Goal: Task Accomplishment & Management: Manage account settings

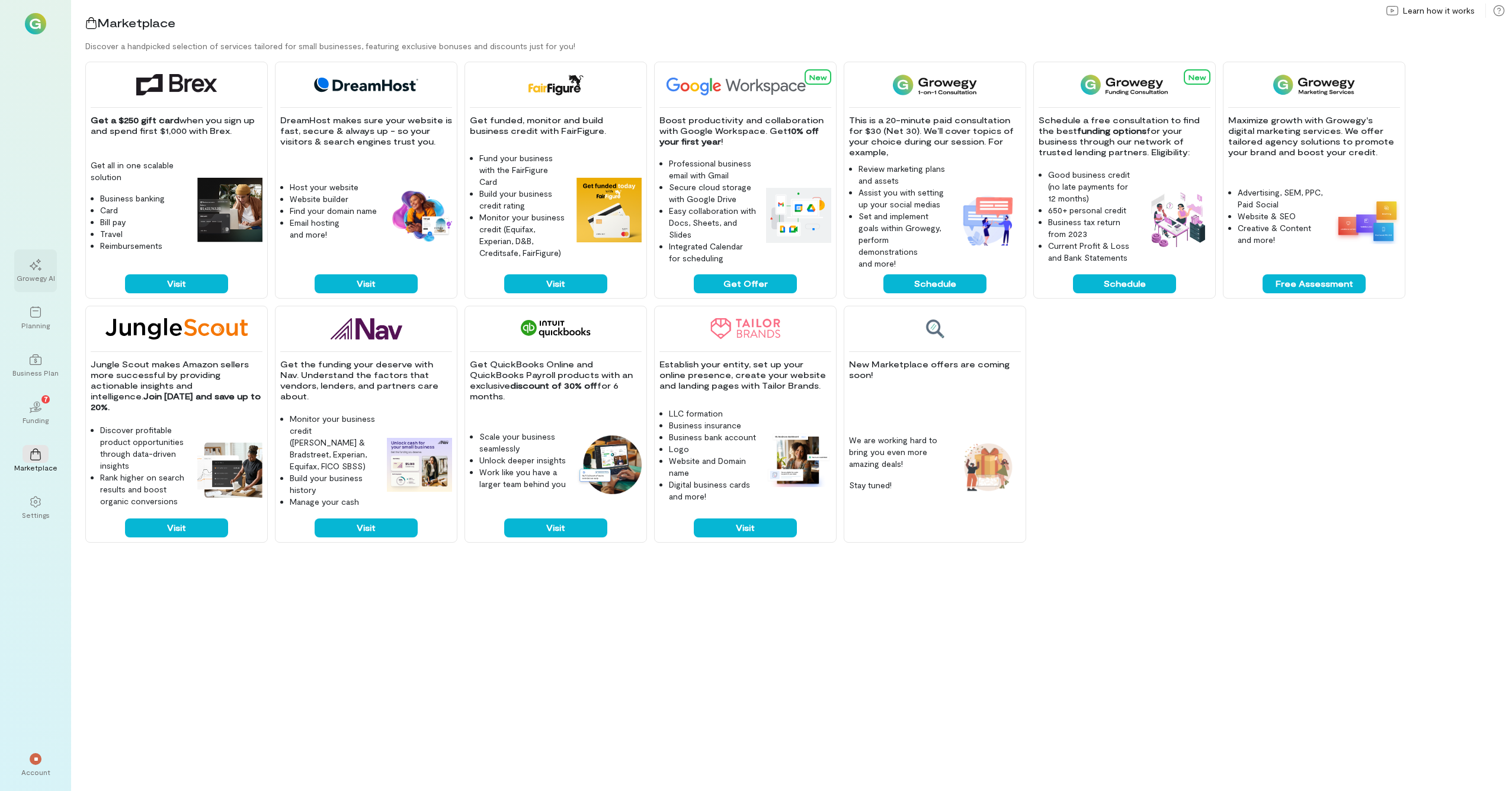
click at [40, 269] on icon at bounding box center [35, 265] width 12 height 12
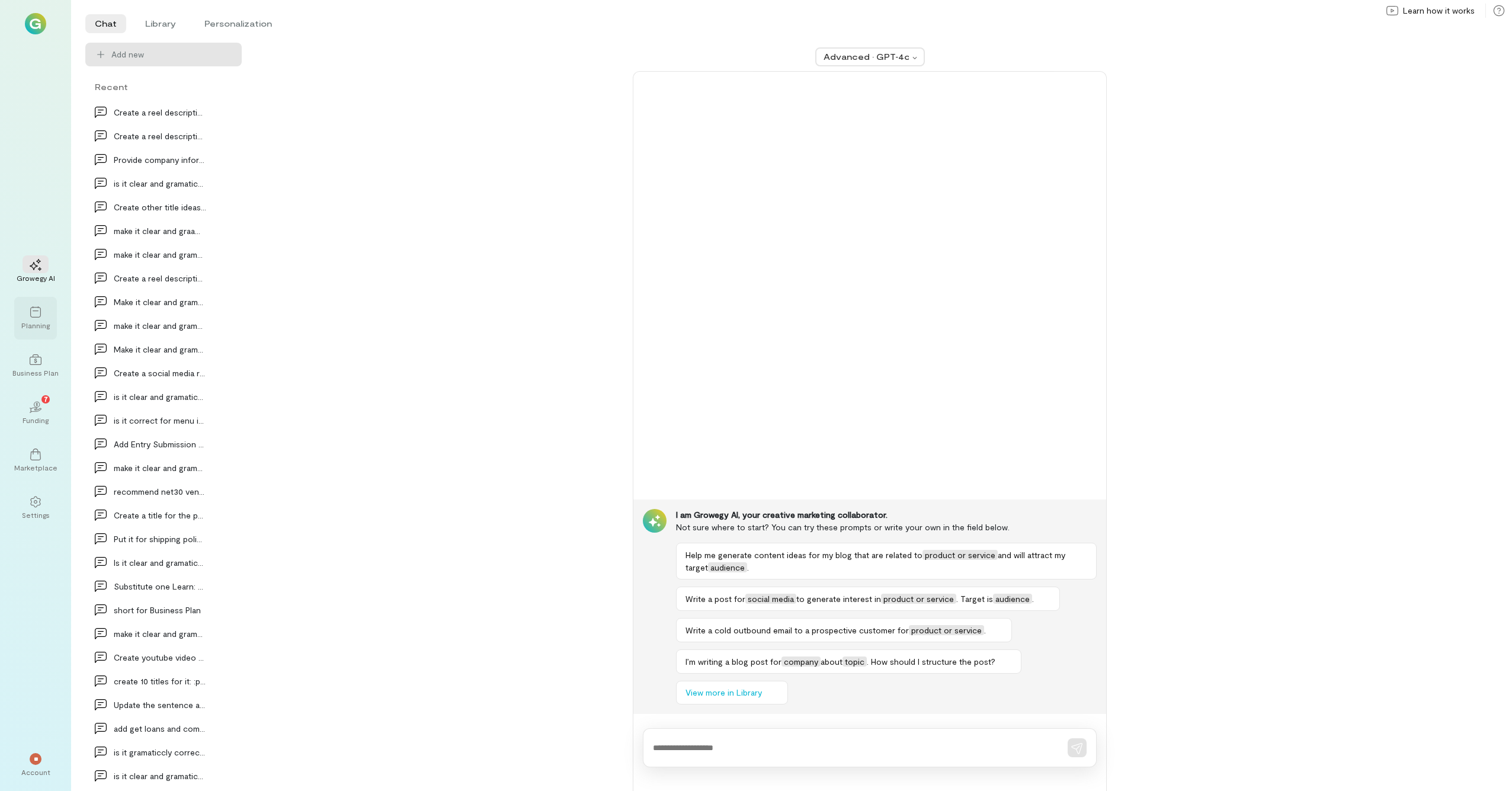
click at [29, 322] on div "Planning" at bounding box center [36, 325] width 29 height 9
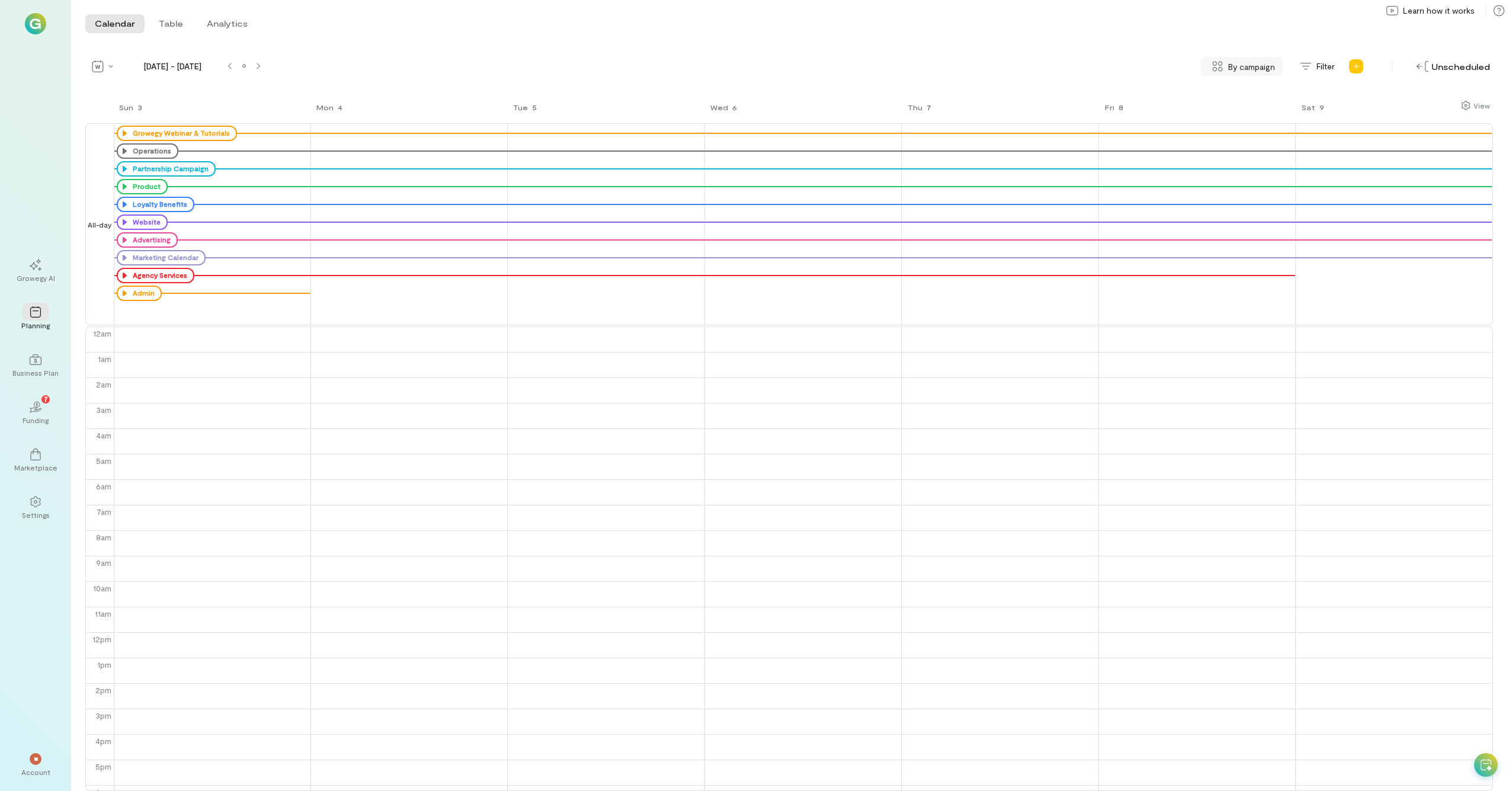
click at [852, 61] on span "By campaign" at bounding box center [1252, 67] width 47 height 12
click at [852, 115] on span "No grouping" at bounding box center [1237, 117] width 47 height 12
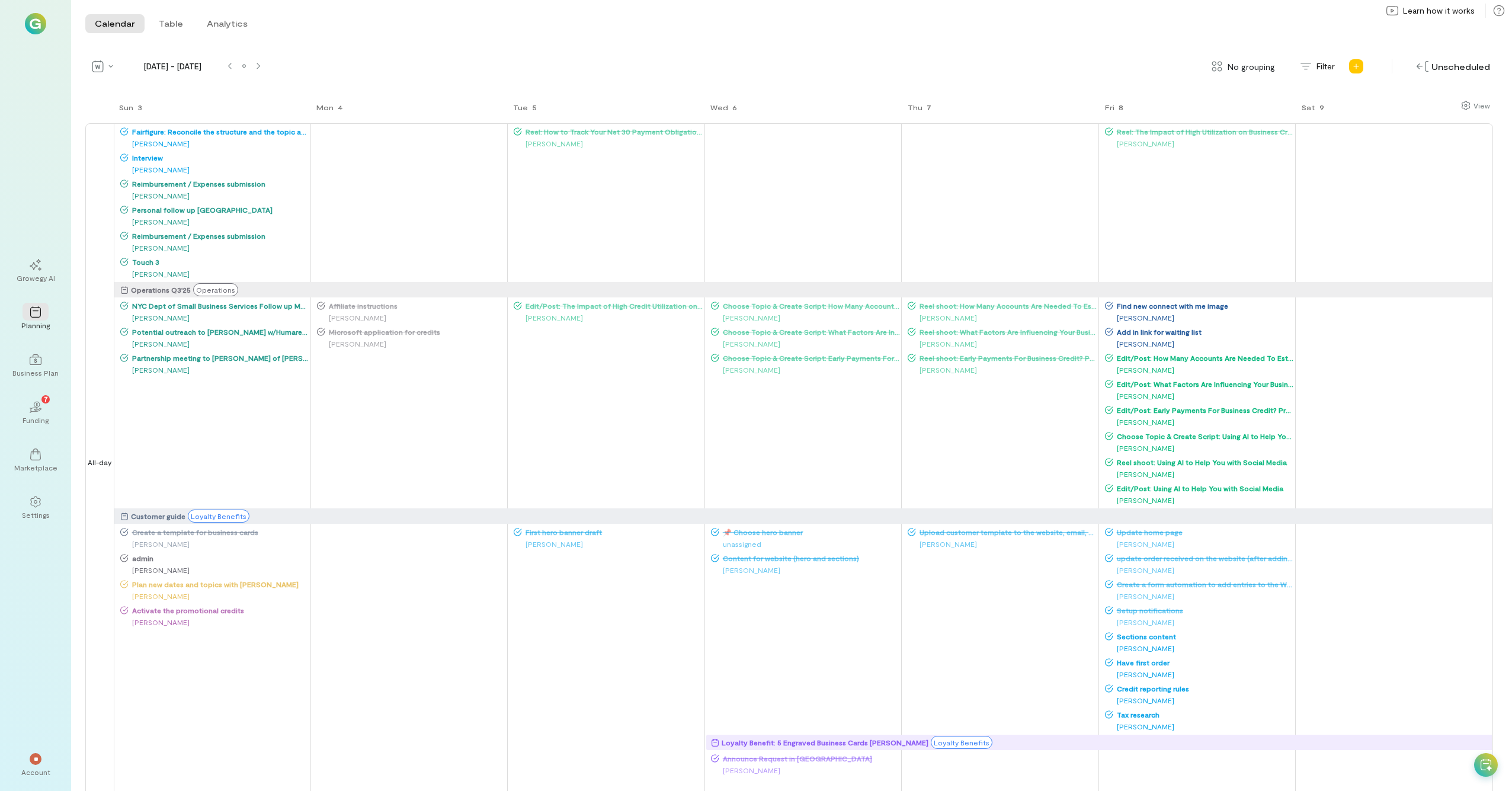
click at [169, 293] on div "Operations Q3'25" at bounding box center [161, 289] width 60 height 12
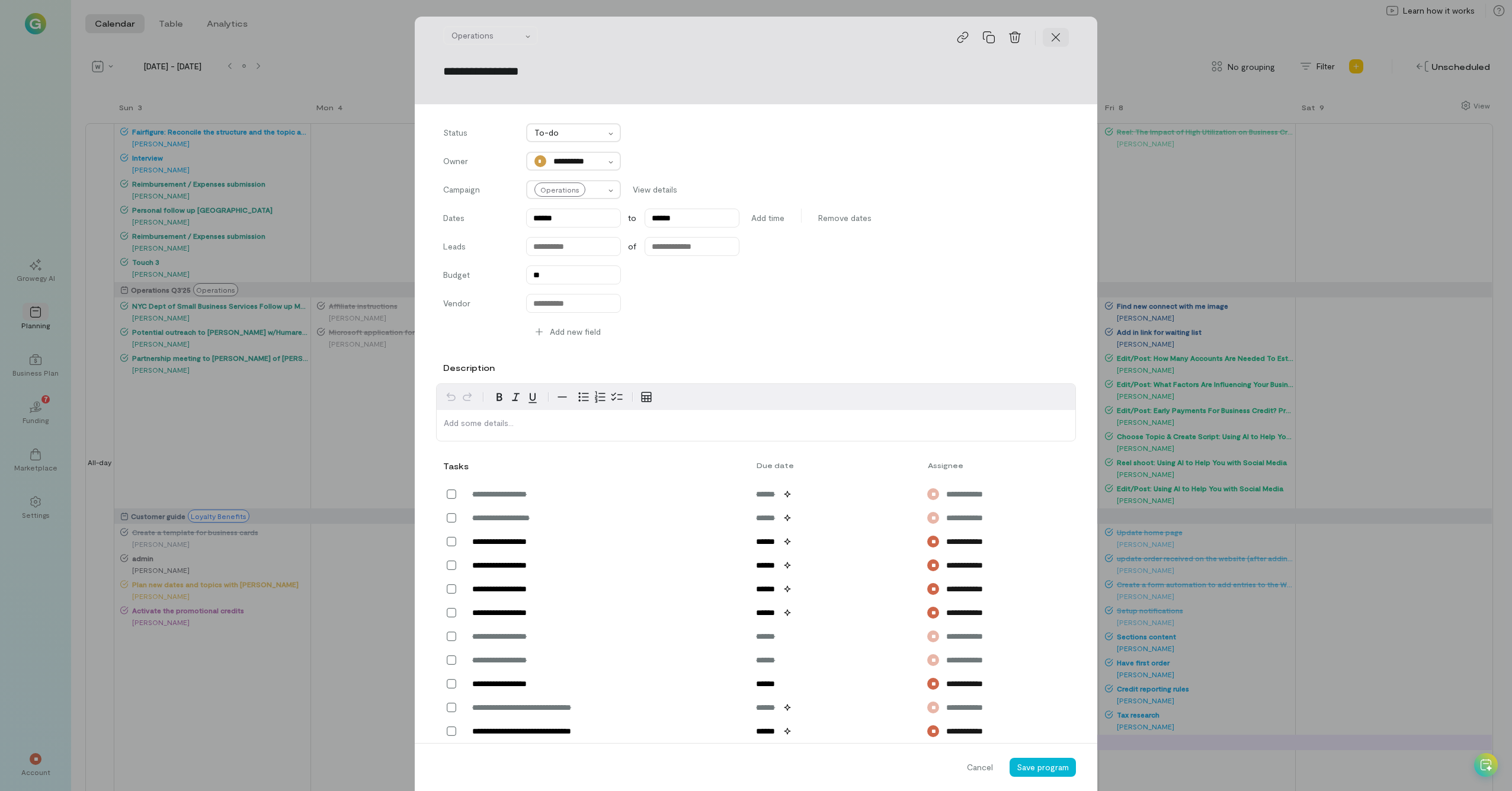
click at [852, 39] on icon at bounding box center [1055, 37] width 12 height 12
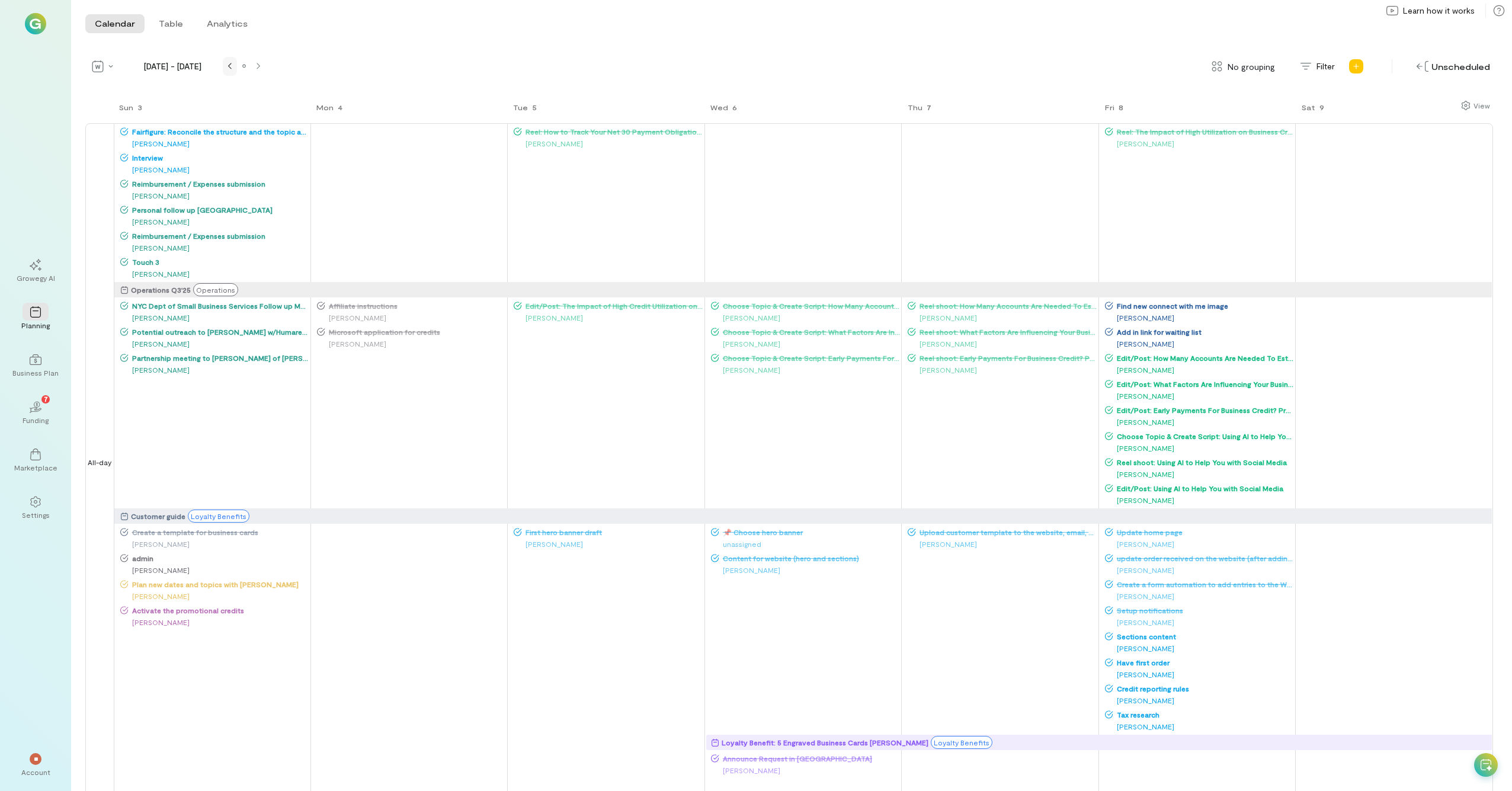
click at [224, 64] on div at bounding box center [230, 66] width 14 height 9
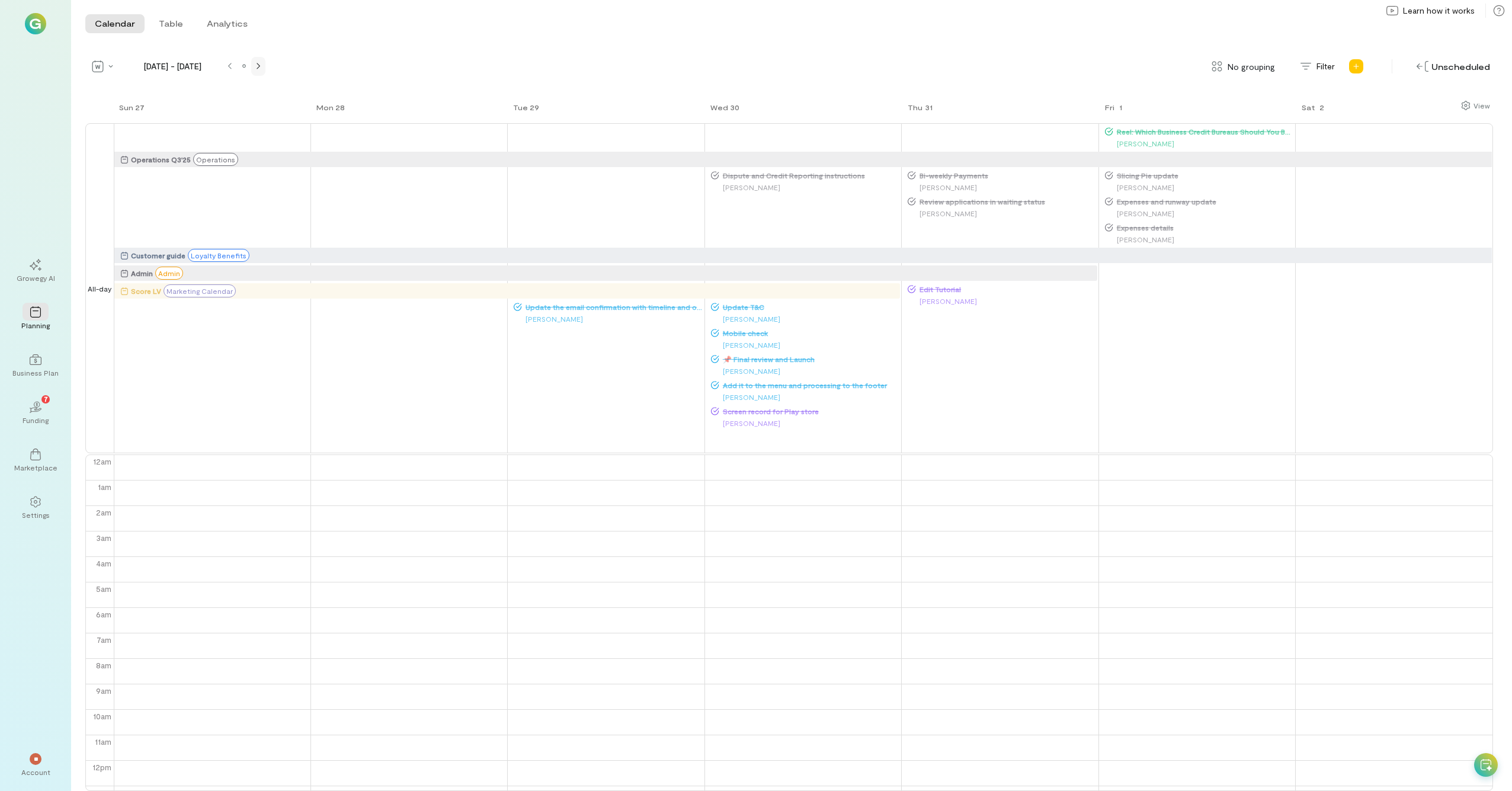
click at [261, 66] on div at bounding box center [258, 66] width 9 height 9
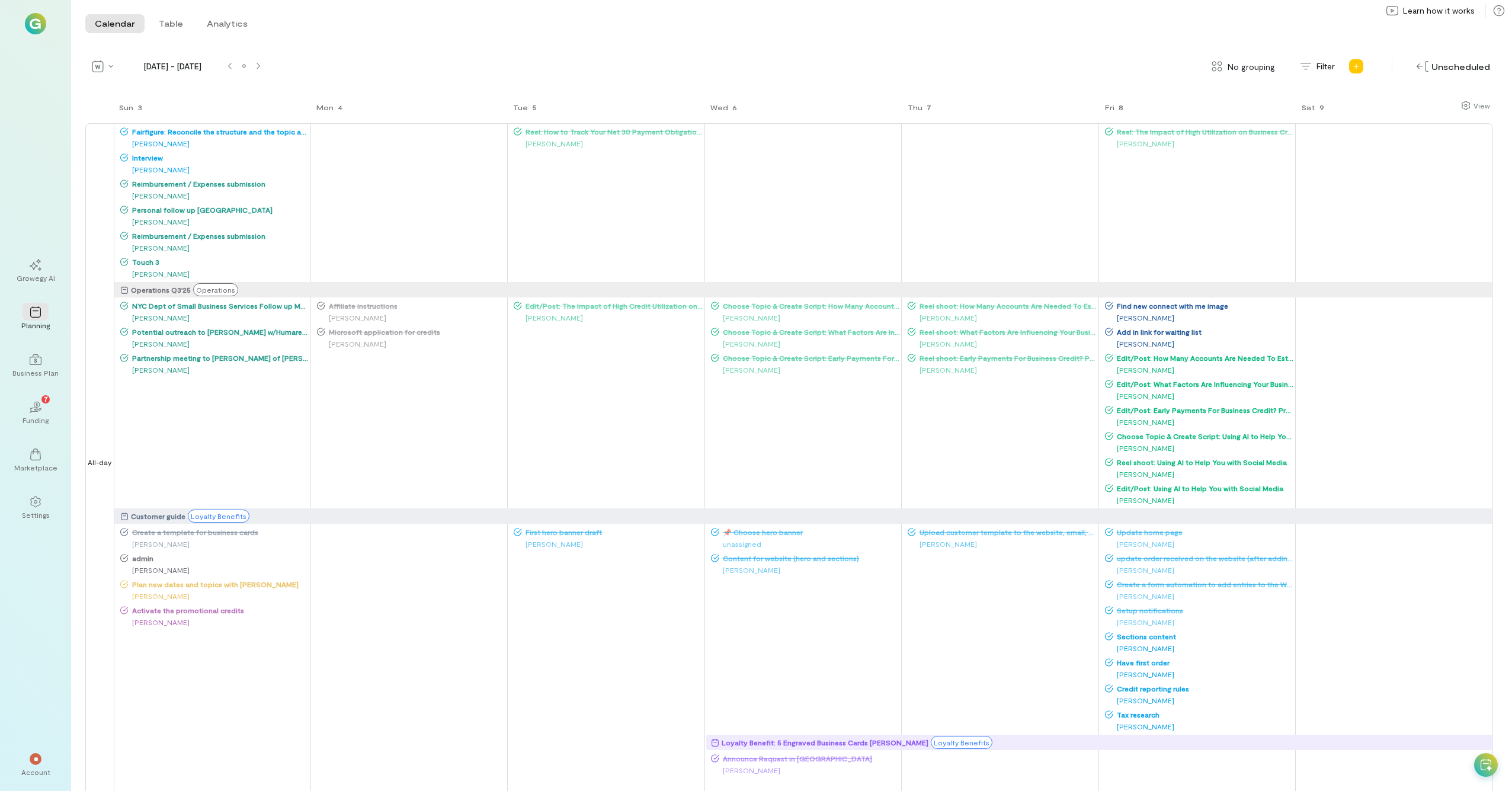
click at [173, 140] on div "[PERSON_NAME]" at bounding box center [215, 143] width 189 height 12
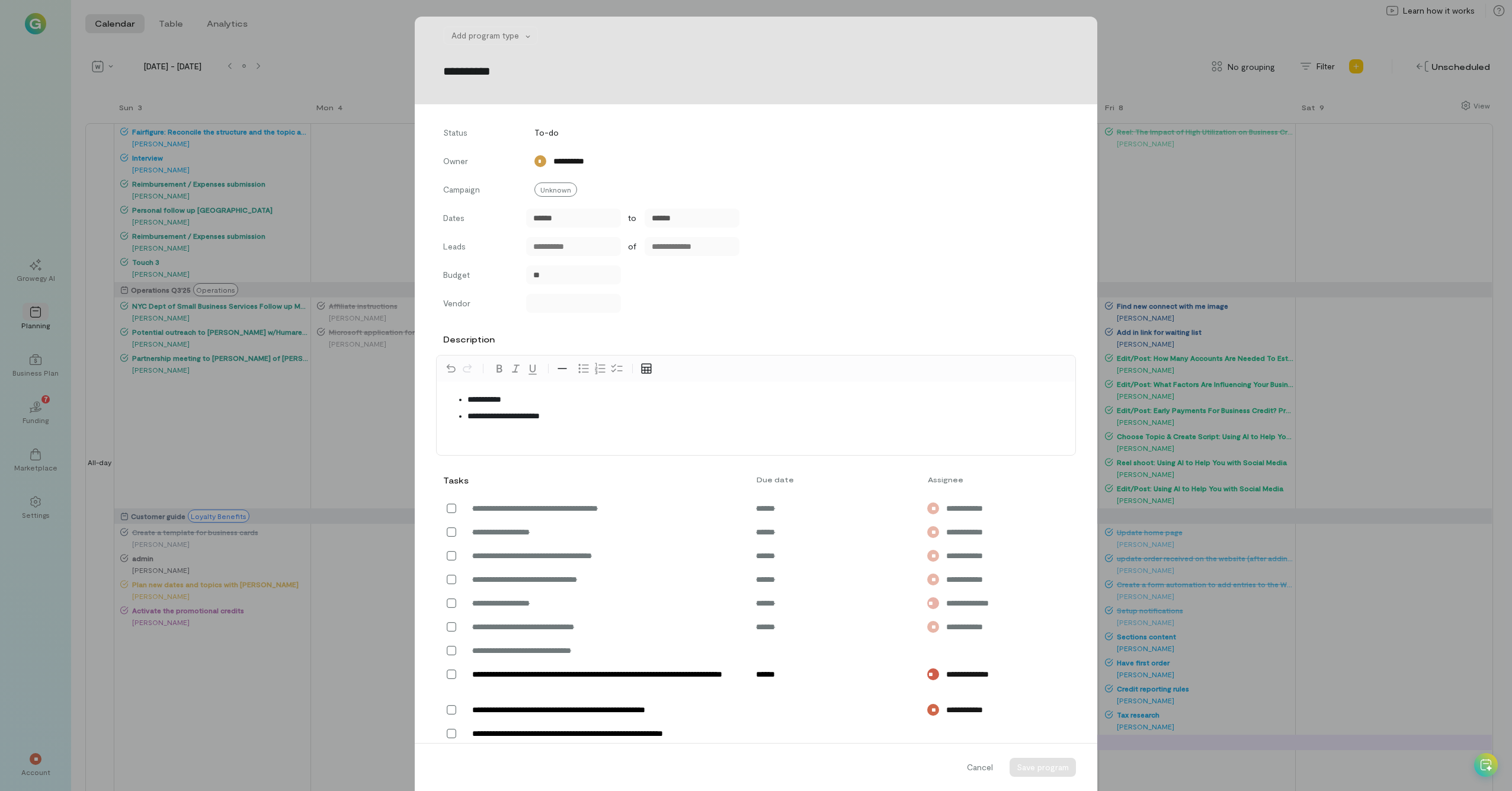
scroll to position [256, 0]
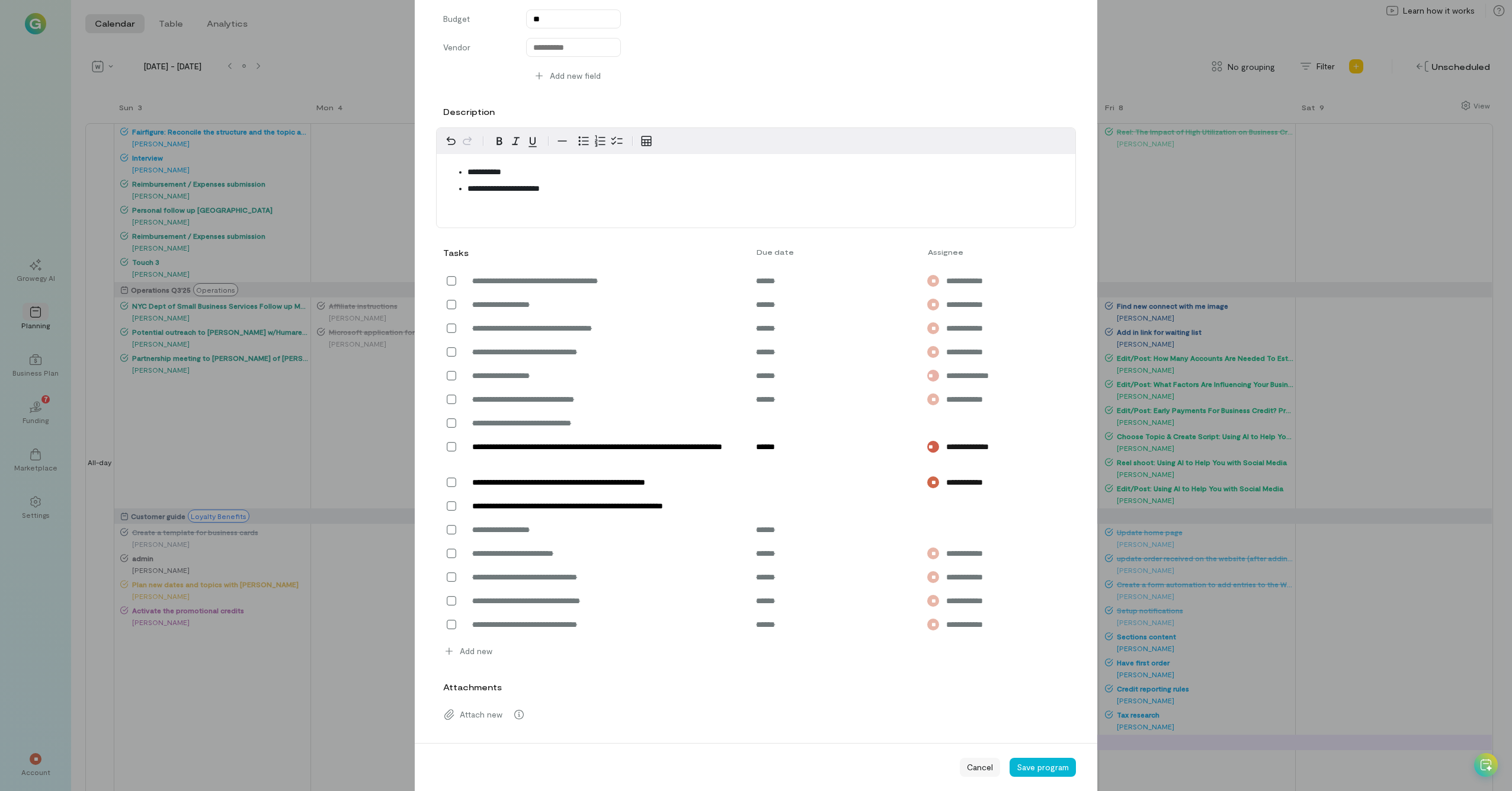
click at [852, 435] on span "Cancel" at bounding box center [980, 767] width 26 height 12
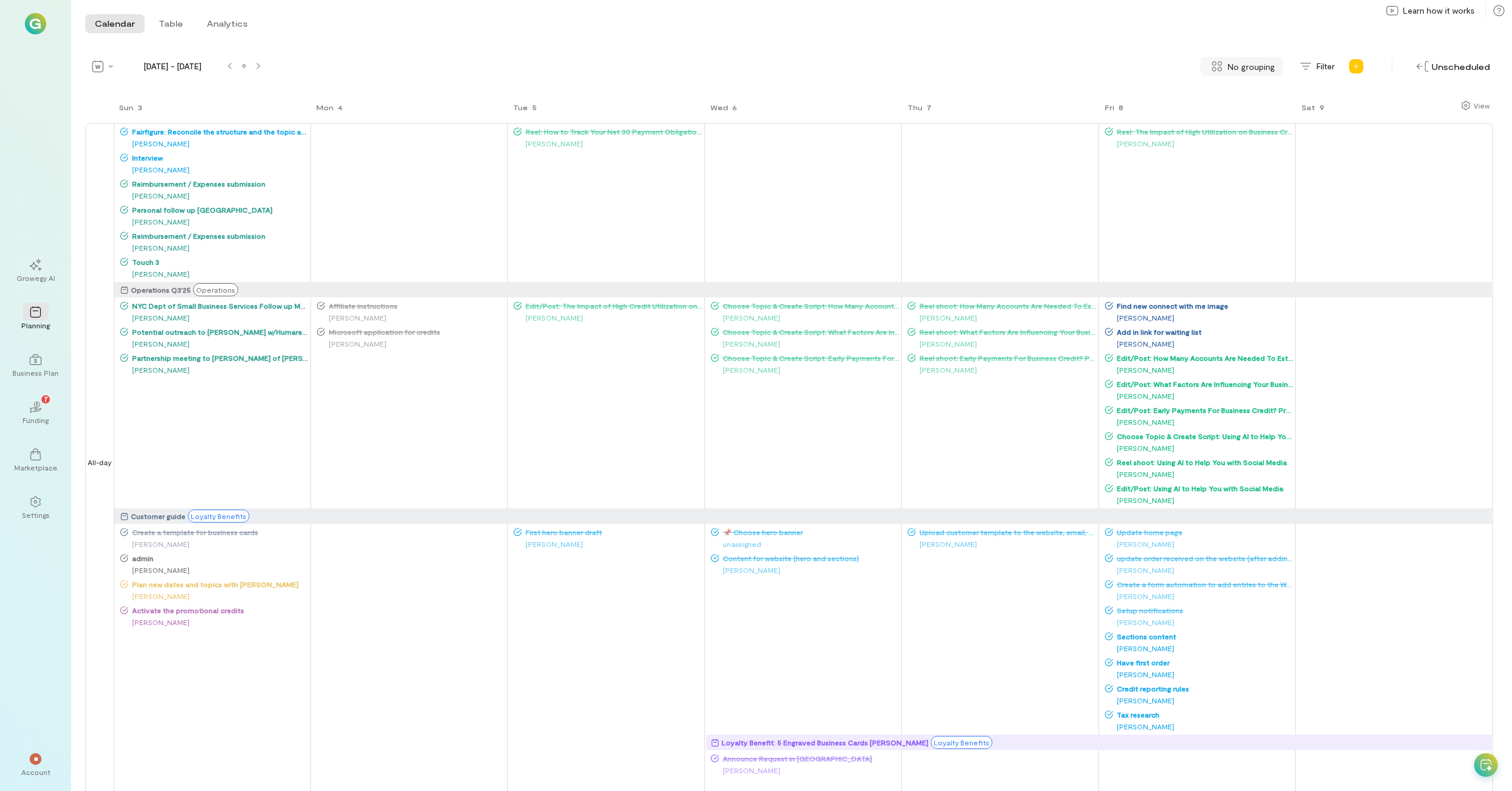
click at [852, 66] on span "No grouping" at bounding box center [1252, 67] width 47 height 12
click at [96, 66] on icon at bounding box center [98, 66] width 11 height 12
click at [121, 104] on span "Month" at bounding box center [127, 108] width 25 height 12
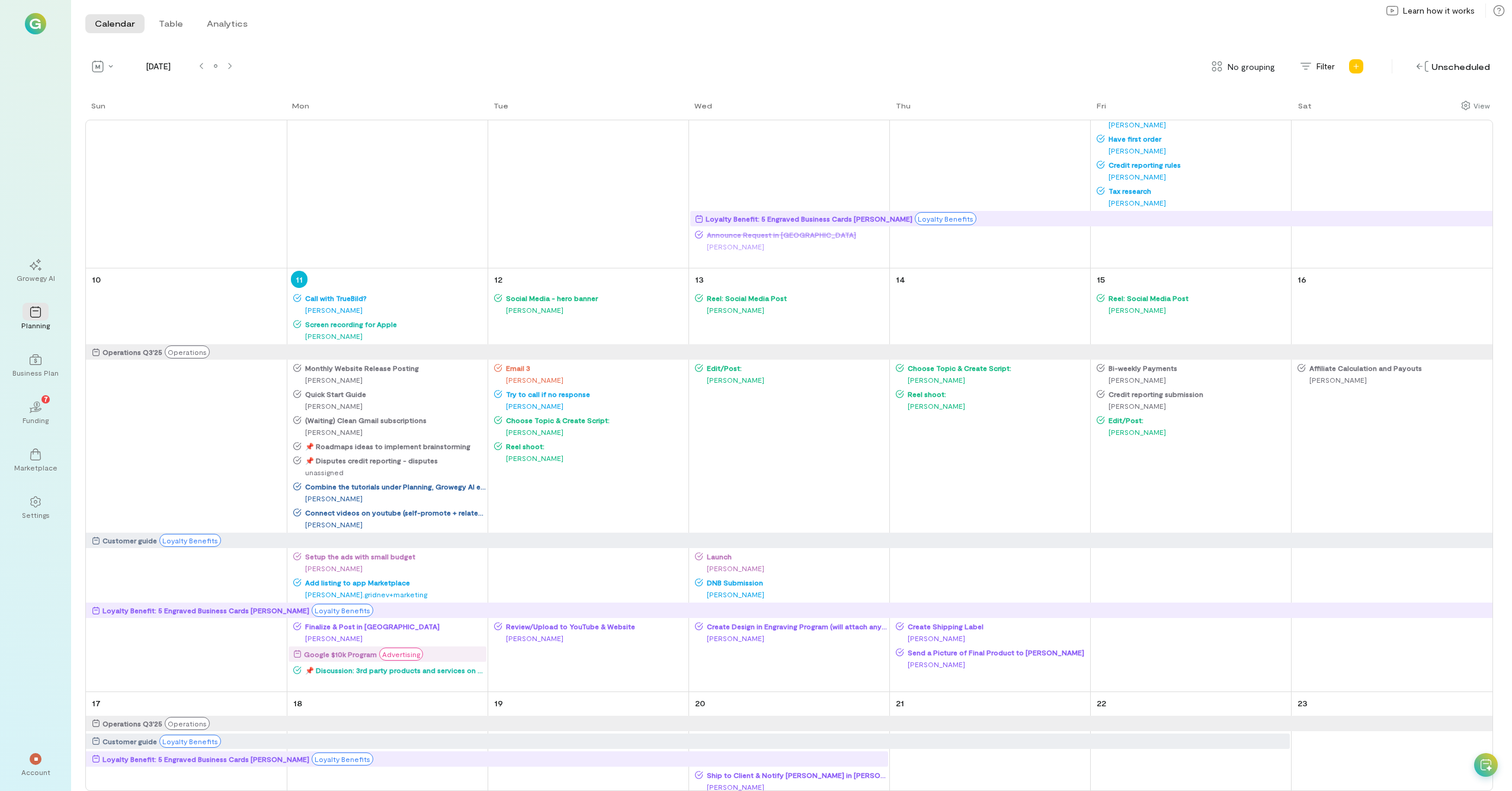
scroll to position [729, 0]
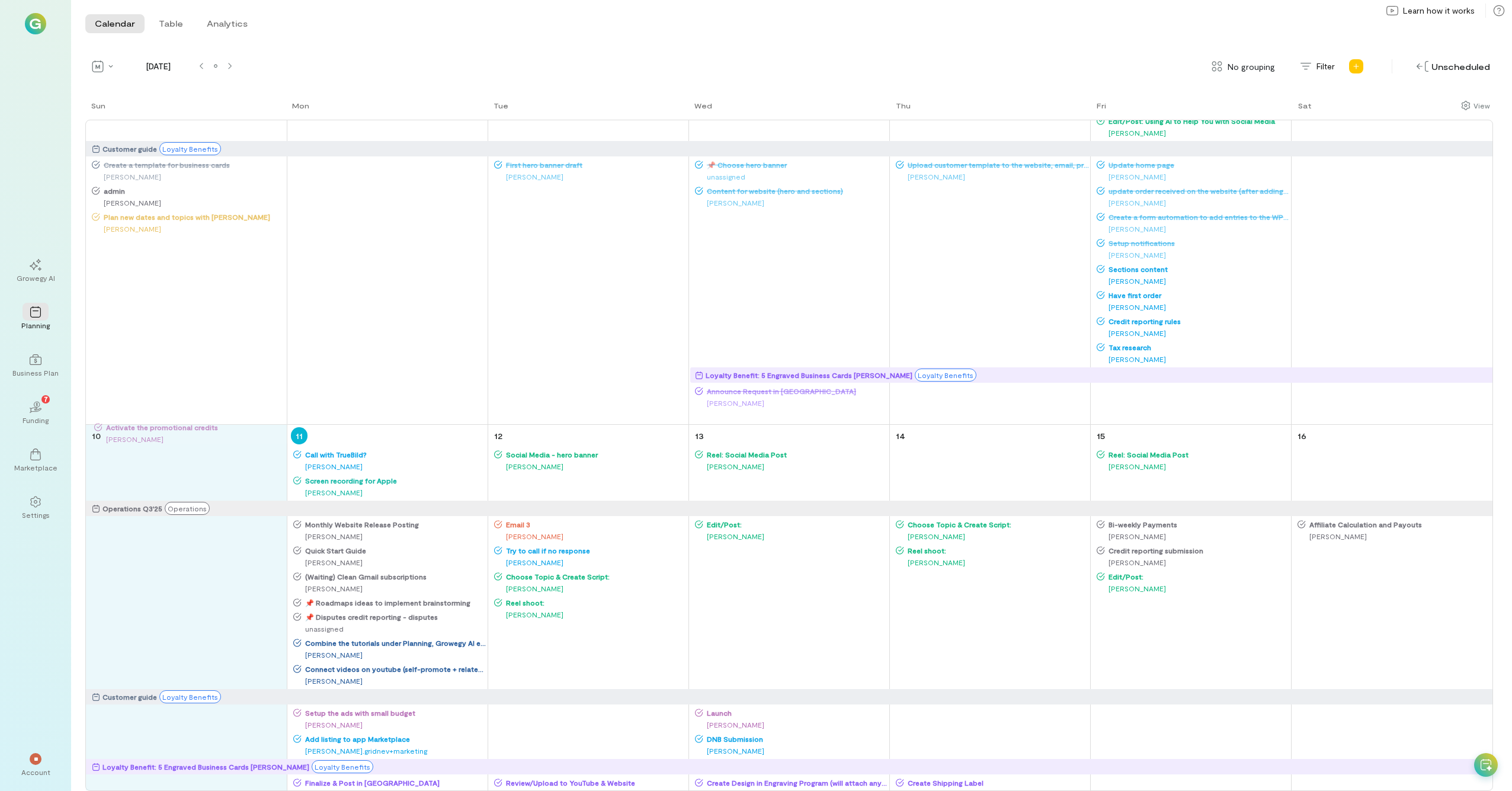
drag, startPoint x: 142, startPoint y: 249, endPoint x: 156, endPoint y: 473, distance: 224.4
click at [156, 435] on div "Sun Mon Tue Wed Thu Fri Sat 27 Operations Q3'25 Operations Customer guide Loyal…" at bounding box center [789, 445] width 1408 height 691
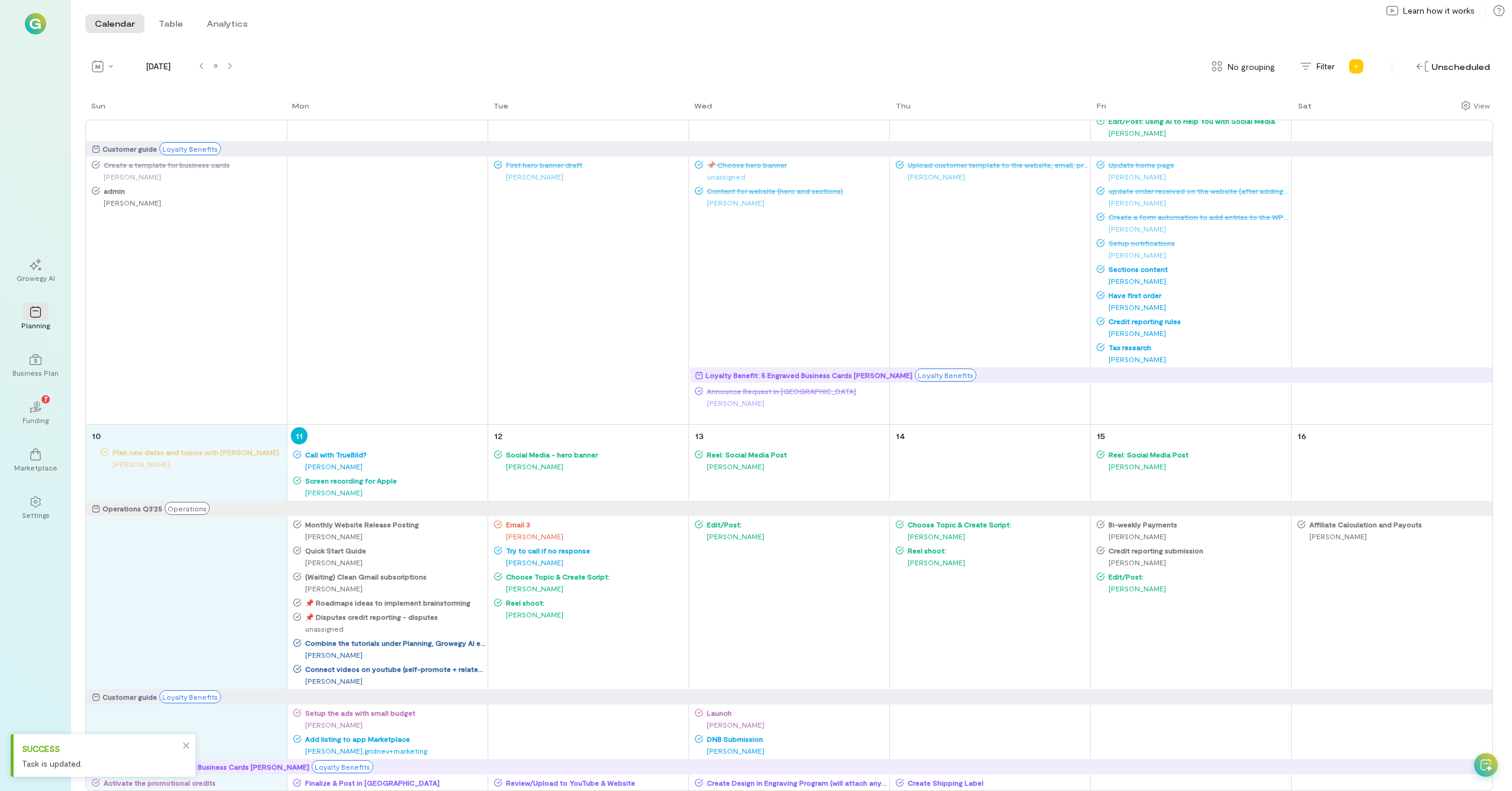
drag, startPoint x: 137, startPoint y: 222, endPoint x: 146, endPoint y: 460, distance: 238.2
click at [146, 435] on div "Sun Mon Tue Wed Thu Fri Sat 27 Operations Q3'25 Operations Customer guide Loyal…" at bounding box center [789, 445] width 1408 height 691
drag, startPoint x: 121, startPoint y: 202, endPoint x: 152, endPoint y: 485, distance: 284.7
click at [152, 435] on div "Sun Mon Tue Wed Thu Fri Sat 27 Operations Q3'25 Operations Customer guide Loyal…" at bounding box center [789, 445] width 1408 height 691
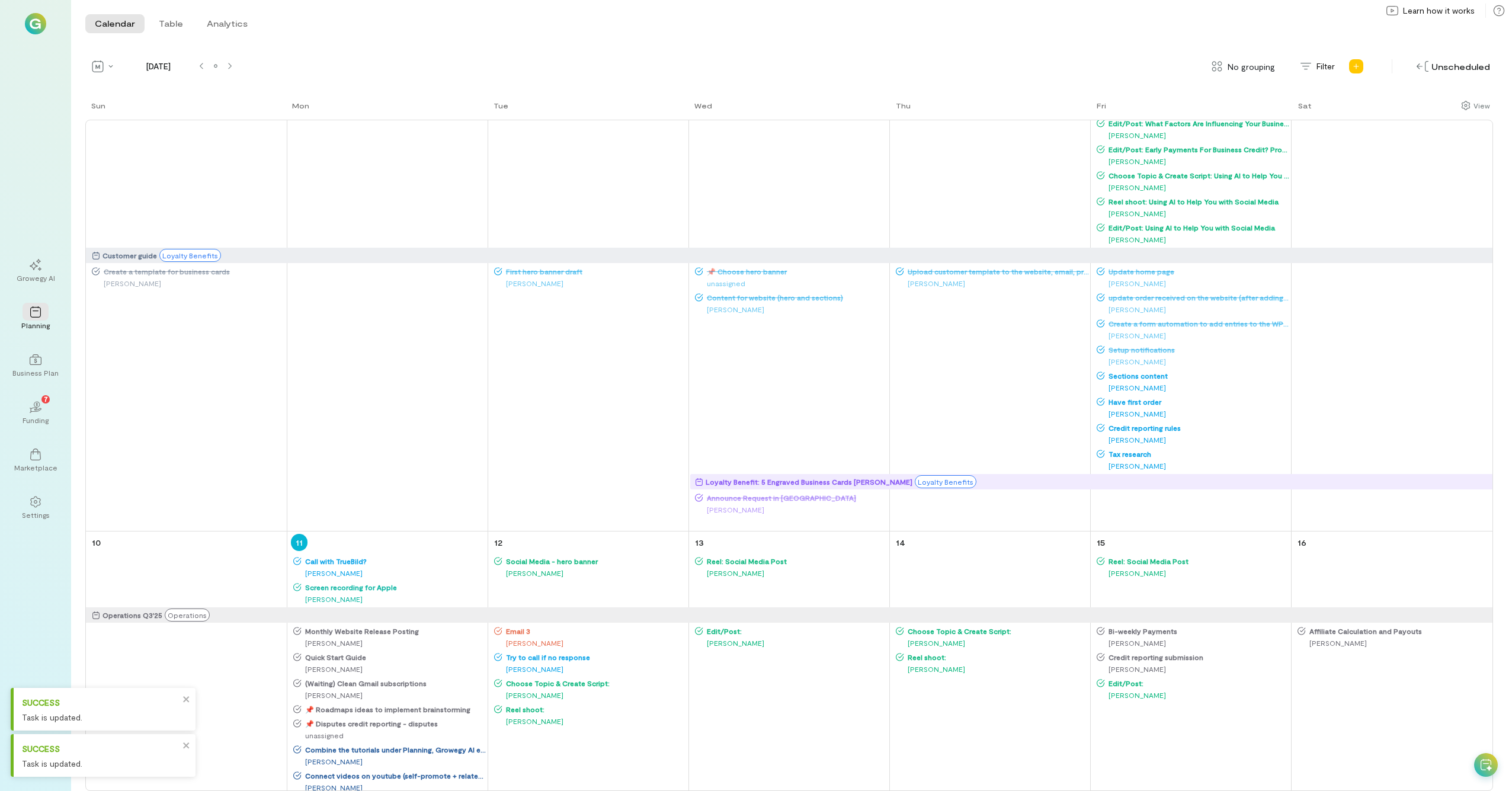
scroll to position [585, 0]
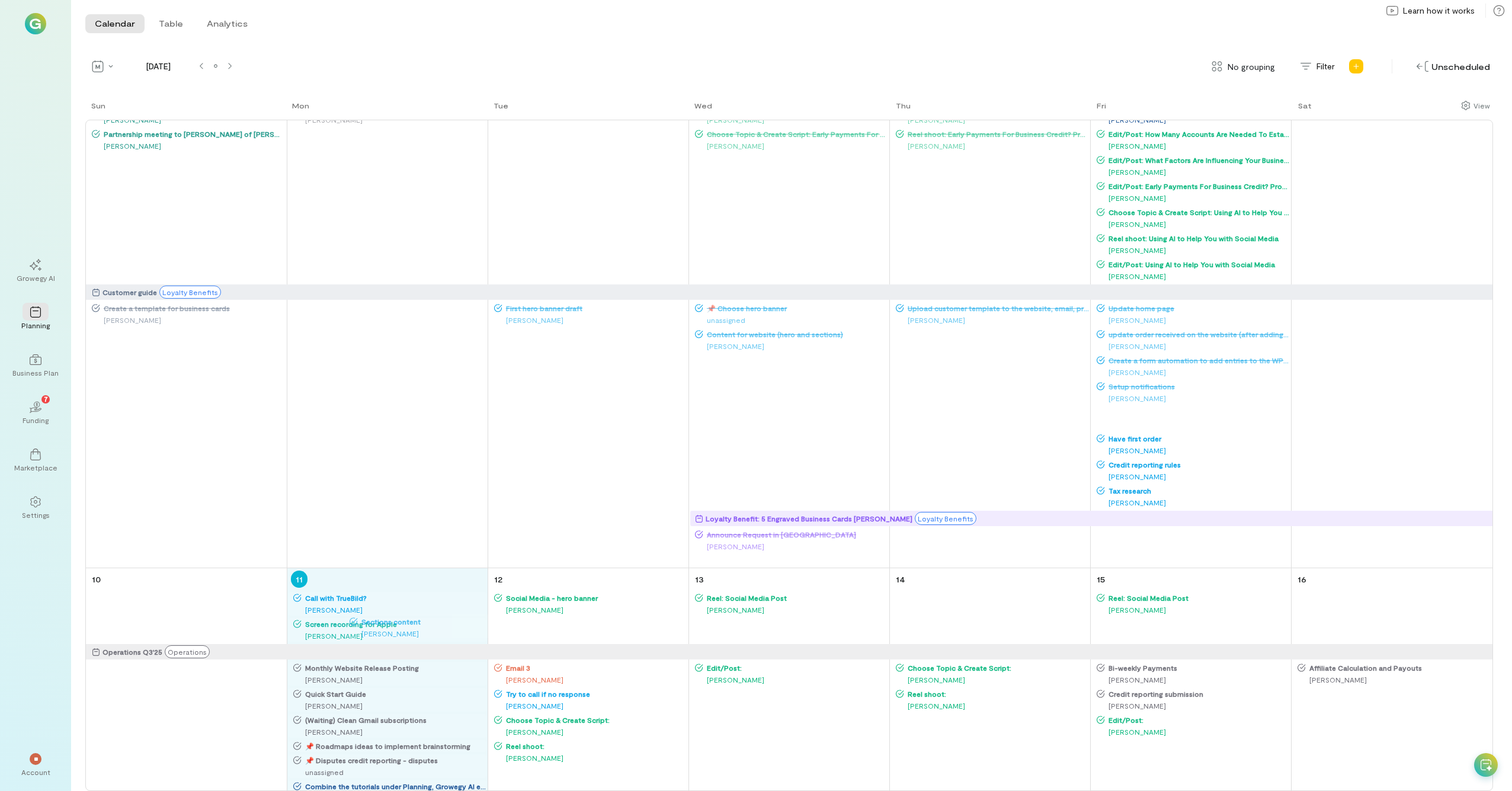
drag, startPoint x: 1154, startPoint y: 413, endPoint x: 400, endPoint y: 616, distance: 780.8
click at [400, 435] on div "Sun Mon Tue Wed Thu Fri Sat 27 Operations Q3'25 Operations Customer guide Loyal…" at bounding box center [789, 445] width 1408 height 691
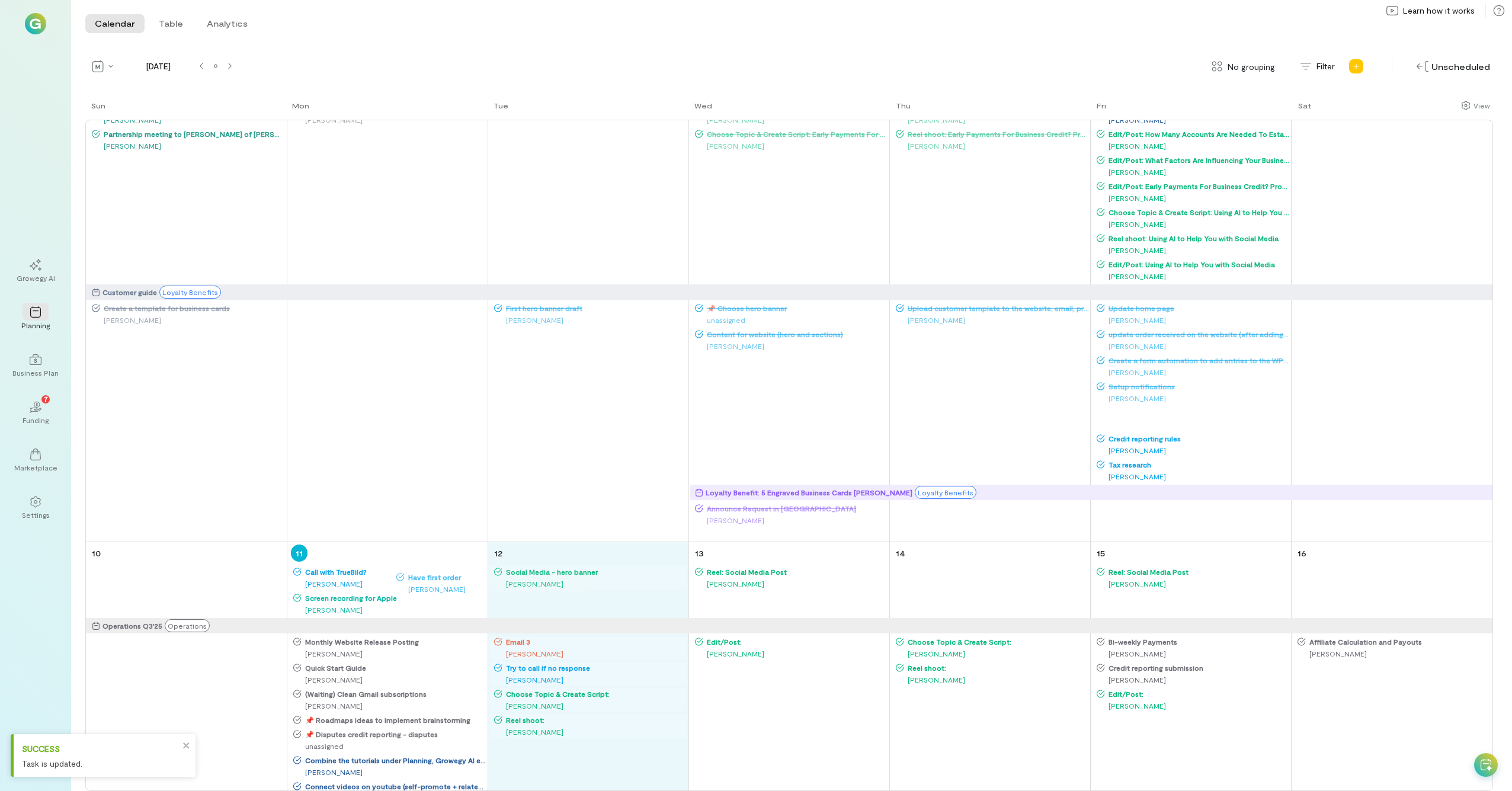
drag, startPoint x: 1132, startPoint y: 416, endPoint x: 425, endPoint y: 577, distance: 725.1
click at [425, 435] on div "Sun Mon Tue Wed Thu Fri Sat 27 Operations Q3'25 Operations Customer guide Loyal…" at bounding box center [789, 445] width 1408 height 691
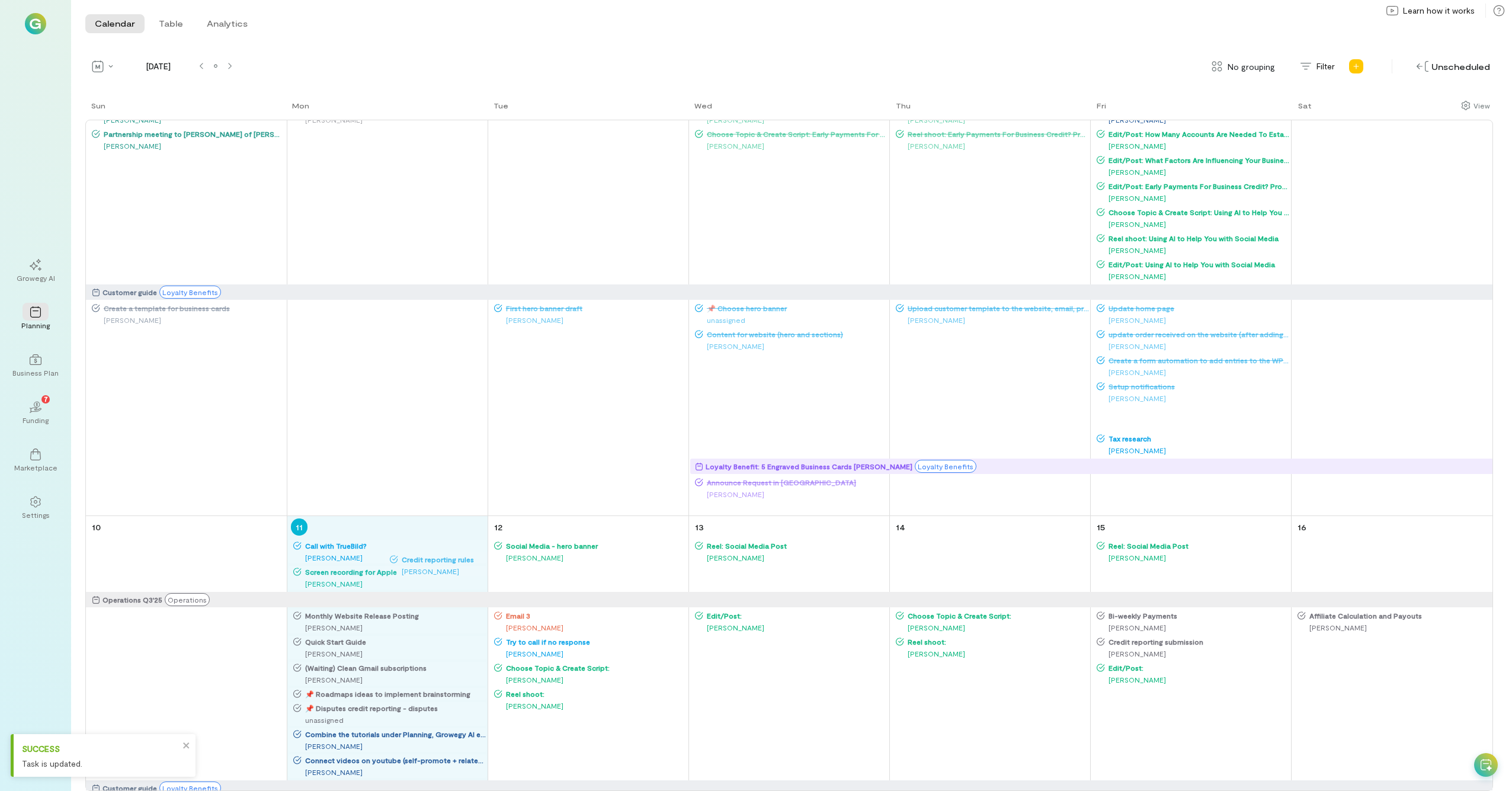
drag, startPoint x: 1144, startPoint y: 418, endPoint x: 437, endPoint y: 563, distance: 721.7
click at [437, 435] on div "Sun Mon Tue Wed Thu Fri Sat 27 Operations Q3'25 Operations Customer guide Loyal…" at bounding box center [789, 445] width 1408 height 691
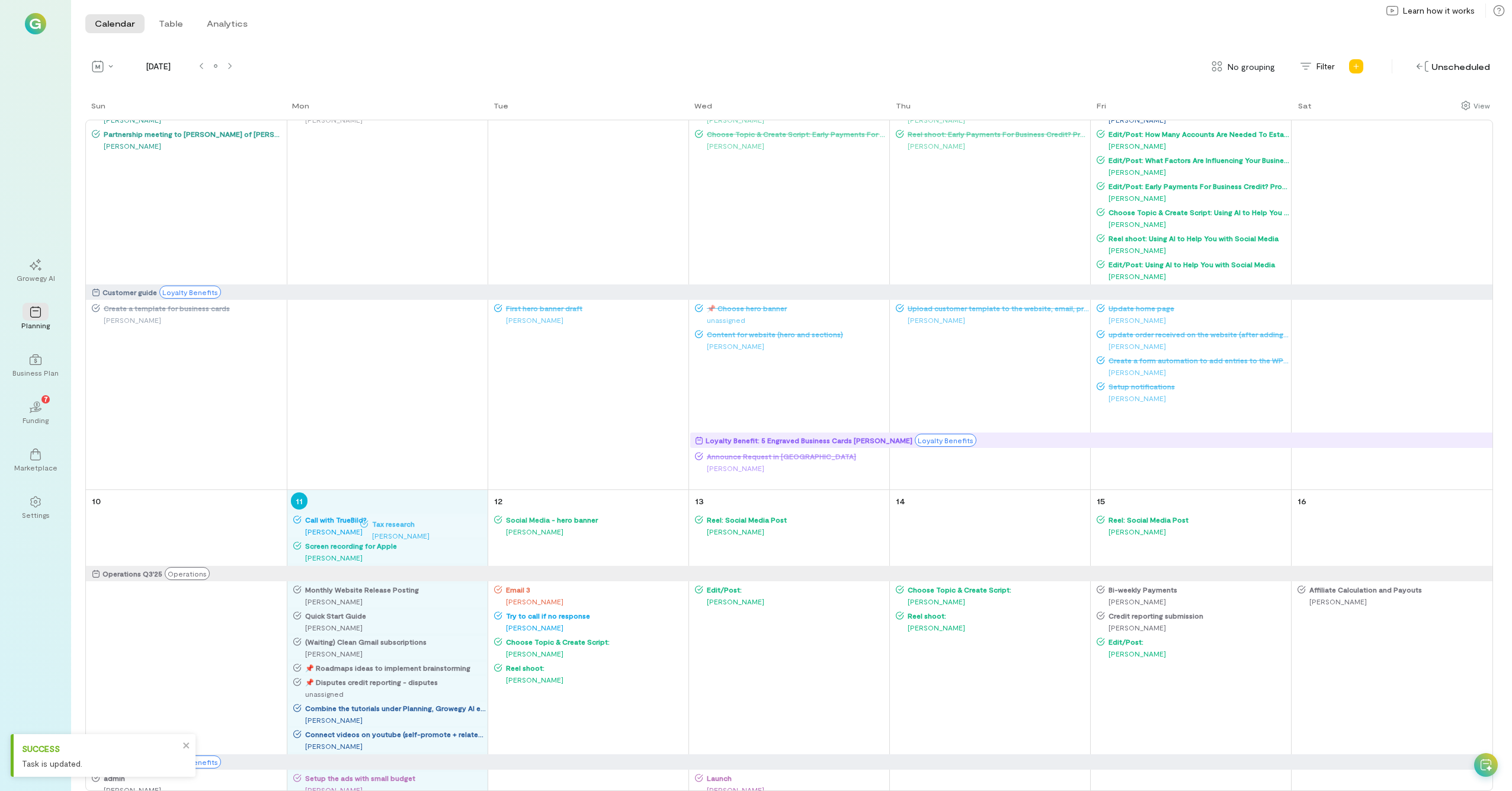
drag, startPoint x: 1151, startPoint y: 423, endPoint x: 419, endPoint y: 533, distance: 740.2
click at [419, 435] on div "Sun Mon Tue Wed Thu Fri Sat 27 Operations Q3'25 Operations Customer guide Loyal…" at bounding box center [789, 445] width 1408 height 691
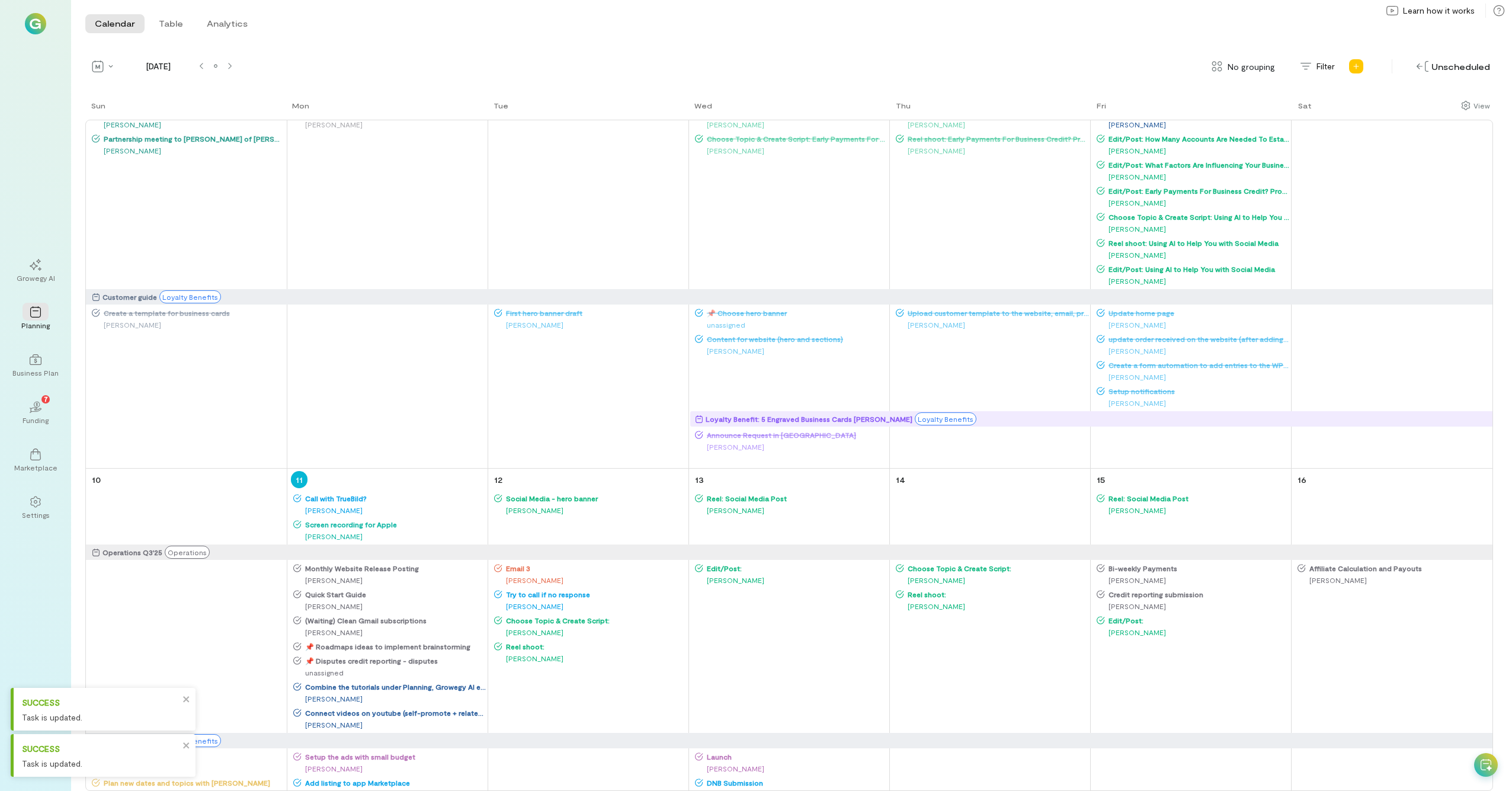
scroll to position [578, 0]
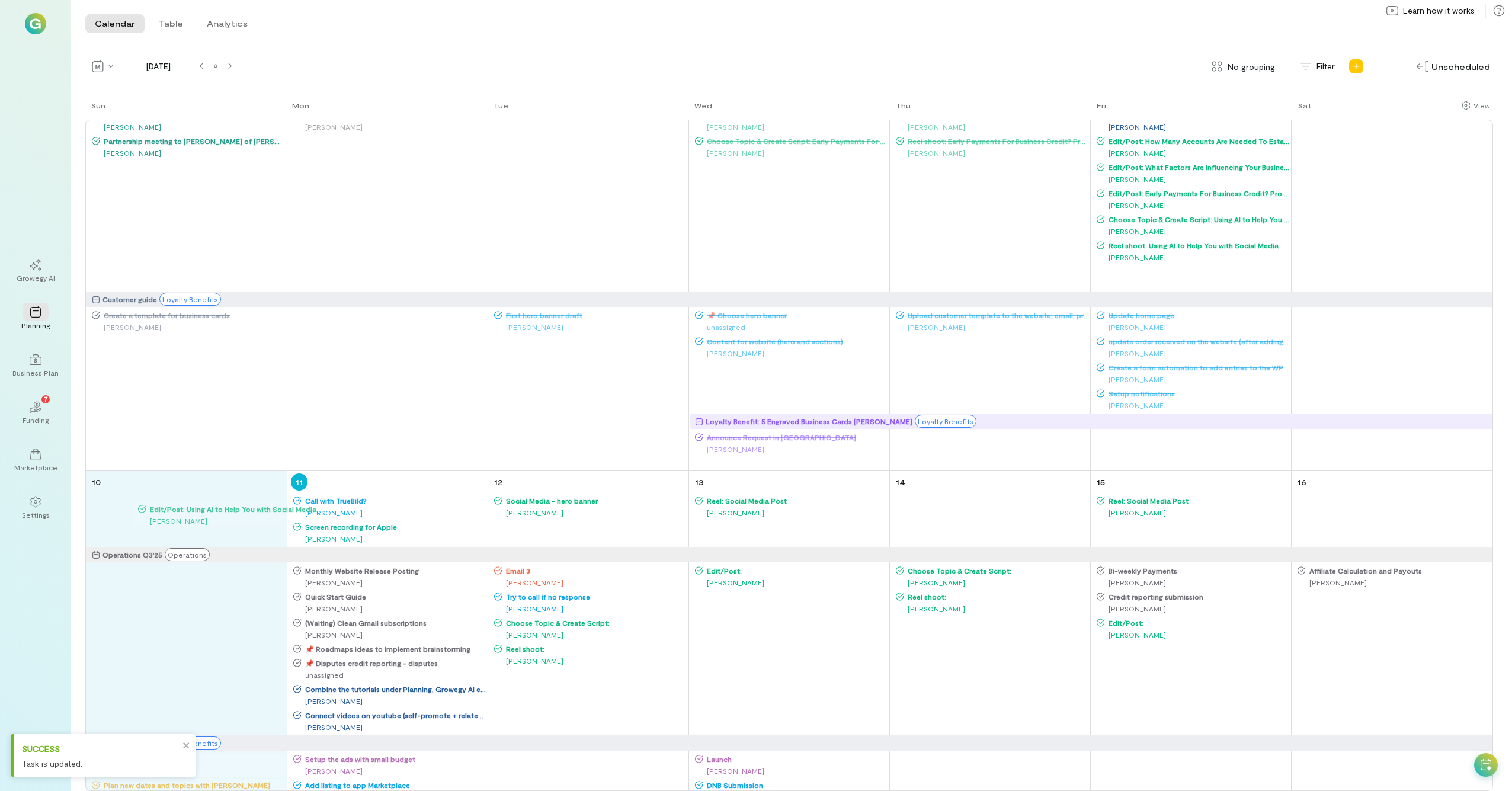
drag, startPoint x: 1147, startPoint y: 273, endPoint x: 188, endPoint y: 509, distance: 987.6
click at [188, 435] on div "Sun Mon Tue Wed Thu Fri Sat 27 Operations Q3'25 Operations Customer guide Loyal…" at bounding box center [789, 445] width 1408 height 691
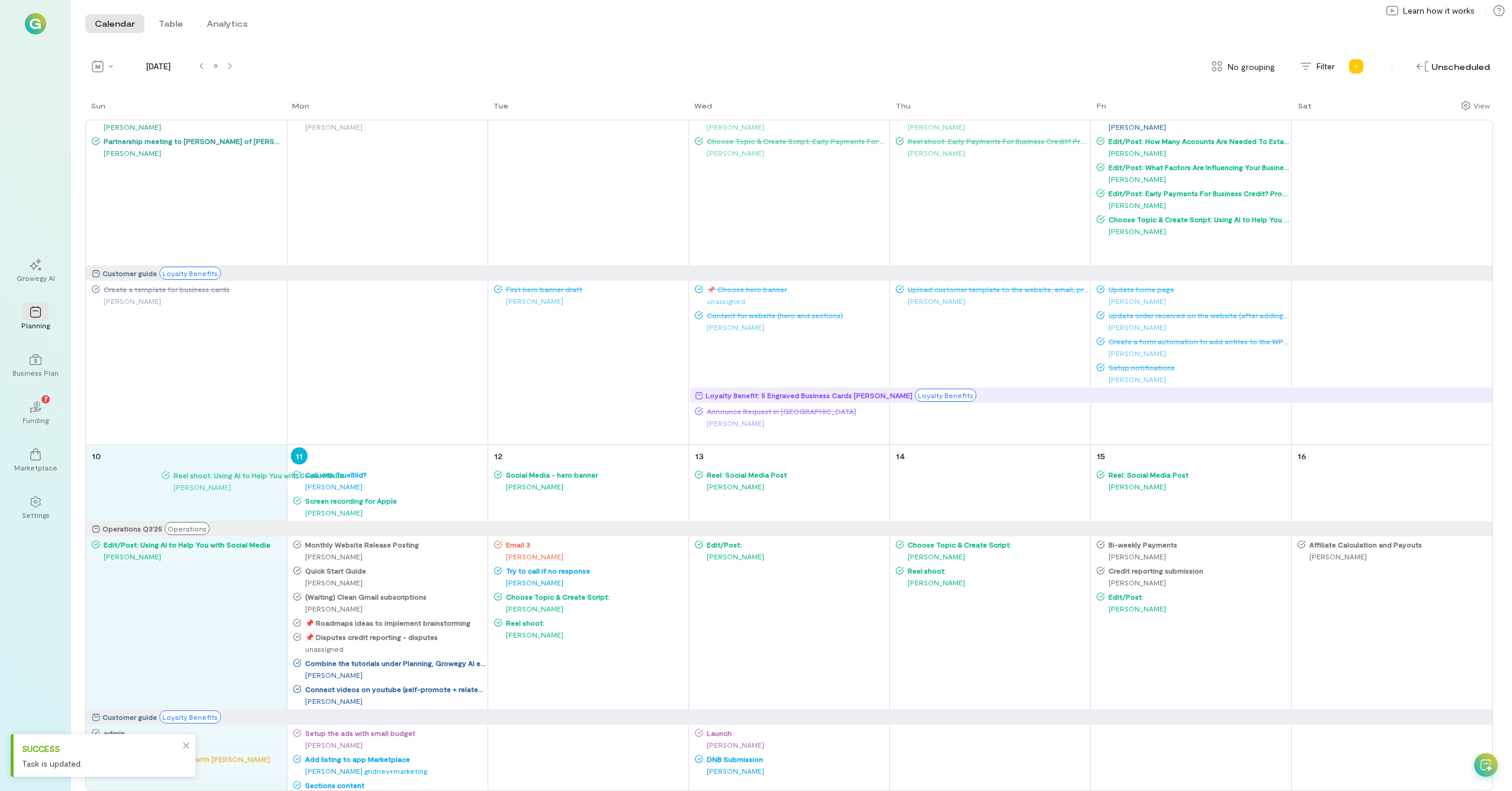
drag, startPoint x: 1123, startPoint y: 251, endPoint x: 161, endPoint y: 470, distance: 986.6
click at [161, 435] on div "Sun Mon Tue Wed Thu Fri Sat 27 Operations Q3'25 Operations Customer guide Loyal…" at bounding box center [789, 445] width 1408 height 691
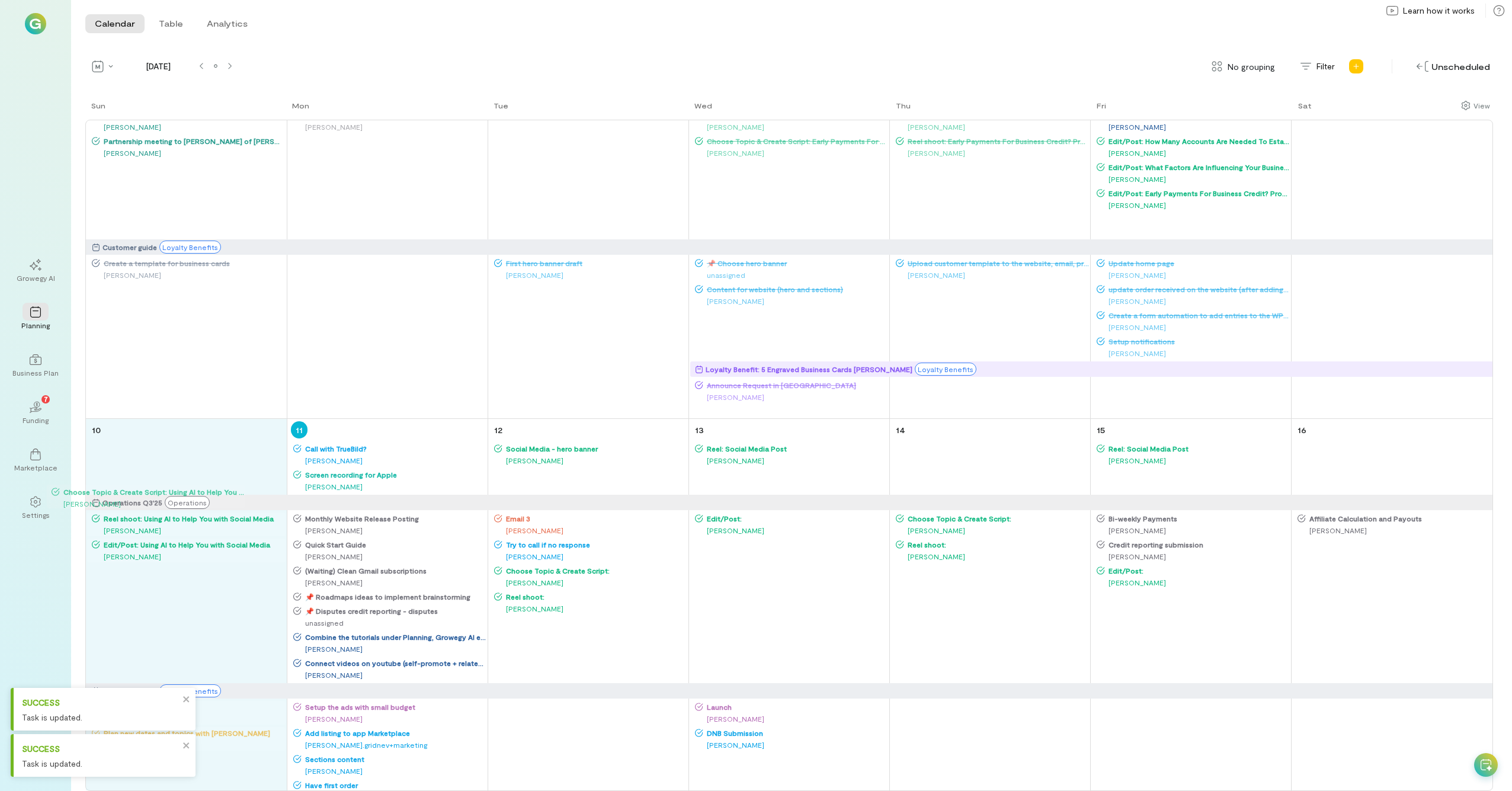
drag, startPoint x: 1192, startPoint y: 220, endPoint x: 199, endPoint y: 446, distance: 1018.4
click at [199, 435] on div "Sun Mon Tue Wed Thu Fri Sat 27 Operations Q3'25 Operations Customer guide Loyal…" at bounding box center [789, 445] width 1408 height 691
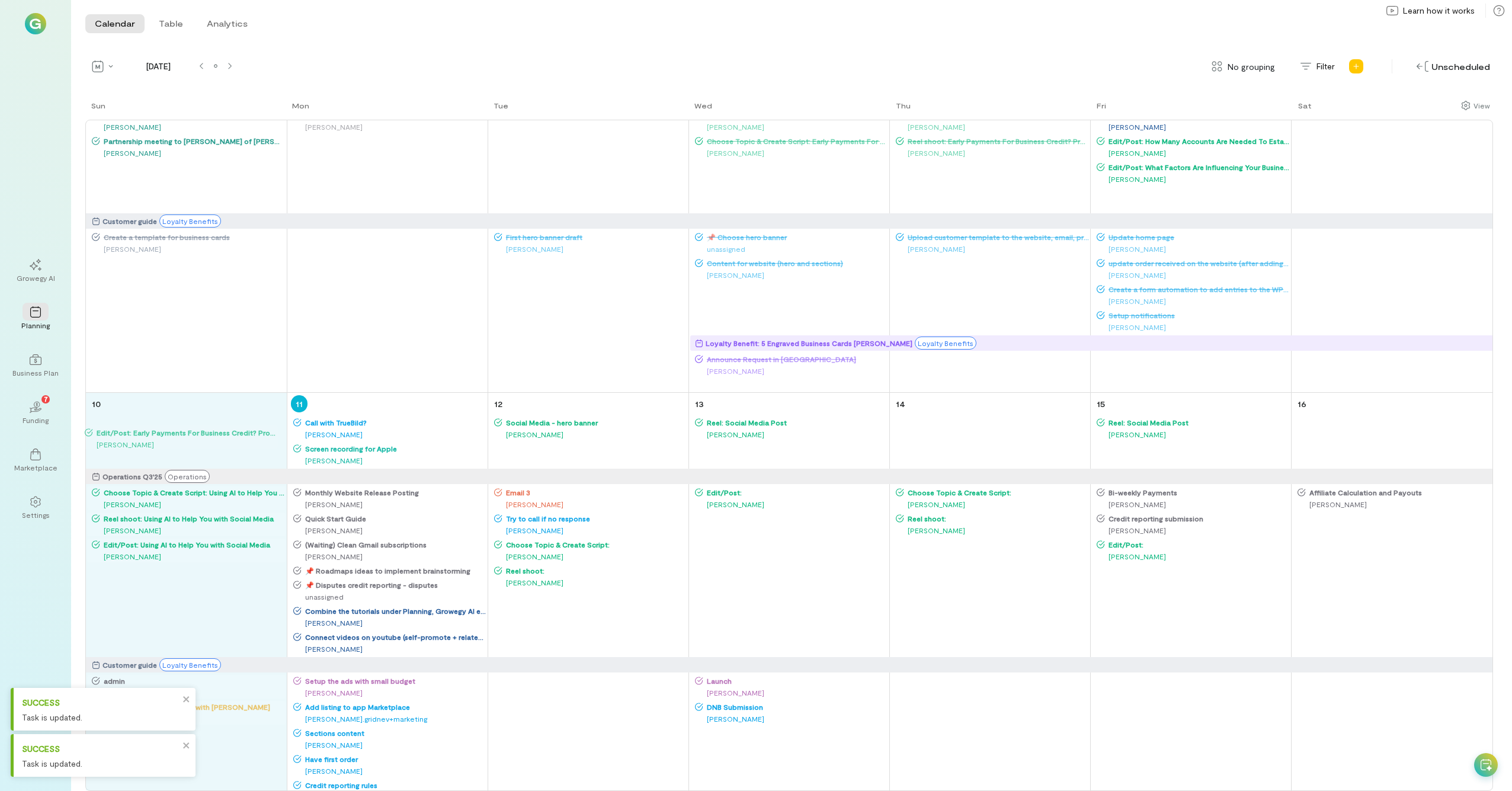
drag, startPoint x: 1152, startPoint y: 191, endPoint x: 162, endPoint y: 426, distance: 1017.5
click at [147, 430] on div "Sun Mon Tue Wed Thu Fri Sat 27 Operations Q3'25 Operations Customer guide Loyal…" at bounding box center [789, 445] width 1408 height 691
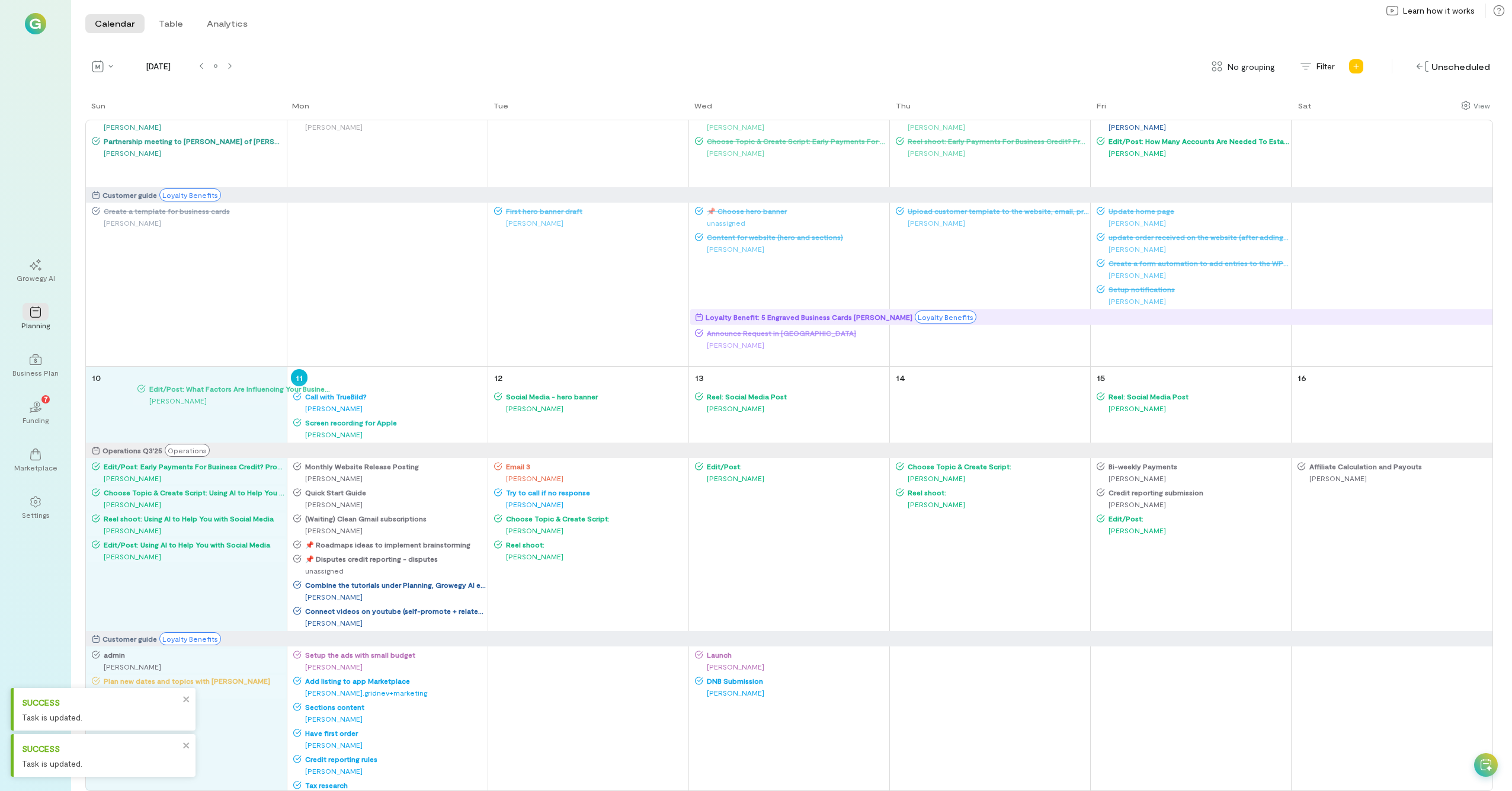
drag, startPoint x: 1149, startPoint y: 176, endPoint x: 217, endPoint y: 393, distance: 956.9
click at [180, 397] on div "Sun Mon Tue Wed Thu Fri Sat 27 Operations Q3'25 Operations Customer guide Loyal…" at bounding box center [789, 445] width 1408 height 691
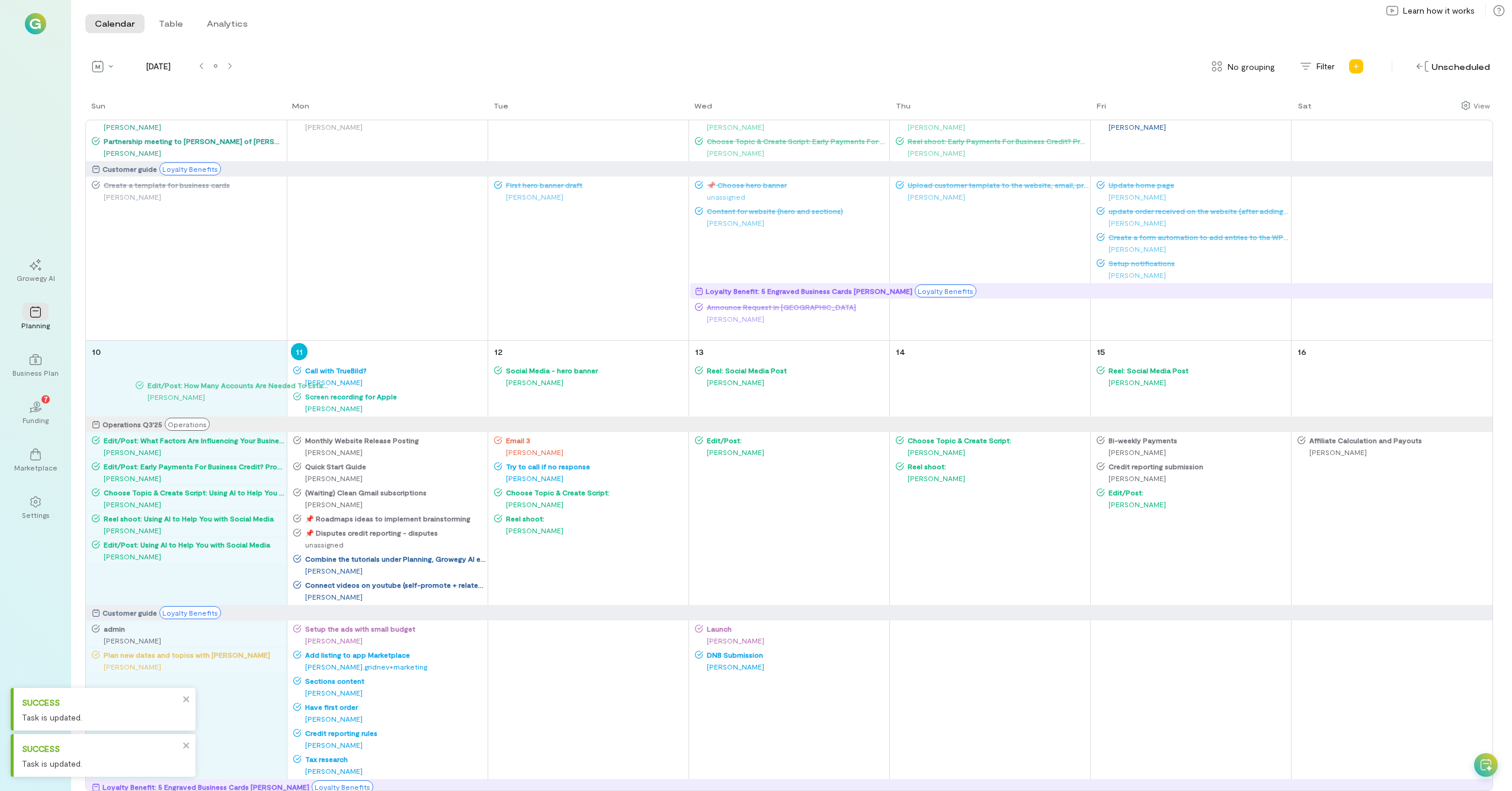
drag, startPoint x: 1125, startPoint y: 141, endPoint x: 211, endPoint y: 376, distance: 943.7
click at [164, 383] on div "Sun Mon Tue Wed Thu Fri Sat 27 Operations Q3'25 Operations Customer guide Loyal…" at bounding box center [789, 445] width 1408 height 691
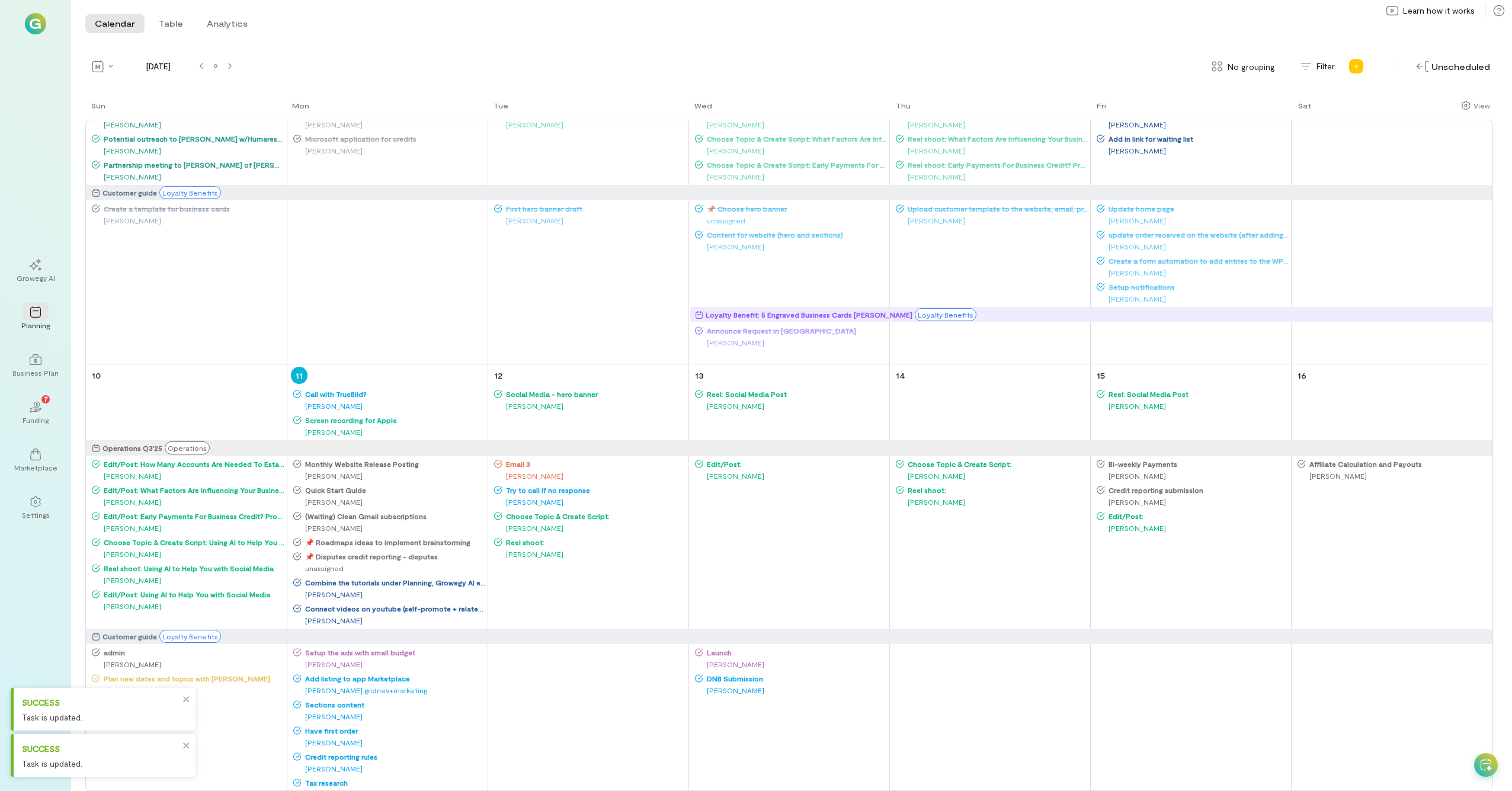
scroll to position [531, 0]
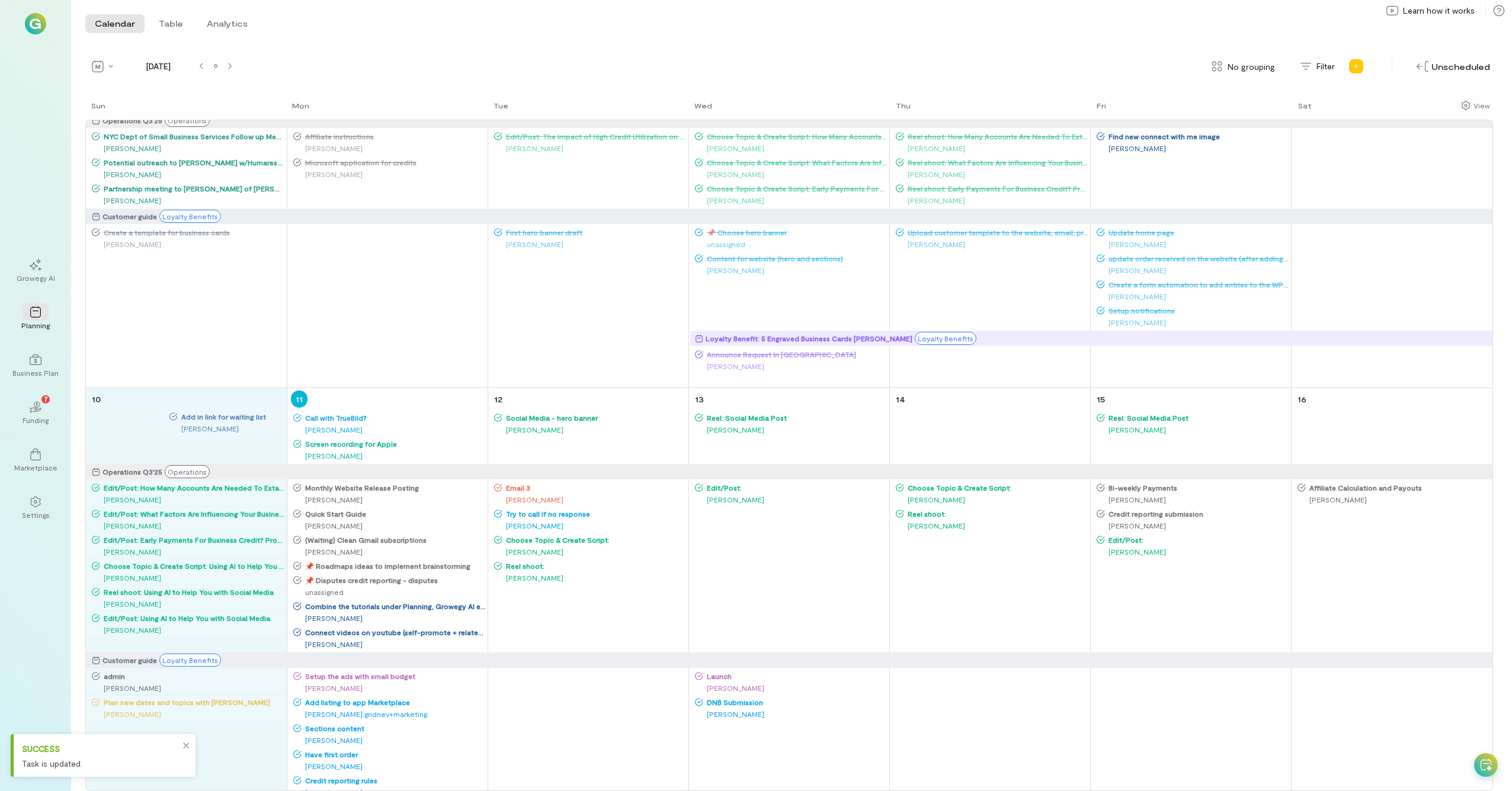
drag, startPoint x: 1132, startPoint y: 162, endPoint x: 204, endPoint y: 415, distance: 961.9
click at [204, 415] on div "Sun Mon Tue Wed Thu Fri Sat 27 Operations Q3'25 Operations Customer guide Loyal…" at bounding box center [789, 445] width 1408 height 691
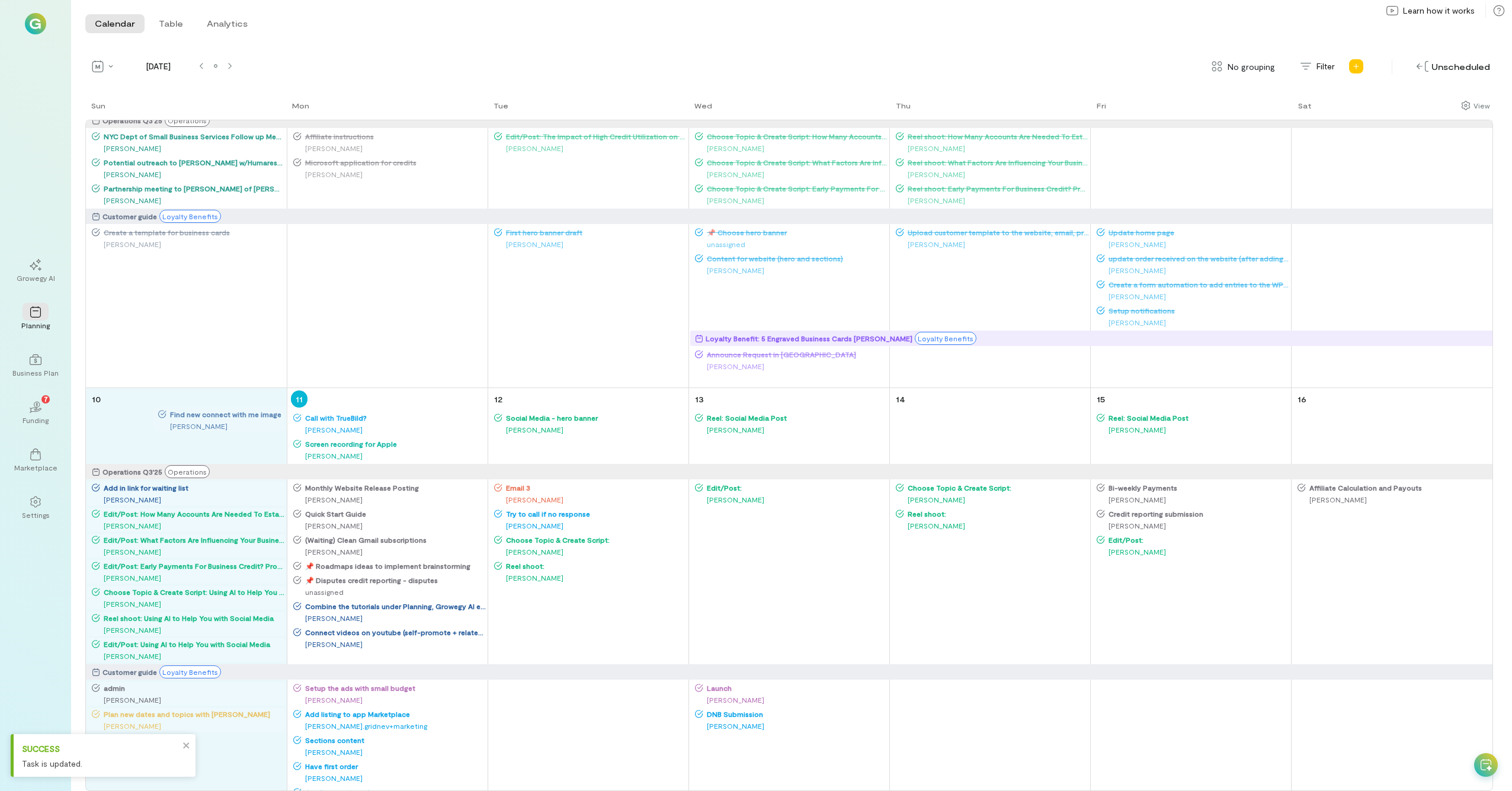
drag, startPoint x: 1129, startPoint y: 143, endPoint x: 190, endPoint y: 420, distance: 979.0
click at [190, 420] on div "Sun Mon Tue Wed Thu Fri Sat 27 Operations Q3'25 Operations Customer guide Loyal…" at bounding box center [789, 445] width 1408 height 691
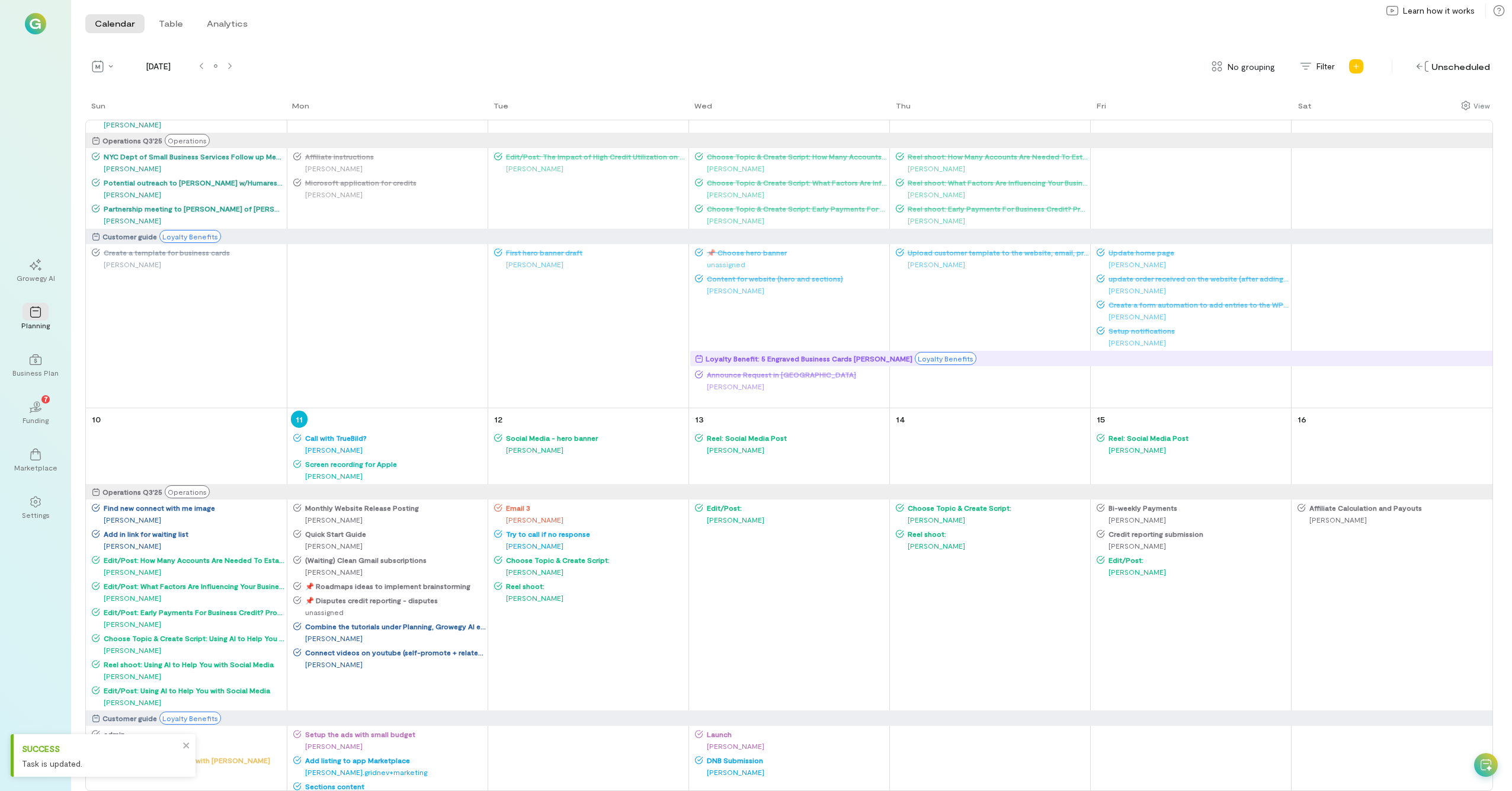
scroll to position [508, 0]
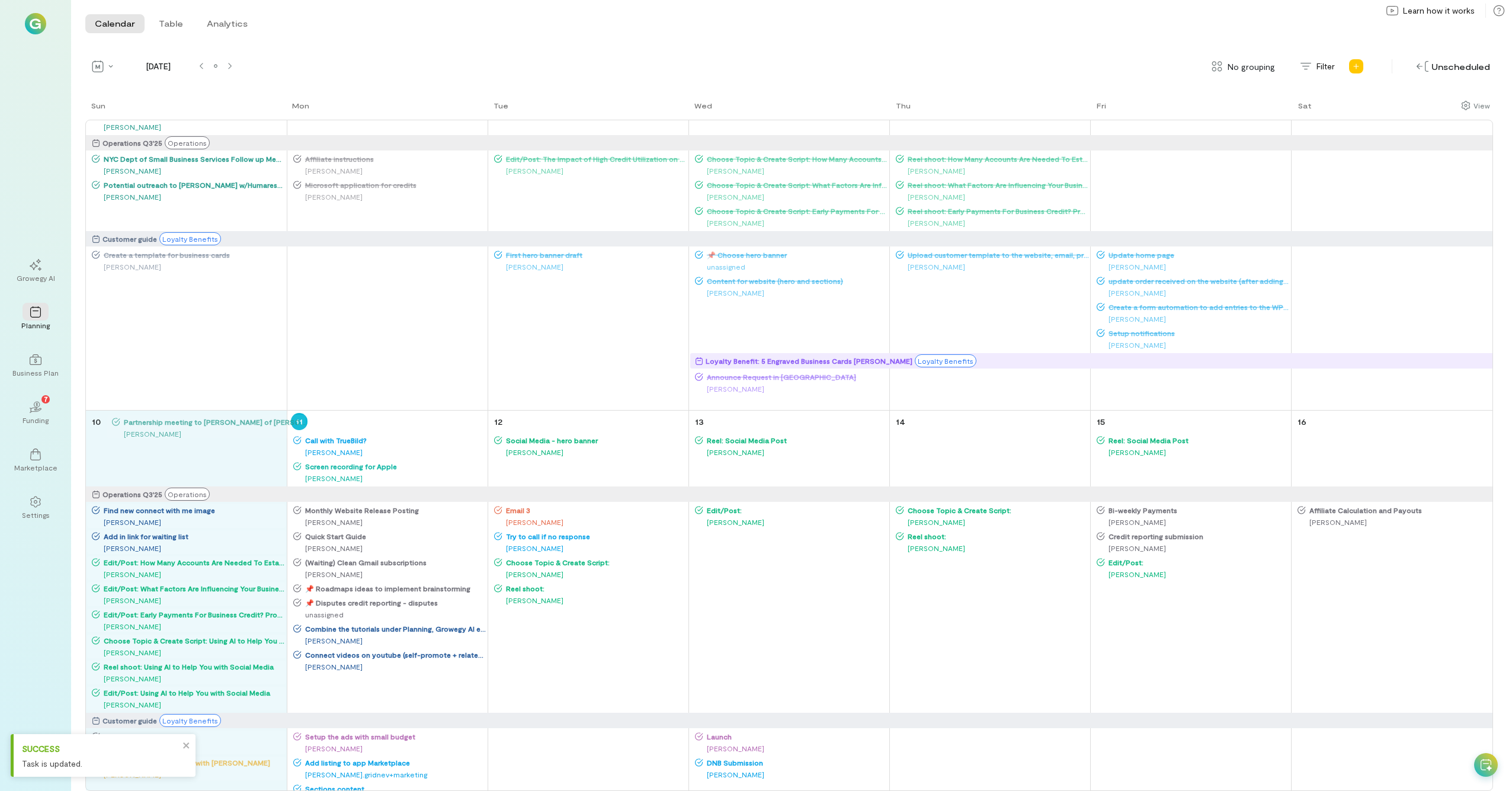
drag, startPoint x: 152, startPoint y: 214, endPoint x: 172, endPoint y: 375, distance: 162.2
click at [179, 435] on div "Sun Mon Tue Wed Thu Fri Sat 27 Operations Q3'25 Operations Customer guide Loyal…" at bounding box center [789, 445] width 1408 height 691
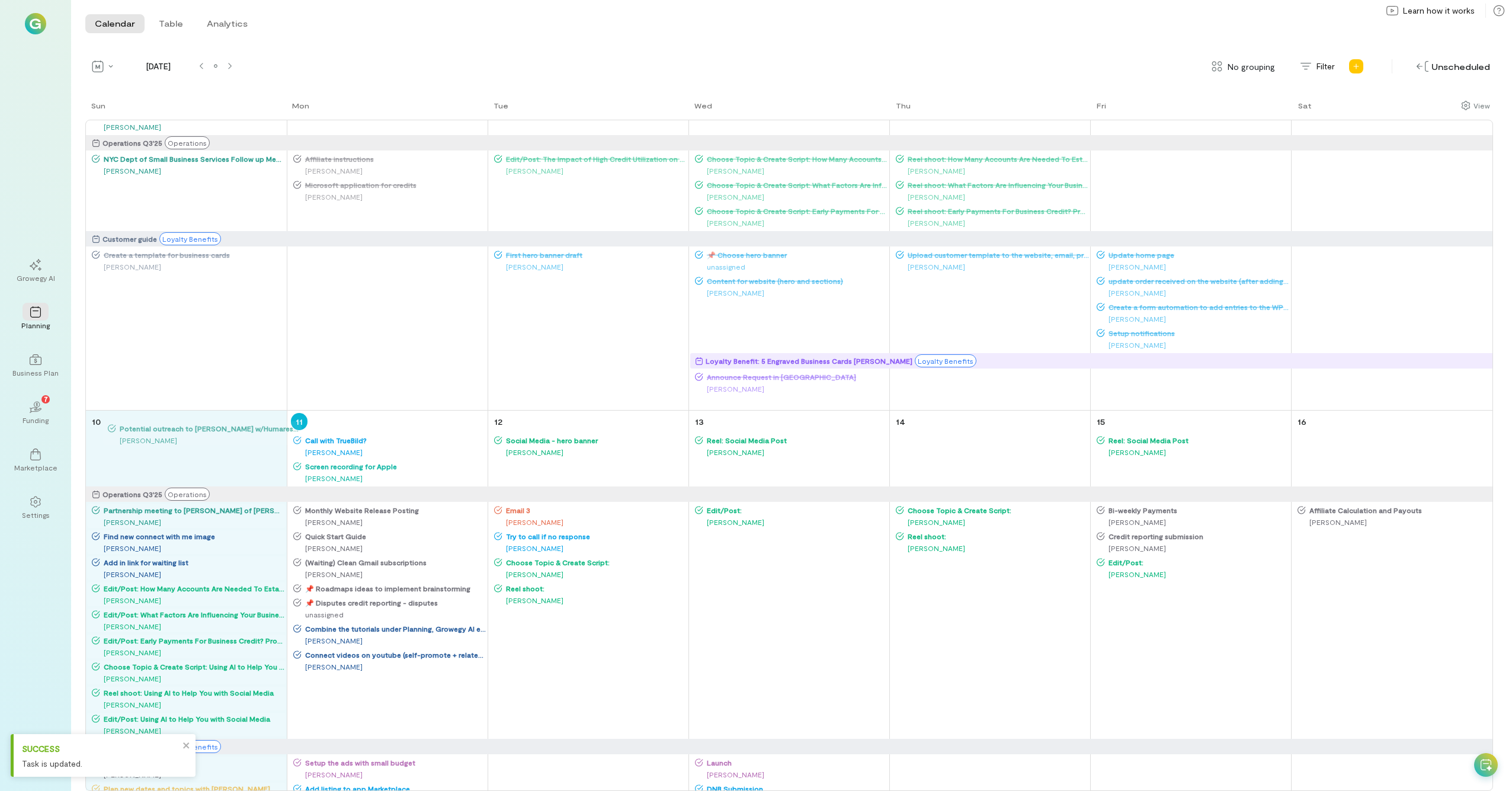
drag, startPoint x: 142, startPoint y: 182, endPoint x: 162, endPoint y: 435, distance: 253.8
click at [162, 434] on div "Sun Mon Tue Wed Thu Fri Sat 27 Operations Q3'25 Operations Customer guide Loyal…" at bounding box center [789, 445] width 1408 height 691
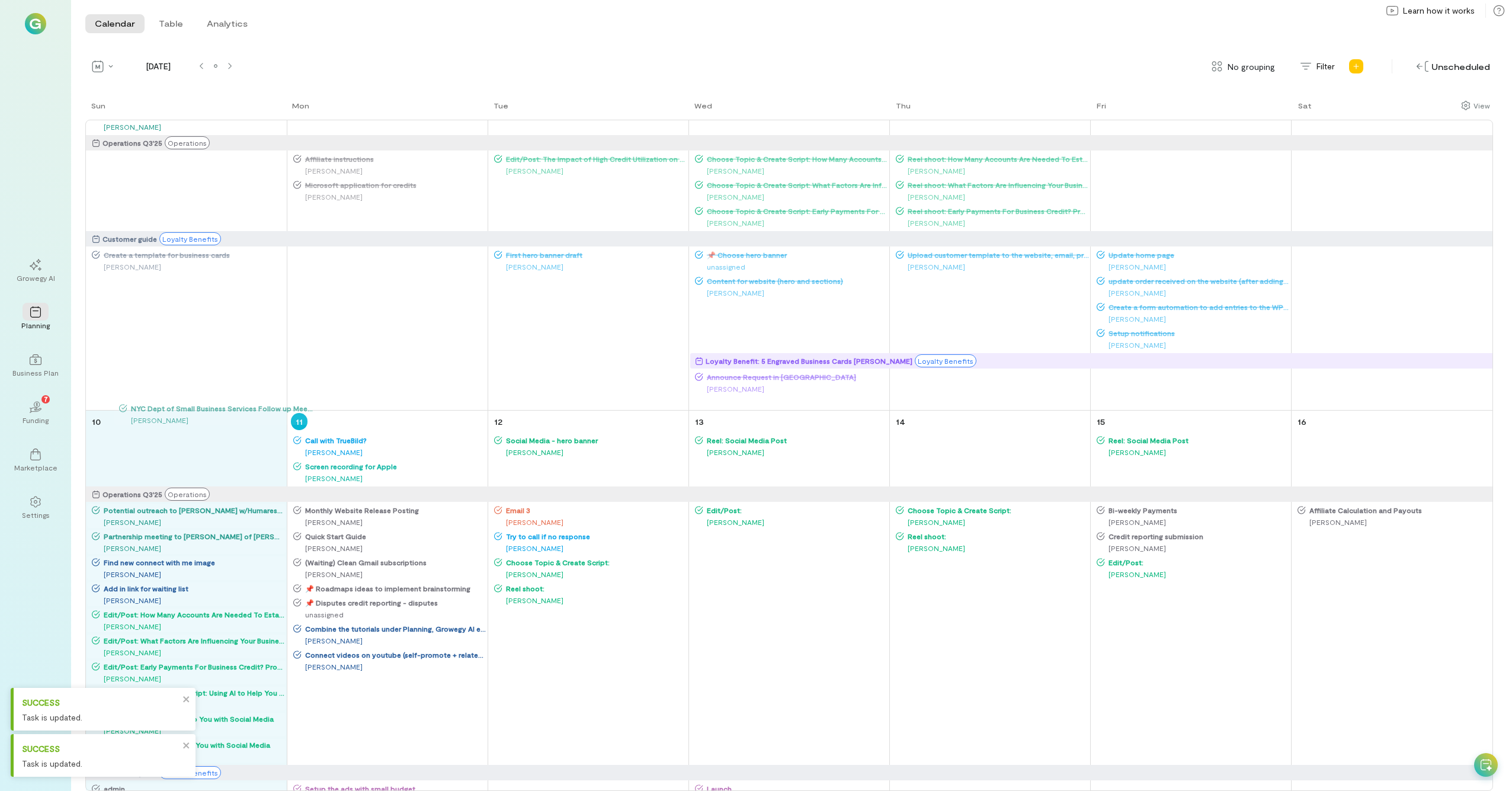
drag, startPoint x: 139, startPoint y: 168, endPoint x: 160, endPoint y: 440, distance: 272.8
click at [160, 435] on div "Sun Mon Tue Wed Thu Fri Sat 27 Operations Q3'25 Operations Customer guide Loyal…" at bounding box center [789, 445] width 1408 height 691
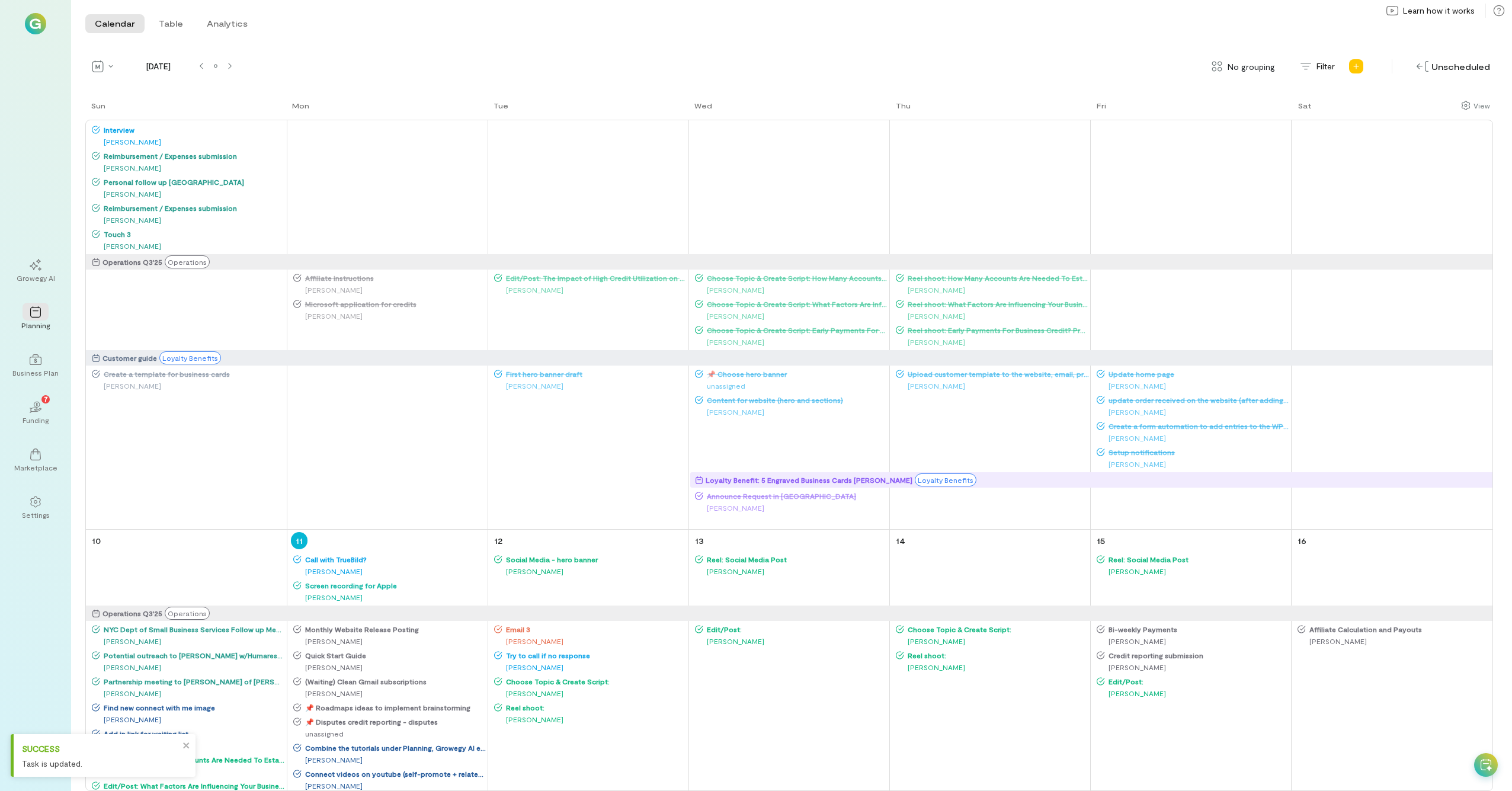
scroll to position [365, 0]
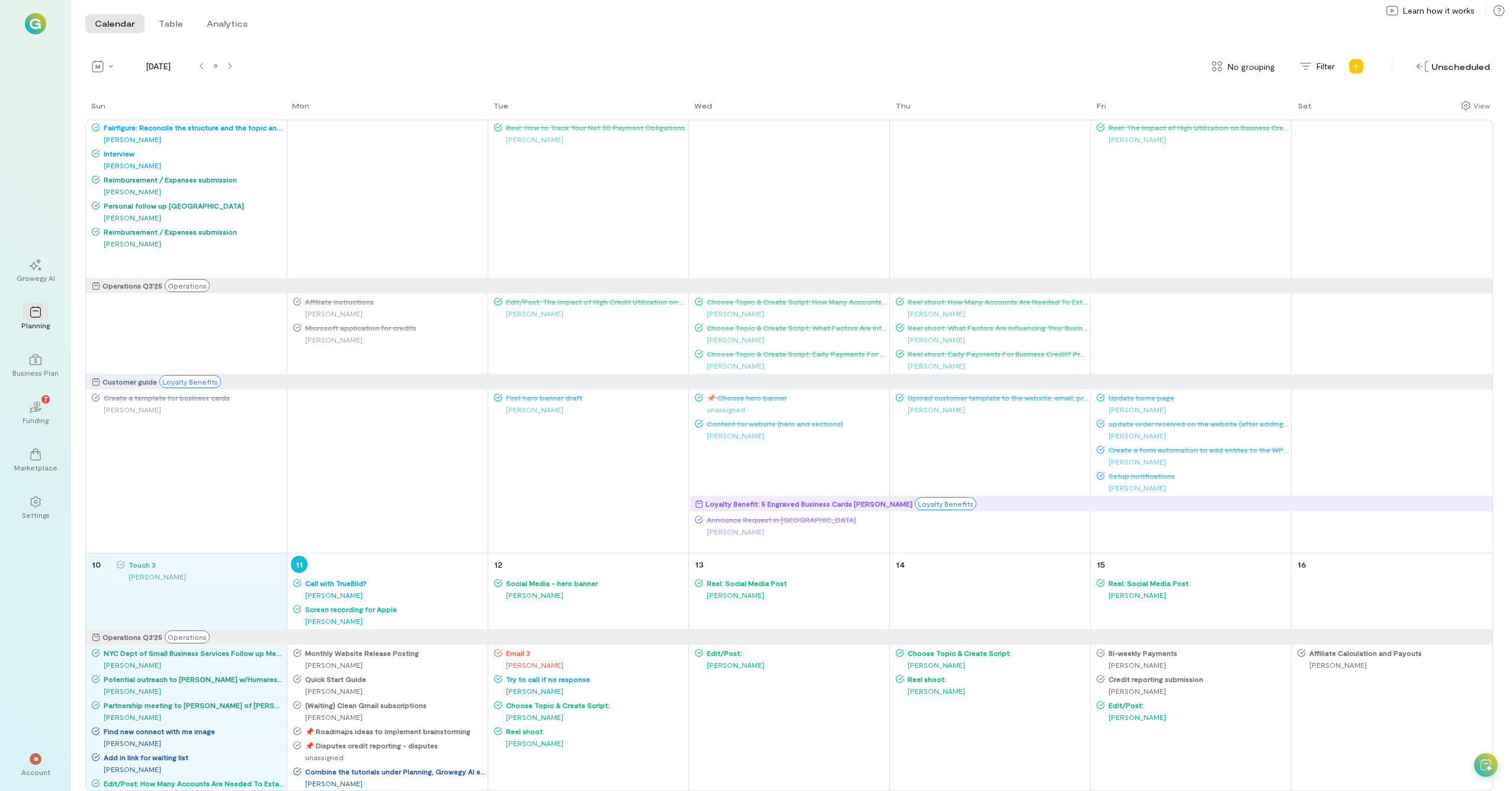
drag, startPoint x: 117, startPoint y: 260, endPoint x: 141, endPoint y: 589, distance: 329.9
click at [141, 435] on div "Sun Mon Tue Wed Thu Fri Sat 27 Operations Q3'25 Operations Customer guide Loyal…" at bounding box center [789, 445] width 1408 height 691
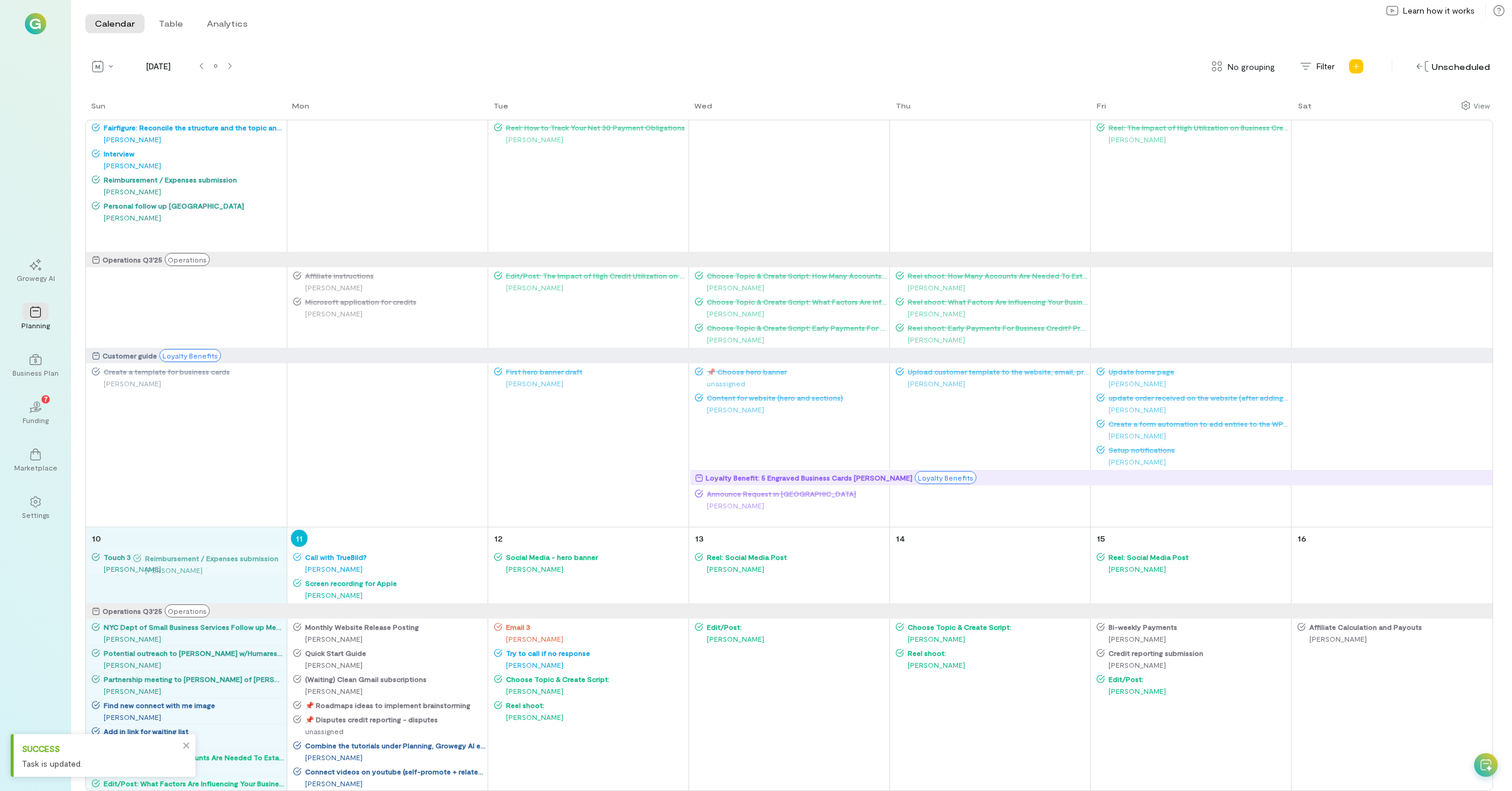
drag, startPoint x: 124, startPoint y: 237, endPoint x: 164, endPoint y: 554, distance: 319.5
click at [164, 435] on div "Sun Mon Tue Wed Thu Fri Sat 27 Operations Q3'25 Operations Customer guide Loyal…" at bounding box center [789, 445] width 1408 height 691
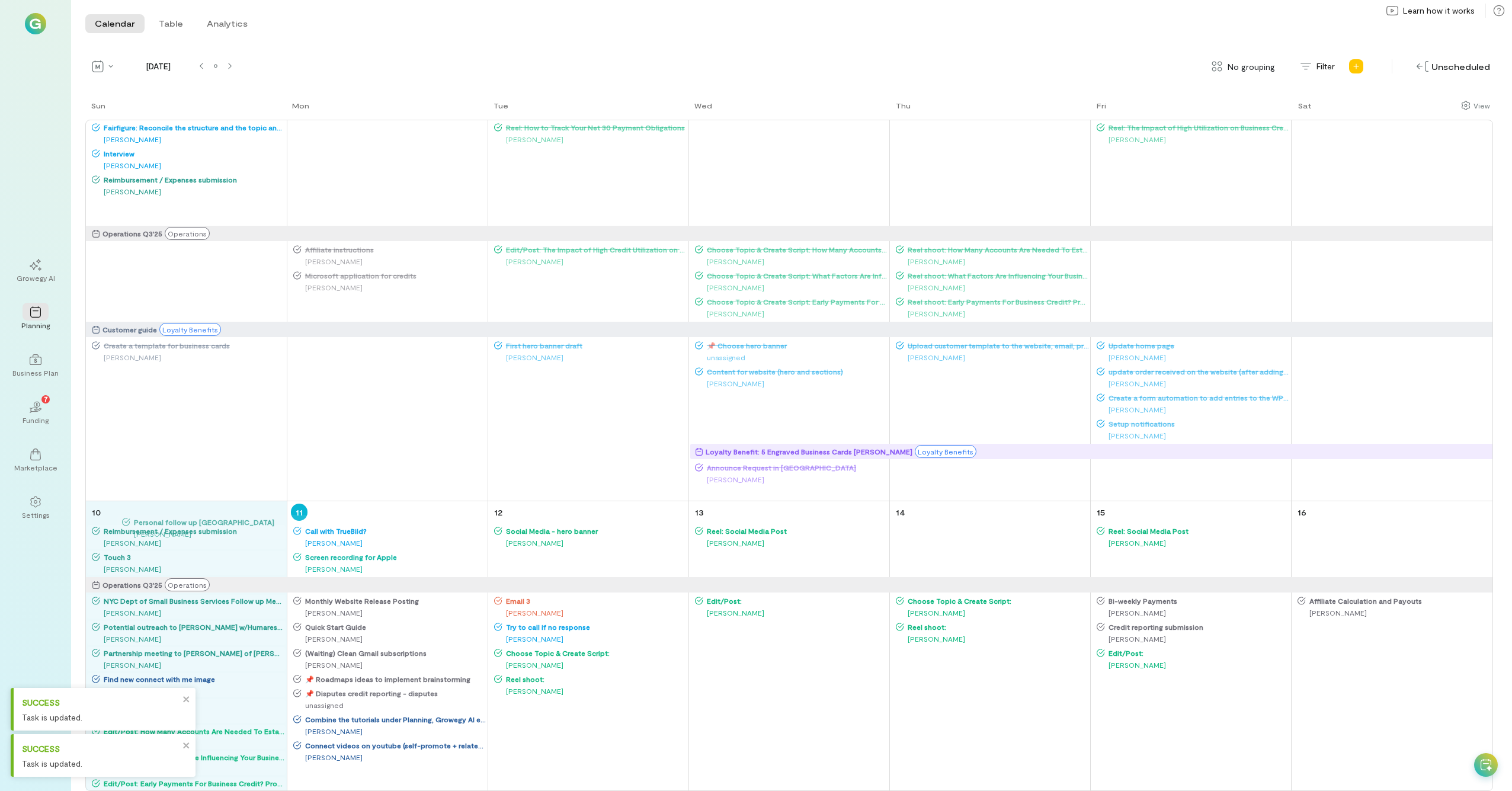
drag, startPoint x: 125, startPoint y: 206, endPoint x: 156, endPoint y: 529, distance: 324.5
click at [156, 435] on div "Sun Mon Tue Wed Thu Fri Sat 27 Operations Q3'25 Operations Customer guide Loyal…" at bounding box center [789, 445] width 1408 height 691
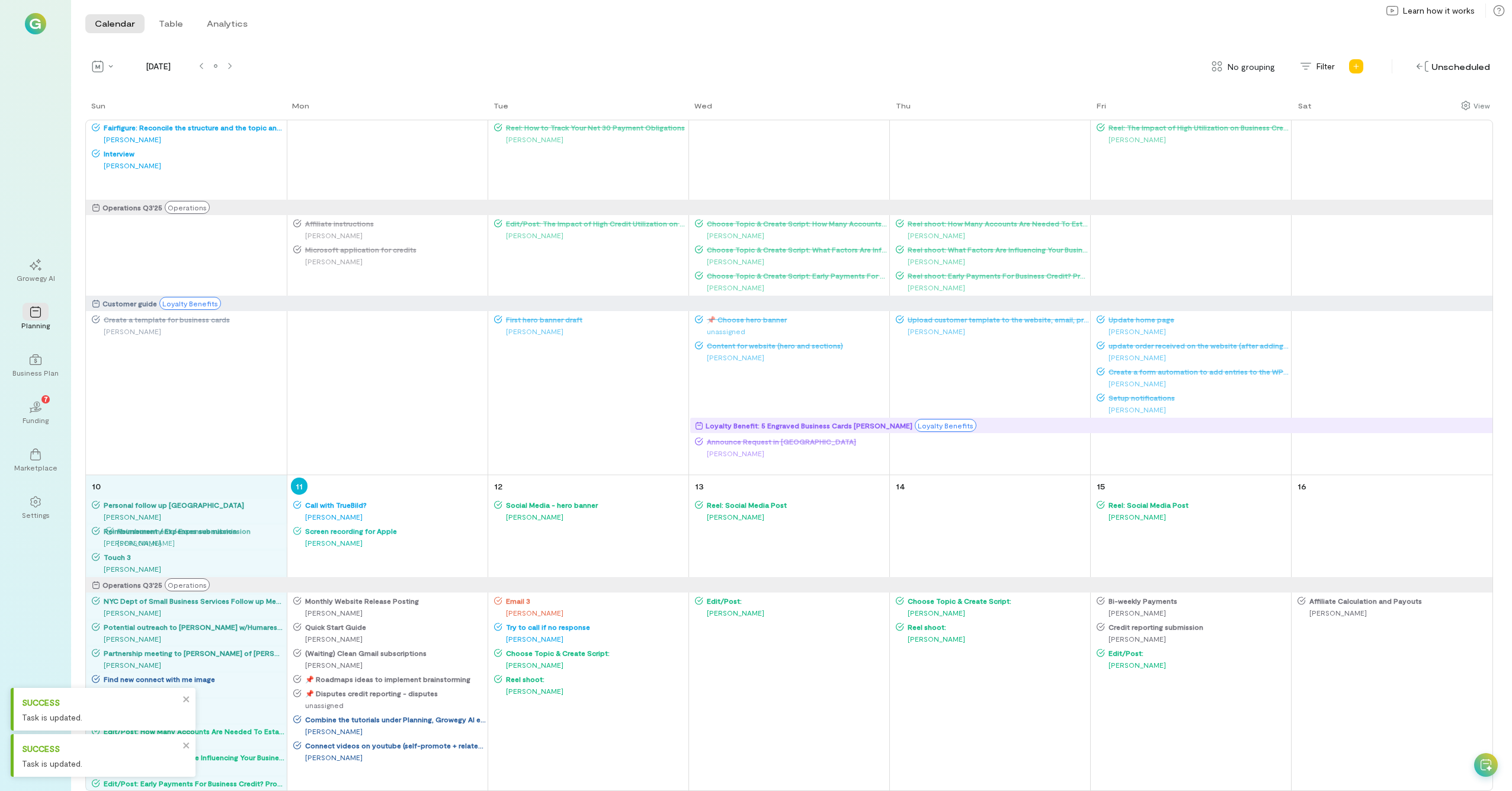
drag, startPoint x: 129, startPoint y: 184, endPoint x: 143, endPoint y: 534, distance: 350.3
click at [143, 435] on div "Sun Mon Tue Wed Thu Fri Sat 27 Operations Q3'25 Operations Customer guide Loyal…" at bounding box center [789, 445] width 1408 height 691
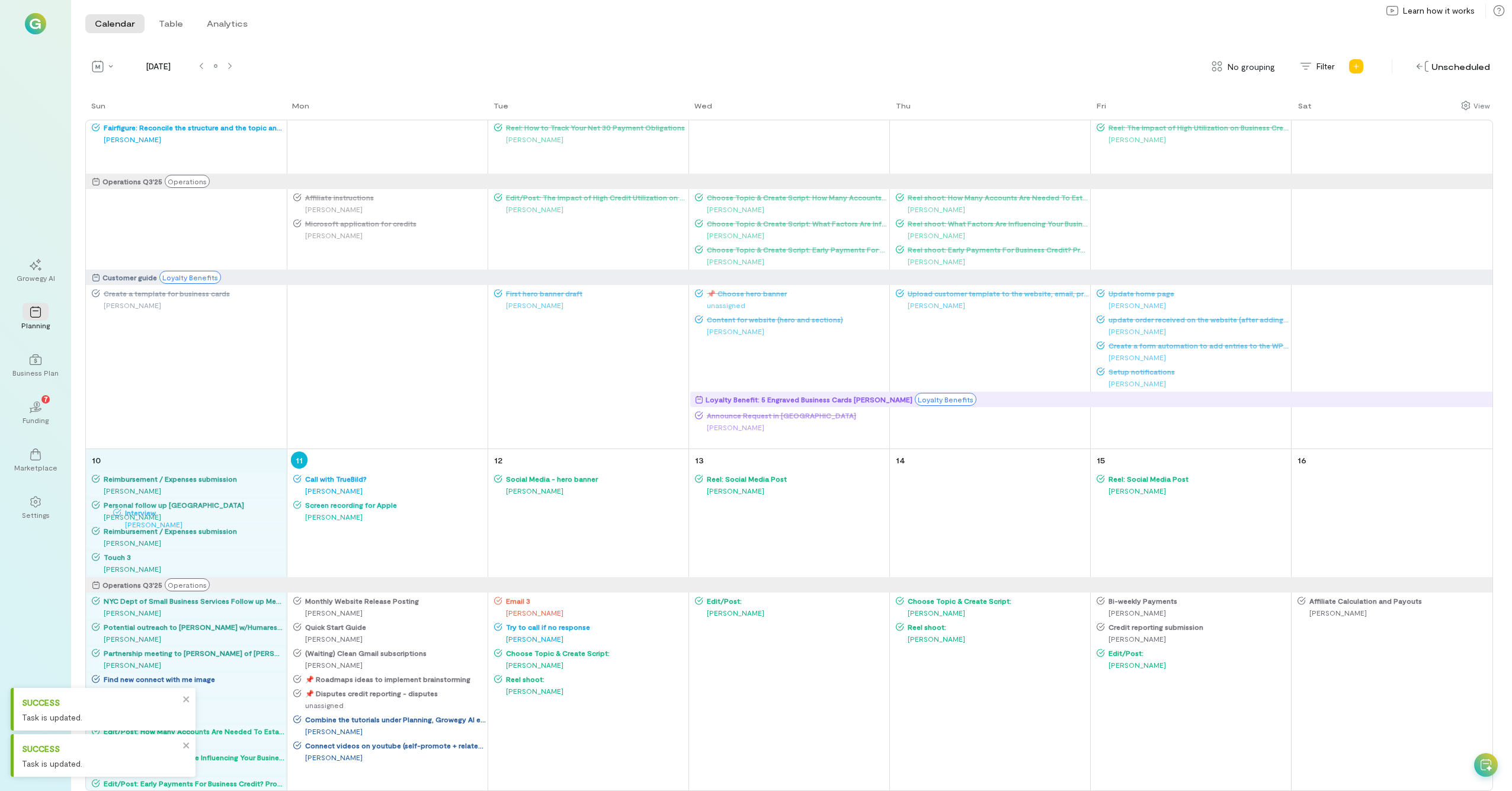
drag, startPoint x: 122, startPoint y: 159, endPoint x: 144, endPoint y: 517, distance: 358.7
click at [144, 435] on div "Sun Mon Tue Wed Thu Fri Sat 27 Operations Q3'25 Operations Customer guide Loyal…" at bounding box center [789, 445] width 1408 height 691
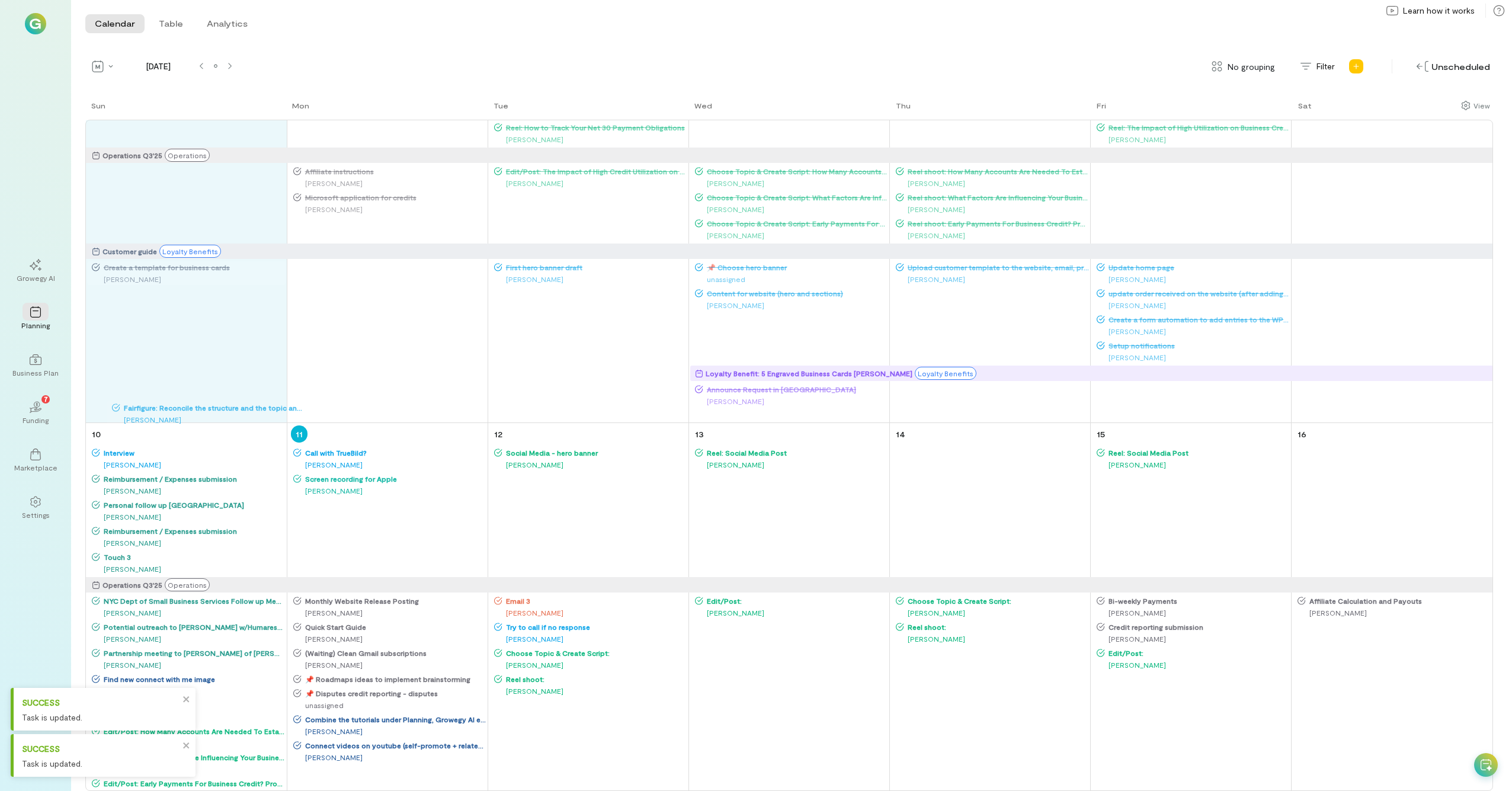
drag, startPoint x: 138, startPoint y: 162, endPoint x: 154, endPoint y: 492, distance: 330.4
click at [154, 435] on div "Sun Mon Tue Wed Thu Fri Sat 27 Operations Q3'25 Operations Customer guide Loyal…" at bounding box center [789, 445] width 1408 height 691
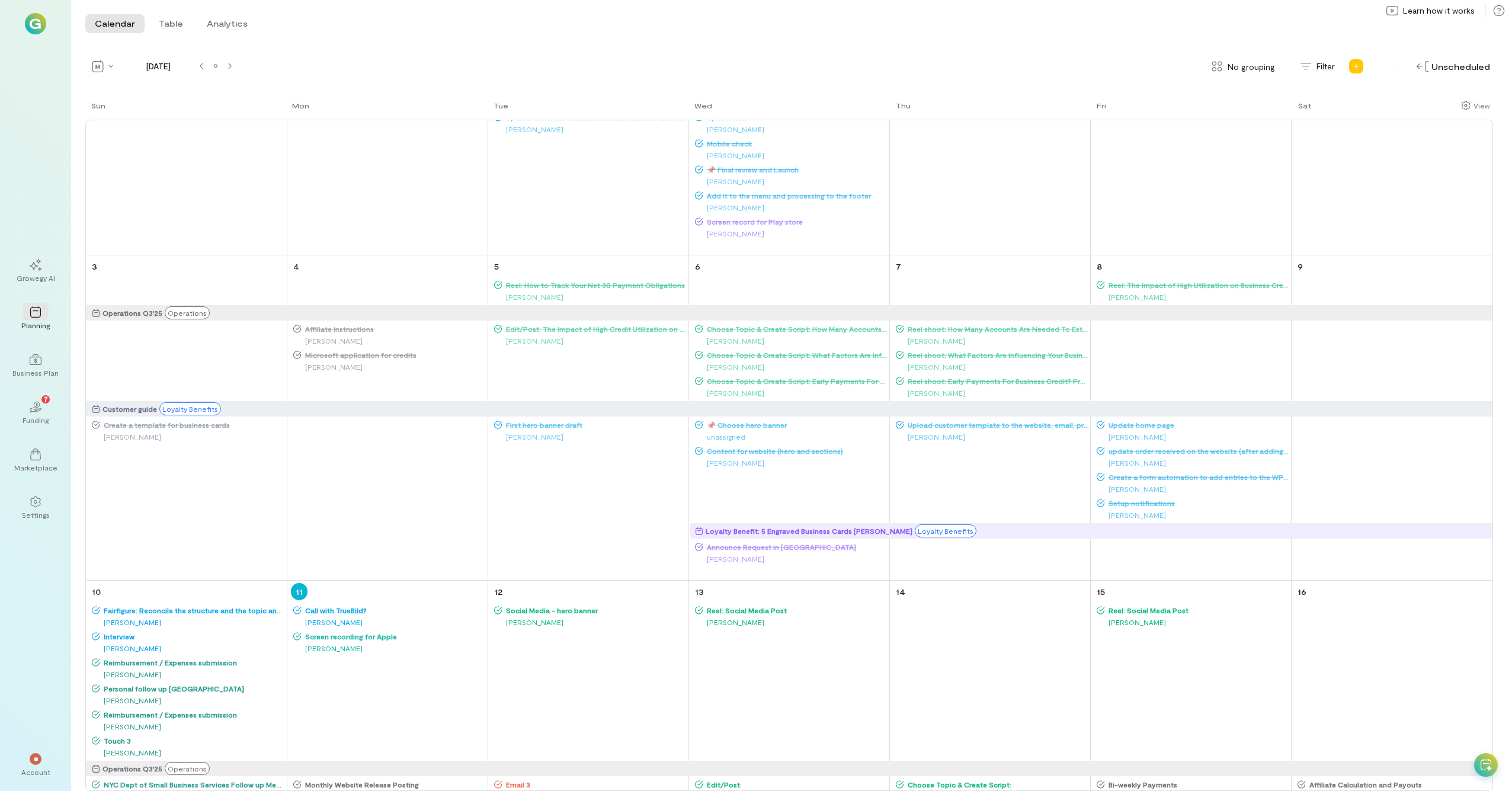
scroll to position [178, 0]
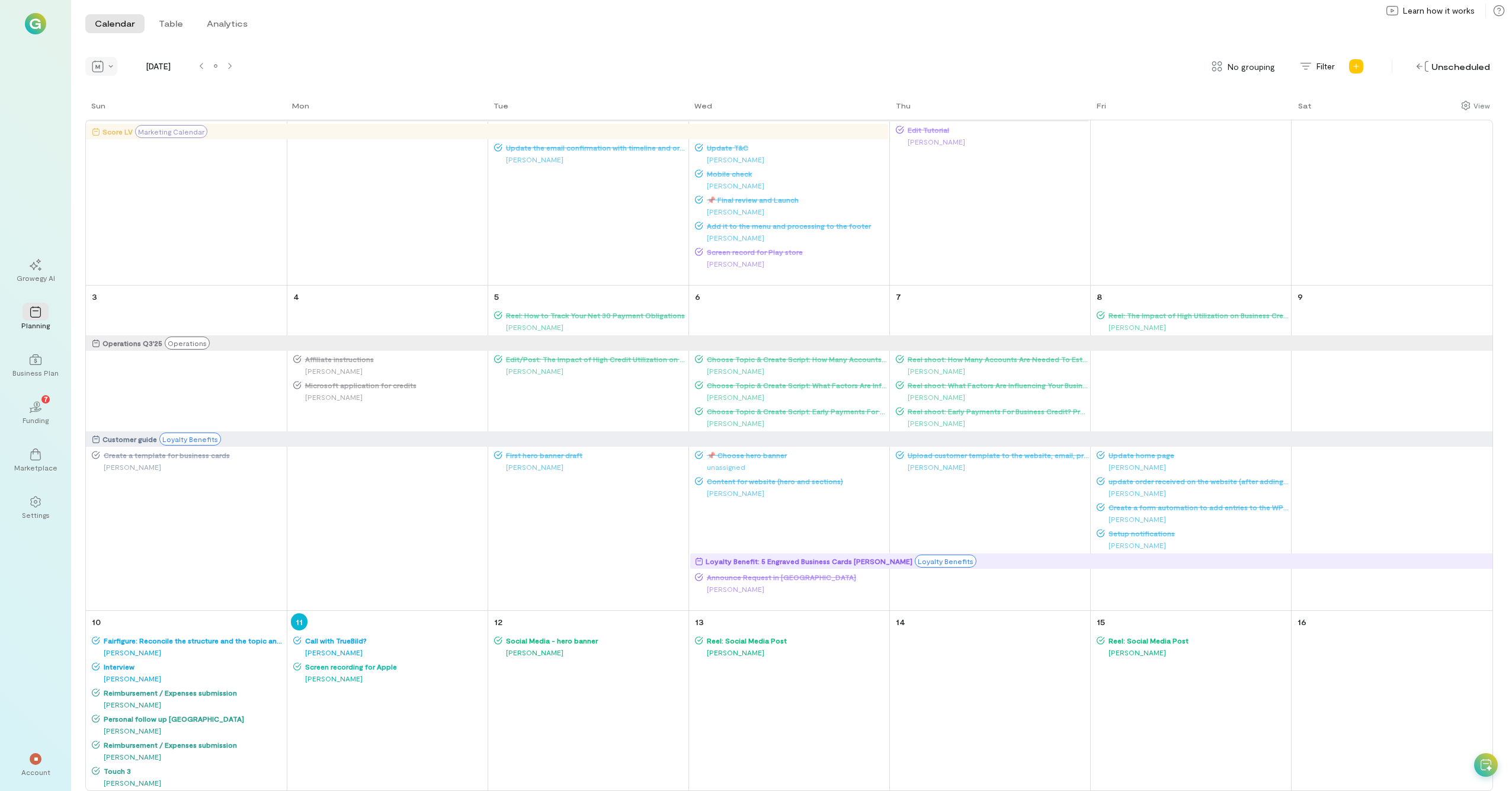
click at [110, 68] on div at bounding box center [101, 66] width 32 height 19
click at [123, 124] on span "Week" at bounding box center [125, 127] width 21 height 12
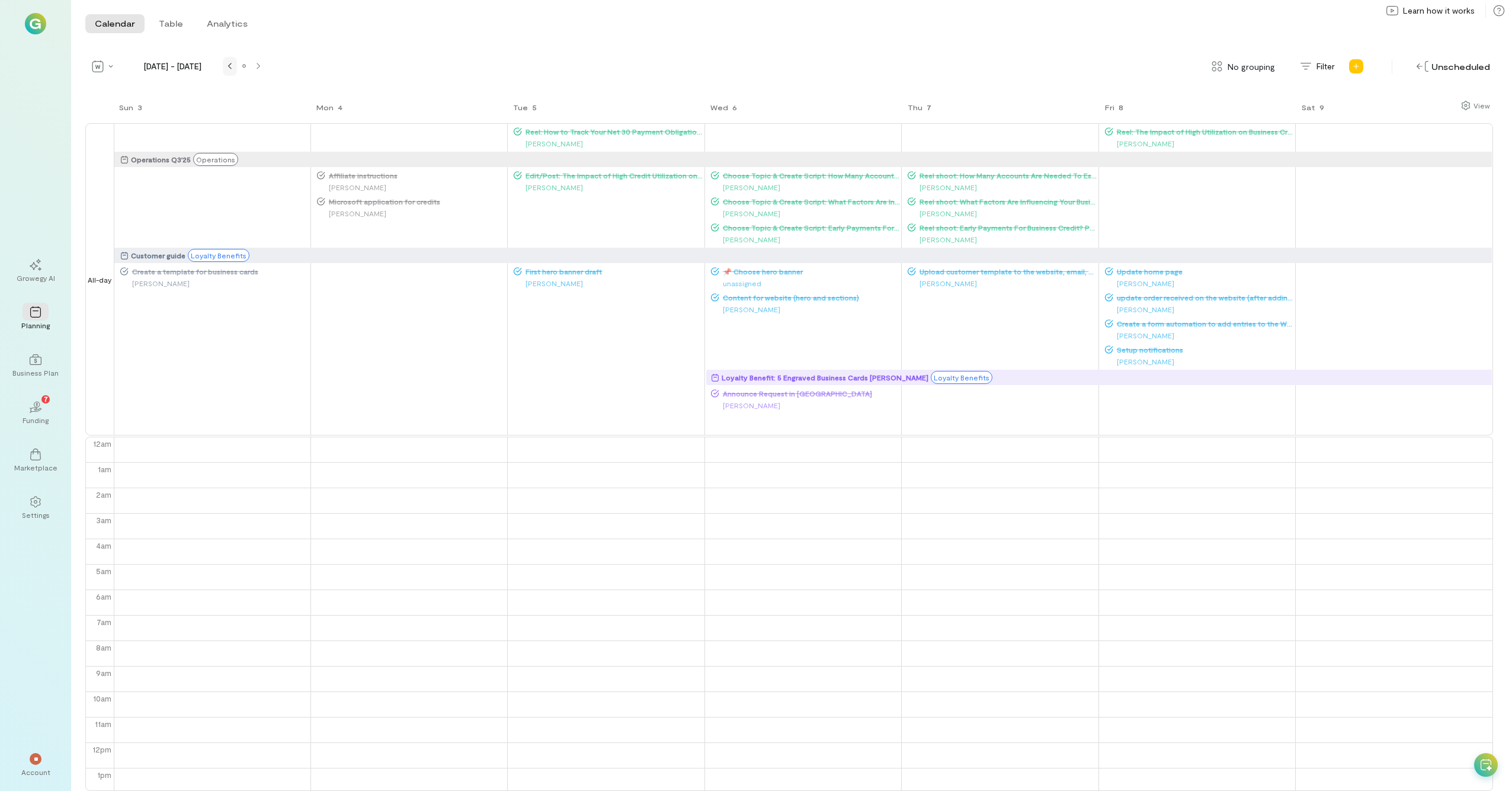
click at [226, 64] on div at bounding box center [230, 66] width 9 height 9
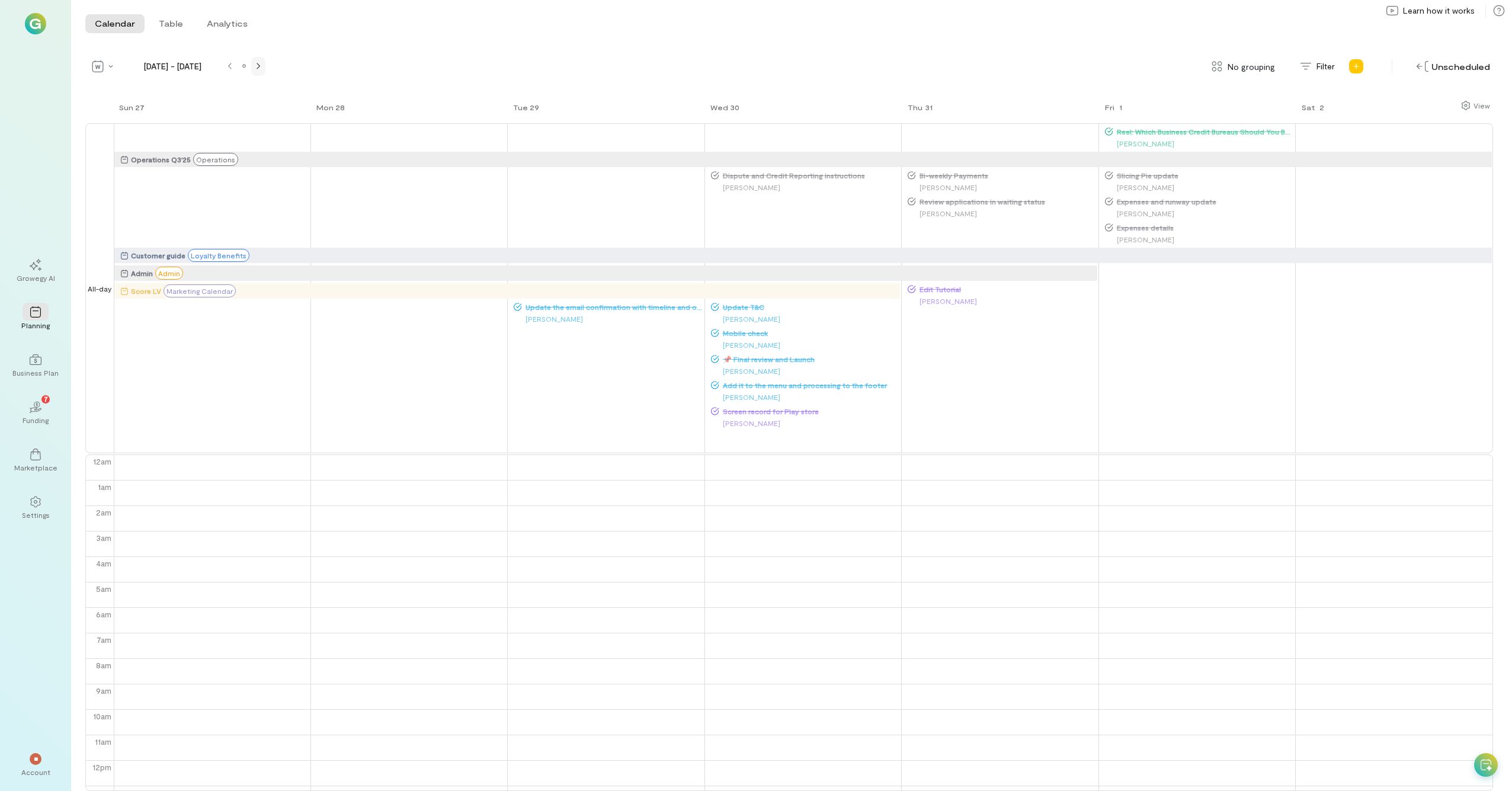
click at [258, 65] on icon at bounding box center [259, 66] width 4 height 7
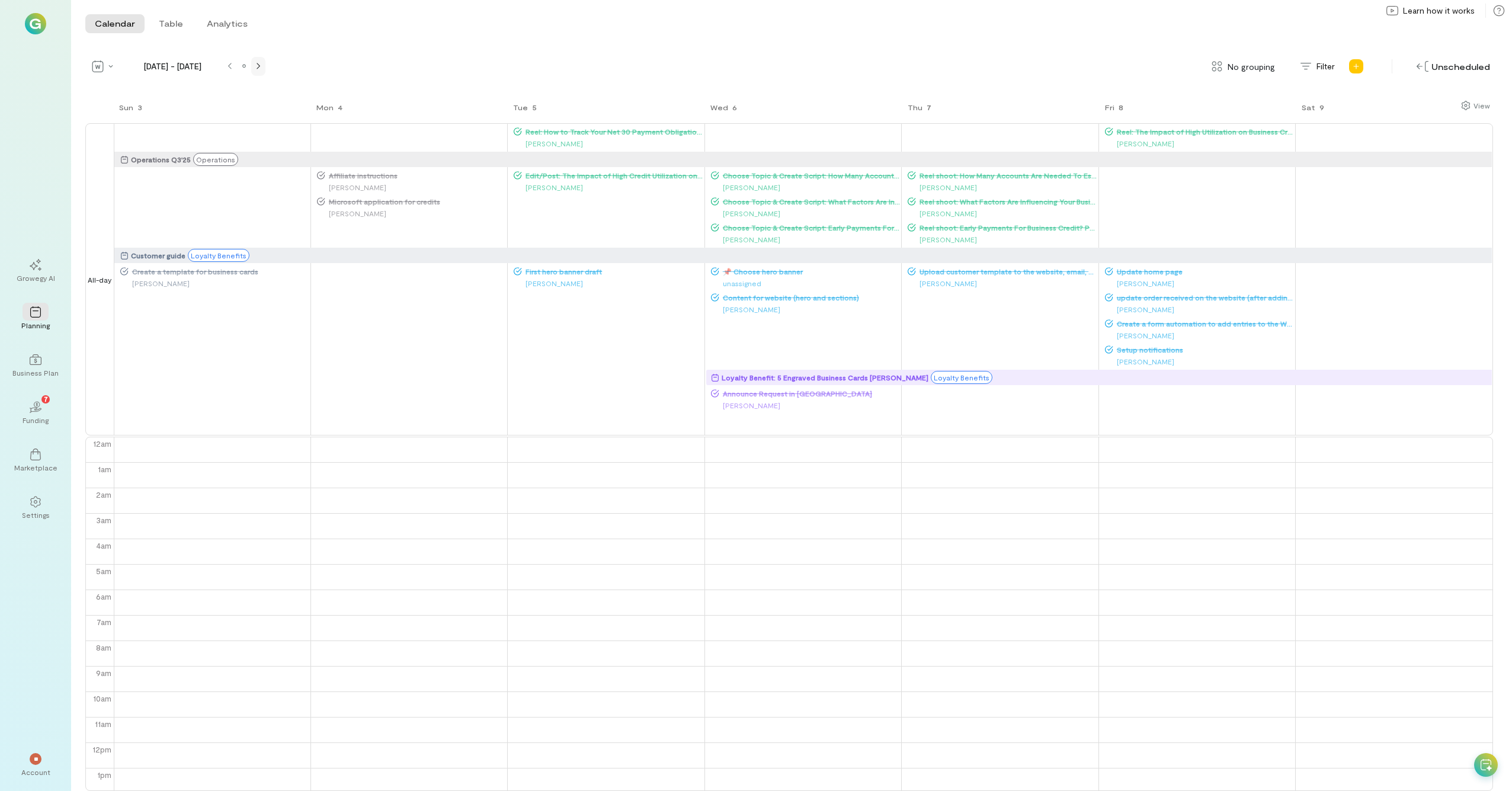
click at [257, 64] on icon at bounding box center [259, 66] width 4 height 7
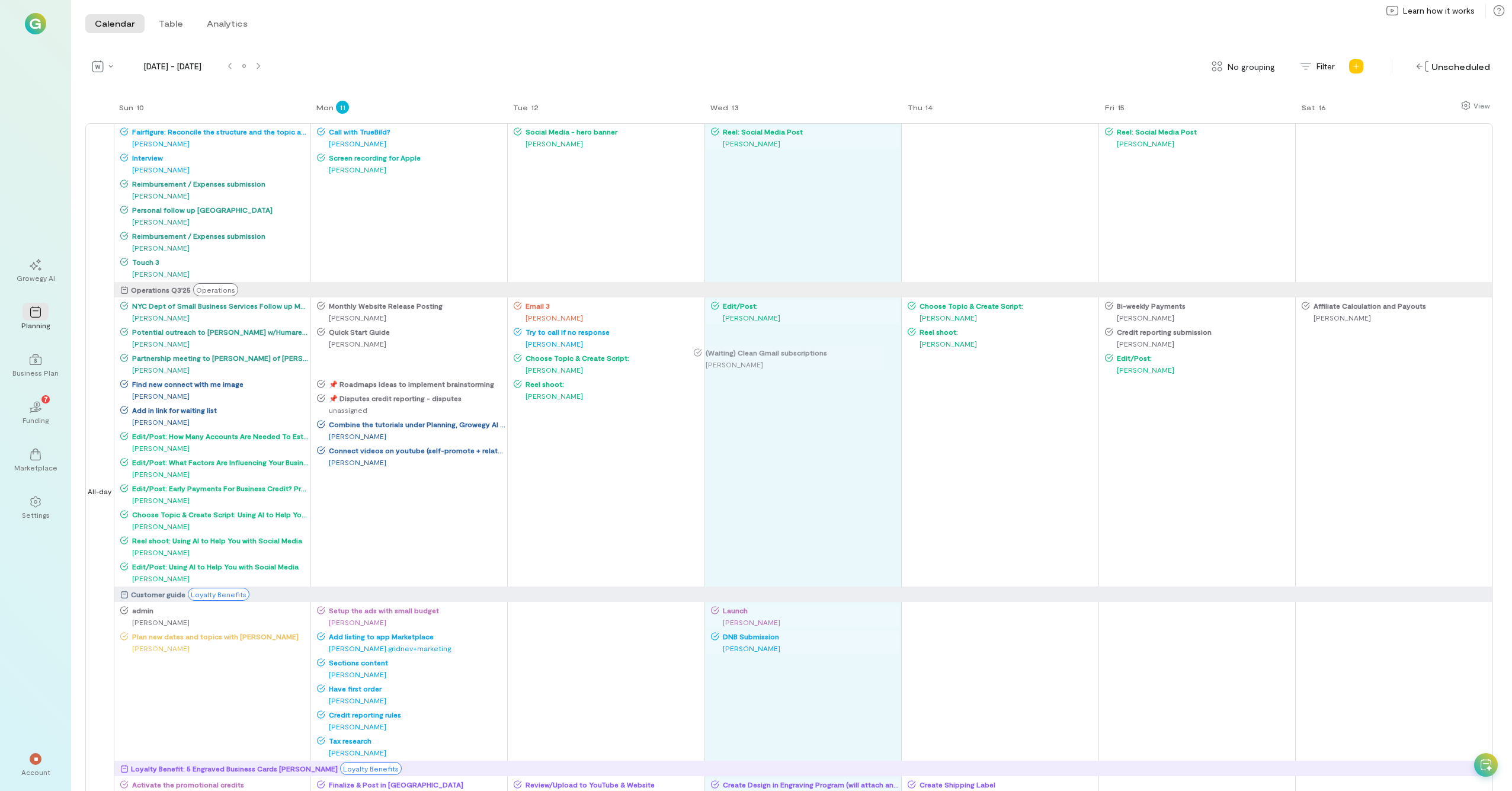
drag, startPoint x: 406, startPoint y: 364, endPoint x: 789, endPoint y: 353, distance: 383.2
click at [789, 353] on div "Sun 10 Mon 11 Tue 12 Wed 13 Thu 14 Fri 15 Sat 16 All-day Fairfigure: Reconcile …" at bounding box center [789, 445] width 1408 height 691
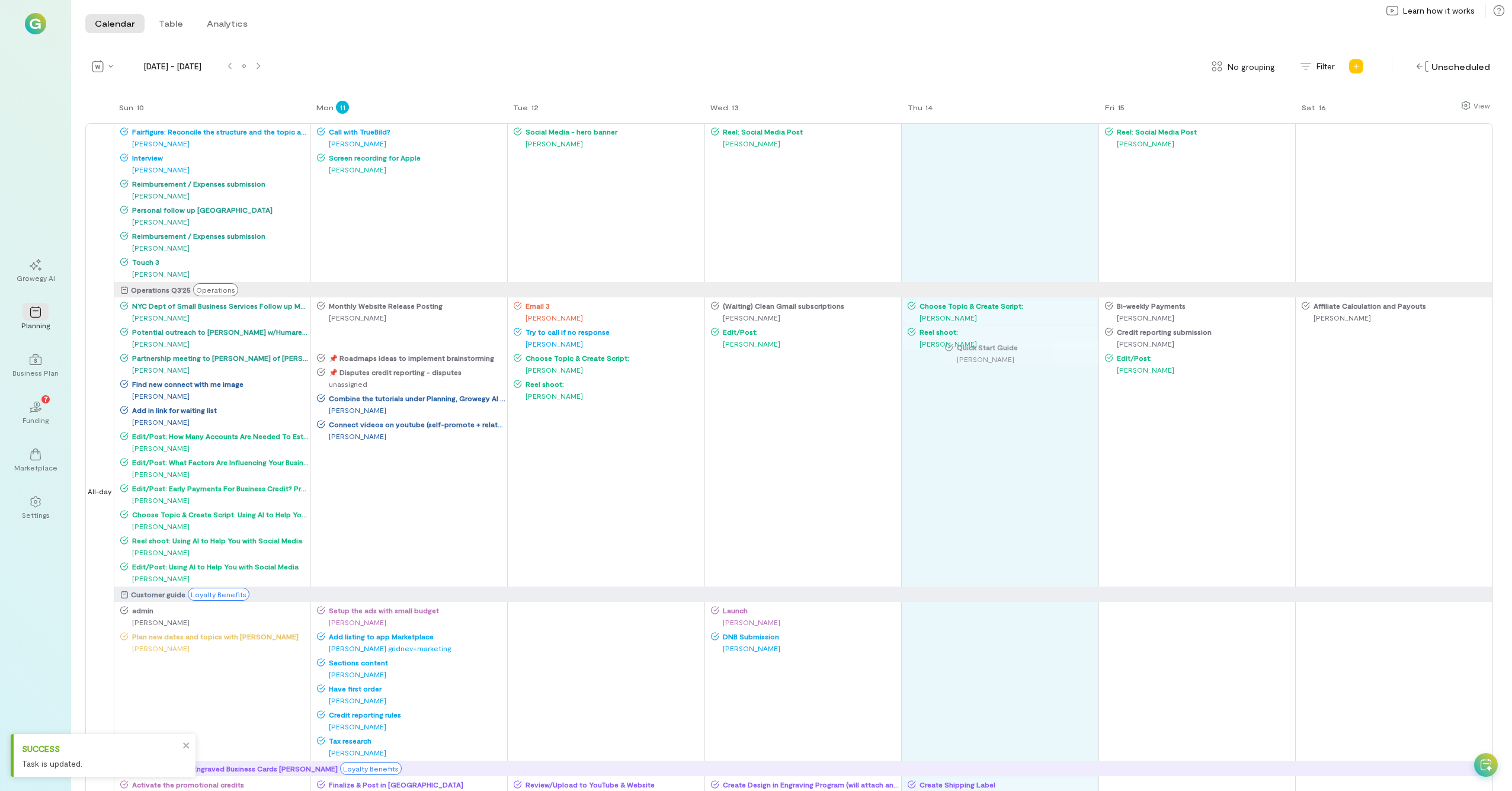
drag, startPoint x: 368, startPoint y: 343, endPoint x: 996, endPoint y: 357, distance: 628.2
click at [852, 357] on div "Sun 10 Mon 11 Tue 12 Wed 13 Thu 14 Fri 15 Sat 16 All-day Fairfigure: Reconcile …" at bounding box center [789, 445] width 1408 height 691
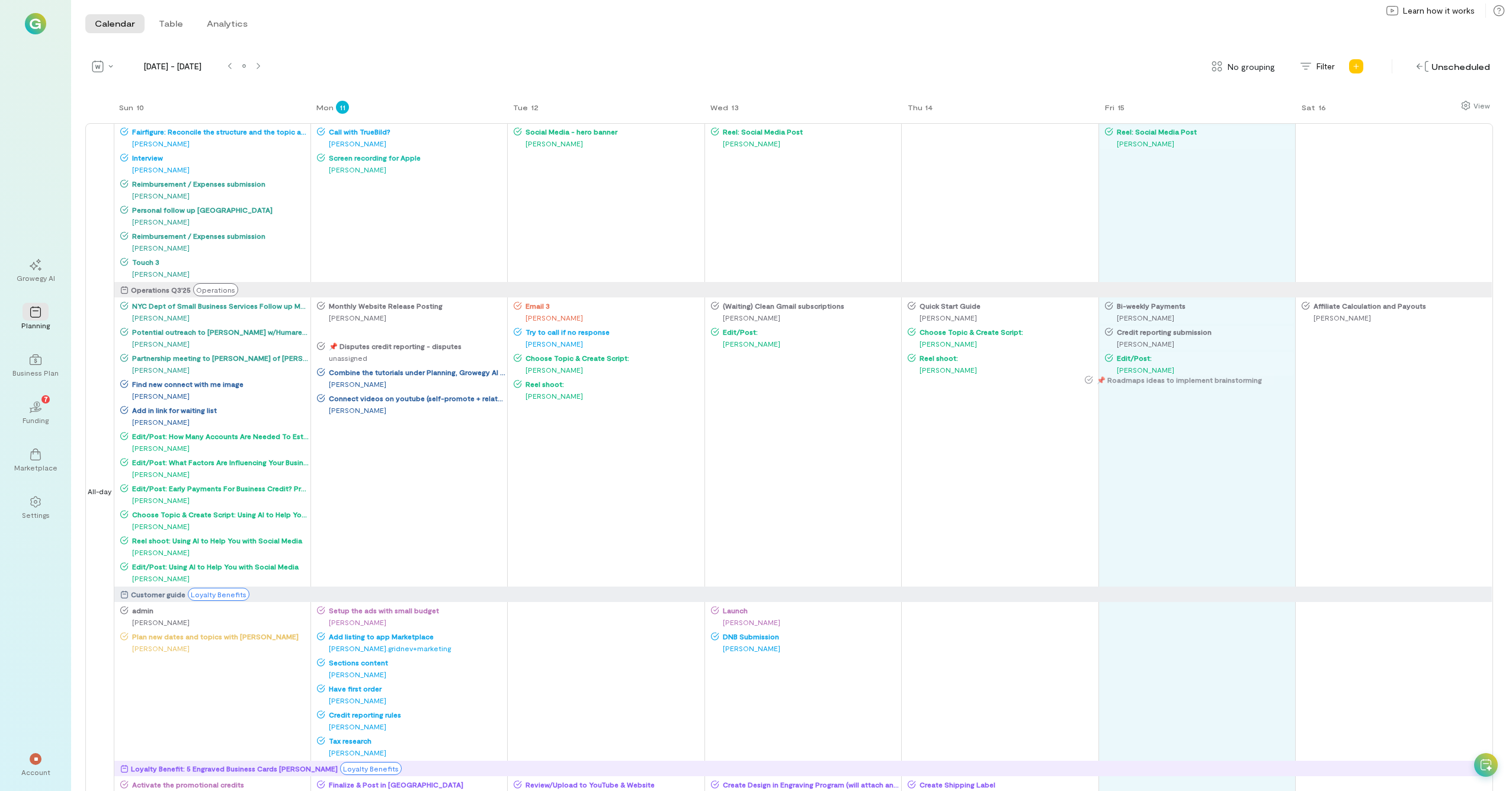
drag, startPoint x: 402, startPoint y: 337, endPoint x: 1180, endPoint y: 384, distance: 779.4
click at [852, 384] on div "Sun 10 Mon 11 Tue 12 Wed 13 Thu 14 Fri 15 Sat 16 All-day Fairfigure: Reconcile …" at bounding box center [789, 445] width 1408 height 691
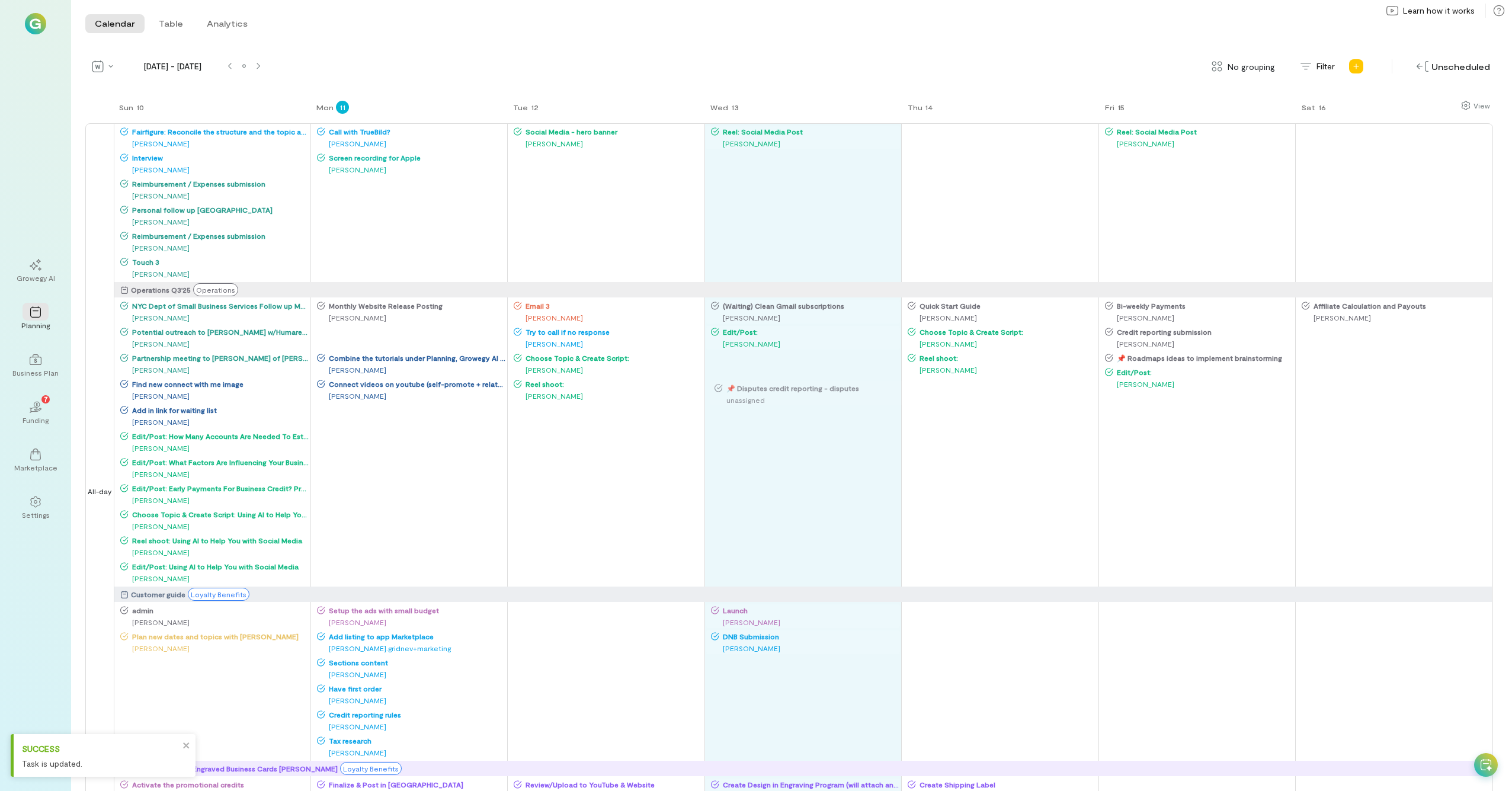
drag, startPoint x: 415, startPoint y: 337, endPoint x: 813, endPoint y: 391, distance: 401.6
click at [813, 391] on div "Sun 10 Mon 11 Tue 12 Wed 13 Thu 14 Fri 15 Sat 16 All-day Fairfigure: Reconcile …" at bounding box center [789, 445] width 1408 height 691
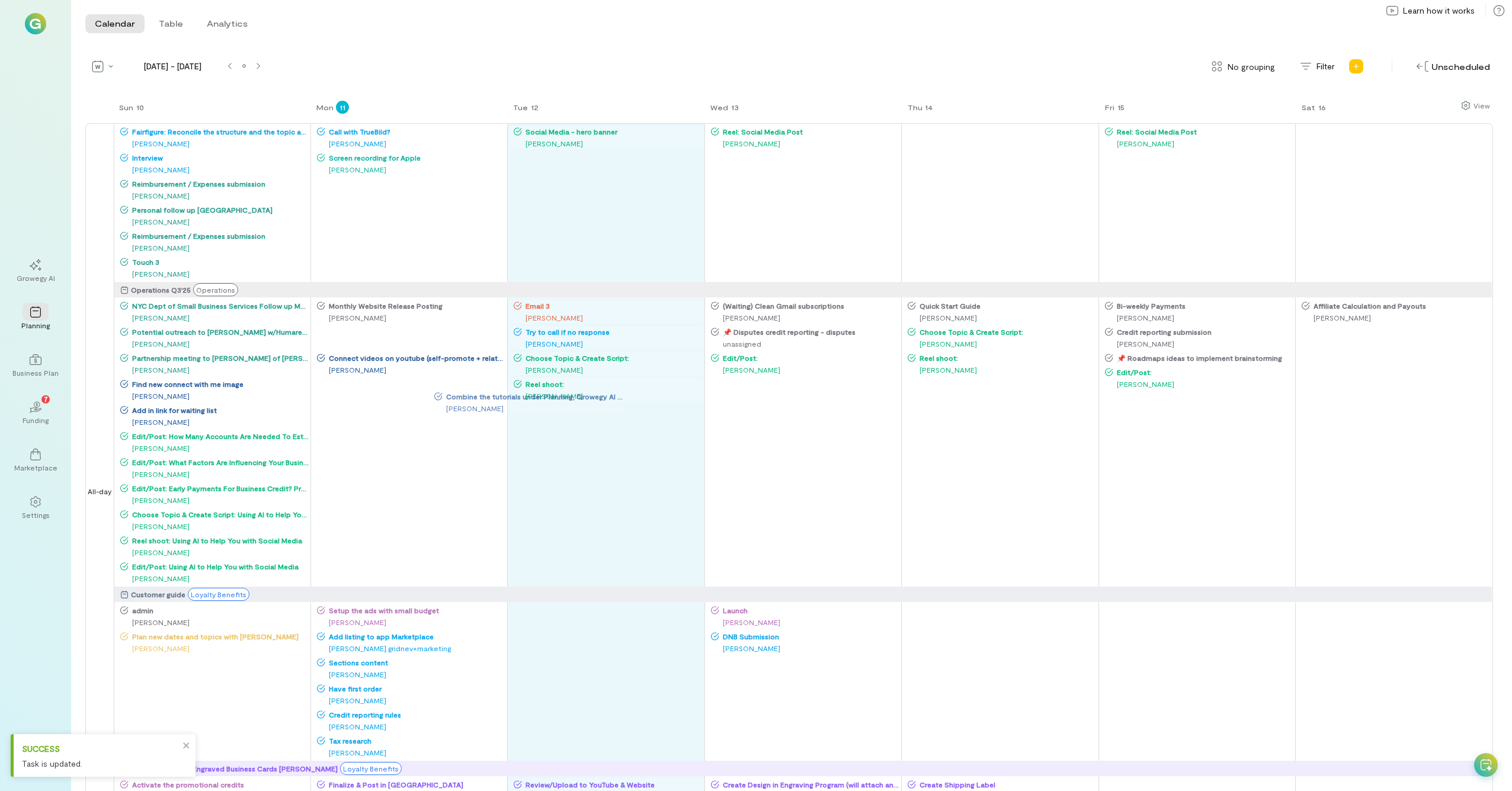
drag, startPoint x: 388, startPoint y: 343, endPoint x: 574, endPoint y: 440, distance: 209.8
click at [574, 435] on div "Sun 10 Mon 11 Tue 12 Wed 13 Thu 14 Fri 15 Sat 16 All-day Fairfigure: Reconcile …" at bounding box center [789, 445] width 1408 height 691
drag, startPoint x: 417, startPoint y: 344, endPoint x: 580, endPoint y: 459, distance: 199.5
click at [580, 435] on div "Sun 10 Mon 11 Tue 12 Wed 13 Thu 14 Fri 15 Sat 16 All-day Fairfigure: Reconcile …" at bounding box center [789, 445] width 1408 height 691
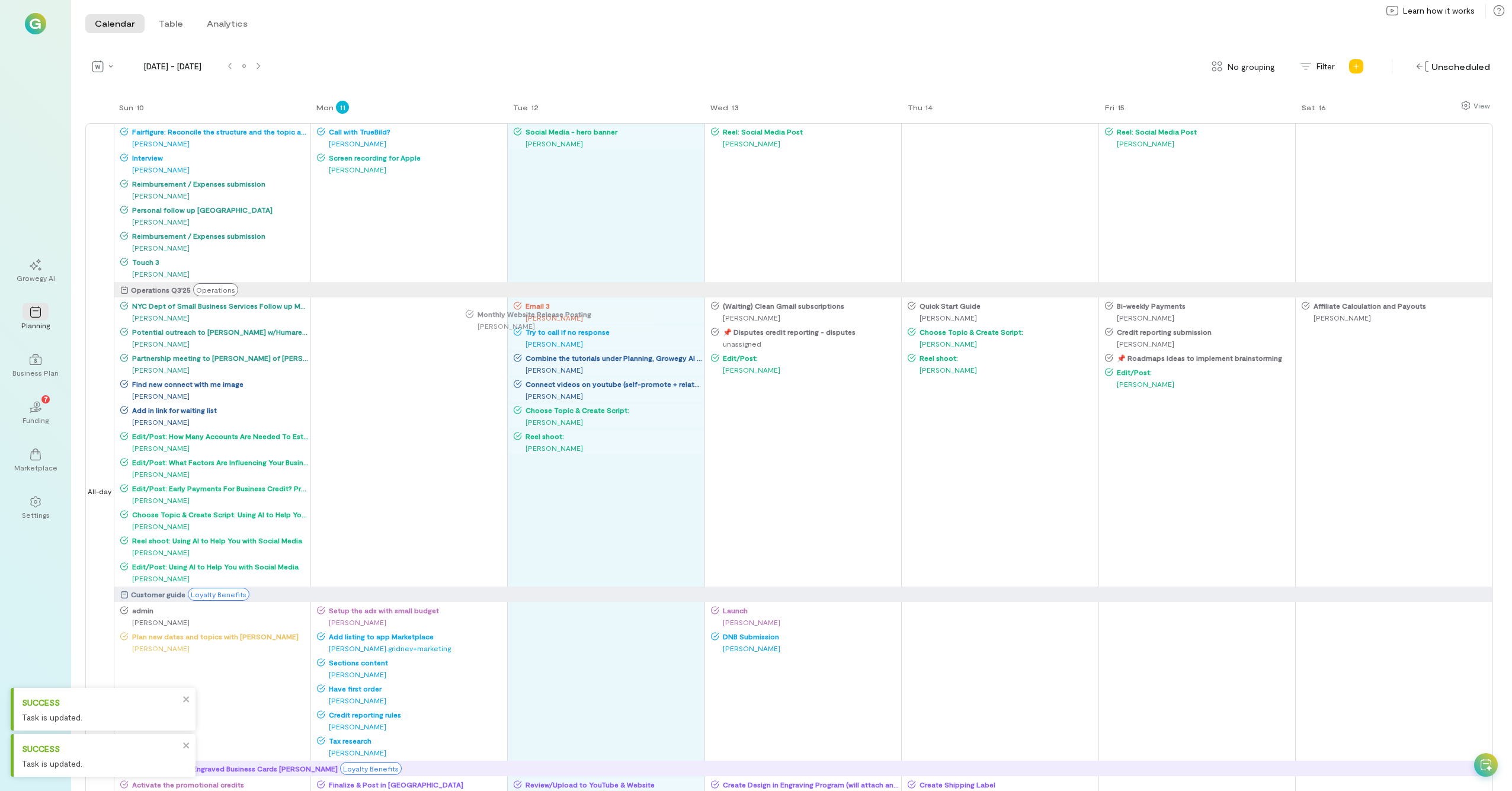
drag, startPoint x: 388, startPoint y: 313, endPoint x: 622, endPoint y: 326, distance: 234.4
click at [622, 326] on div "Sun 10 Mon 11 Tue 12 Wed 13 Thu 14 Fri 15 Sat 16 All-day Fairfigure: Reconcile …" at bounding box center [789, 445] width 1408 height 691
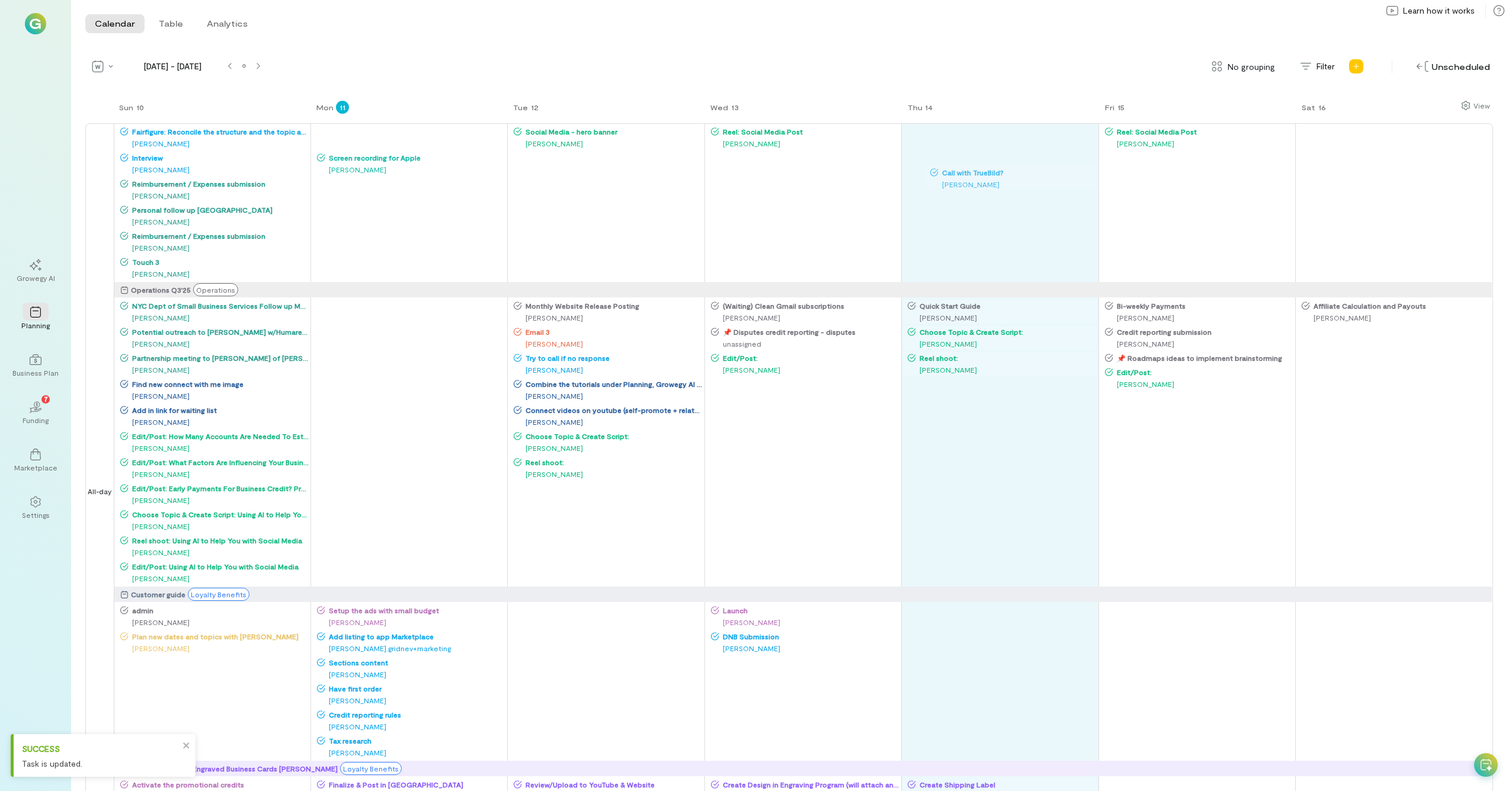
drag, startPoint x: 345, startPoint y: 135, endPoint x: 962, endPoint y: 175, distance: 618.3
click at [852, 175] on div "Sun 10 Mon 11 Tue 12 Wed 13 Thu 14 Fri 15 Sat 16 All-day Fairfigure: Reconcile …" at bounding box center [789, 445] width 1408 height 691
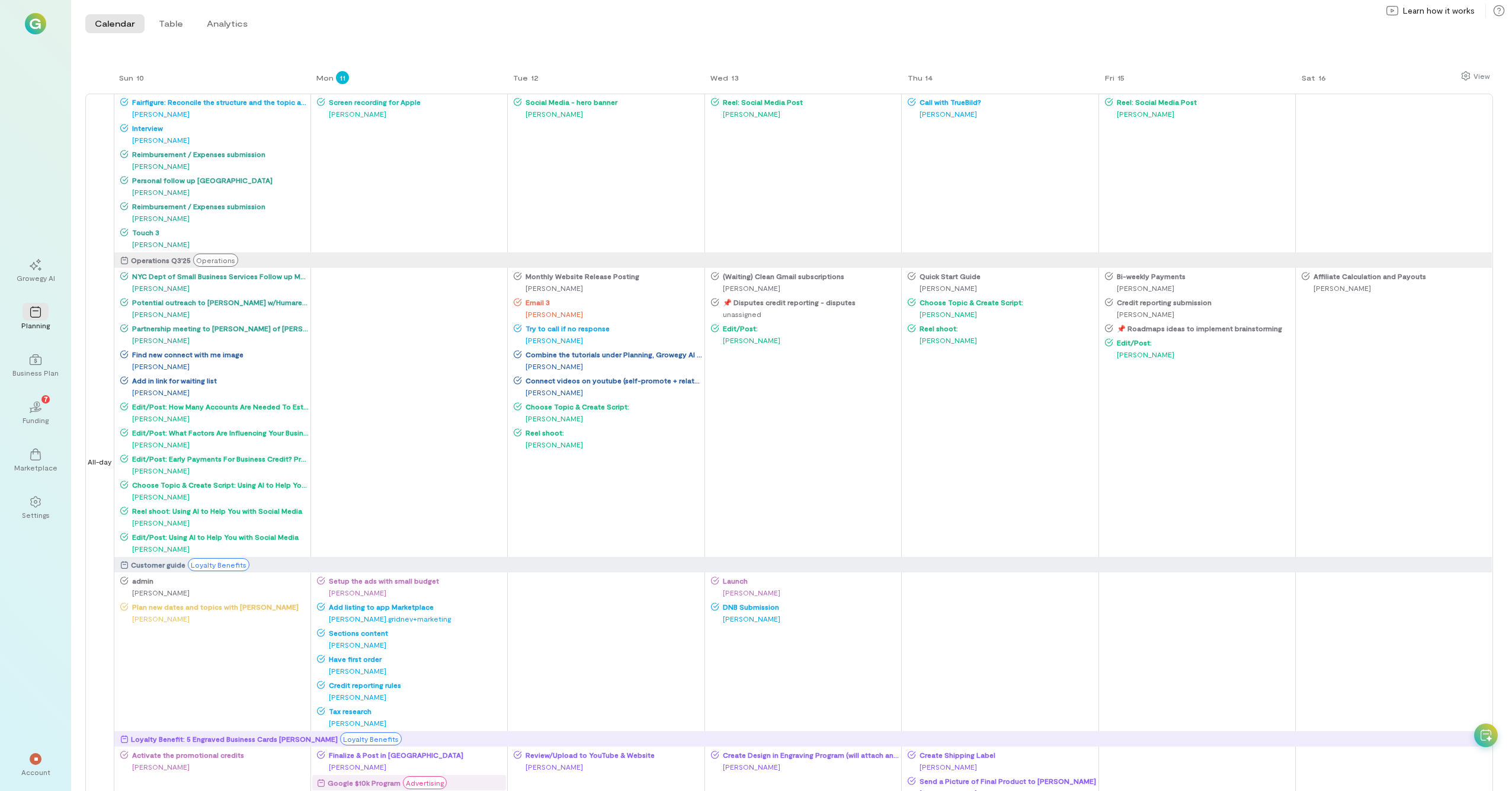
scroll to position [70, 0]
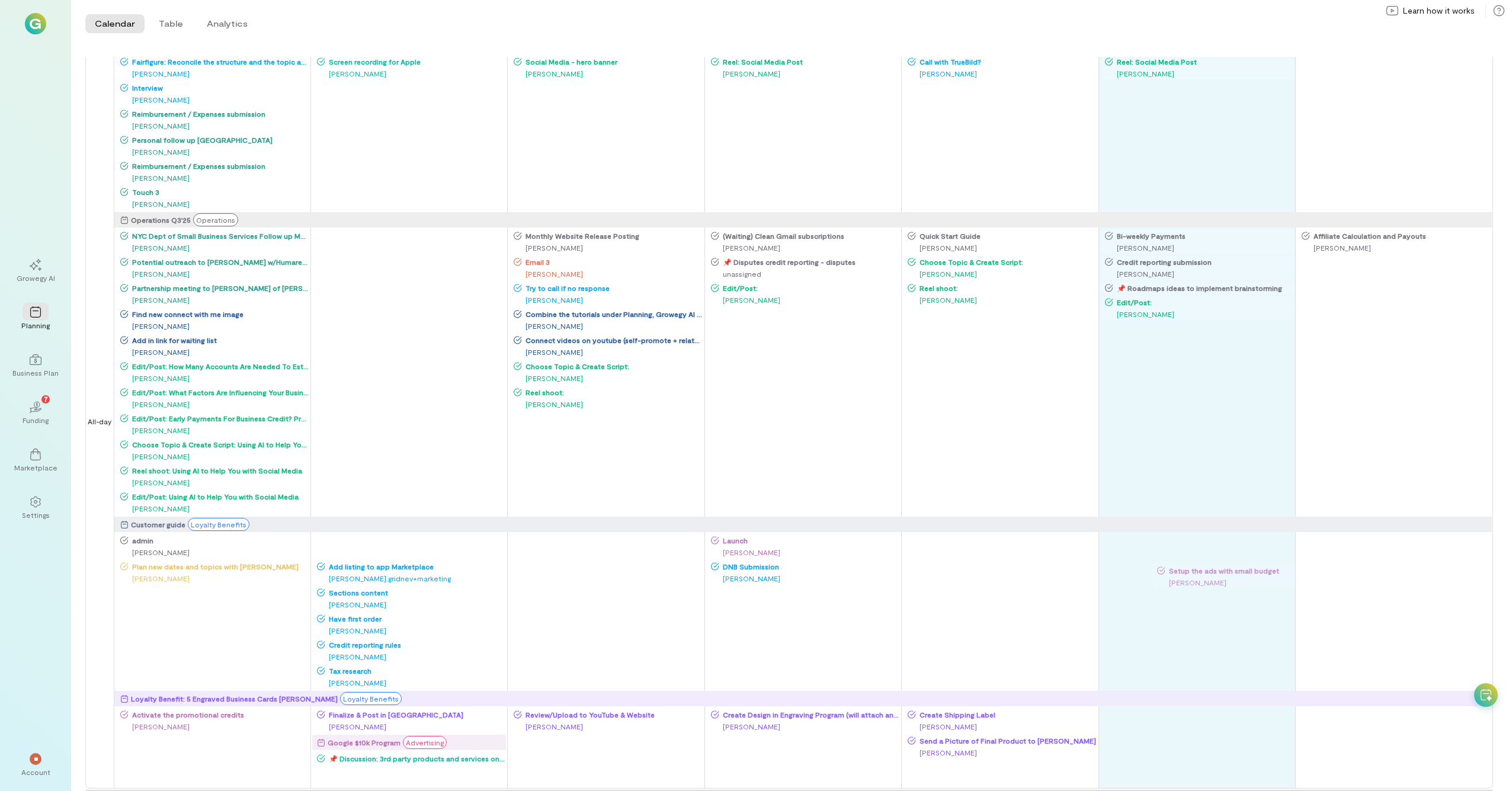
drag, startPoint x: 355, startPoint y: 546, endPoint x: 1195, endPoint y: 575, distance: 840.5
click at [852, 435] on div "Sun 10 Mon 11 Tue 12 Wed 13 Thu 14 Fri 15 Sat 16 All-day Fairfigure: Reconcile …" at bounding box center [789, 375] width 1408 height 691
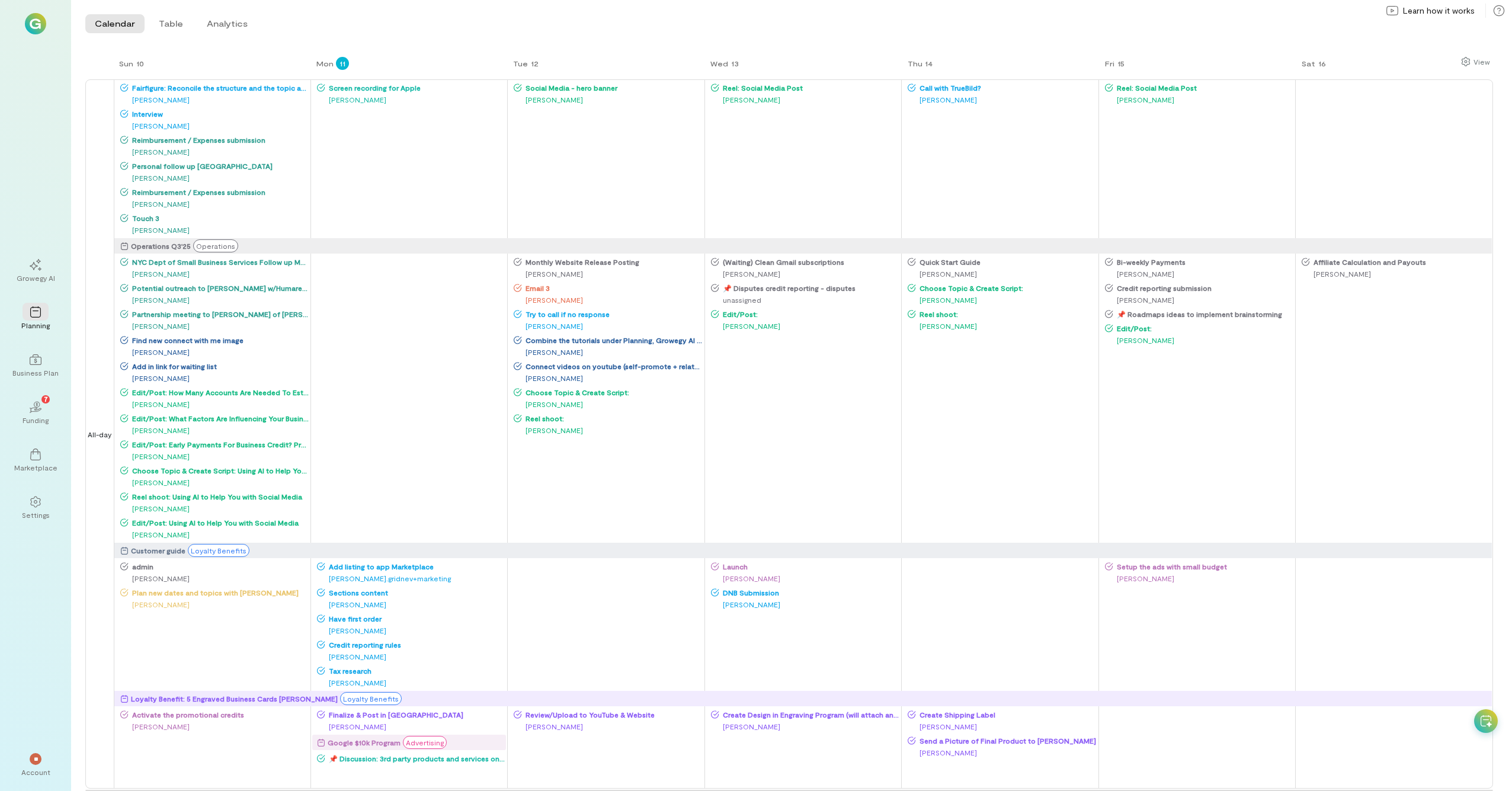
scroll to position [44, 0]
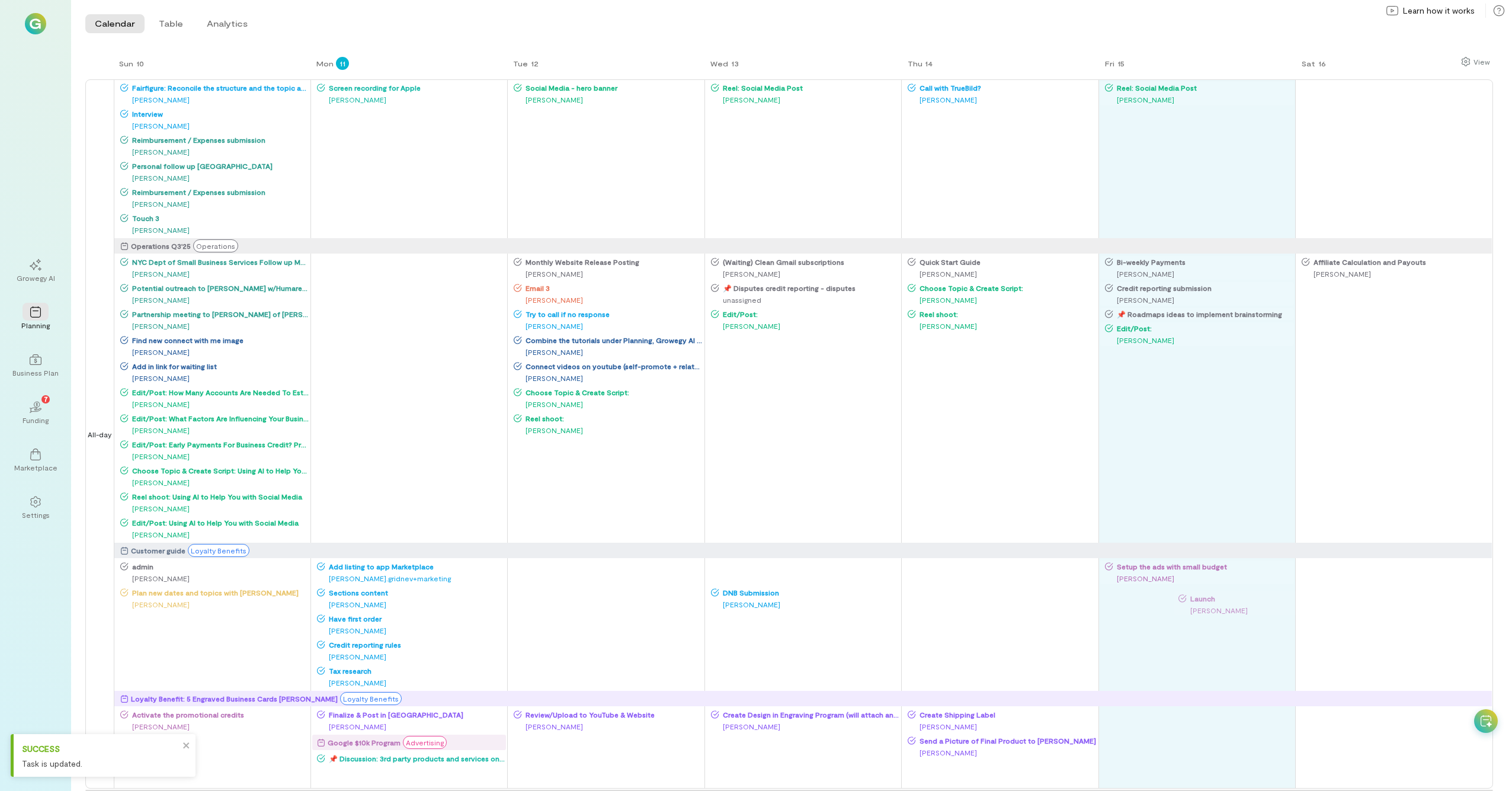
drag, startPoint x: 755, startPoint y: 570, endPoint x: 1252, endPoint y: 603, distance: 498.1
click at [852, 435] on div "Sun 10 Mon 11 Tue 12 Wed 13 Thu 14 Fri 15 Sat 16 All-day Fairfigure: Reconcile …" at bounding box center [789, 401] width 1408 height 691
drag, startPoint x: 1348, startPoint y: 571, endPoint x: 1191, endPoint y: 619, distance: 164.2
click at [852, 435] on div "Sun 10 Mon 11 Tue 12 Wed 13 Thu 14 Fri 15 Sat 16 All-day Fairfigure: Reconcile …" at bounding box center [789, 401] width 1408 height 691
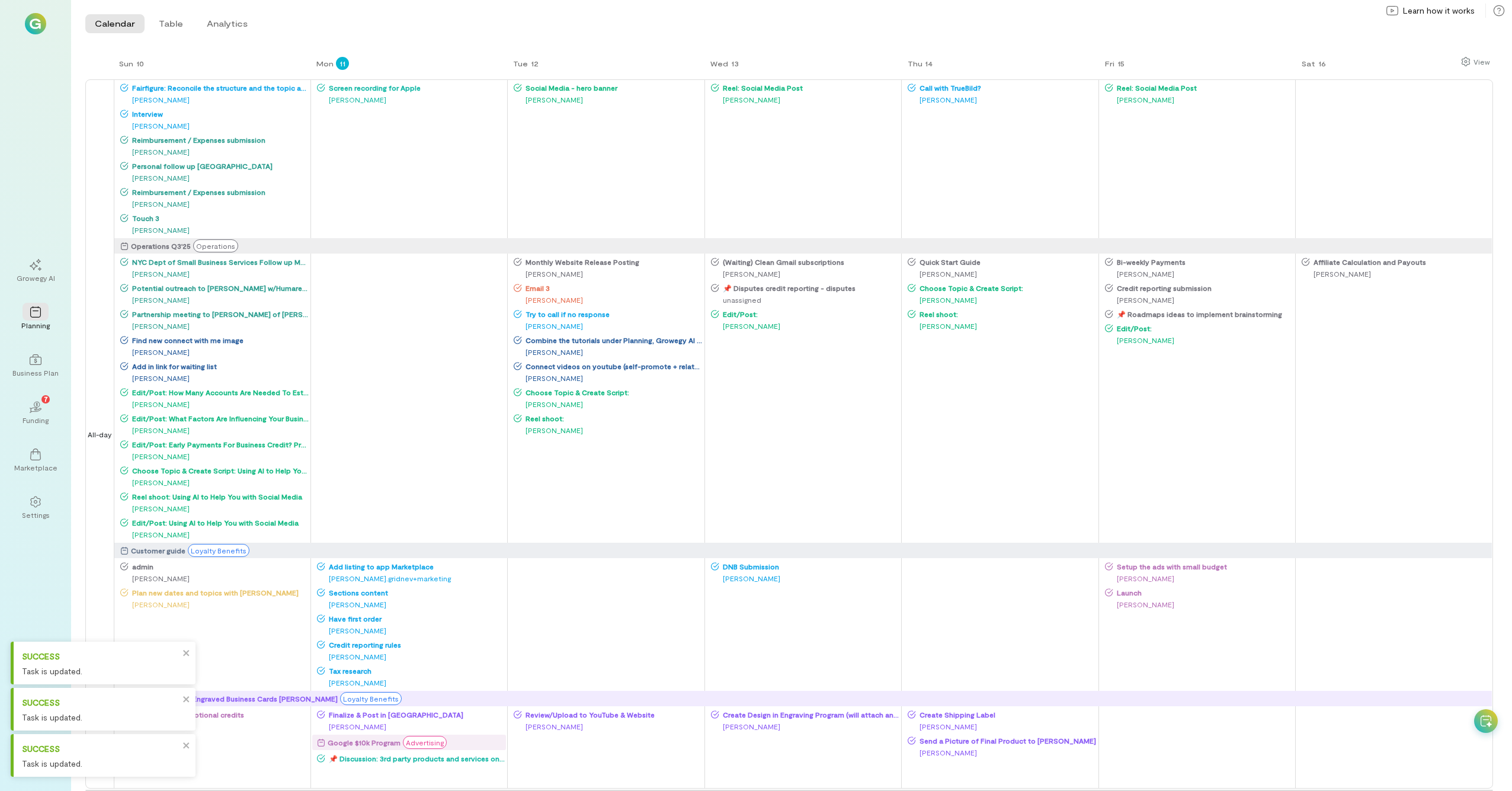
click at [852, 435] on div "[PERSON_NAME]" at bounding box center [1200, 578] width 189 height 12
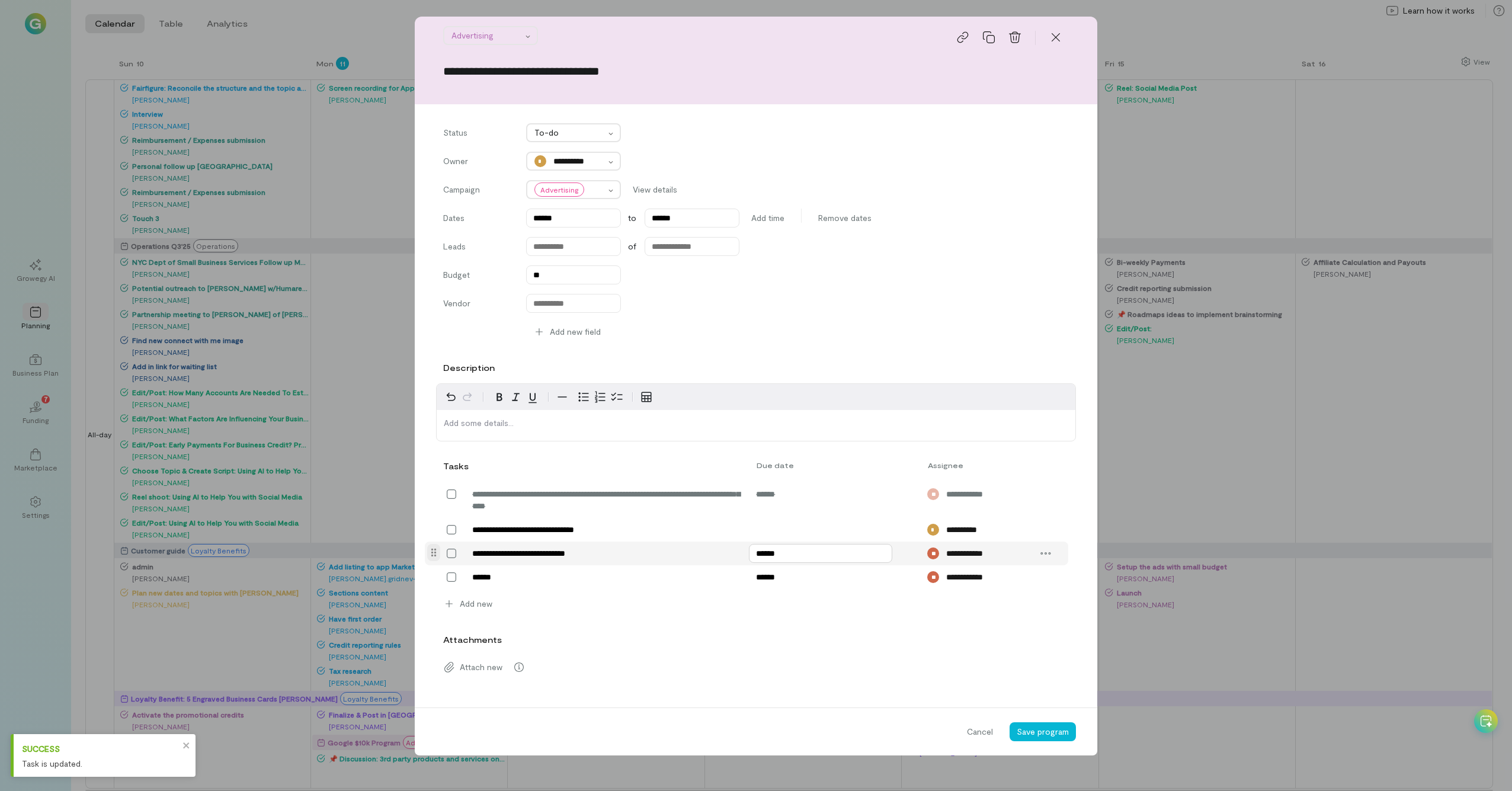
click at [783, 435] on input "******" at bounding box center [821, 553] width 144 height 19
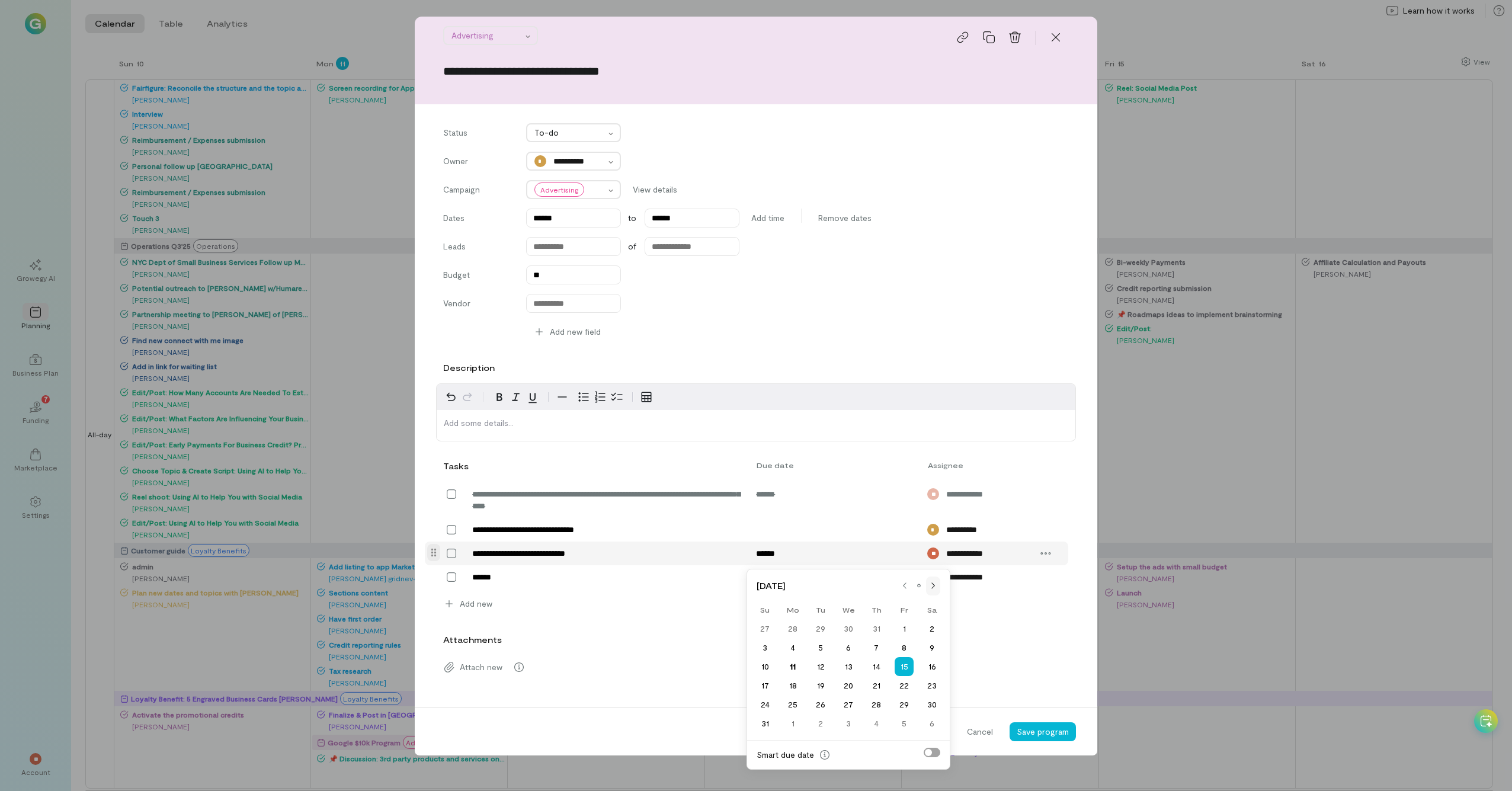
click at [852, 435] on icon at bounding box center [934, 586] width 4 height 7
click at [841, 435] on div "1" at bounding box center [849, 704] width 28 height 17
type input "******"
click at [783, 435] on input "******" at bounding box center [821, 577] width 144 height 19
click at [852, 435] on div at bounding box center [933, 609] width 14 height 9
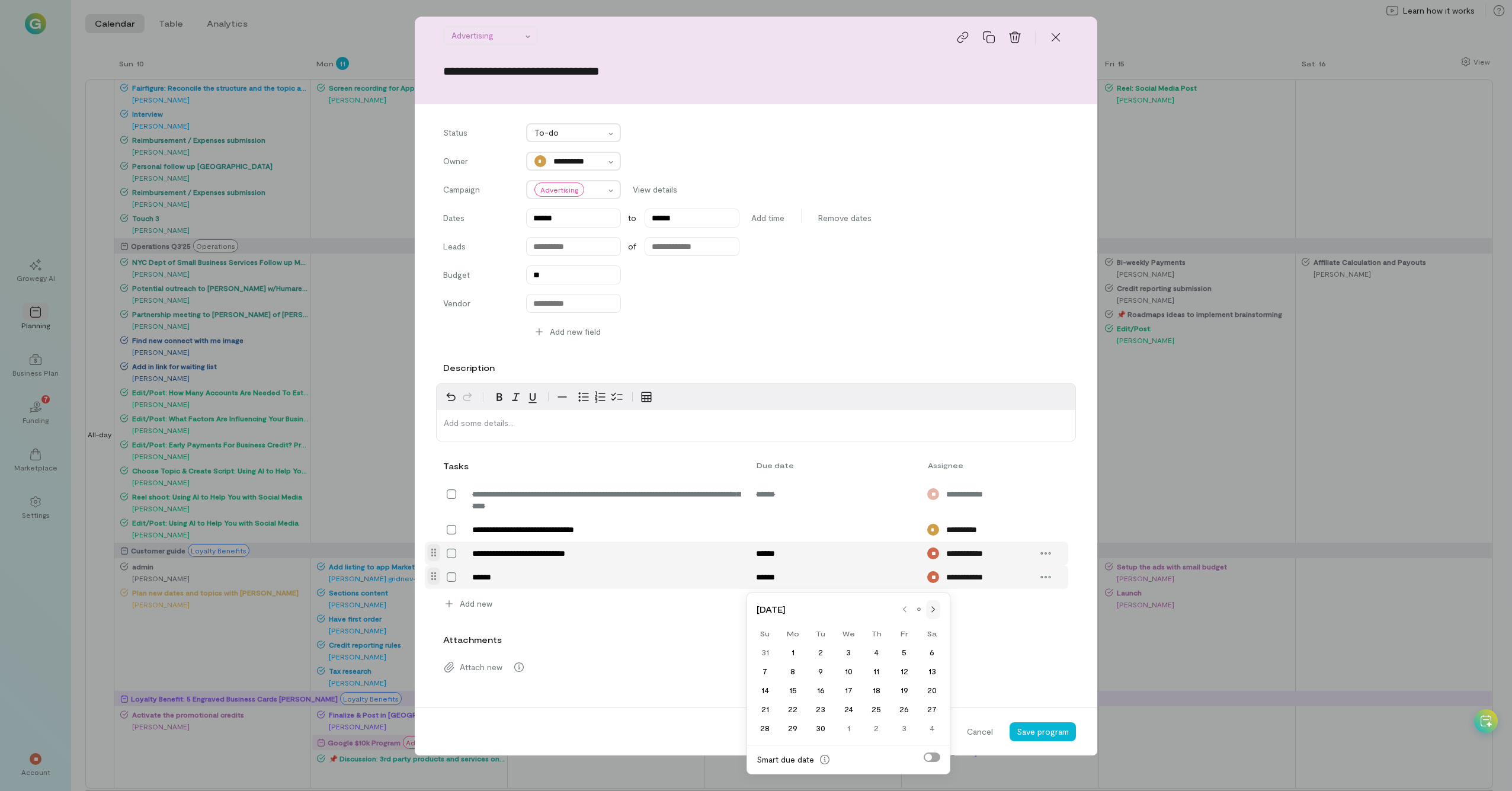
click at [852, 435] on div at bounding box center [933, 609] width 9 height 9
click at [844, 435] on div "15" at bounding box center [849, 690] width 28 height 17
type input "******"
click at [852, 435] on span "Save program" at bounding box center [1042, 731] width 52 height 10
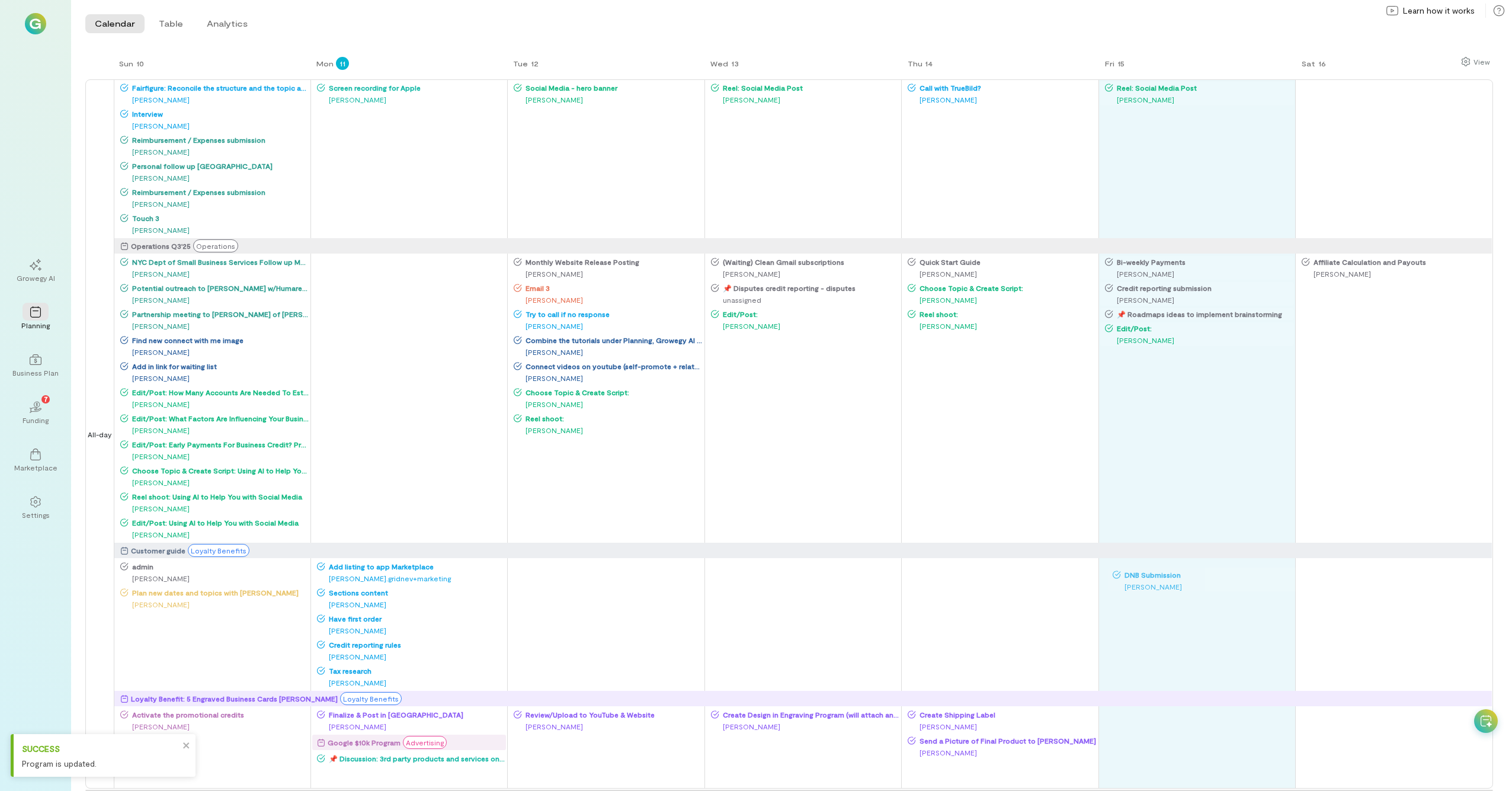
drag, startPoint x: 756, startPoint y: 567, endPoint x: 1177, endPoint y: 574, distance: 421.1
click at [852, 435] on div "Sun 10 Mon 11 Tue 12 Wed 13 Thu 14 Fri 15 Sat 16 All-day Fairfigure: Reconcile …" at bounding box center [789, 401] width 1408 height 691
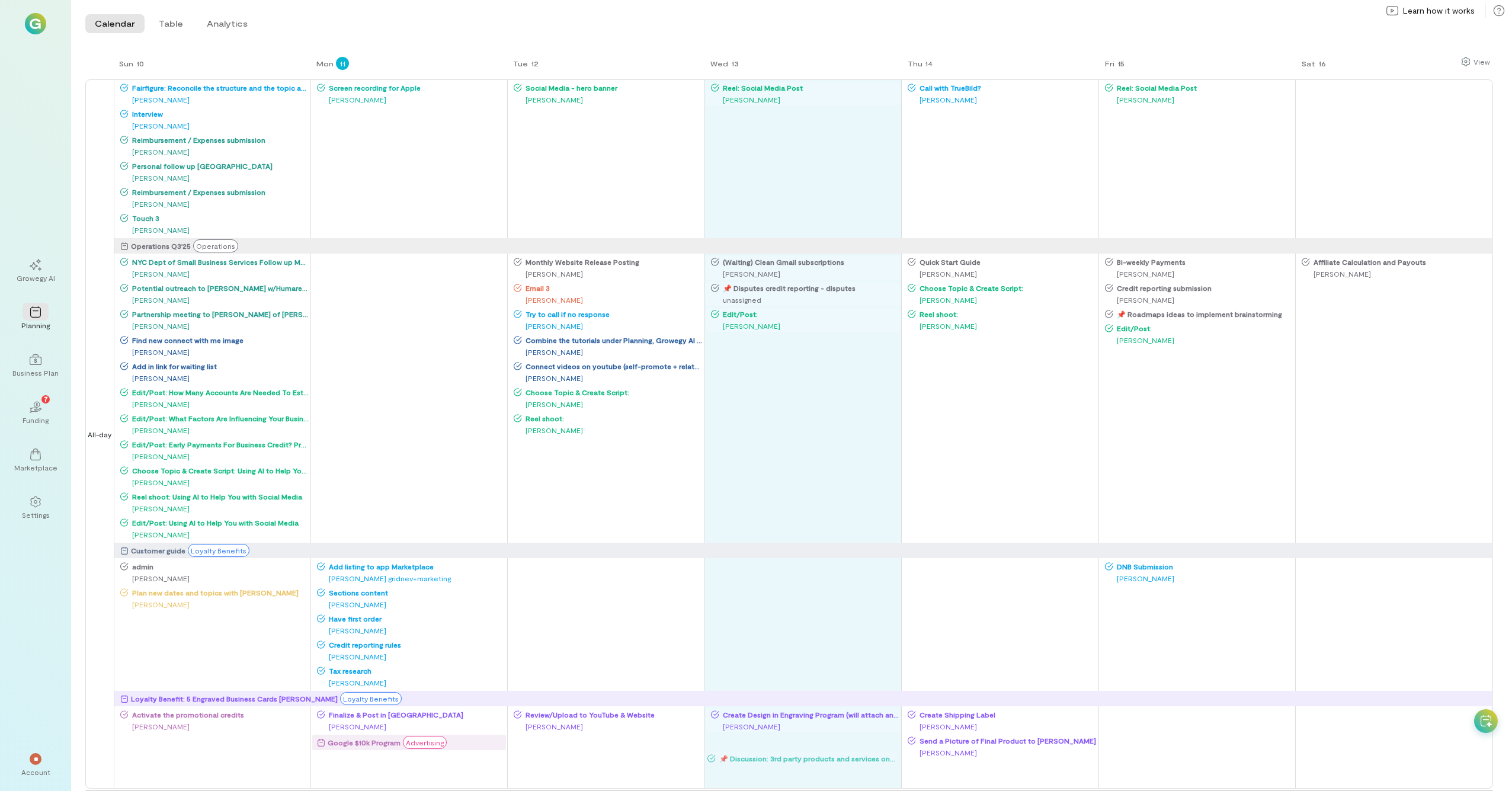
drag, startPoint x: 384, startPoint y: 761, endPoint x: 775, endPoint y: 760, distance: 391.0
click at [775, 435] on div "Sun 10 Mon 11 Tue 12 Wed 13 Thu 14 Fri 15 Sat 16 All-day Fairfigure: Reconcile …" at bounding box center [789, 401] width 1408 height 691
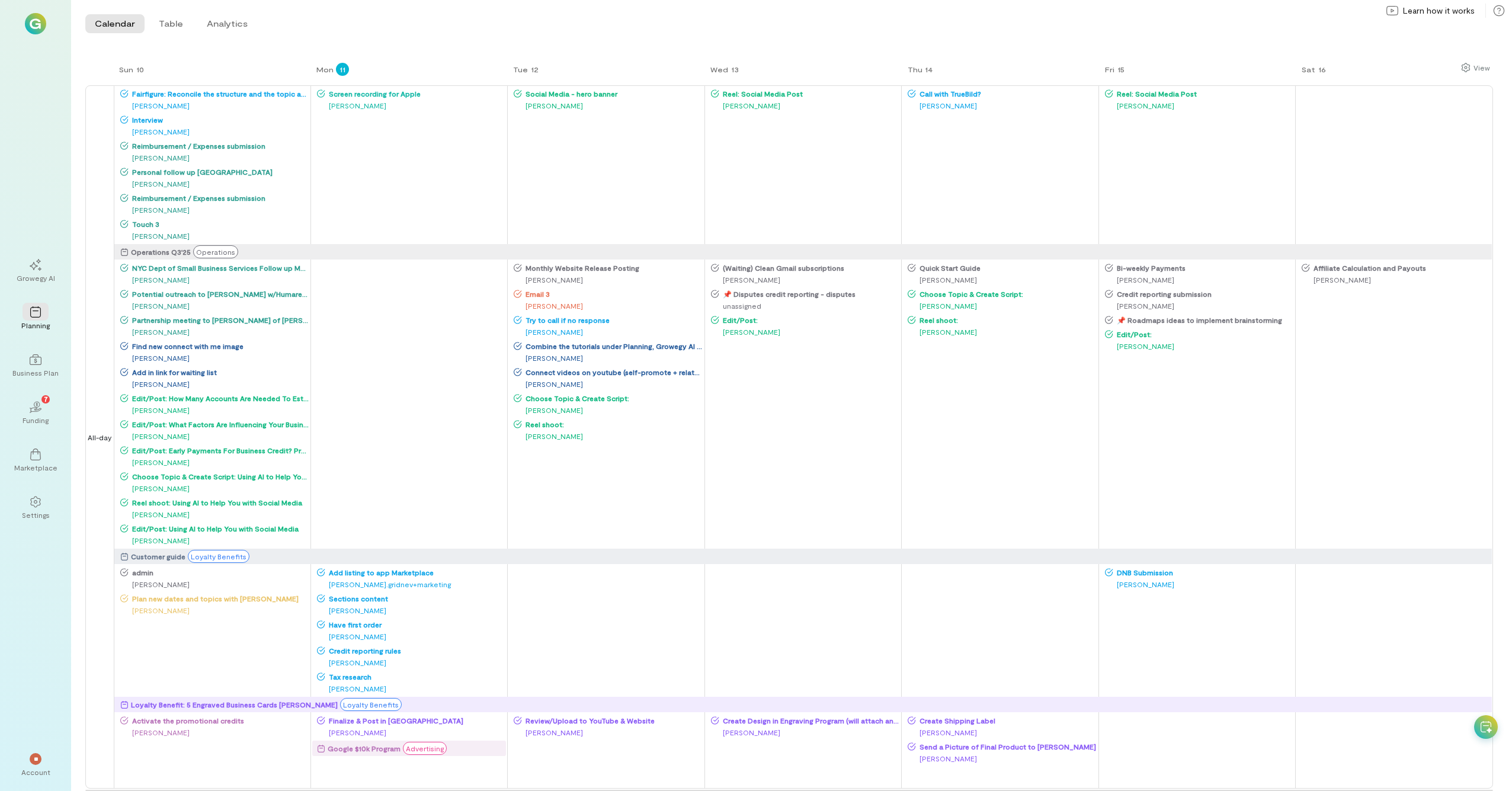
scroll to position [38, 0]
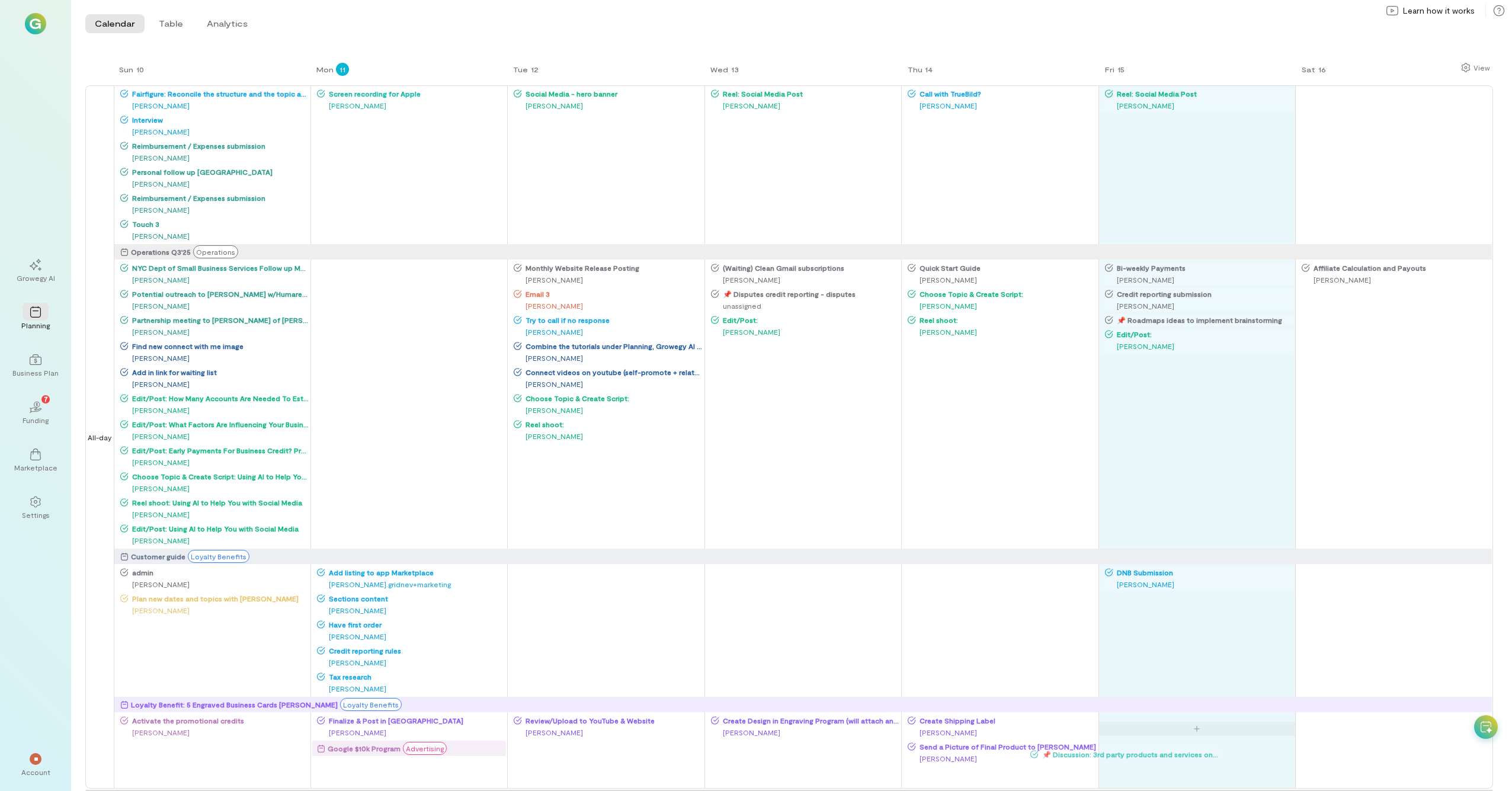
drag, startPoint x: 839, startPoint y: 749, endPoint x: 1170, endPoint y: 737, distance: 331.2
click at [852, 435] on div "Sun 10 Mon 11 Tue 12 Wed 13 Thu 14 Fri 15 Sat 16 All-day Fairfigure: Reconcile …" at bounding box center [789, 407] width 1408 height 691
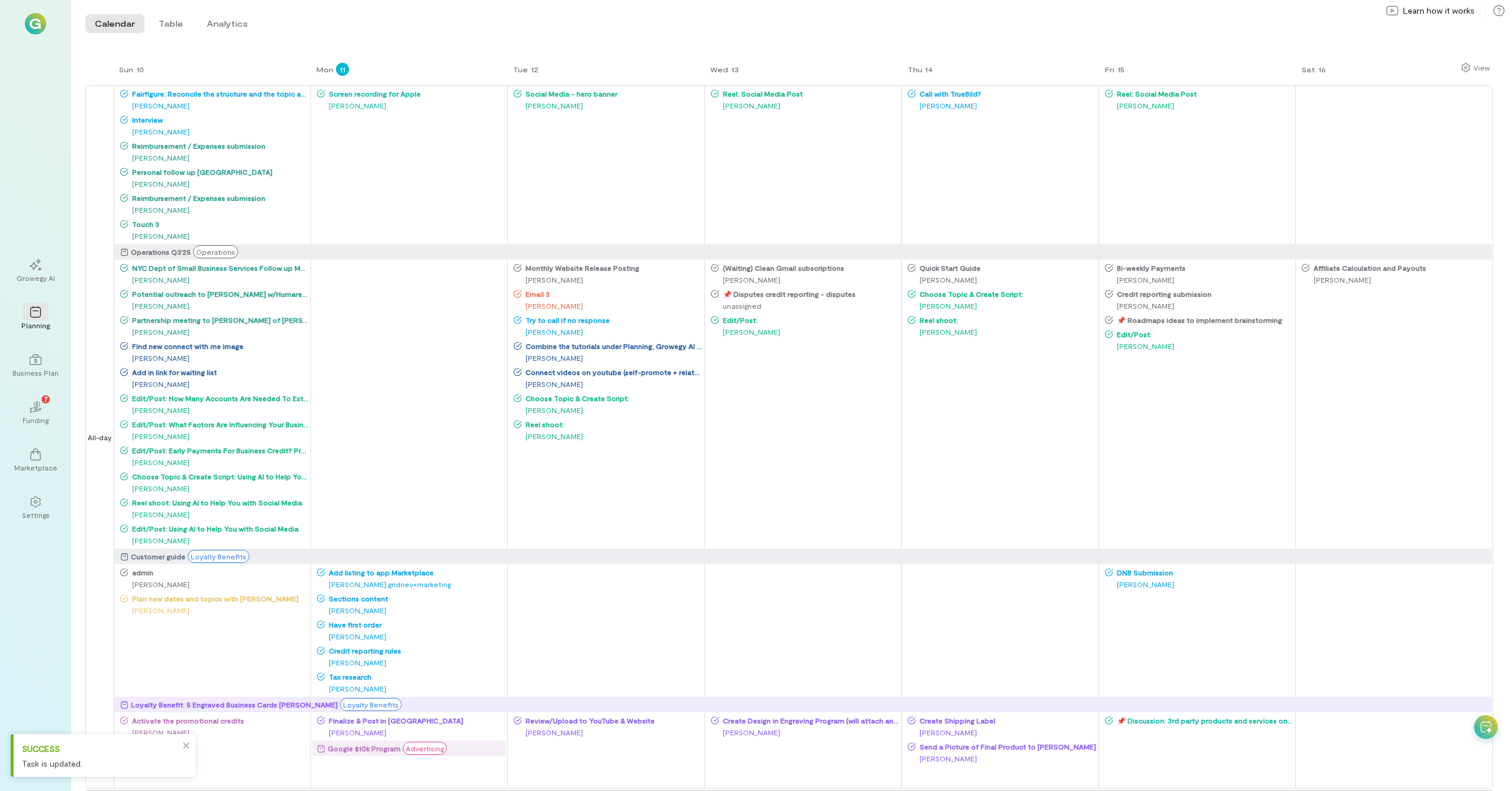
click at [852, 322] on span "📌 Roadmaps ideas to implement brainstorming" at bounding box center [1203, 320] width 180 height 9
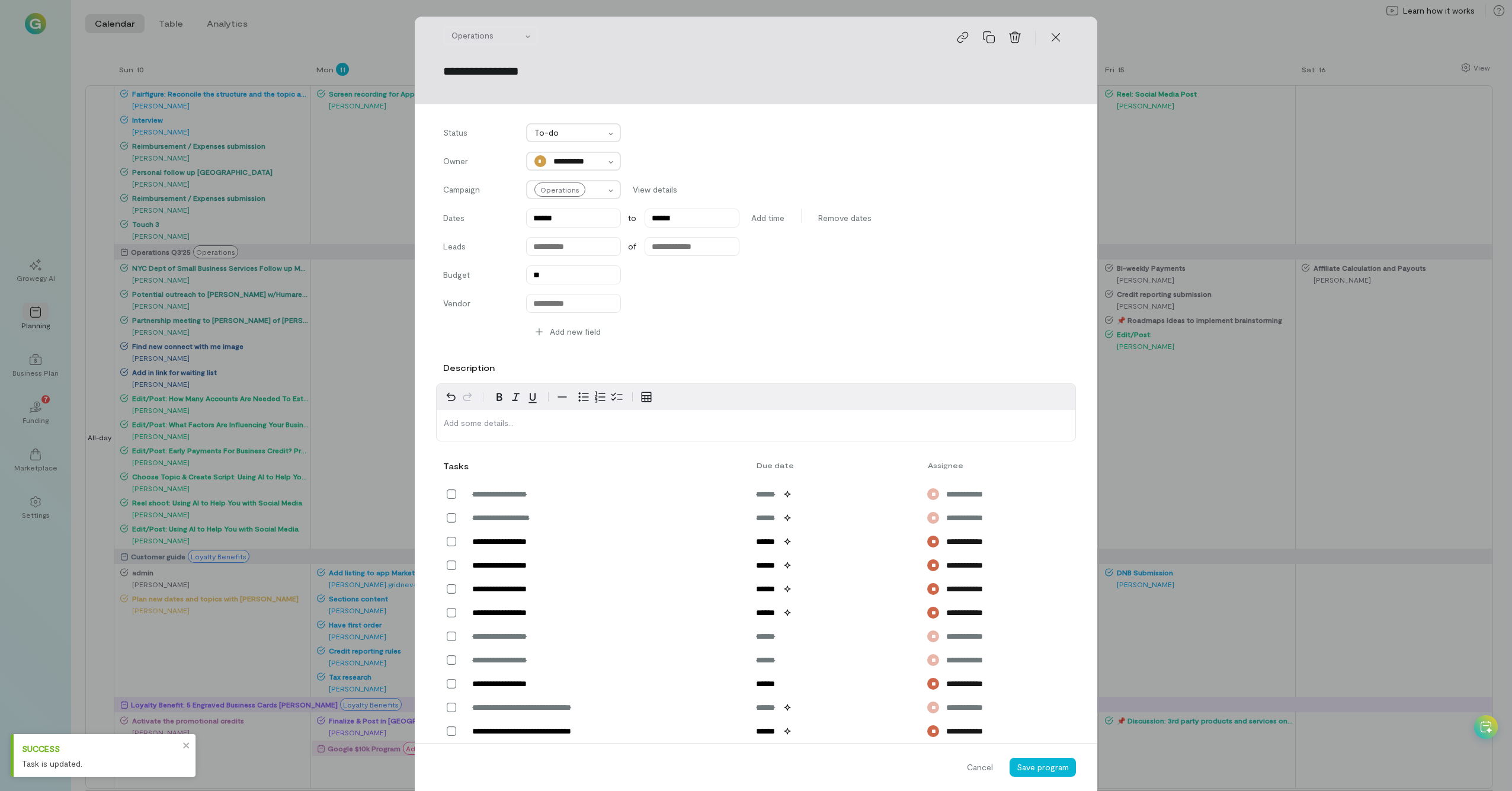
scroll to position [786, 0]
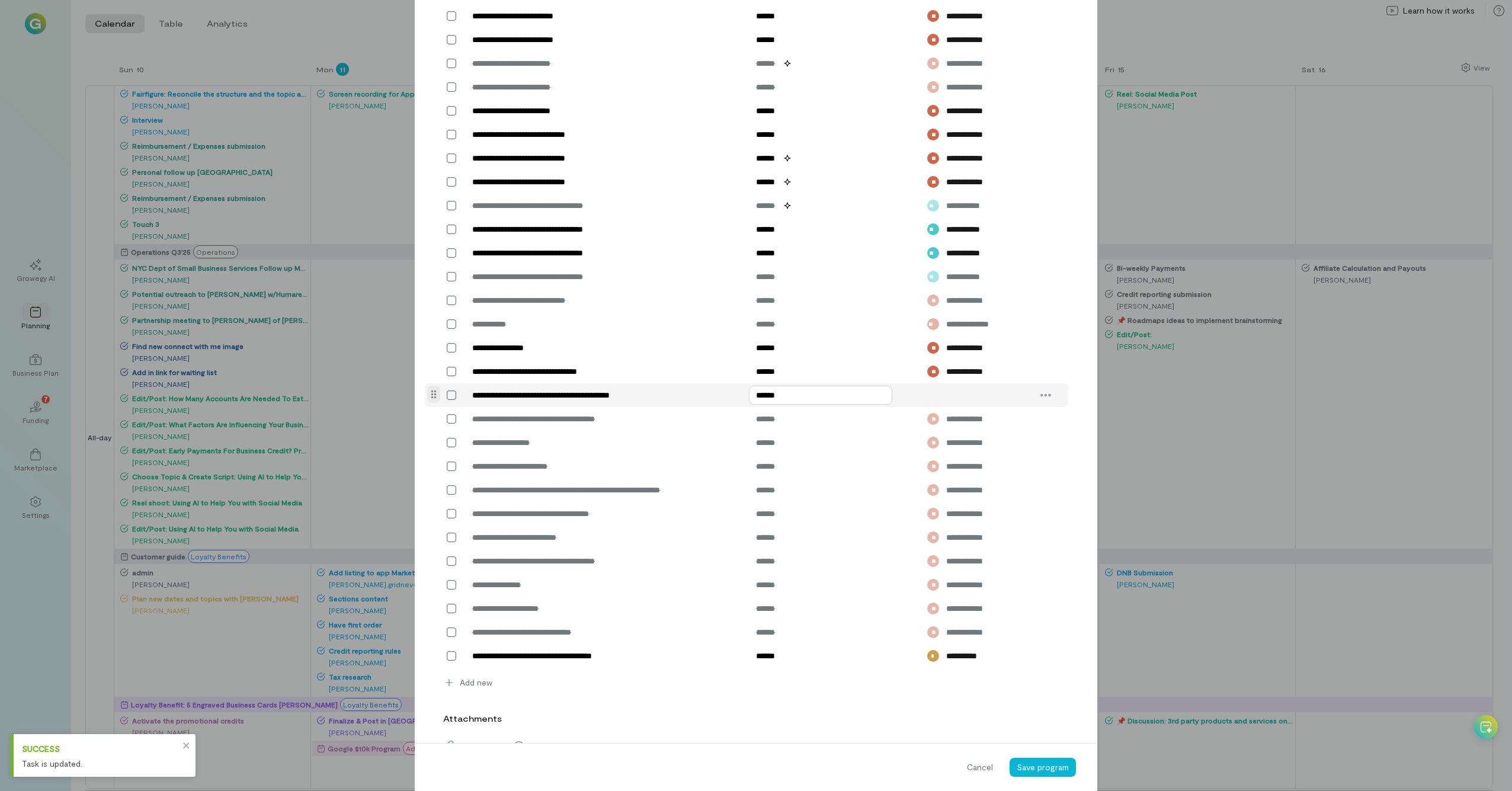
click at [781, 391] on input "******" at bounding box center [821, 395] width 144 height 19
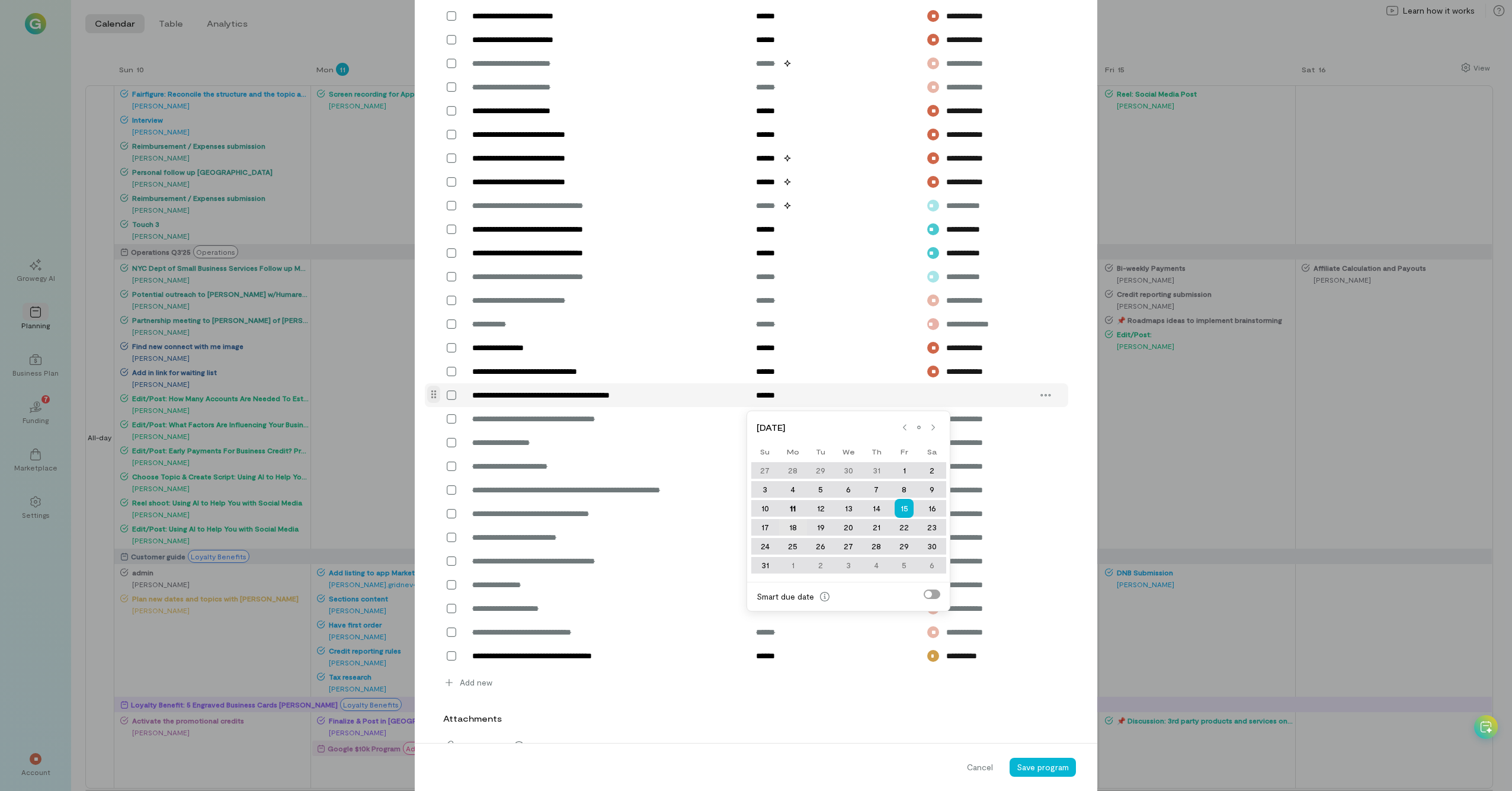
click at [790, 435] on div "18" at bounding box center [793, 527] width 28 height 17
type input "******"
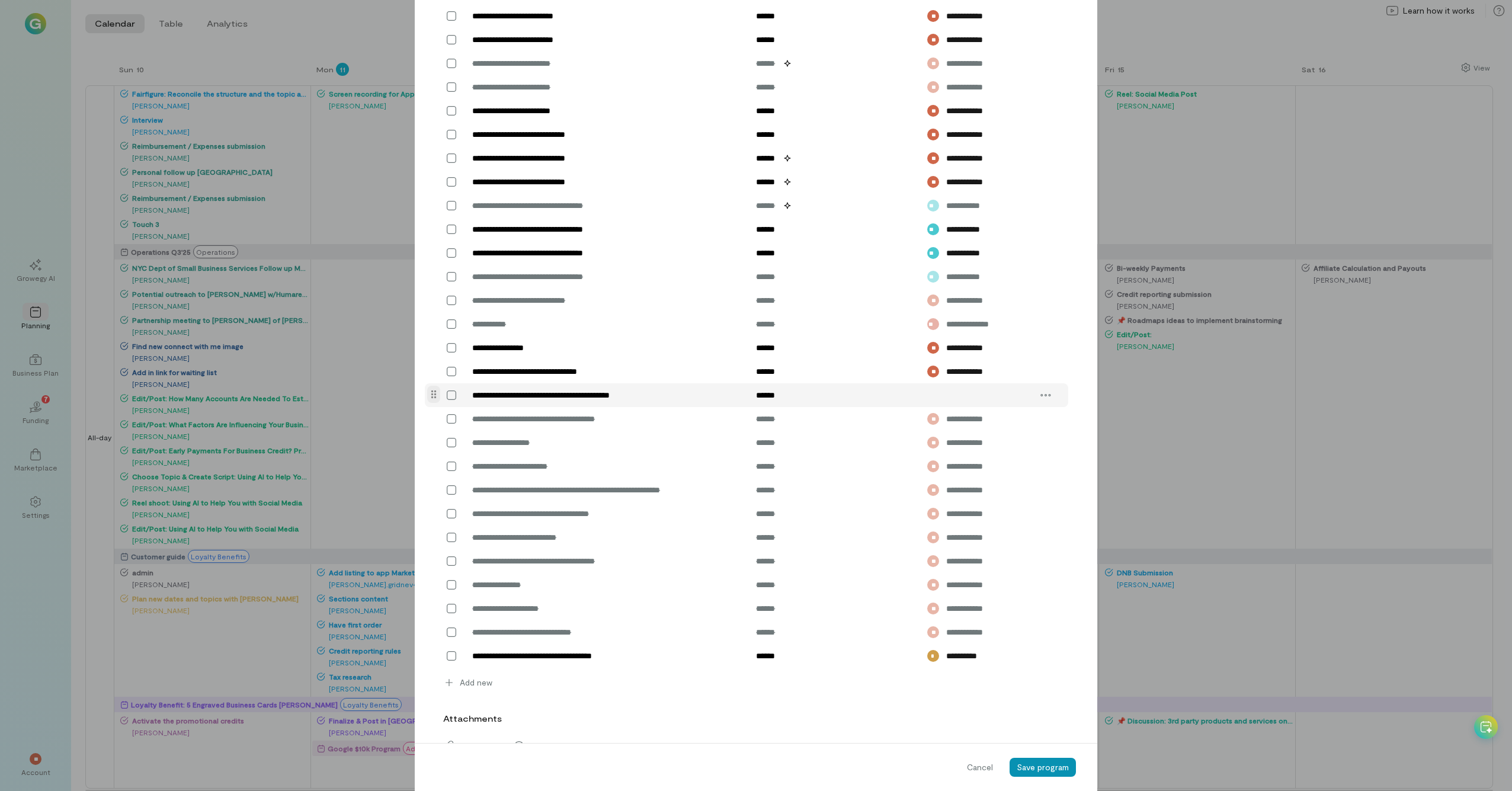
click at [852, 435] on button "Save program" at bounding box center [1043, 767] width 66 height 19
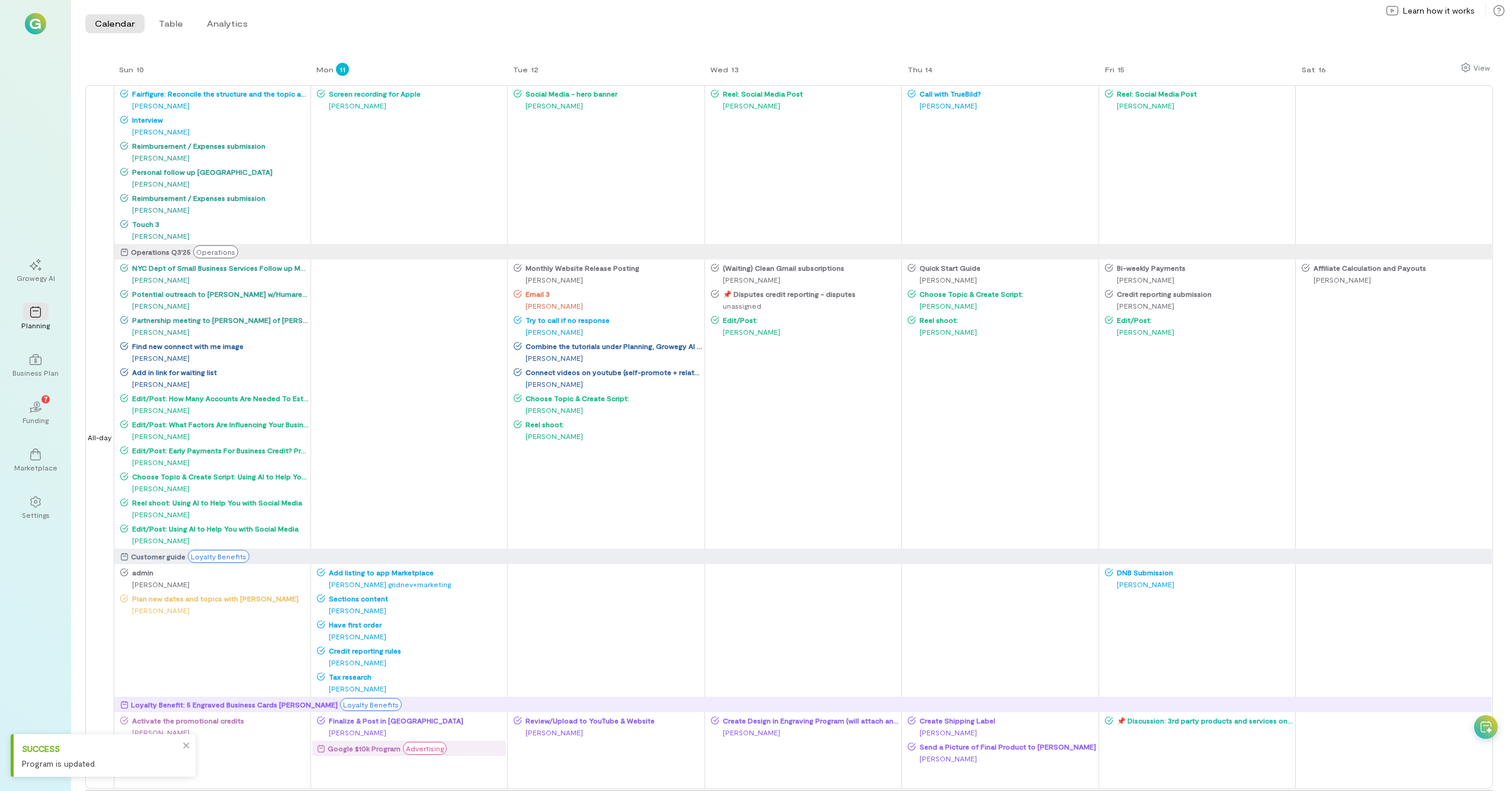
click at [365, 435] on div "Google $10k Program" at bounding box center [364, 748] width 73 height 12
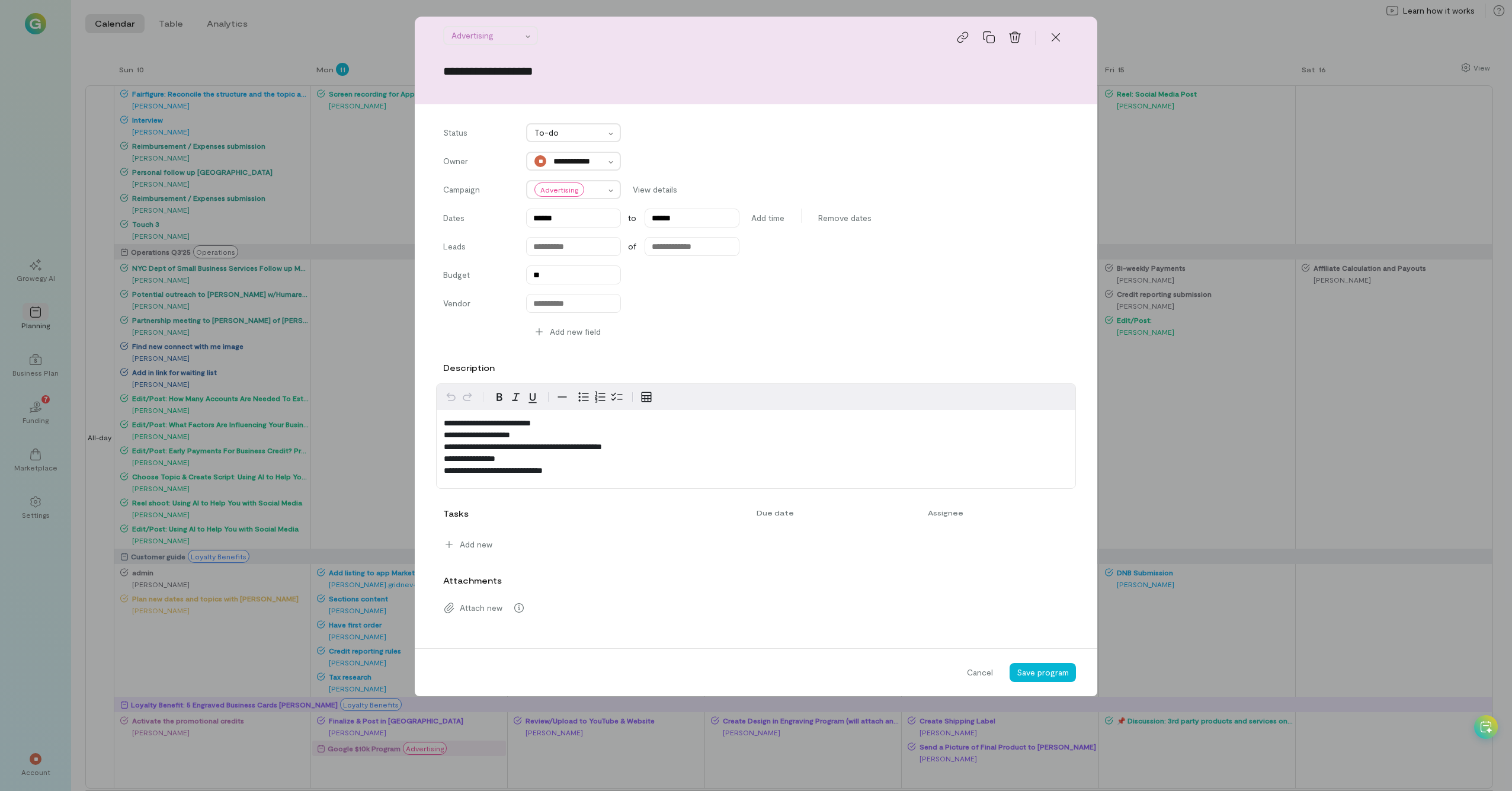
click at [565, 235] on div "**********" at bounding box center [756, 237] width 626 height 227
click at [565, 220] on input "******" at bounding box center [574, 218] width 95 height 19
click at [550, 343] on div "17 18 19 20 21 22 23" at bounding box center [597, 341] width 134 height 19
click at [555, 341] on div "18" at bounding box center [560, 341] width 16 height 16
type input "******"
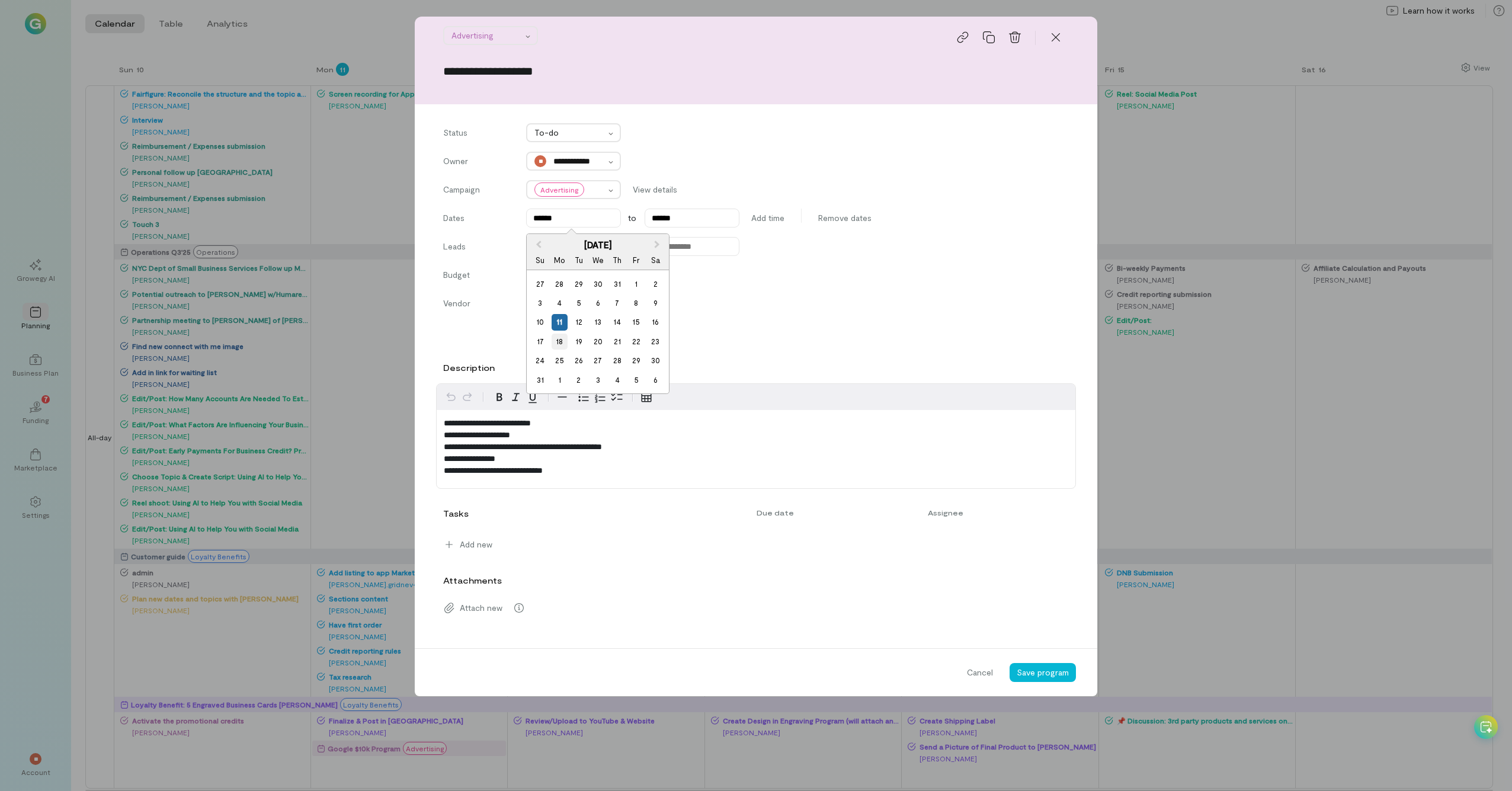
type input "******"
click at [852, 435] on span "Save program" at bounding box center [1042, 672] width 52 height 10
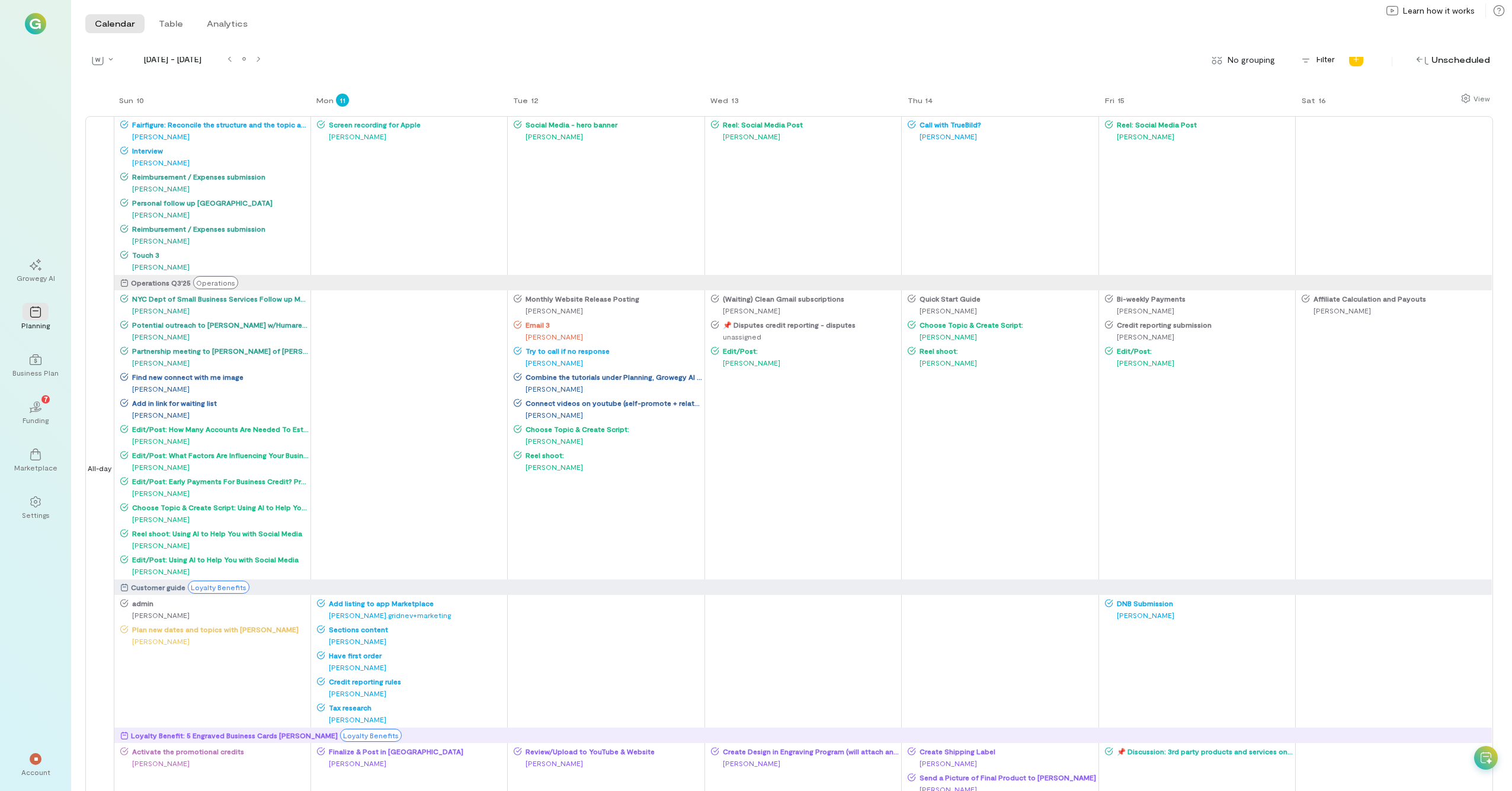
scroll to position [0, 0]
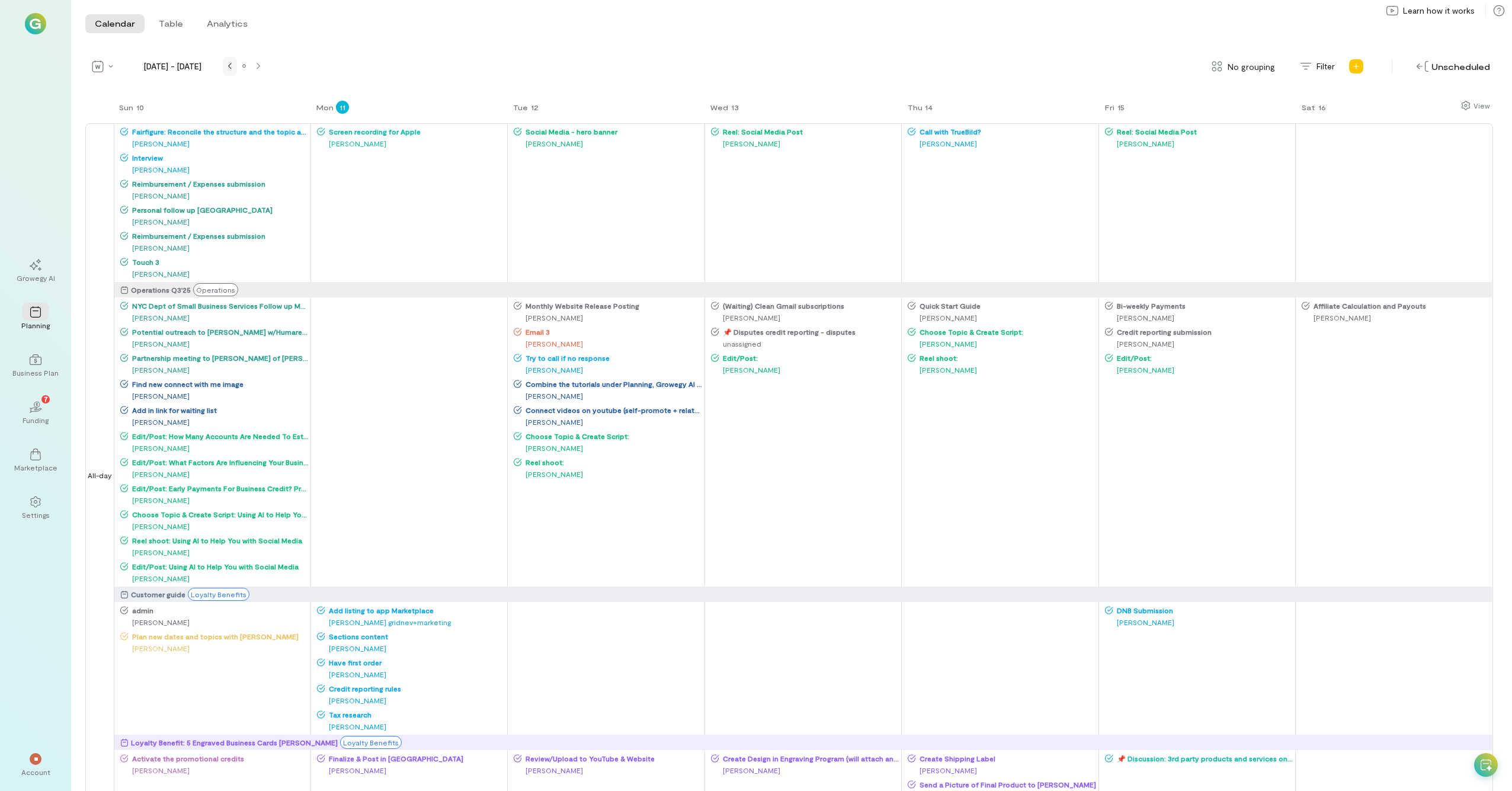
click at [229, 69] on icon at bounding box center [230, 66] width 4 height 7
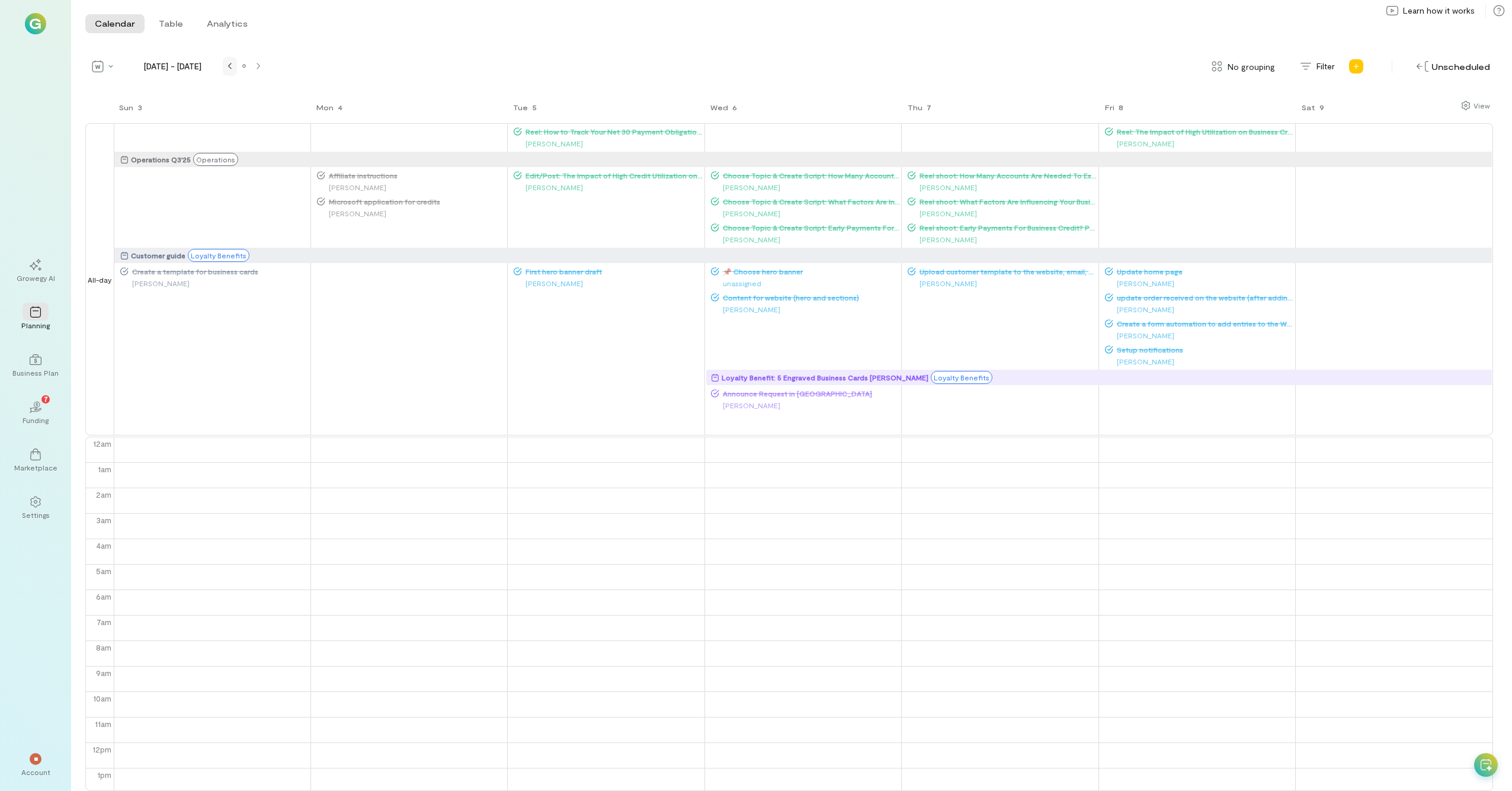
click at [224, 62] on div at bounding box center [230, 66] width 14 height 9
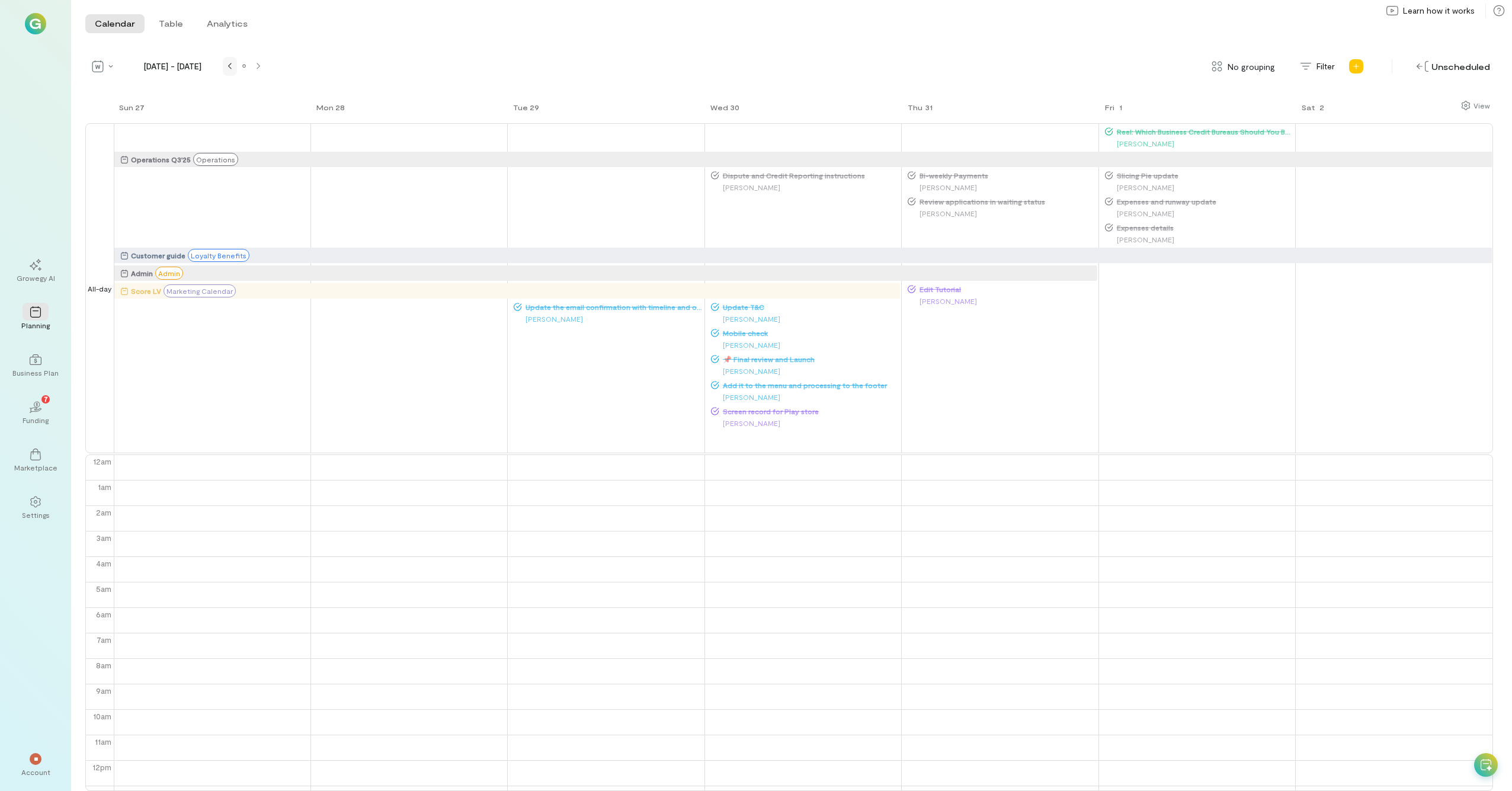
click at [227, 64] on div at bounding box center [230, 66] width 9 height 9
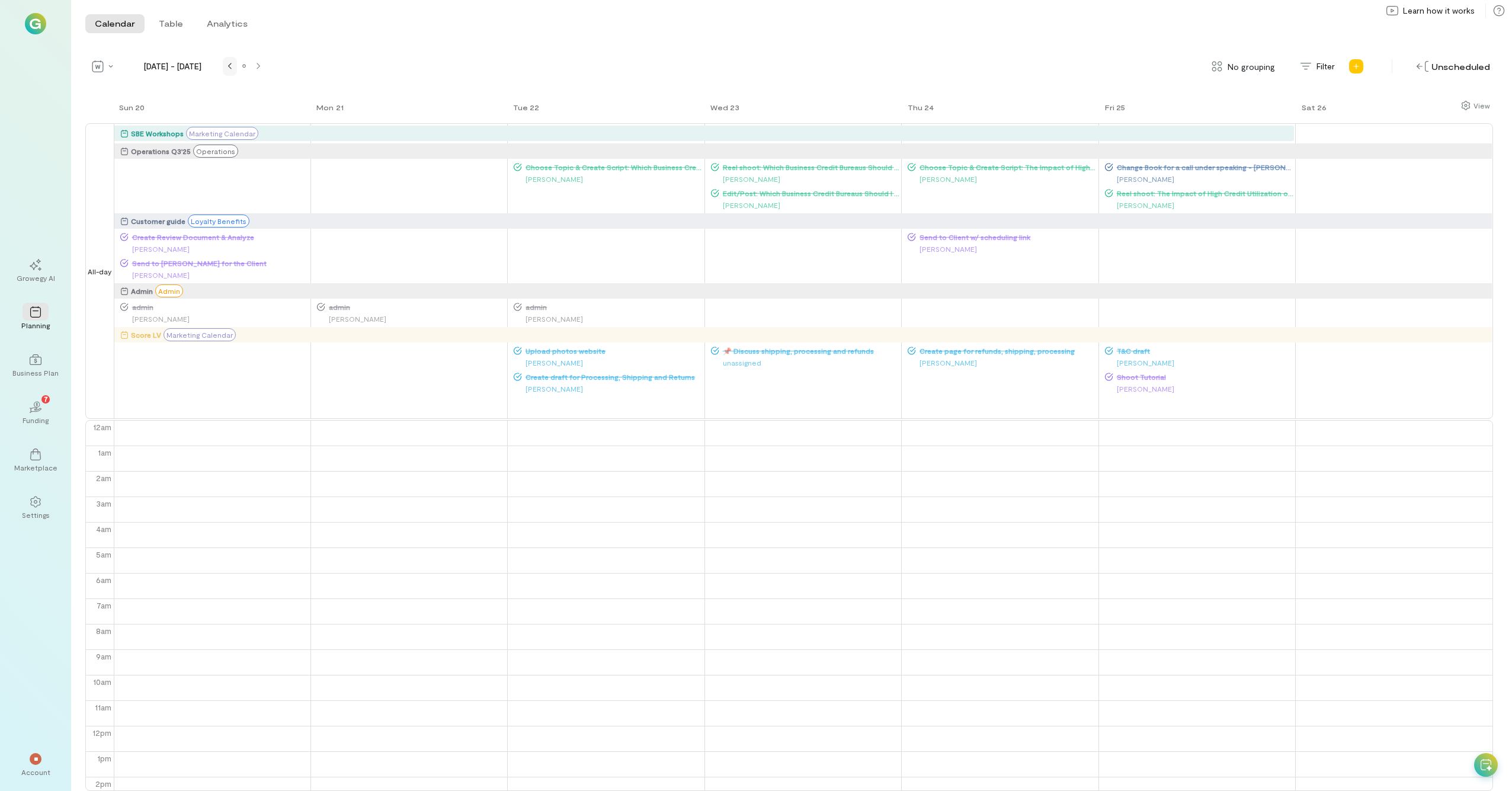
click at [227, 64] on div at bounding box center [230, 66] width 9 height 9
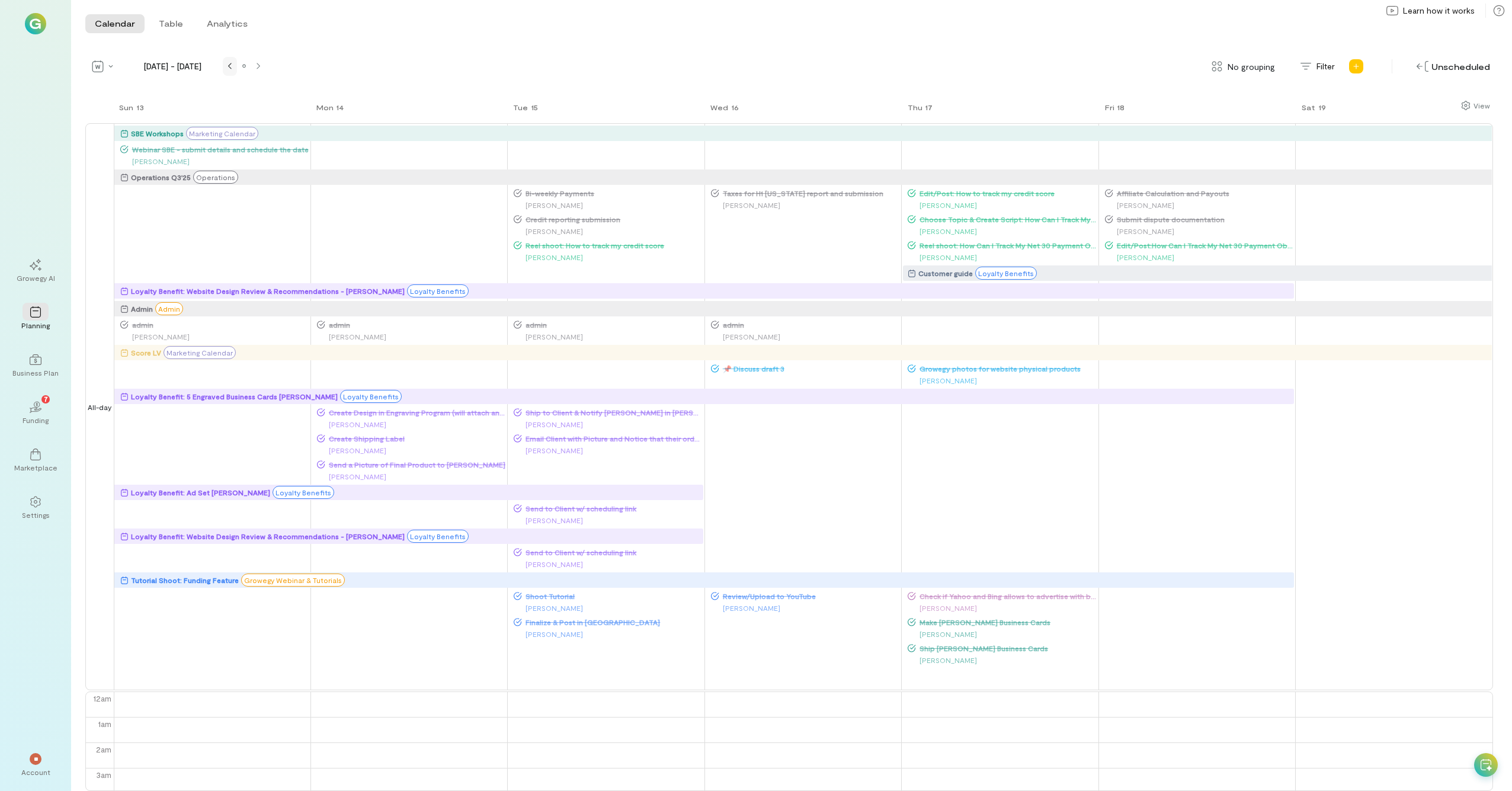
click at [227, 64] on div at bounding box center [230, 66] width 9 height 9
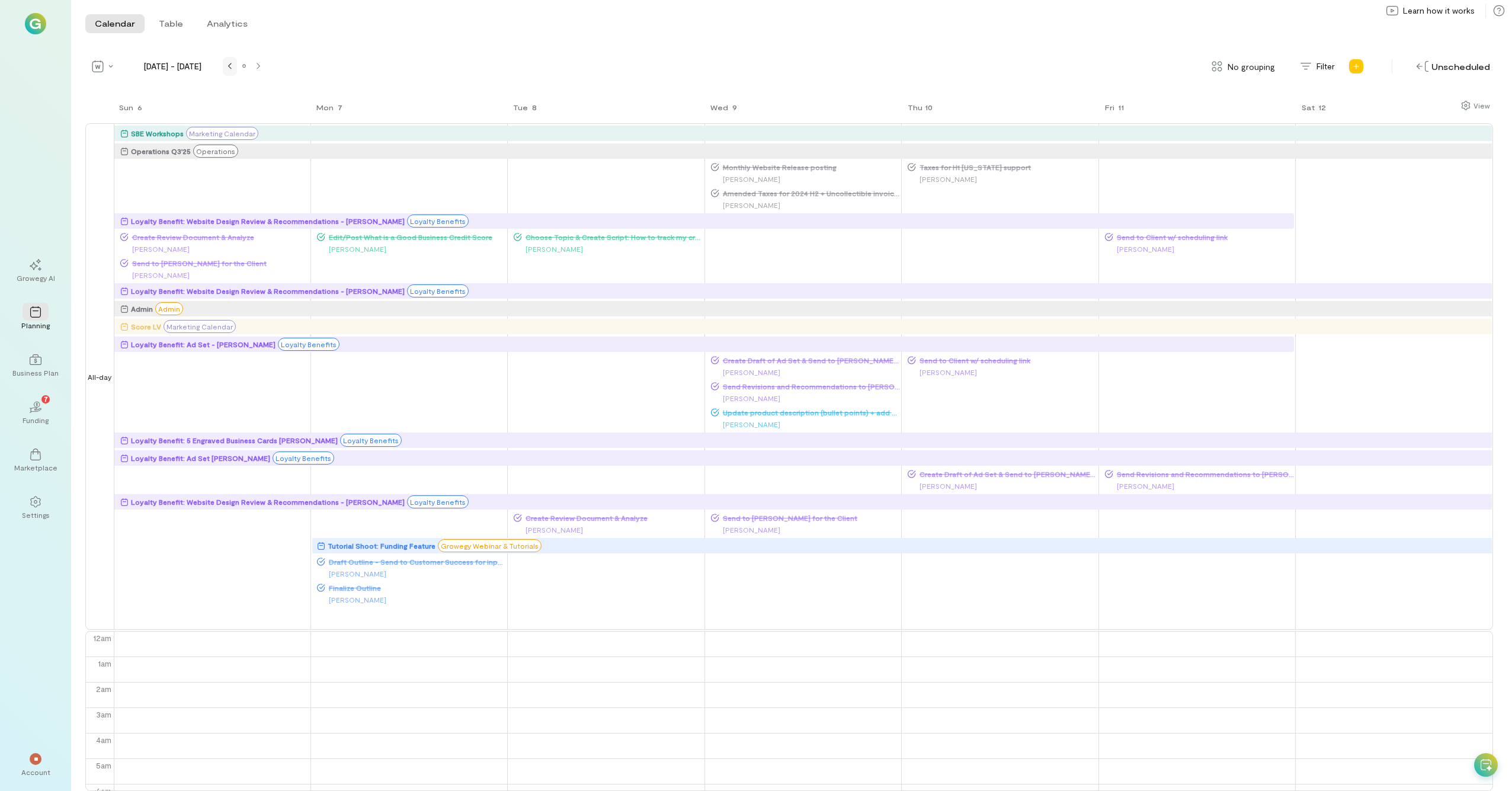
click at [227, 64] on div at bounding box center [230, 66] width 9 height 9
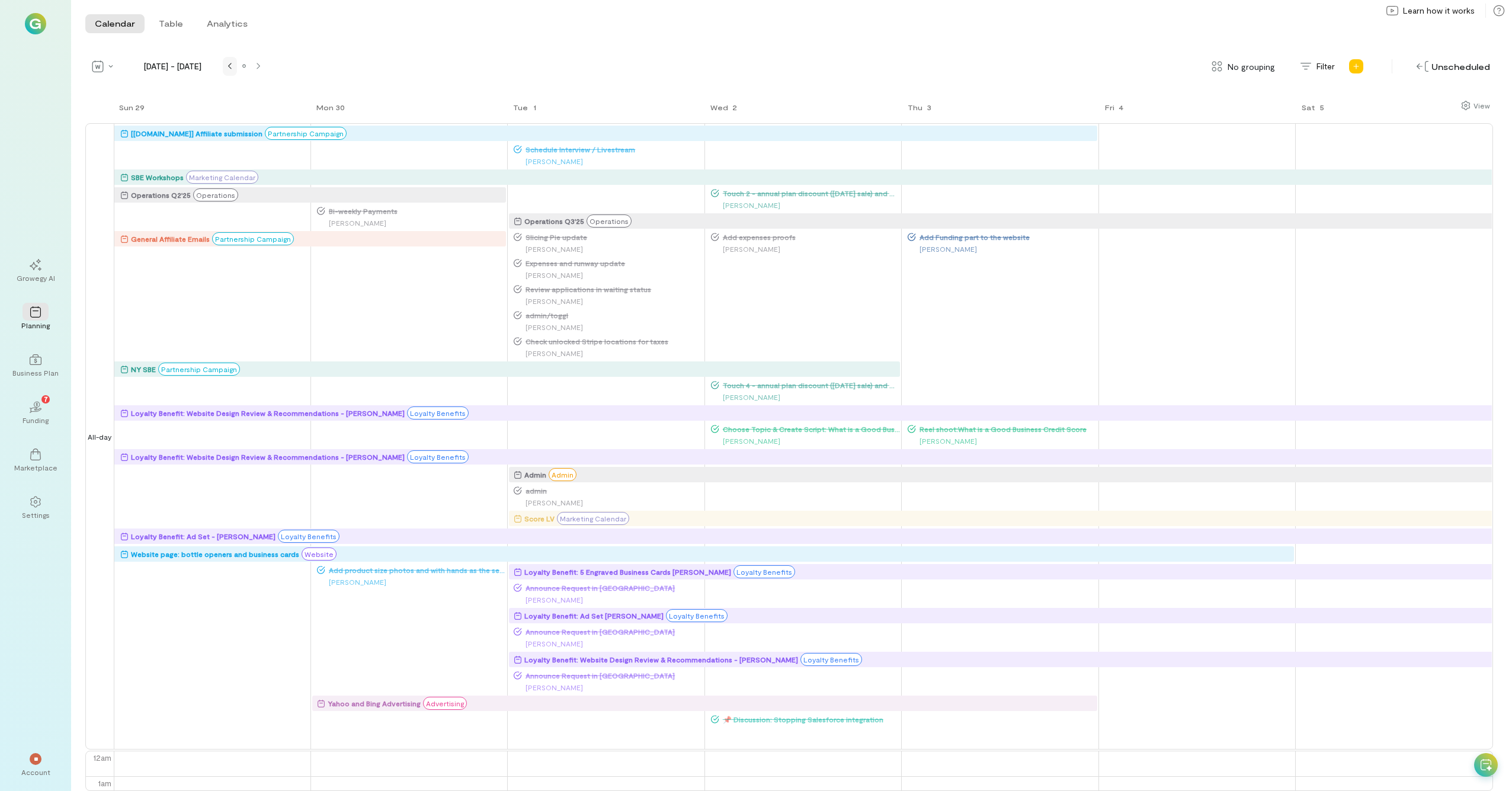
click at [227, 64] on div at bounding box center [230, 66] width 9 height 9
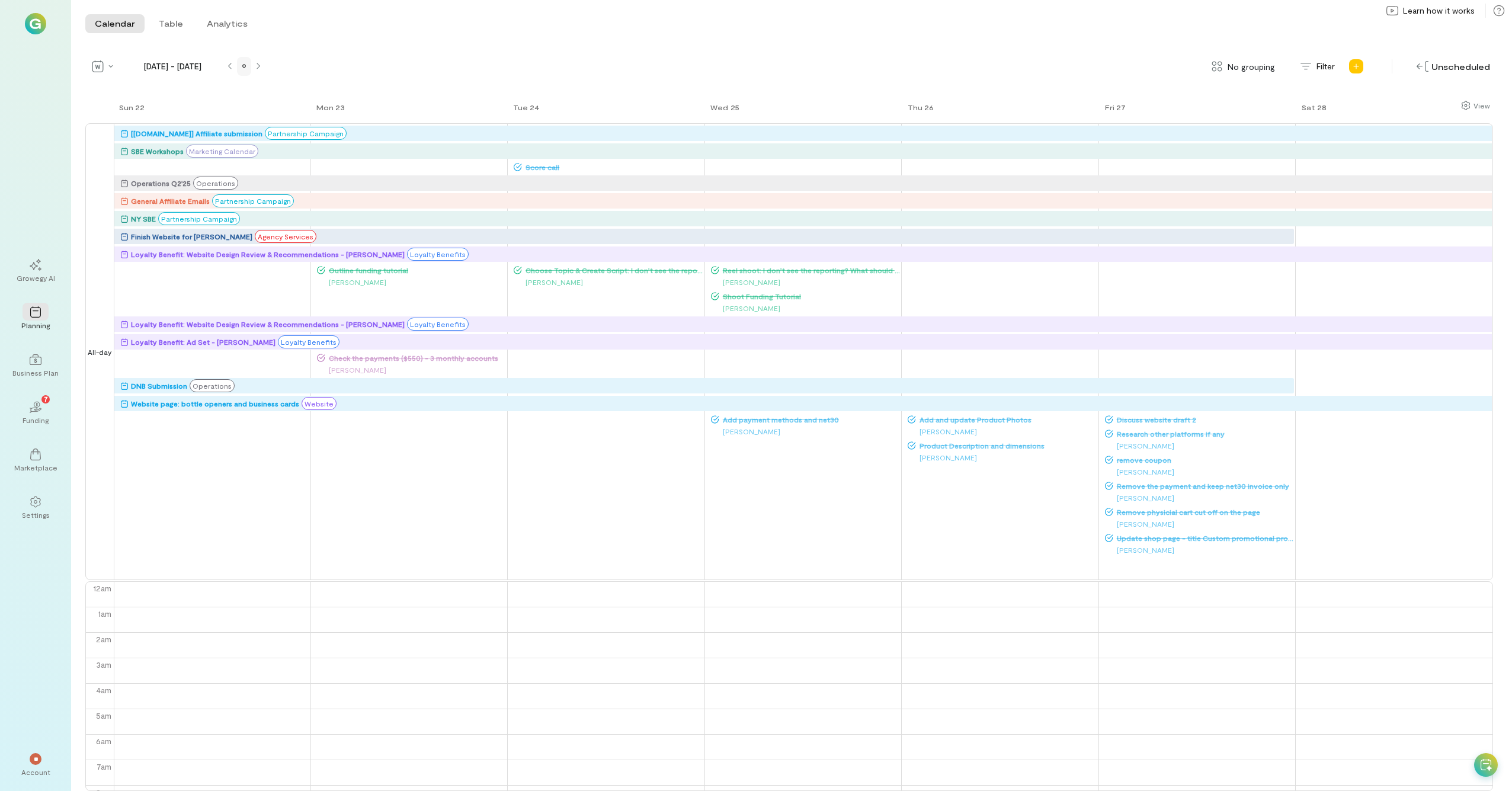
click at [247, 64] on div at bounding box center [244, 66] width 9 height 9
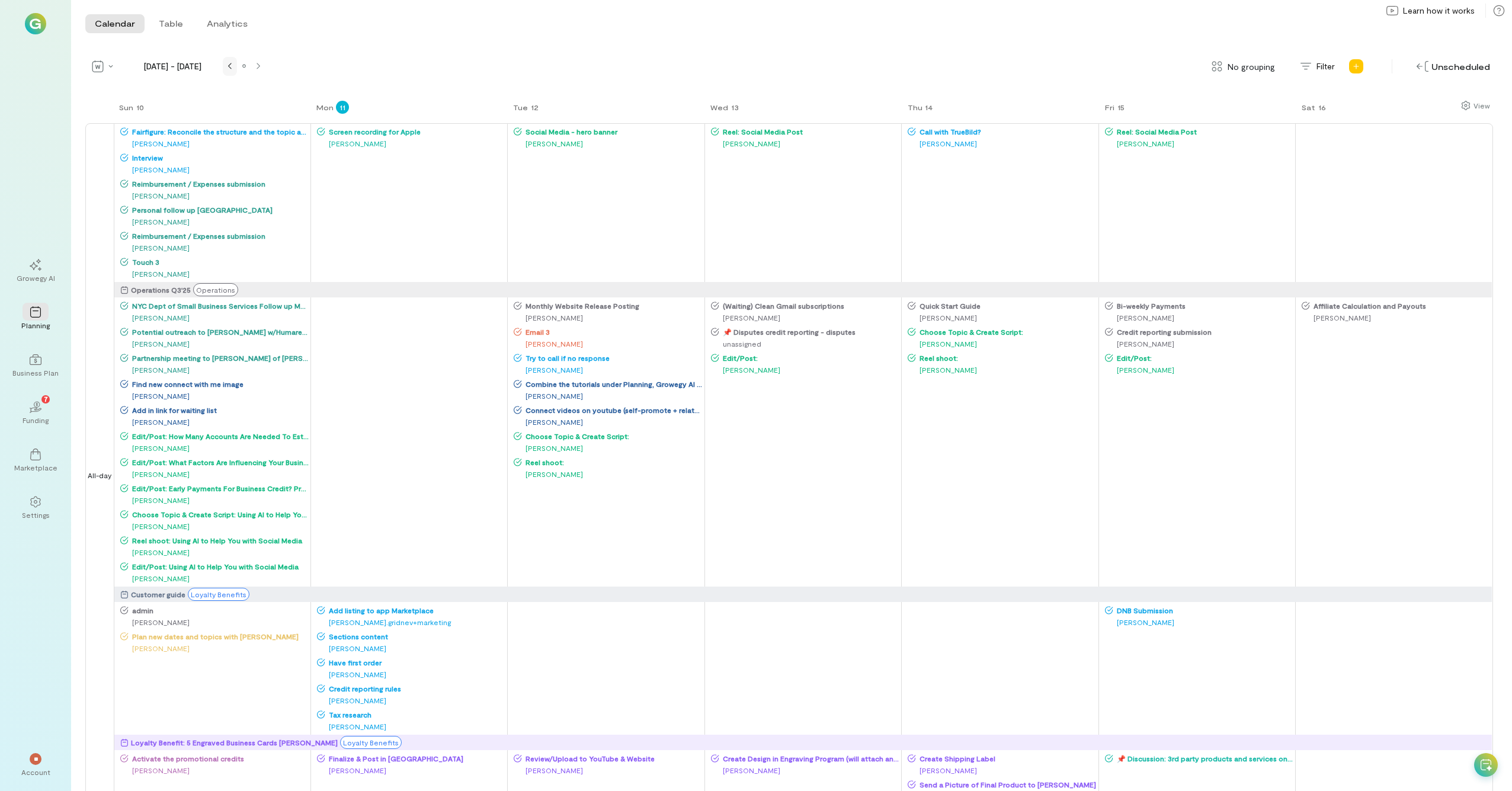
click at [232, 66] on div at bounding box center [230, 66] width 9 height 9
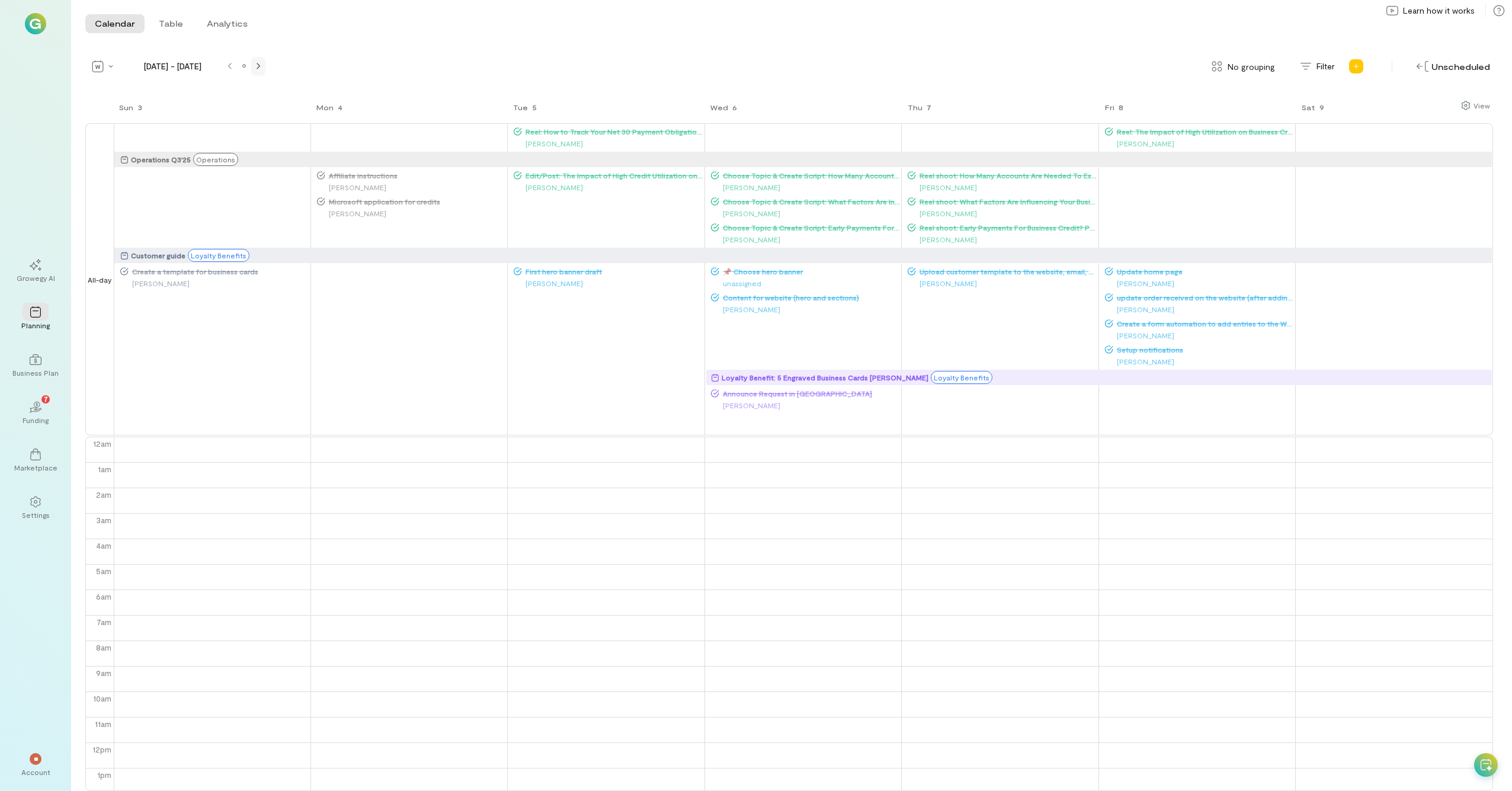
click at [254, 67] on div at bounding box center [258, 66] width 9 height 9
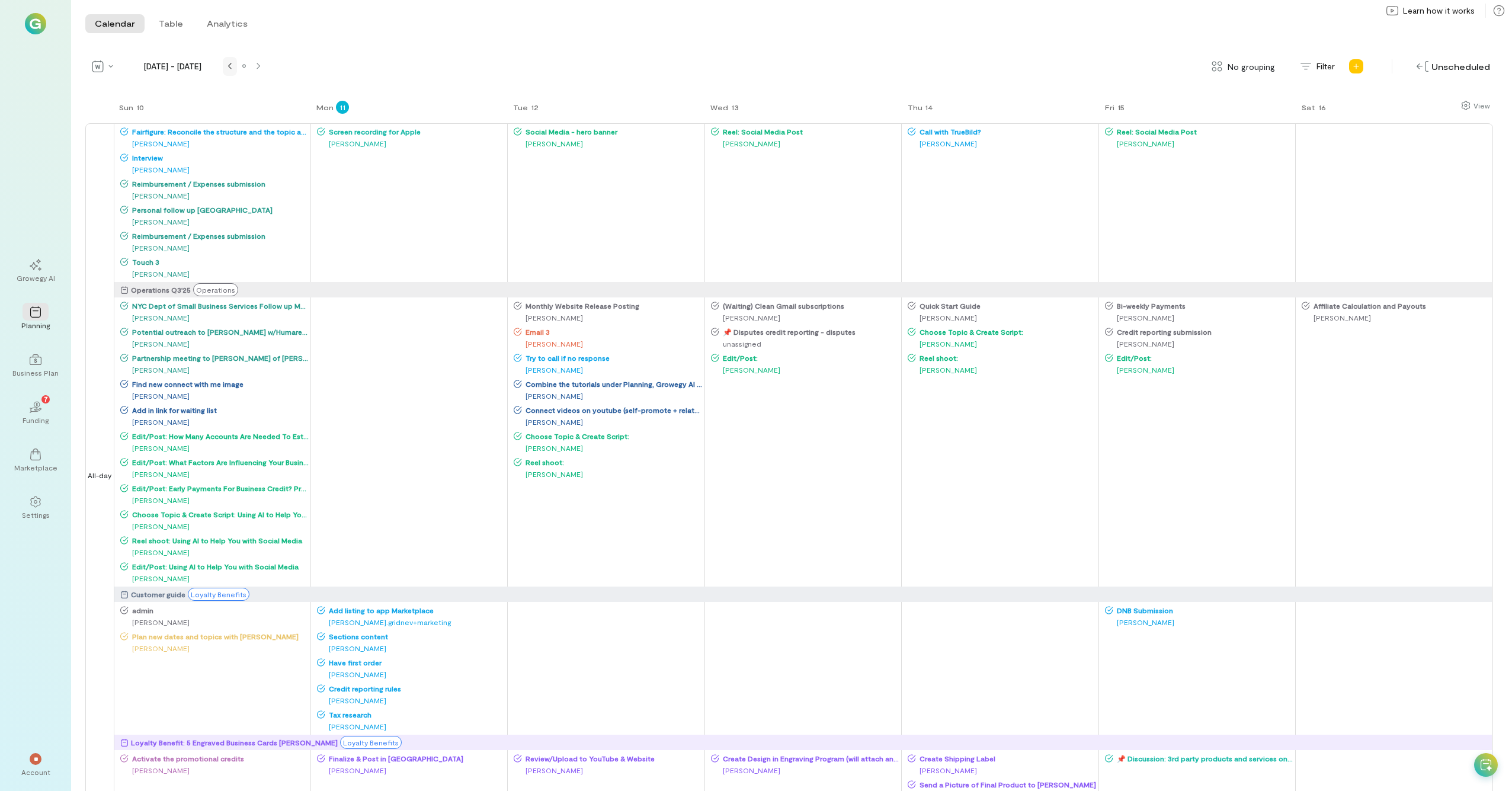
click at [227, 66] on div at bounding box center [230, 66] width 9 height 9
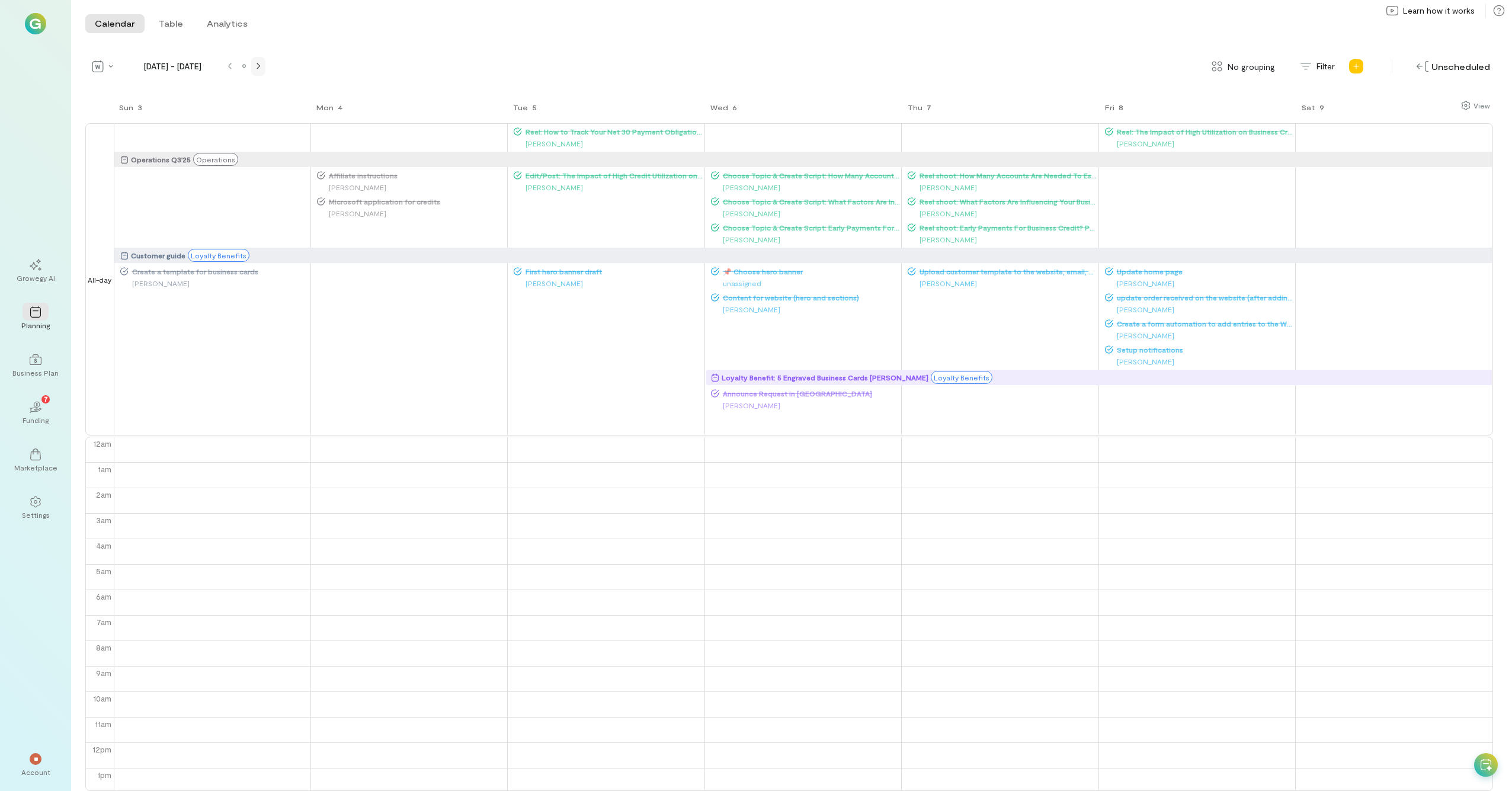
click at [260, 65] on icon at bounding box center [259, 66] width 4 height 7
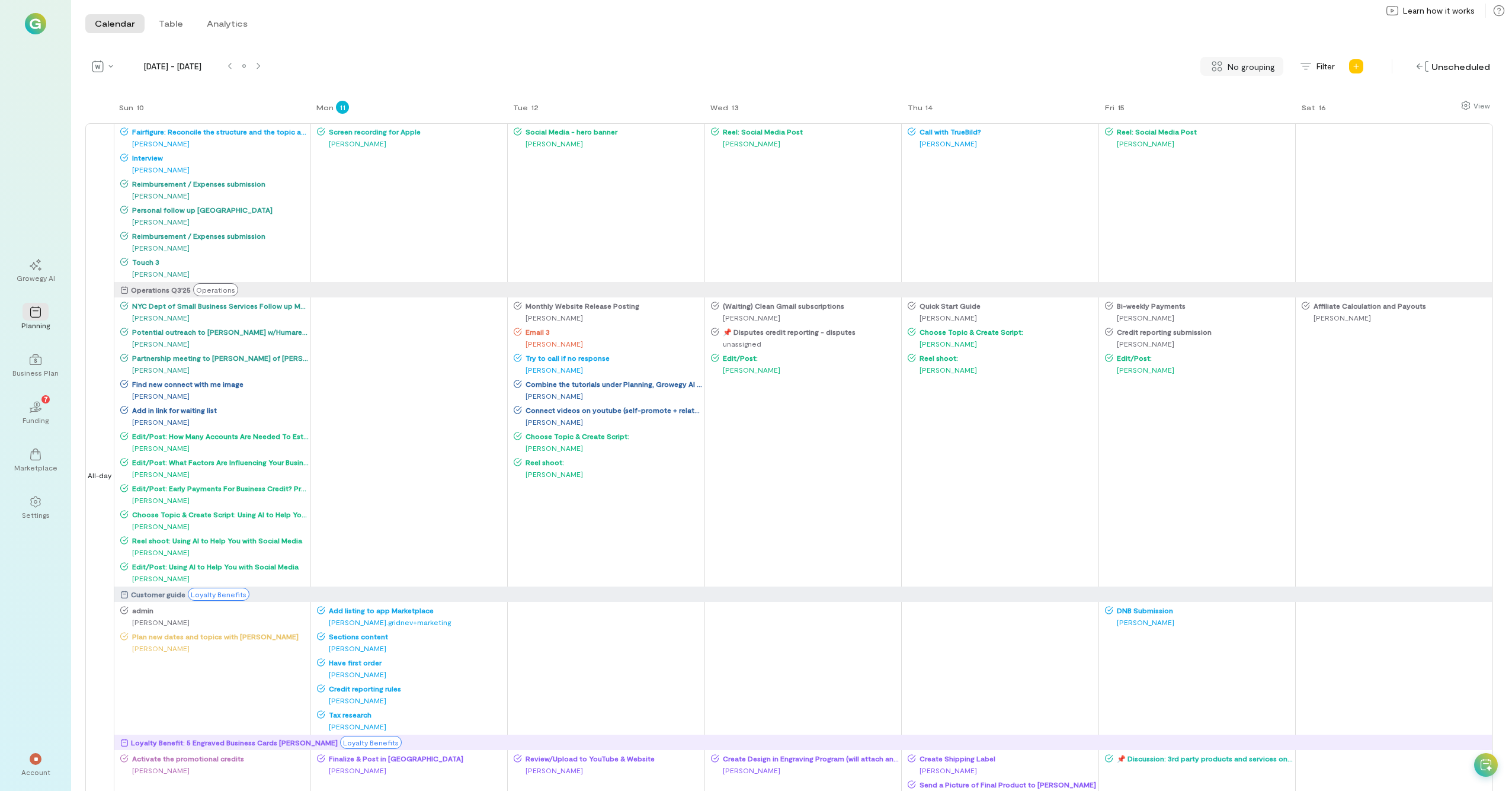
click at [852, 72] on span "No grouping" at bounding box center [1252, 67] width 47 height 12
click at [852, 98] on div "By campaign" at bounding box center [1248, 92] width 84 height 24
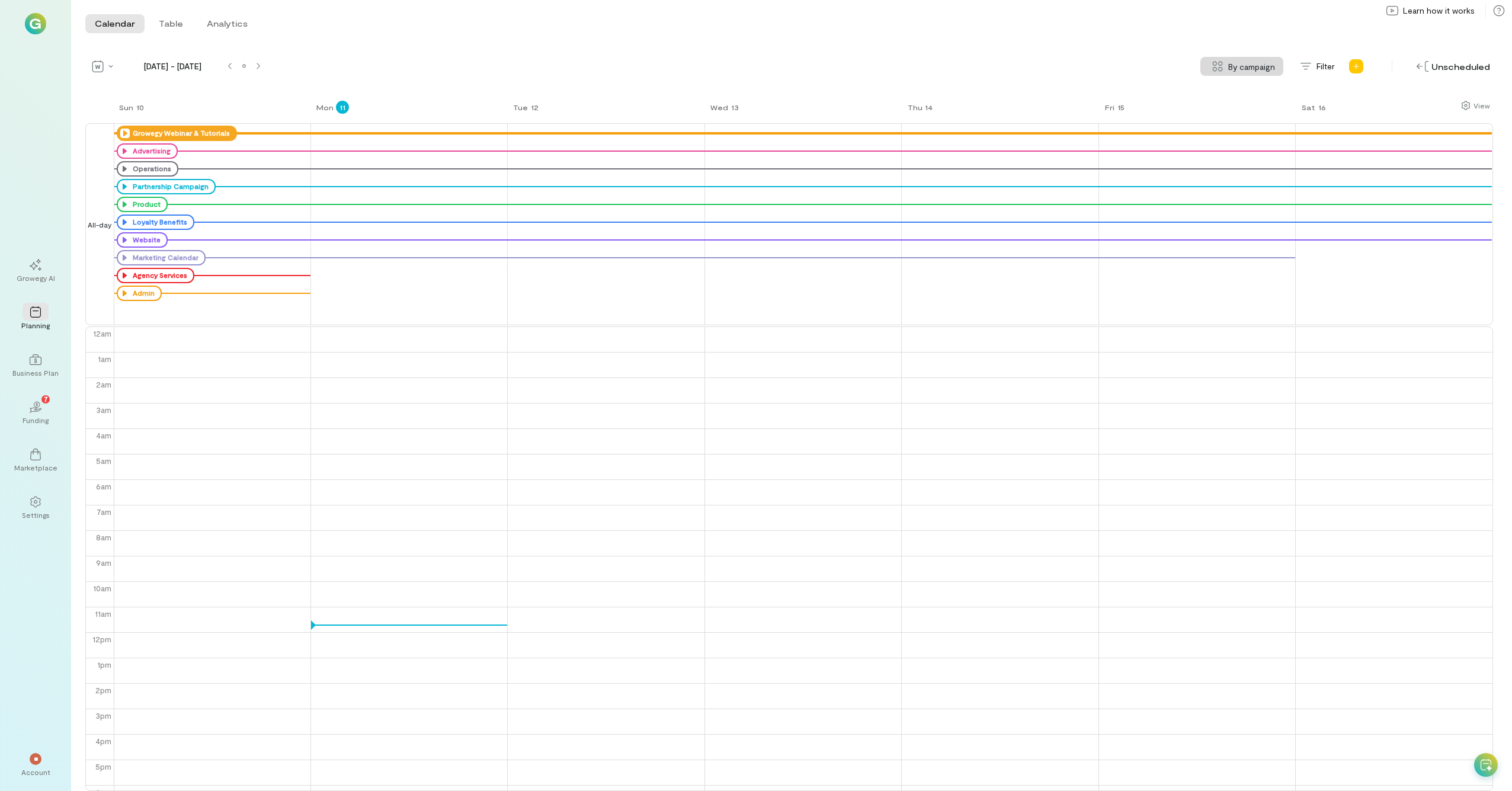
click at [126, 134] on icon at bounding box center [125, 133] width 9 height 9
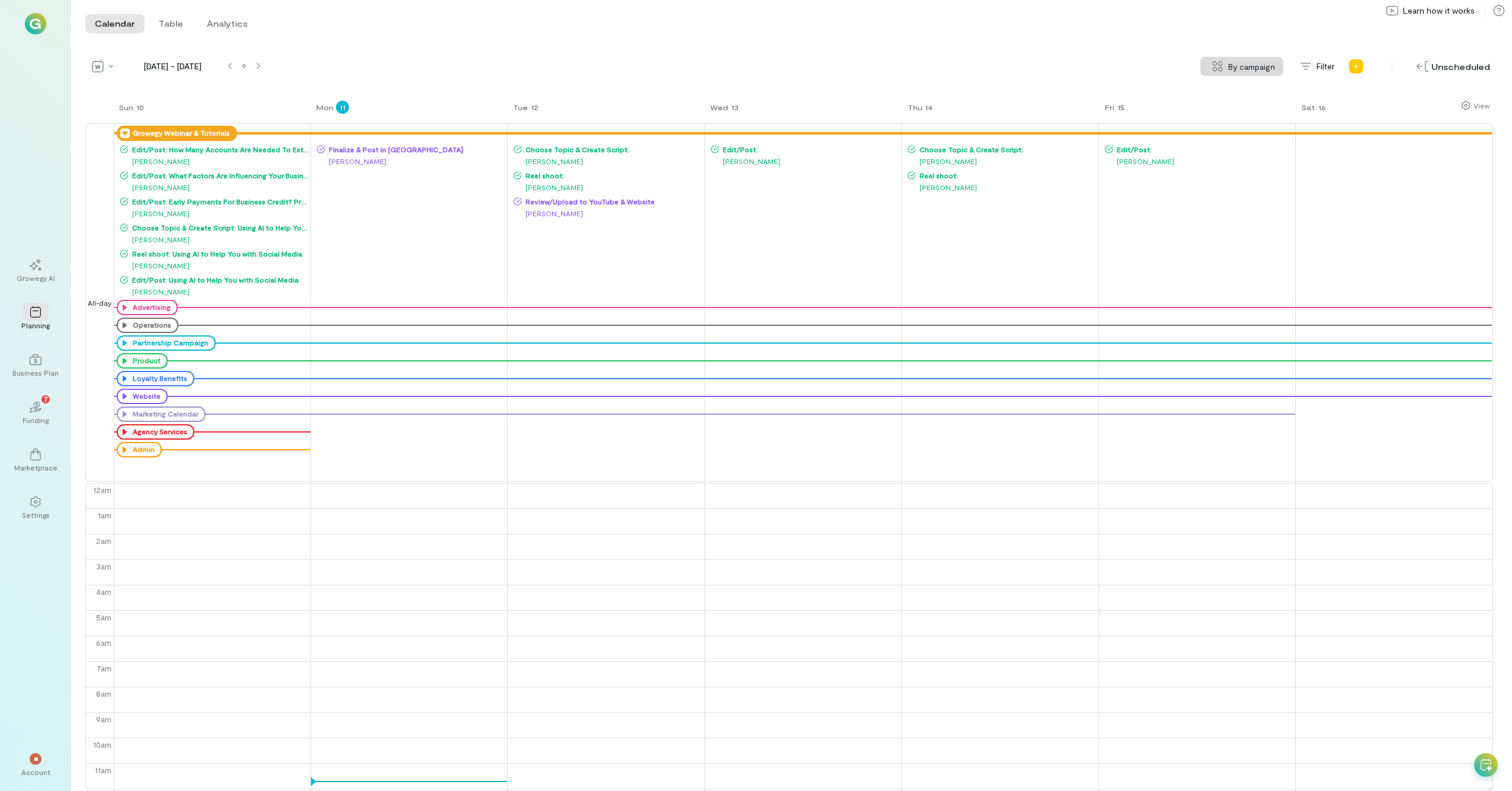
click at [126, 134] on icon at bounding box center [125, 133] width 9 height 9
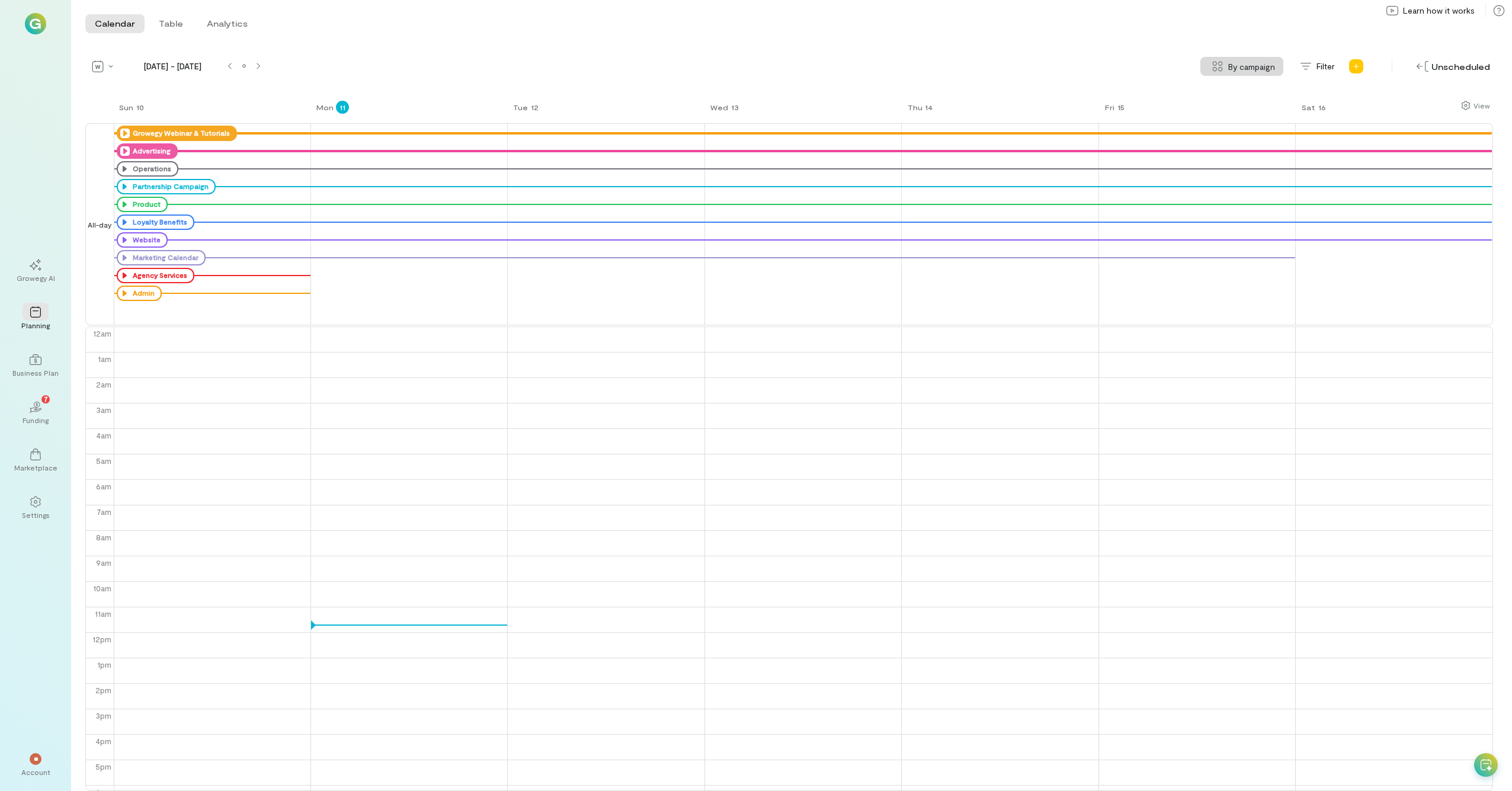
click at [125, 147] on icon at bounding box center [125, 150] width 9 height 9
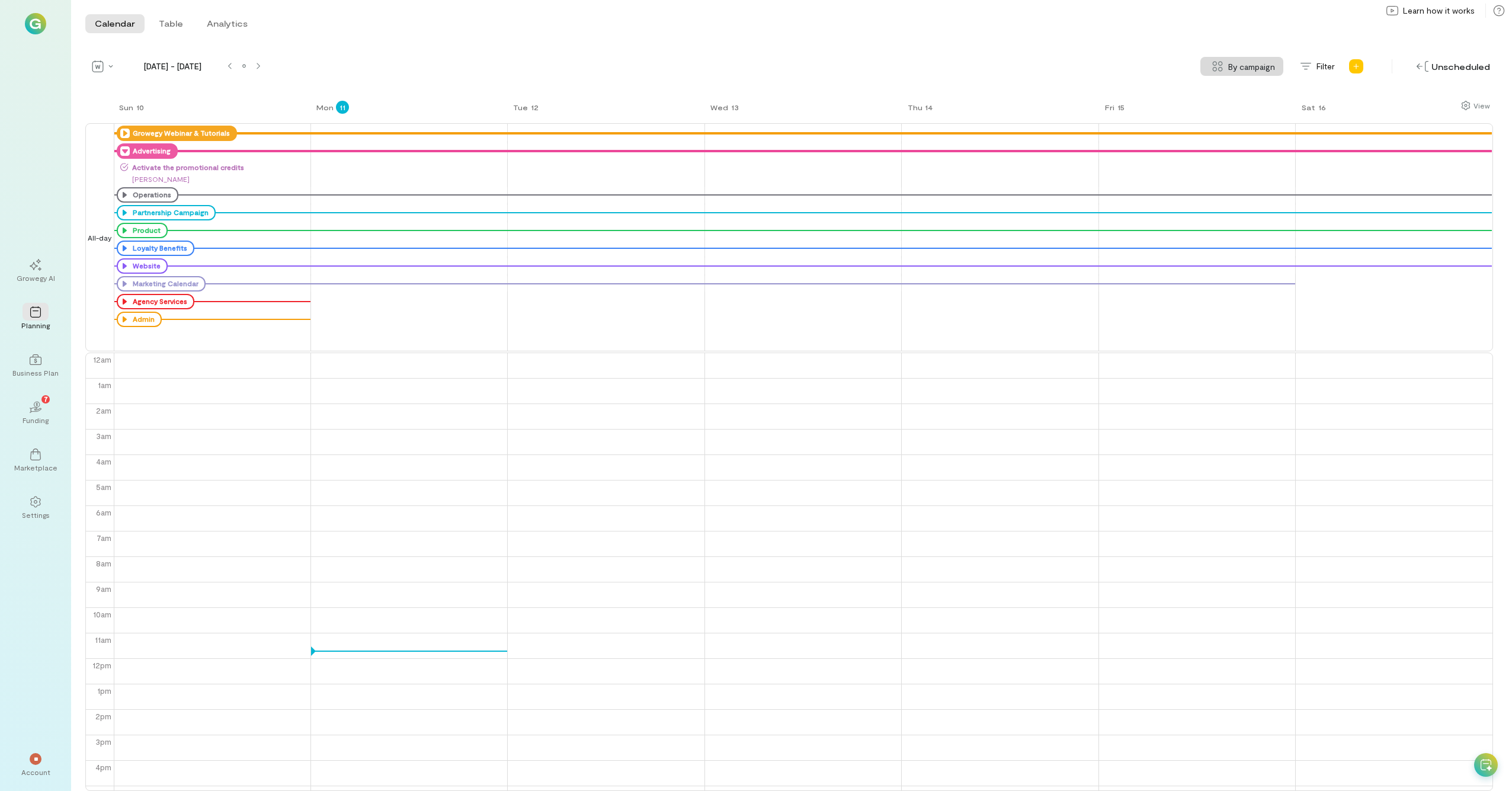
click at [125, 147] on icon at bounding box center [125, 150] width 9 height 9
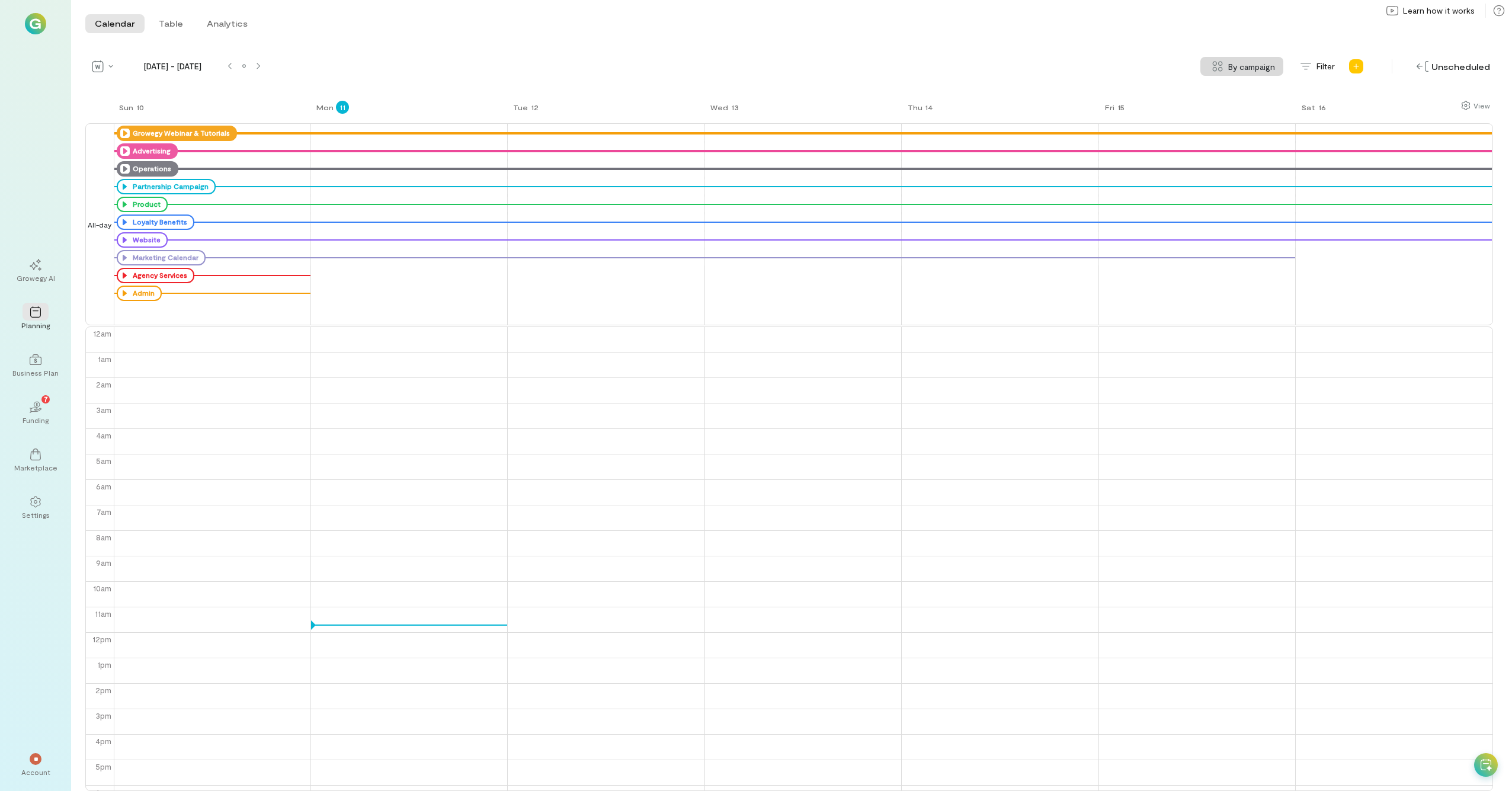
click at [126, 168] on icon at bounding box center [125, 169] width 9 height 9
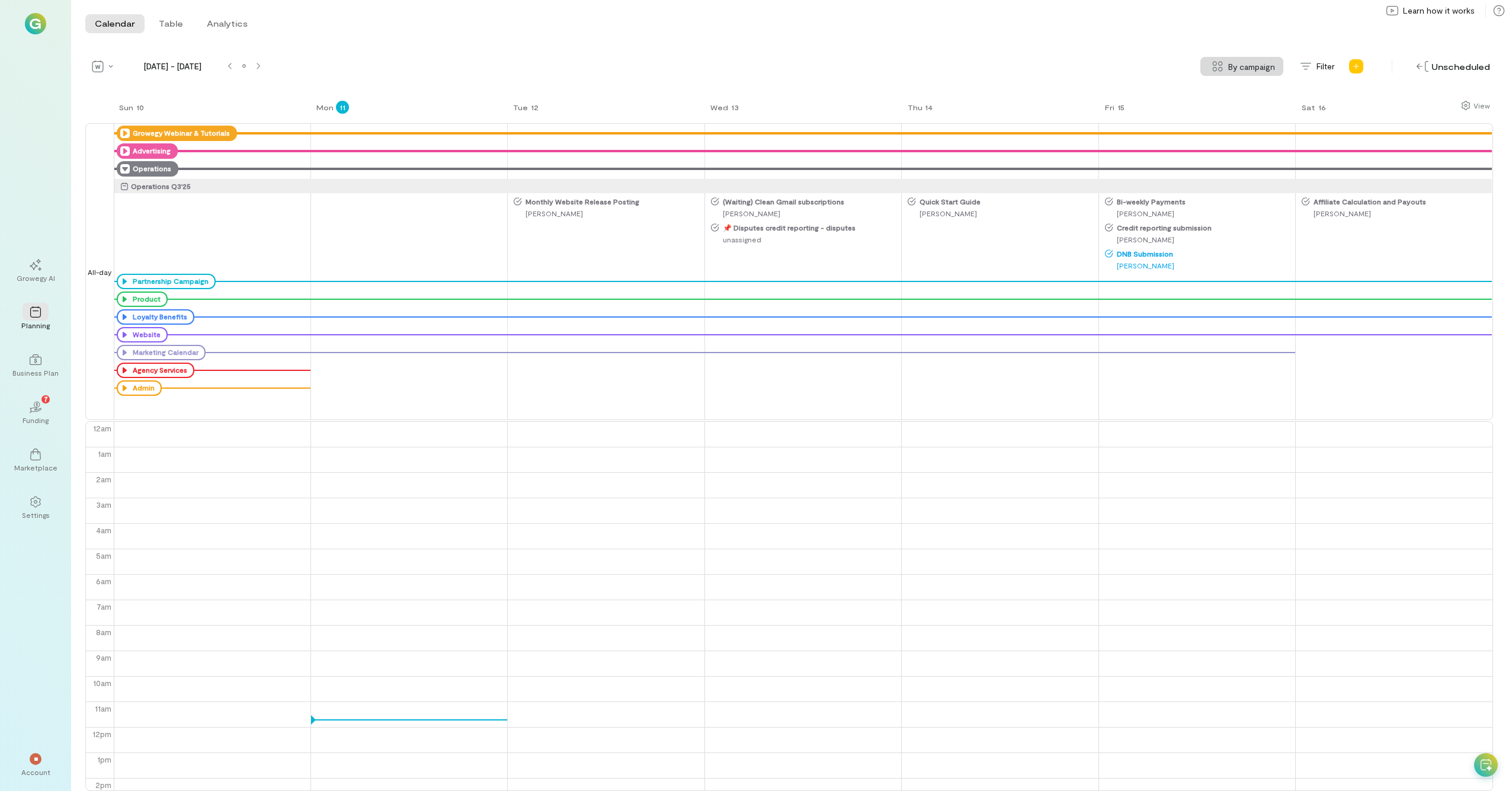
click at [852, 202] on span "Affiliate Calculation and Payouts" at bounding box center [1401, 201] width 181 height 9
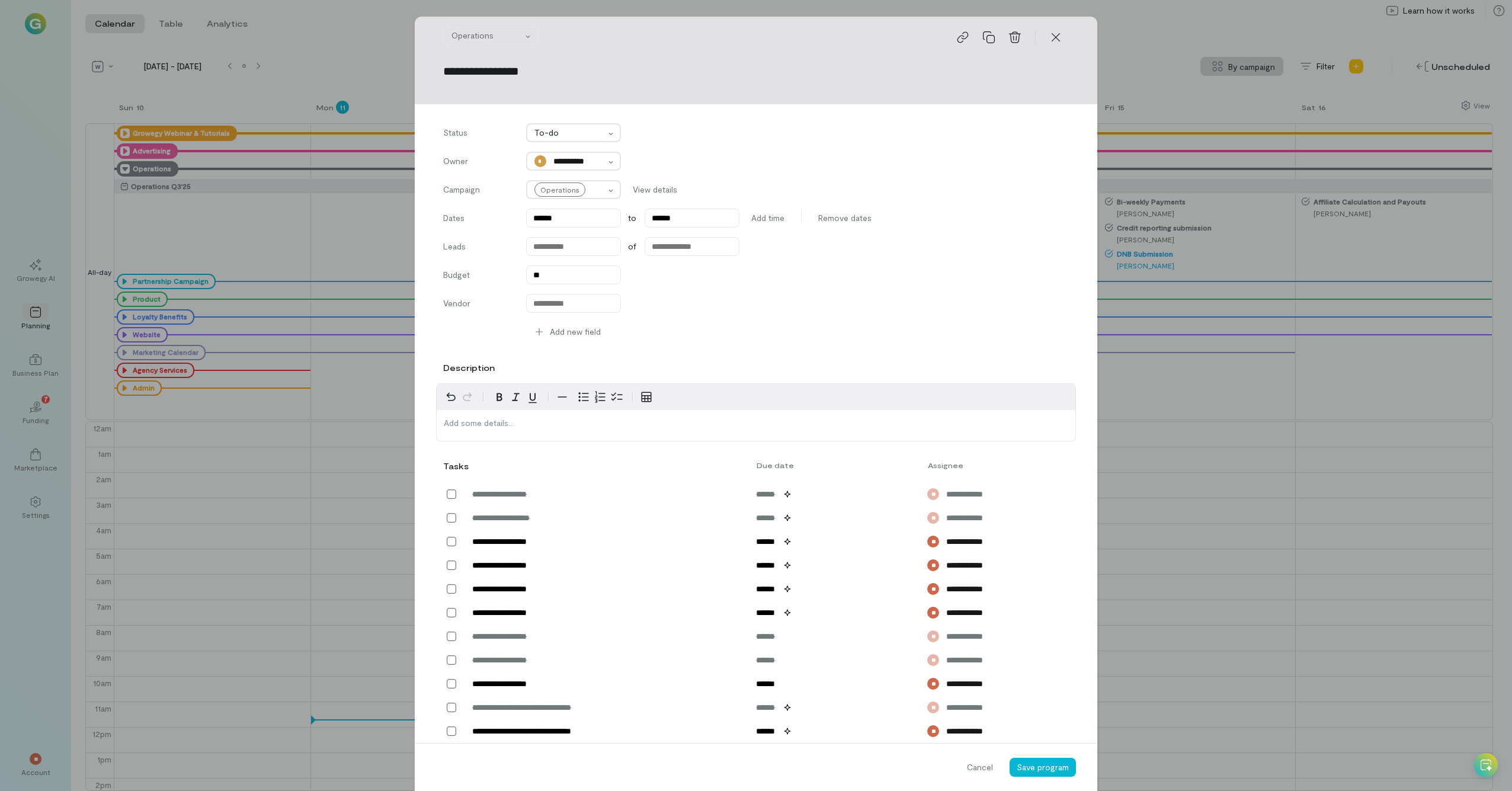
scroll to position [336, 0]
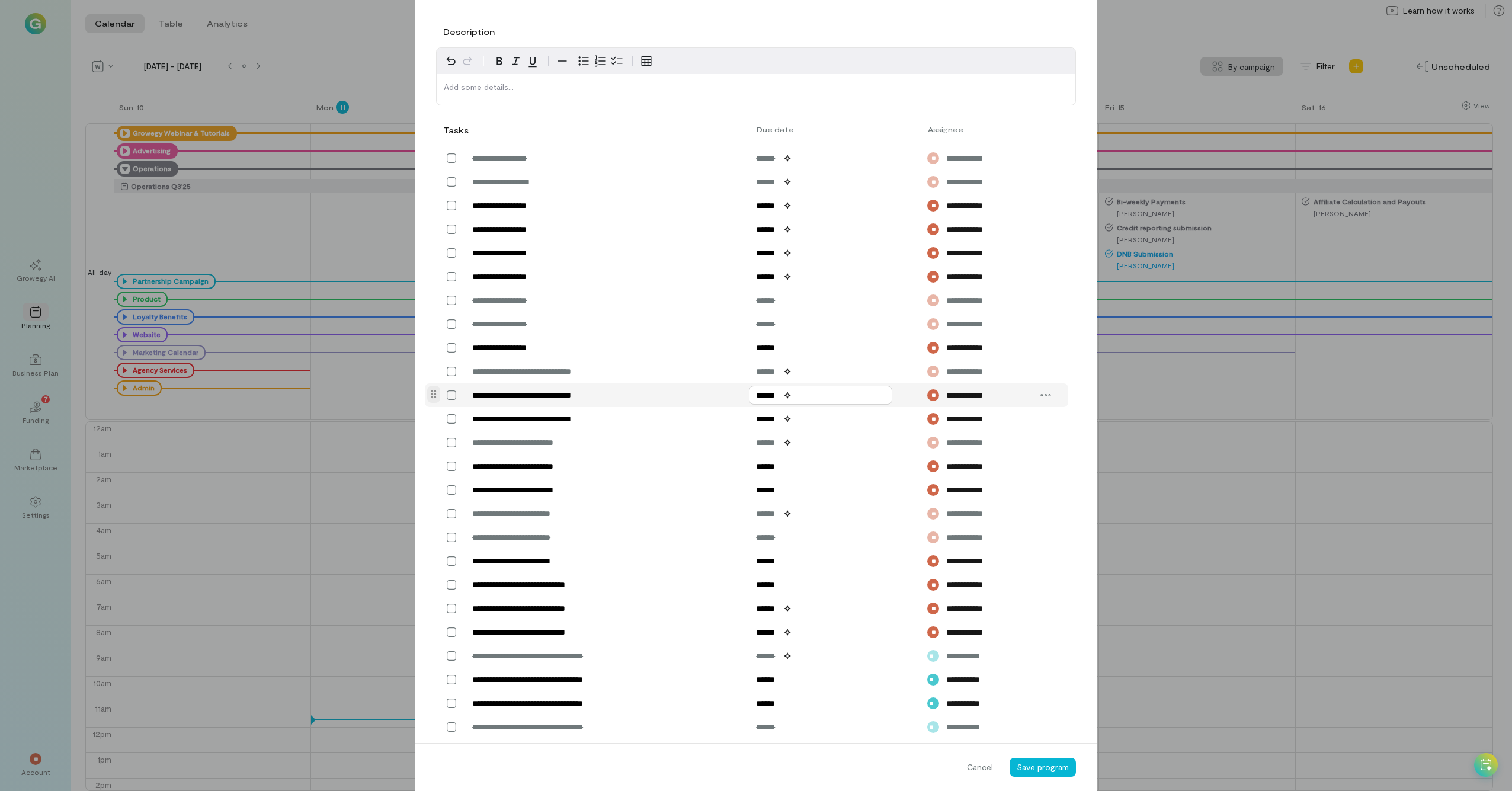
click at [770, 400] on input "******" at bounding box center [821, 395] width 144 height 19
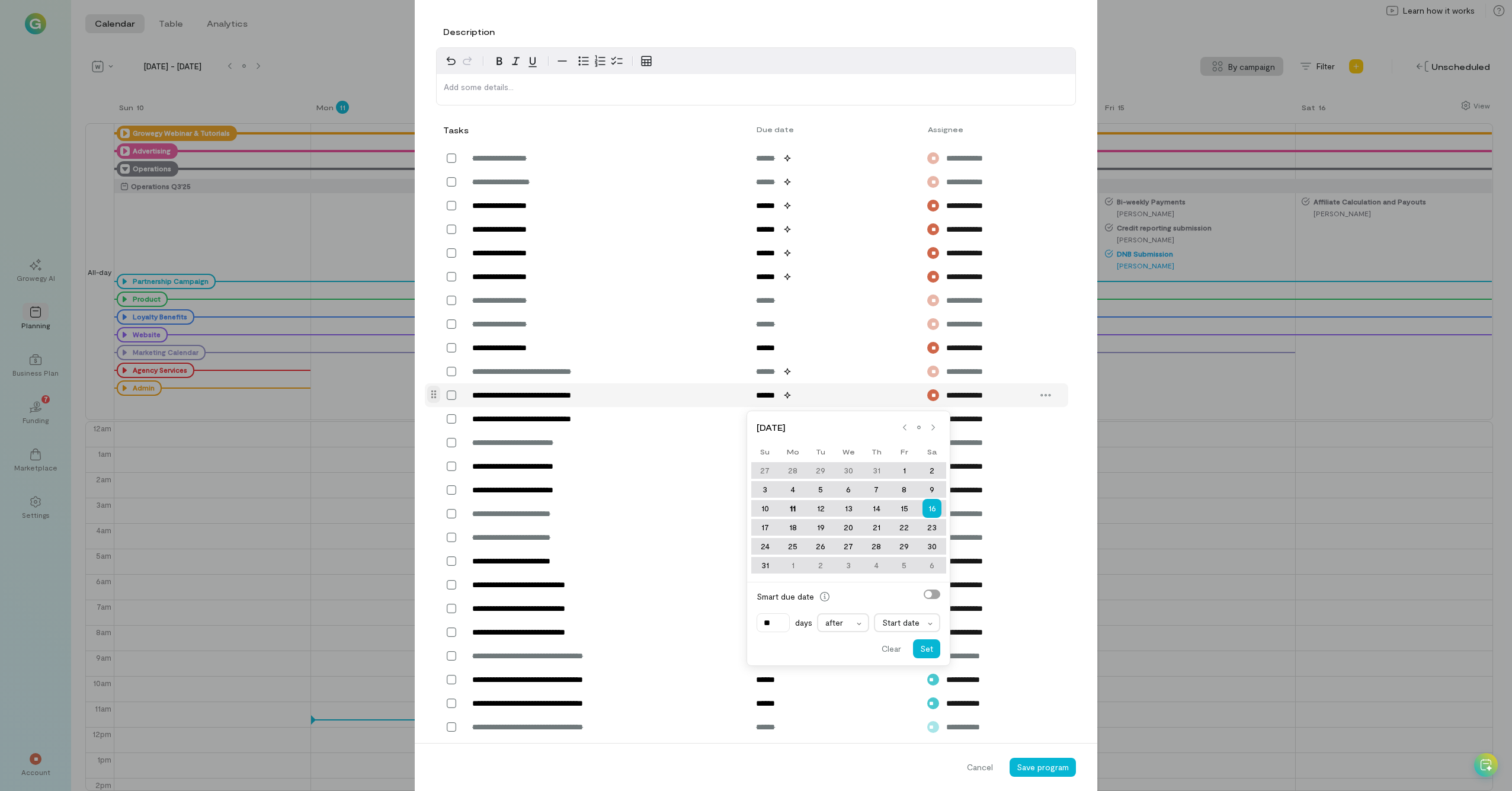
click at [852, 435] on label "Smart due date" at bounding box center [849, 596] width 184 height 19
click at [789, 435] on div "18" at bounding box center [793, 527] width 28 height 17
type input "******"
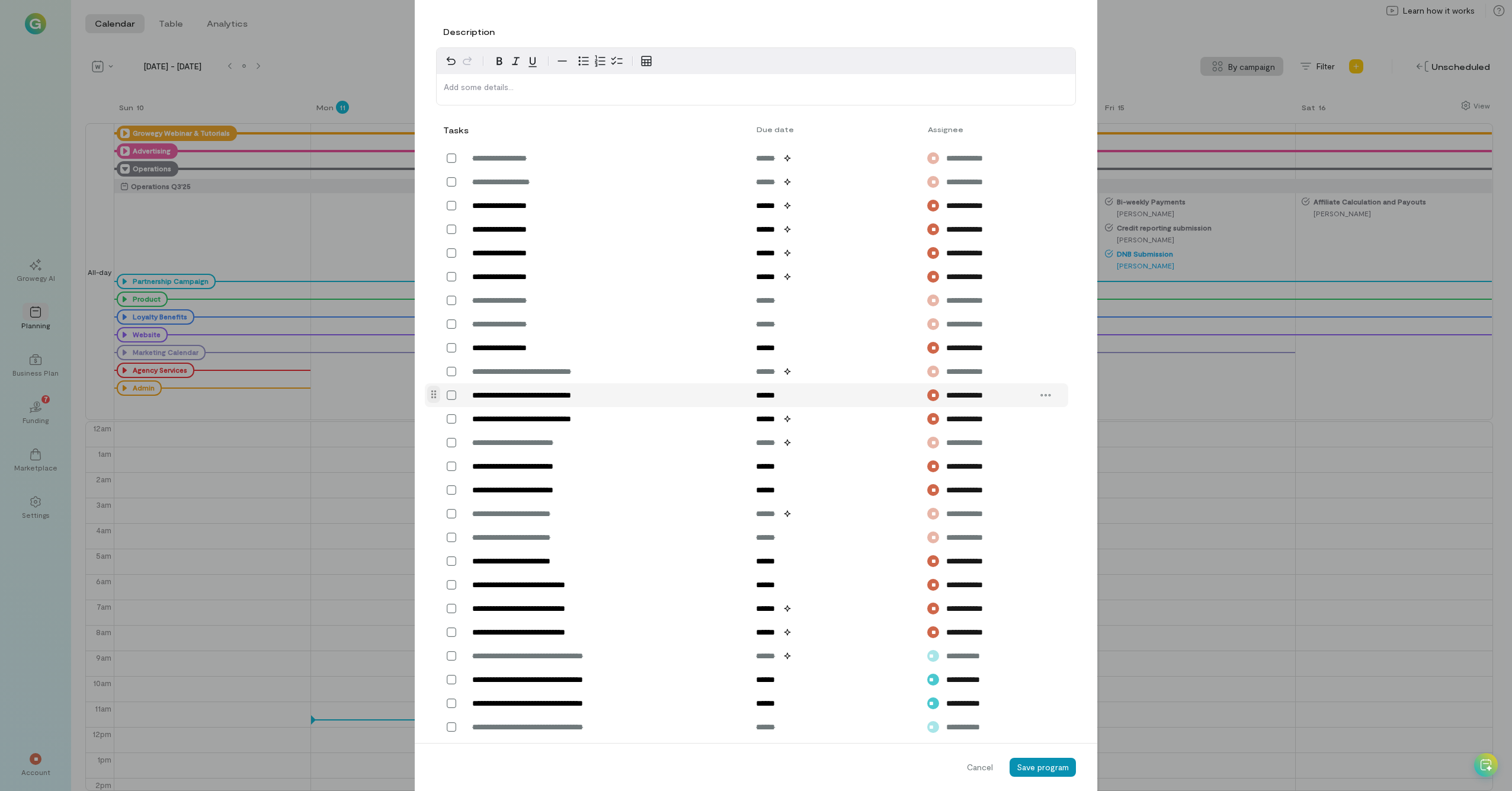
click at [852, 435] on span "Save program" at bounding box center [1042, 767] width 52 height 10
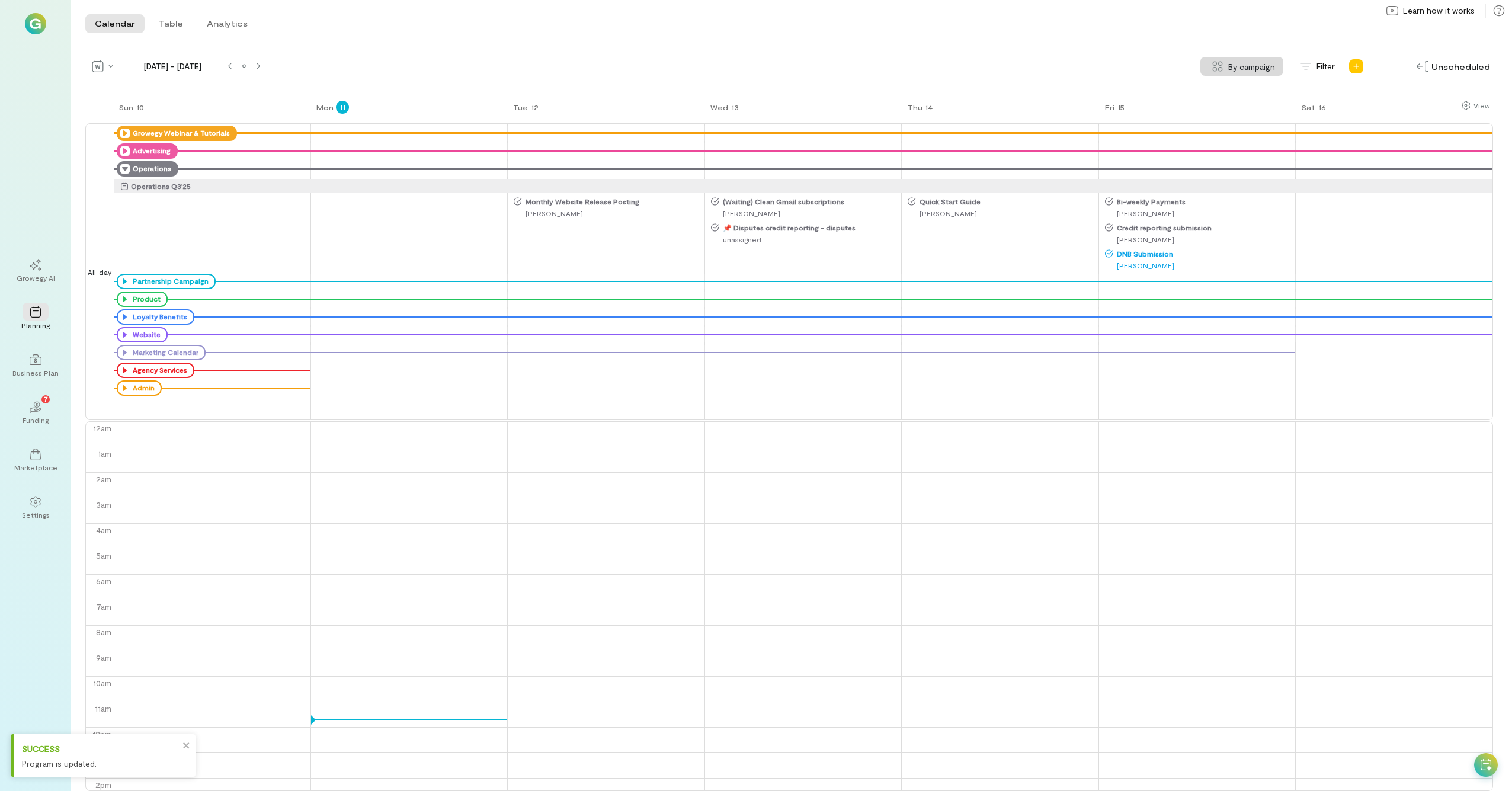
click at [127, 169] on icon at bounding box center [125, 169] width 9 height 9
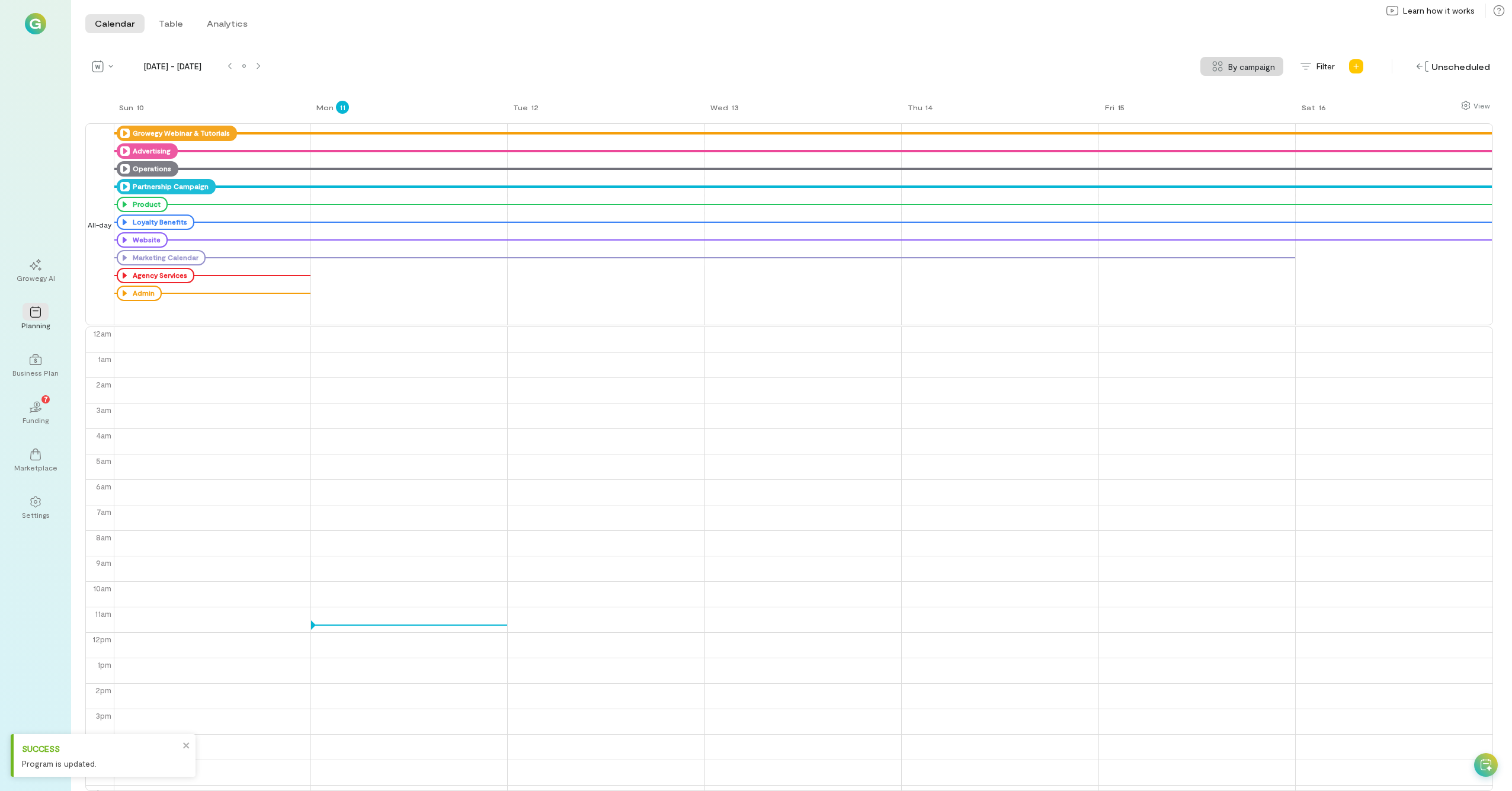
click at [124, 187] on icon at bounding box center [125, 186] width 9 height 9
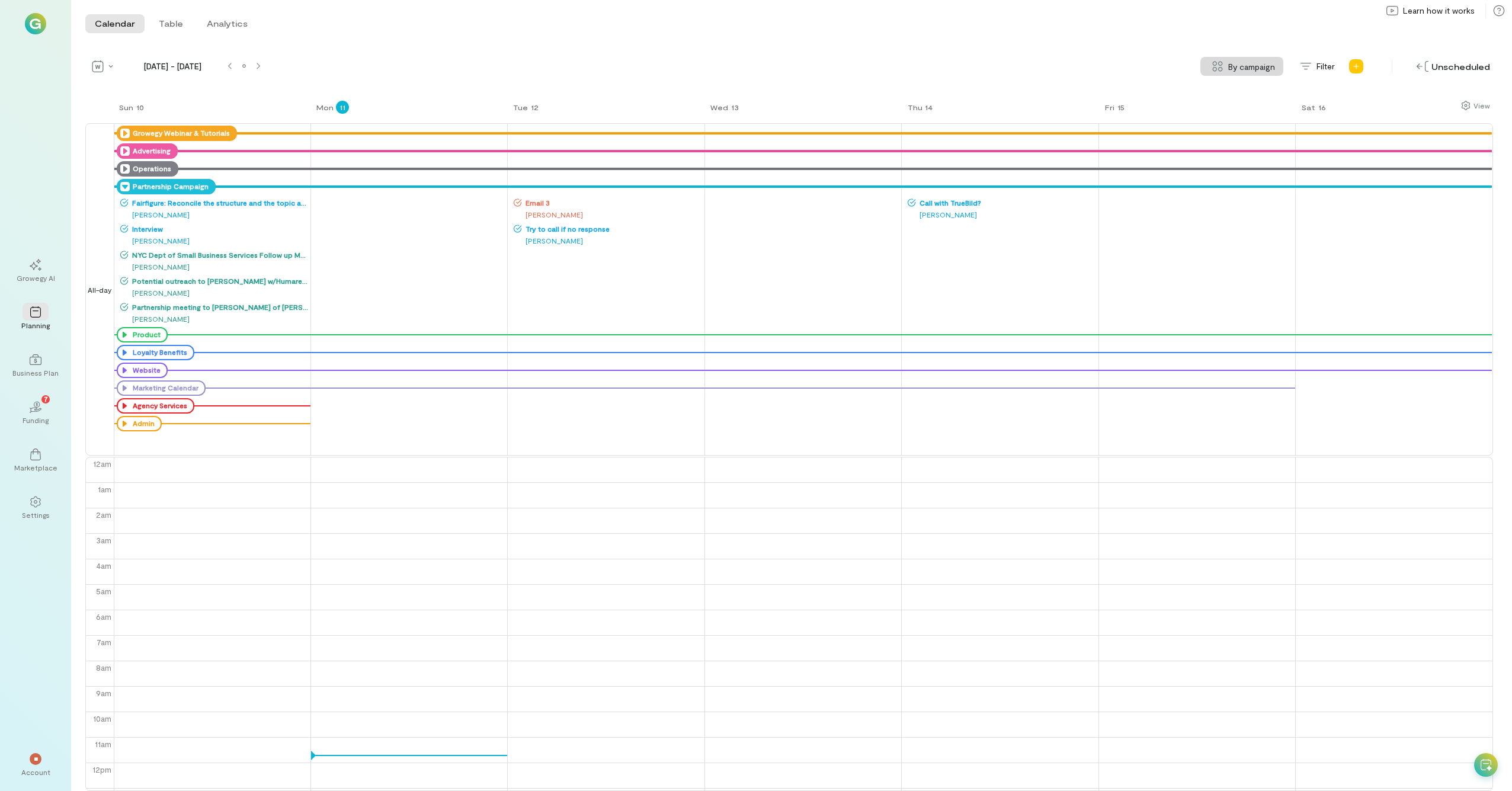
click at [548, 240] on div "[PERSON_NAME]" at bounding box center [608, 240] width 189 height 12
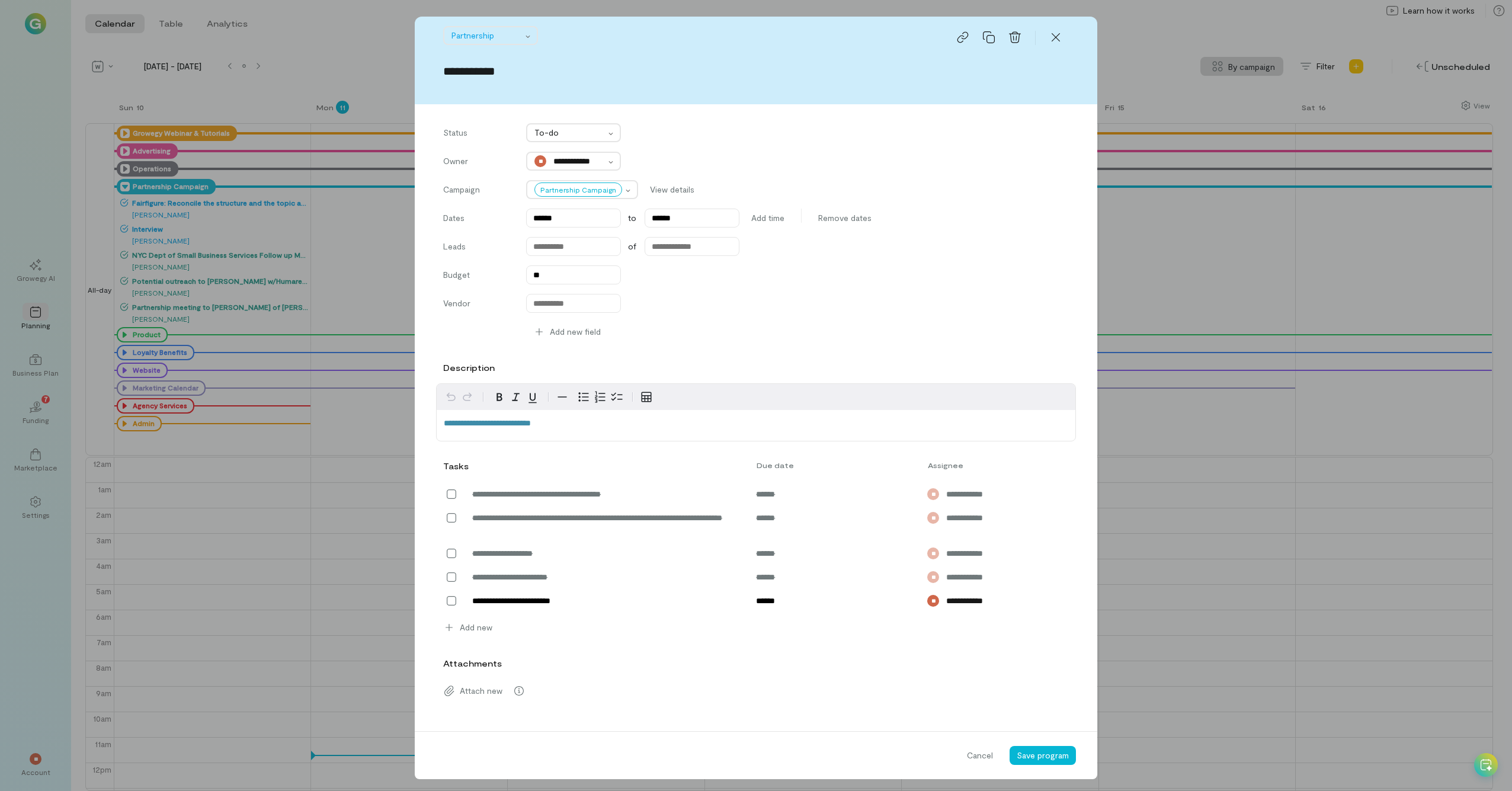
click at [852, 26] on div "Partnership" at bounding box center [756, 37] width 626 height 22
click at [852, 37] on icon at bounding box center [1055, 37] width 8 height 8
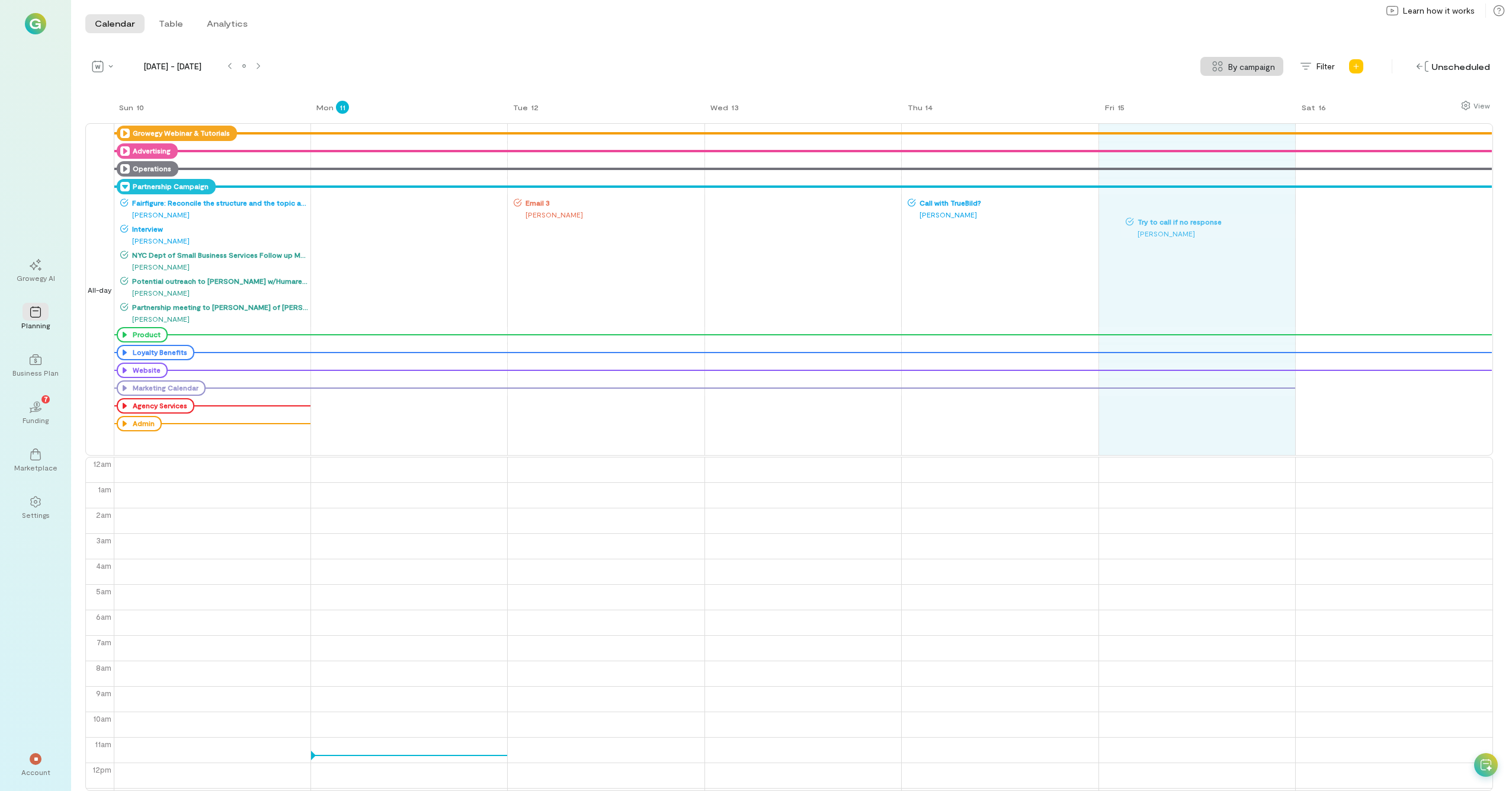
drag, startPoint x: 558, startPoint y: 233, endPoint x: 1190, endPoint y: 224, distance: 632.1
click at [852, 224] on div "Sun 10 Mon 11 Tue 12 Wed 13 Thu 14 Fri 15 Sat 16 All-day Growegy Webinar & Tuto…" at bounding box center [789, 445] width 1408 height 691
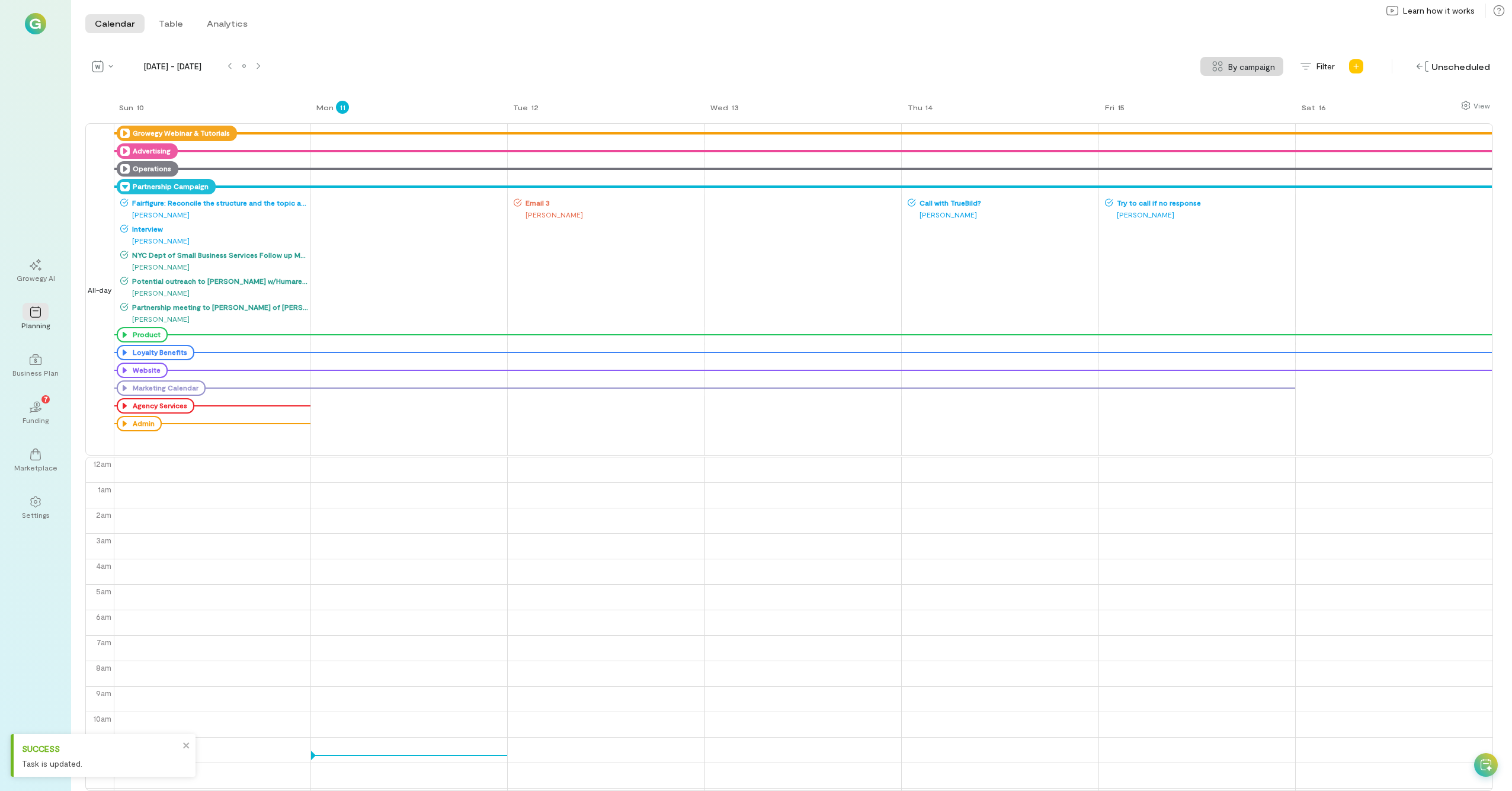
click at [852, 205] on span "Try to call if no response" at bounding box center [1203, 202] width 180 height 9
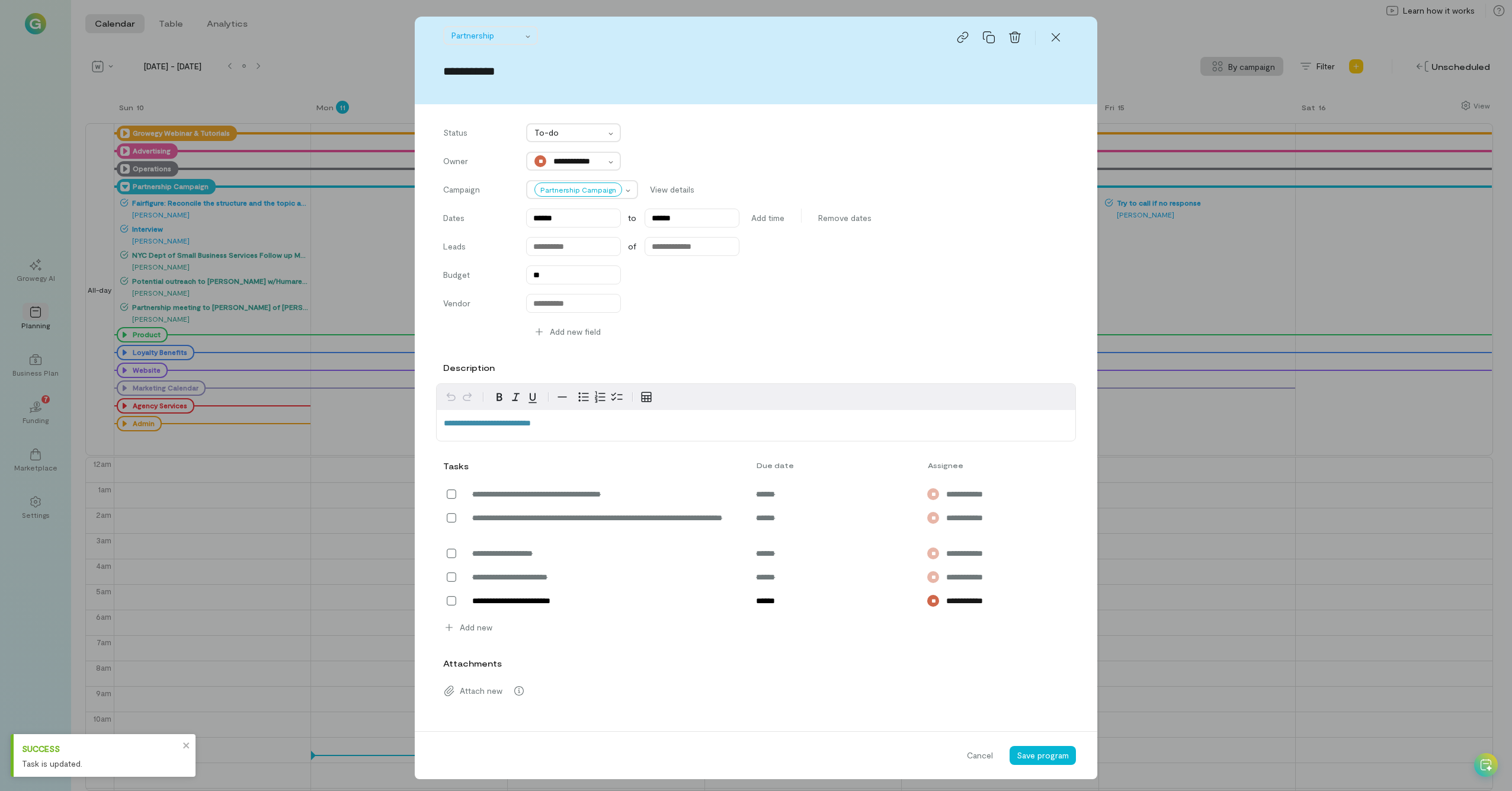
scroll to position [5, 0]
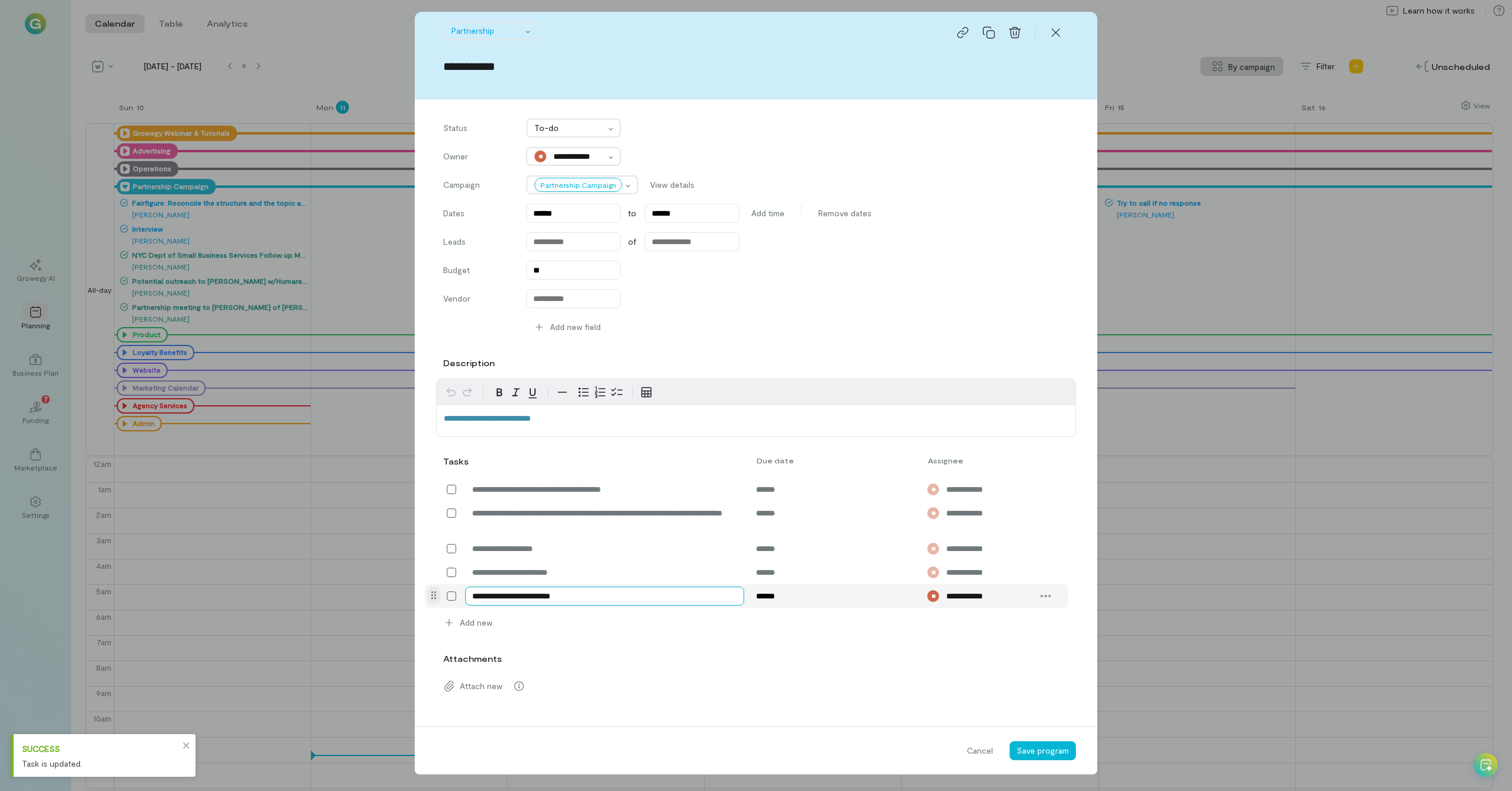
drag, startPoint x: 581, startPoint y: 597, endPoint x: 461, endPoint y: 594, distance: 120.0
click at [461, 435] on div "**********" at bounding box center [746, 596] width 643 height 24
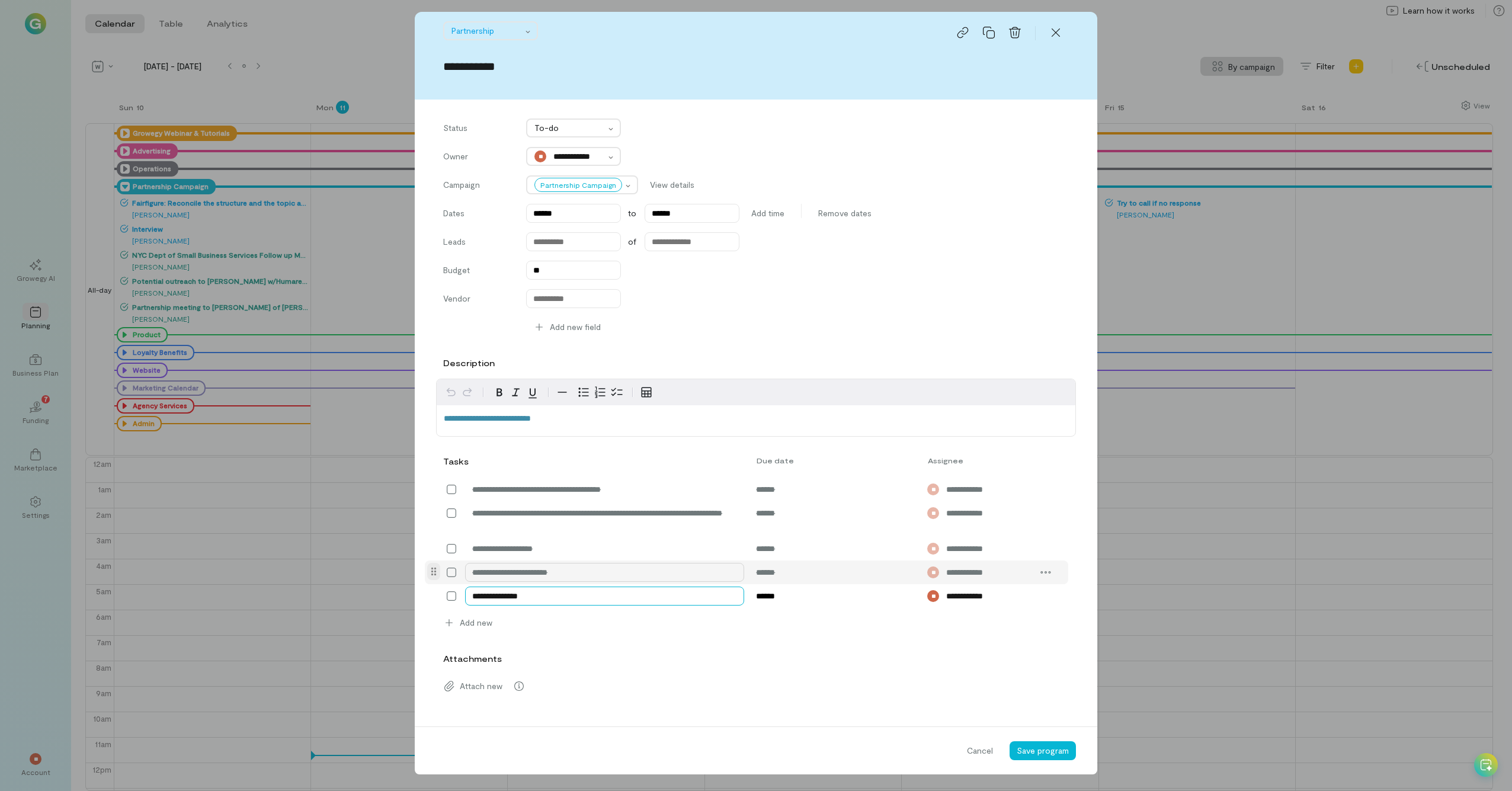
type textarea "**********"
click at [852, 435] on span "Save program" at bounding box center [1042, 750] width 52 height 10
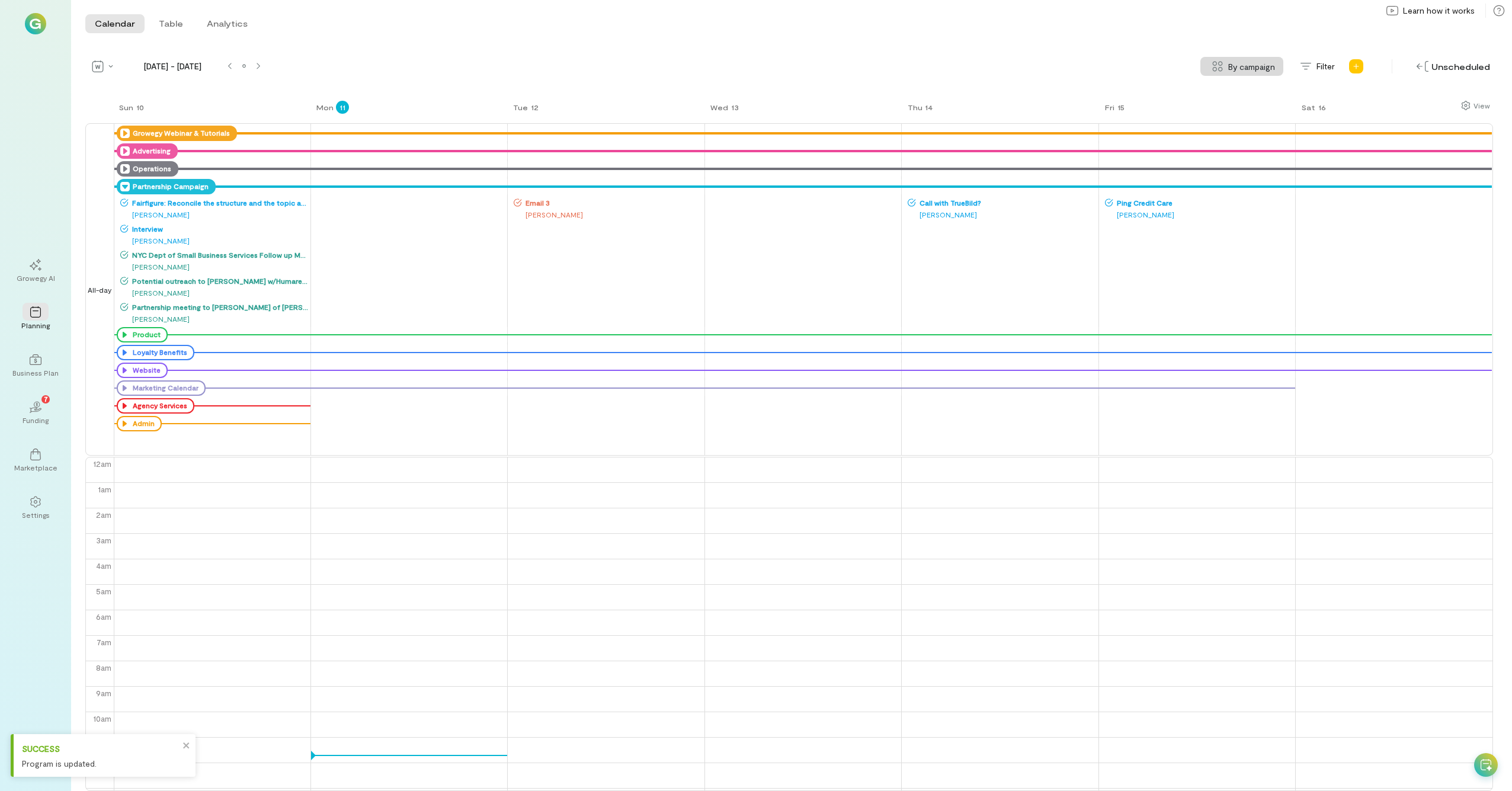
click at [852, 214] on div "[PERSON_NAME]" at bounding box center [1002, 214] width 189 height 12
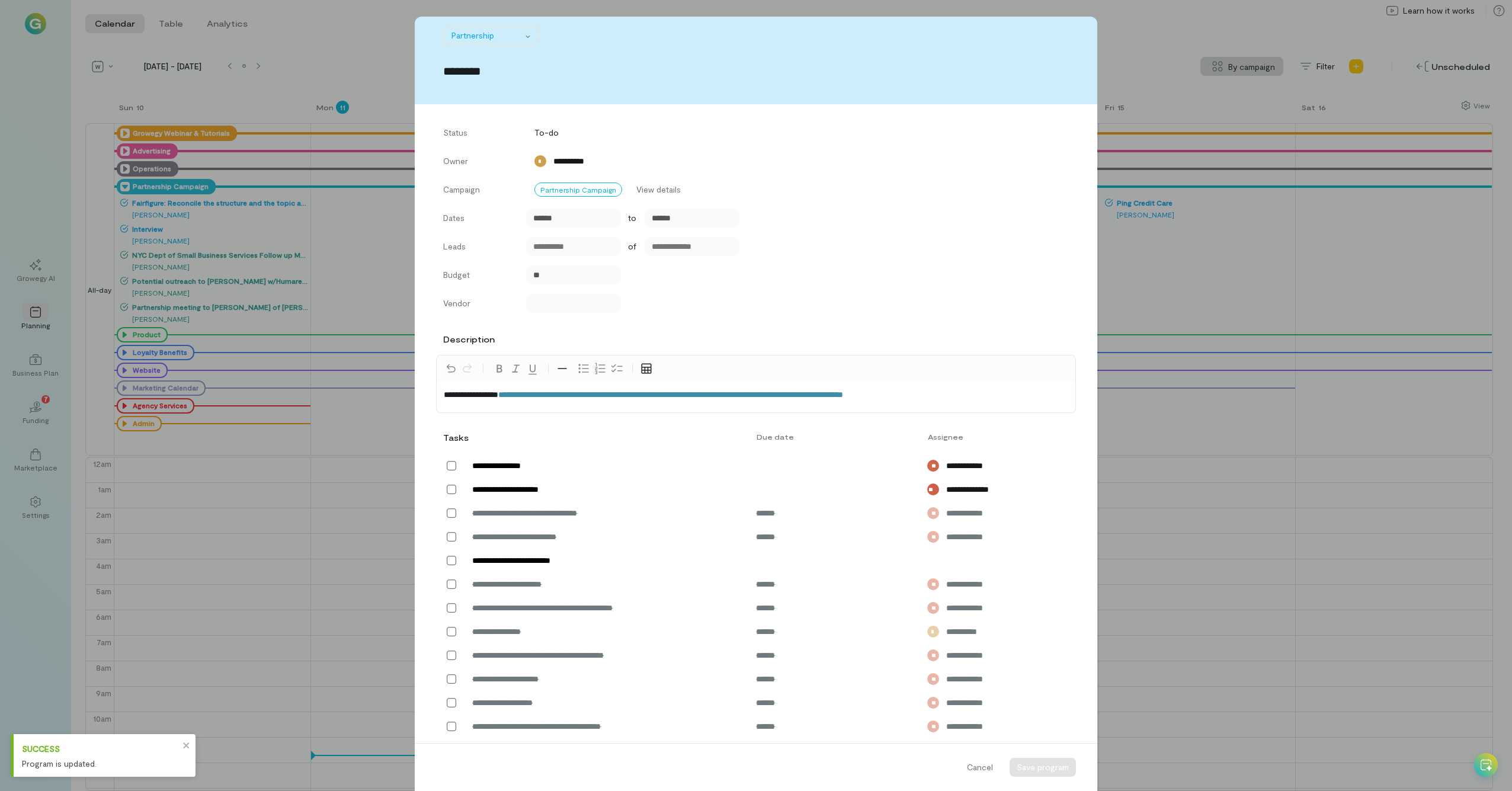
scroll to position [225, 0]
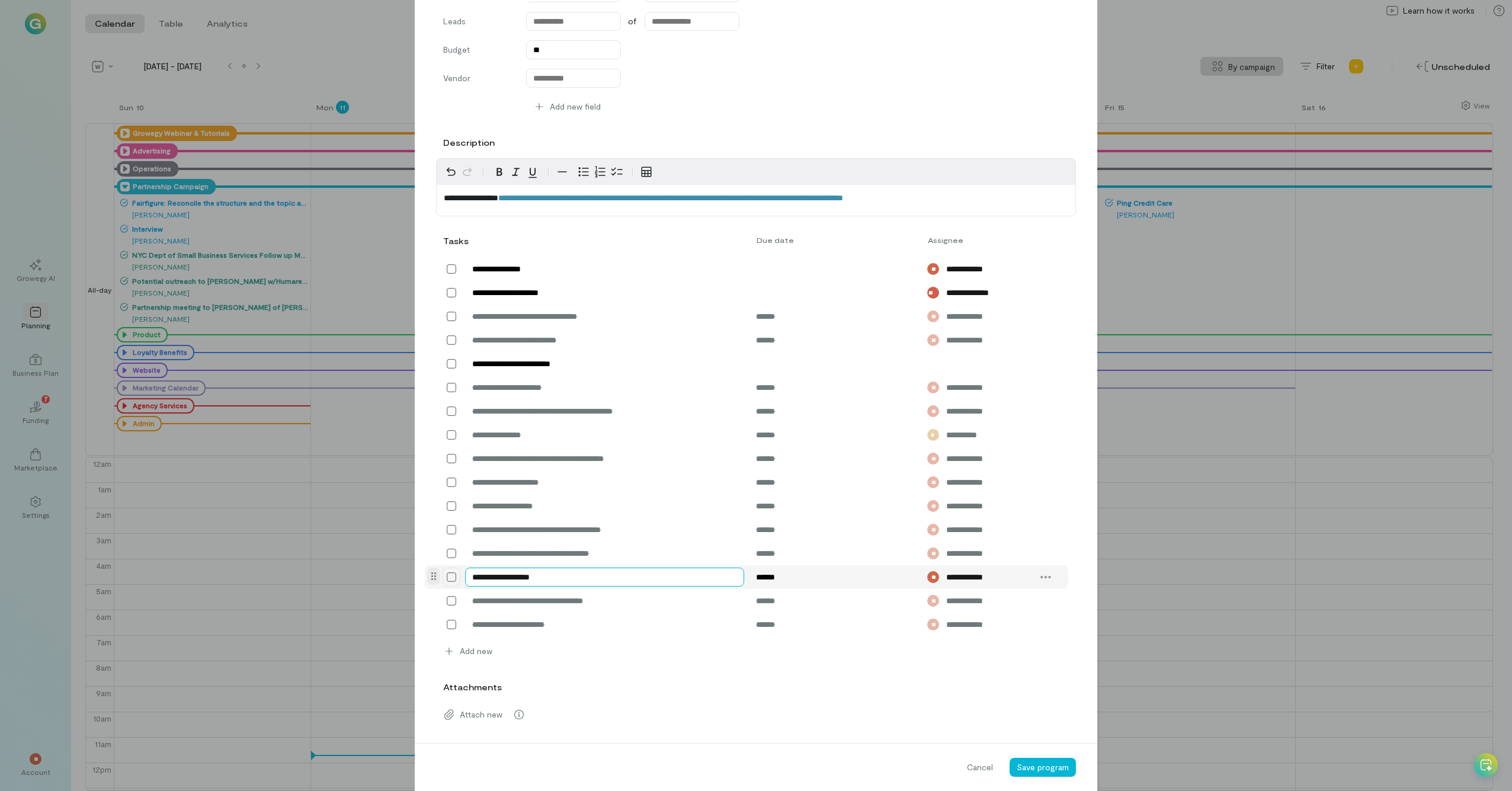
drag, startPoint x: 507, startPoint y: 576, endPoint x: 446, endPoint y: 570, distance: 61.3
click at [446, 435] on div "**********" at bounding box center [746, 577] width 643 height 24
click at [526, 435] on textarea "*********" at bounding box center [605, 577] width 279 height 19
type textarea "**********"
click at [852, 435] on span "Save program" at bounding box center [1042, 767] width 52 height 10
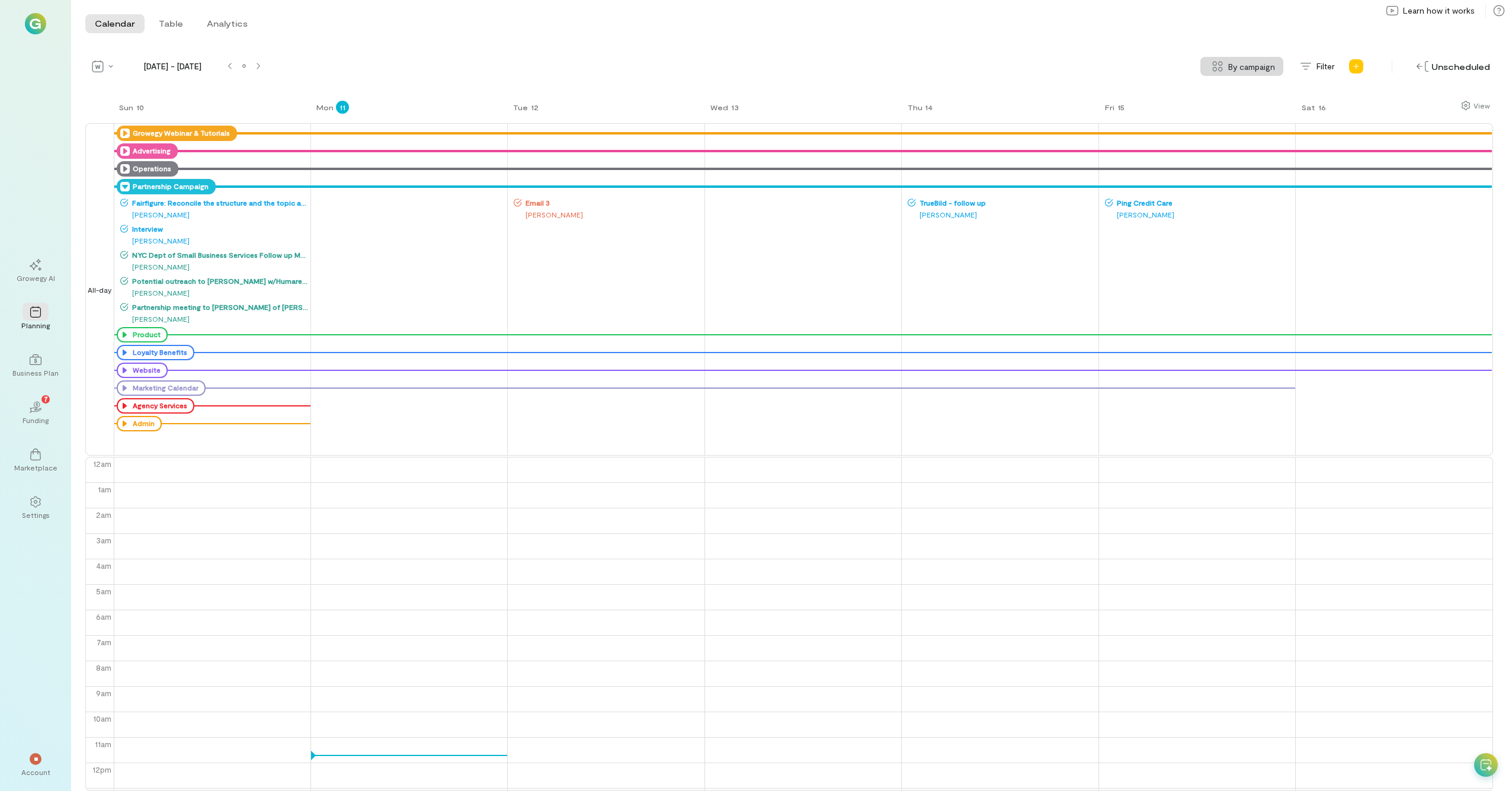
click at [852, 204] on span "TrueBild - follow up" at bounding box center [1006, 202] width 180 height 9
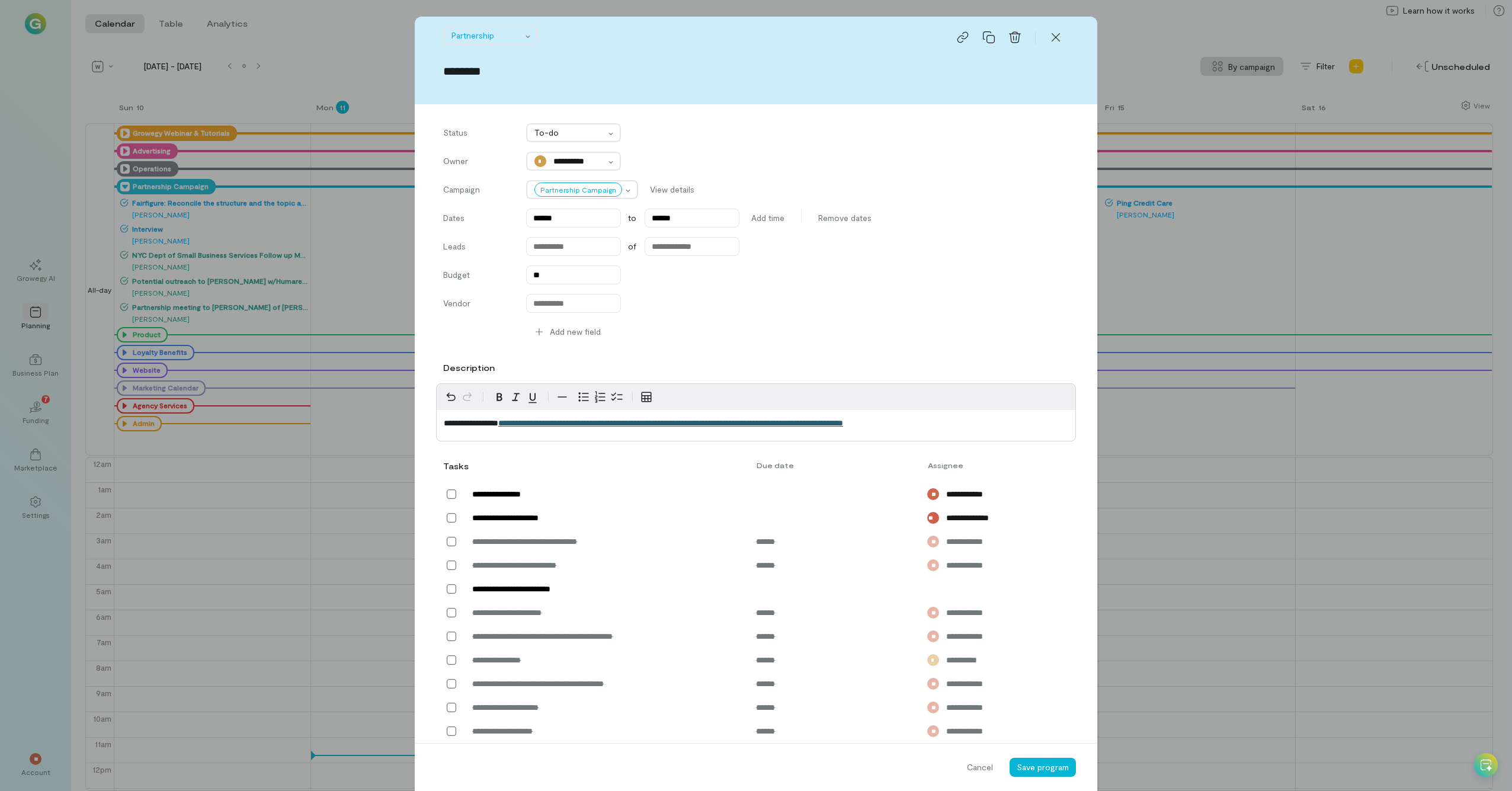
scroll to position [253, 0]
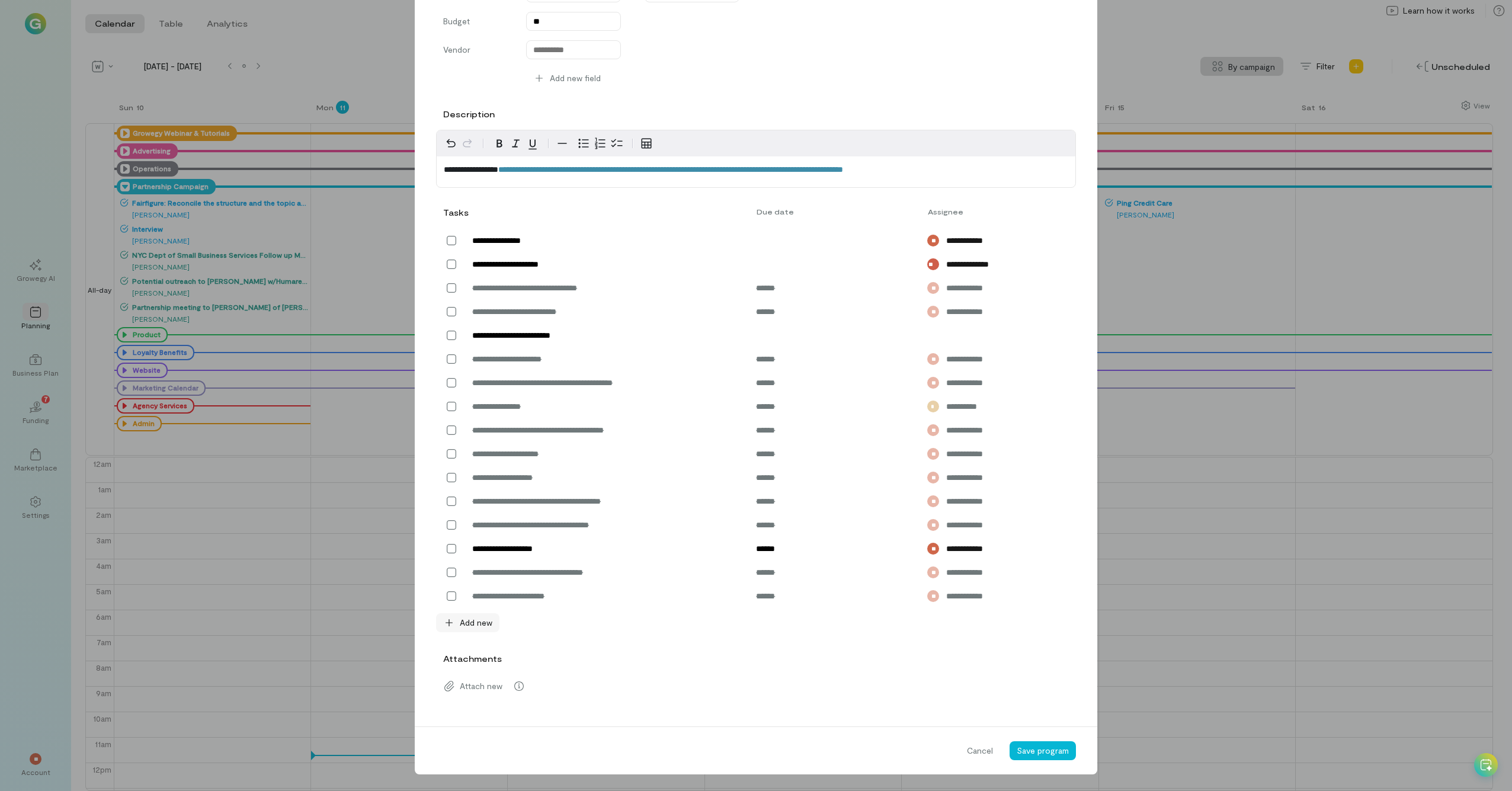
click at [480, 435] on span "Add new" at bounding box center [476, 622] width 32 height 12
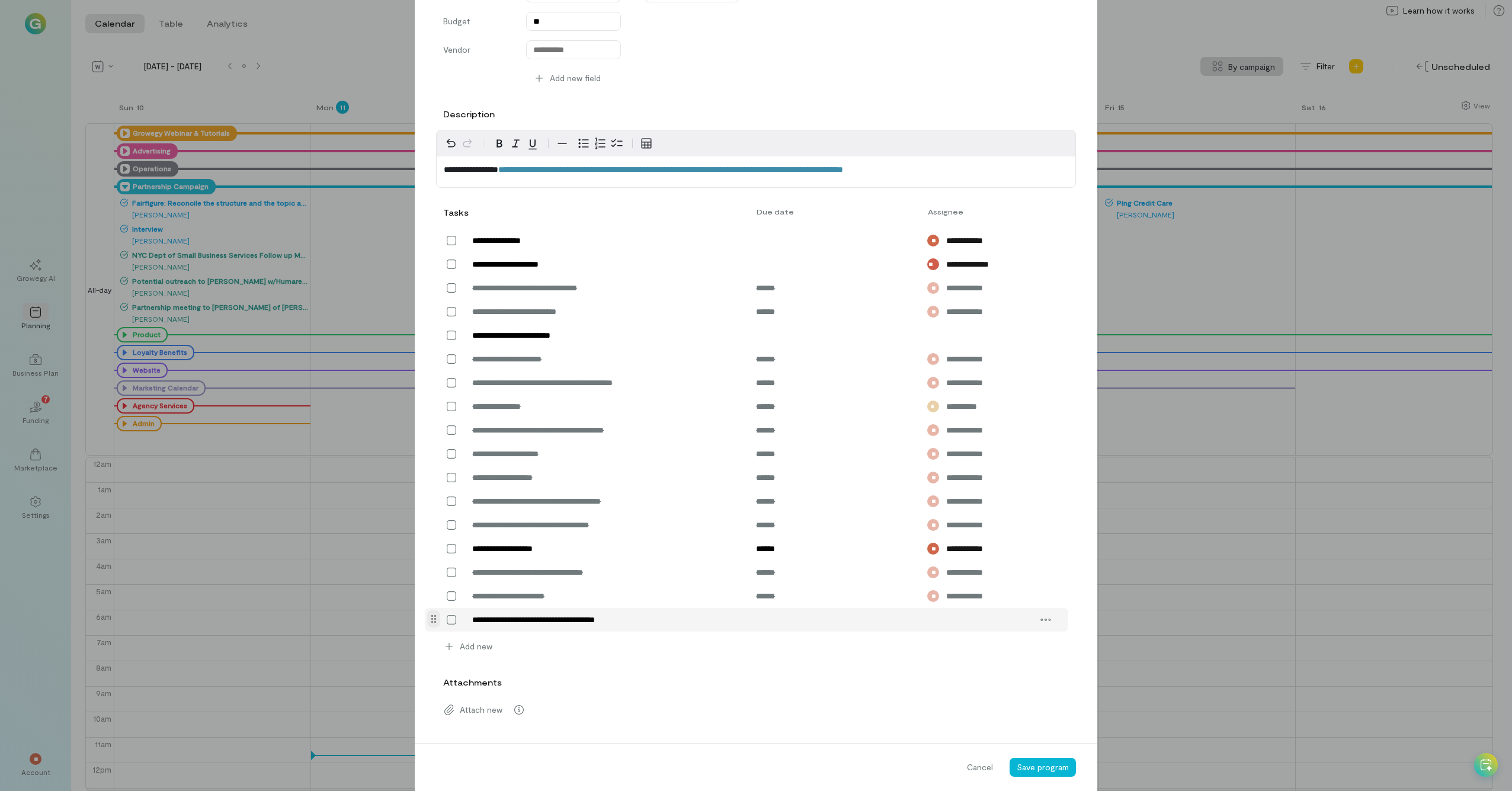
type textarea "**********"
click at [852, 435] on div "14" at bounding box center [876, 503] width 28 height 17
type input "******"
click at [852, 435] on div "Add assignee" at bounding box center [971, 619] width 87 height 12
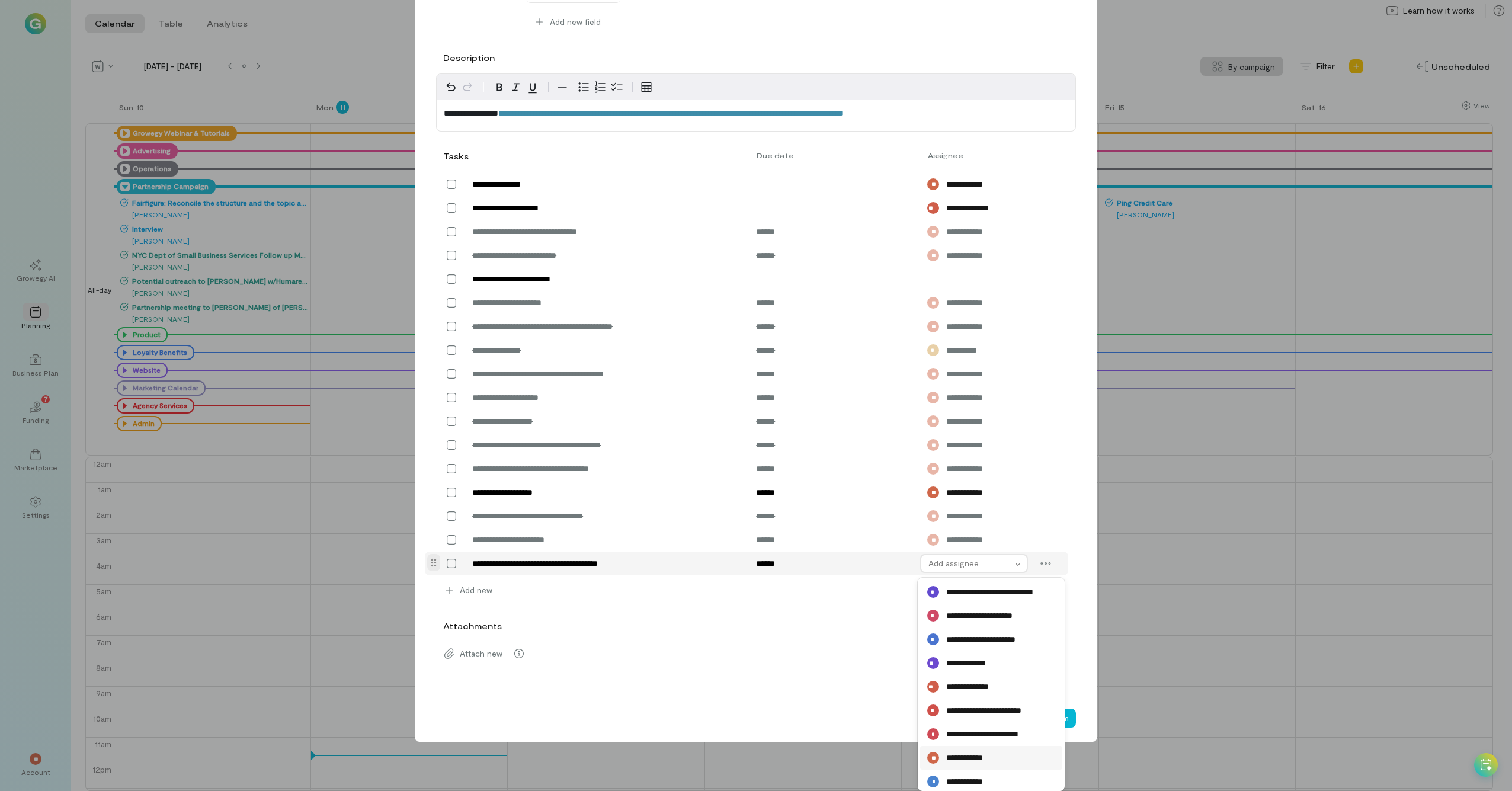
click at [852, 435] on span "**********" at bounding box center [969, 757] width 47 height 12
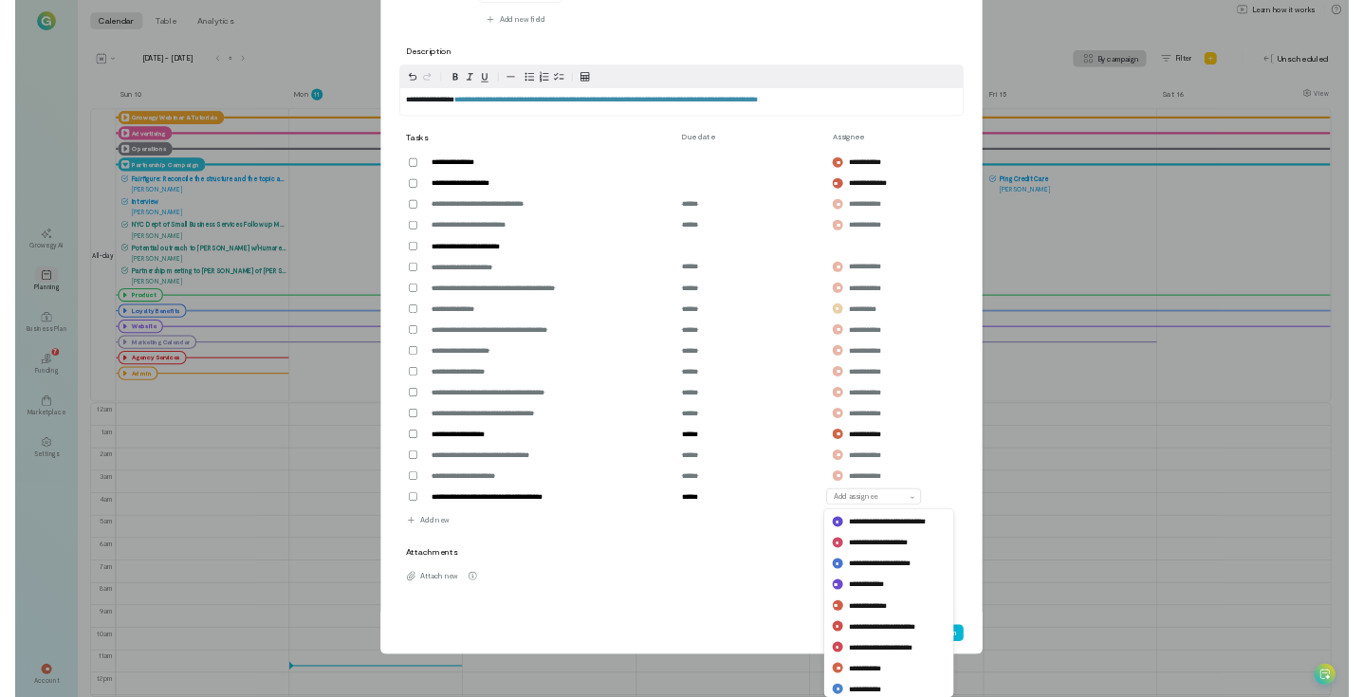
scroll to position [444, 0]
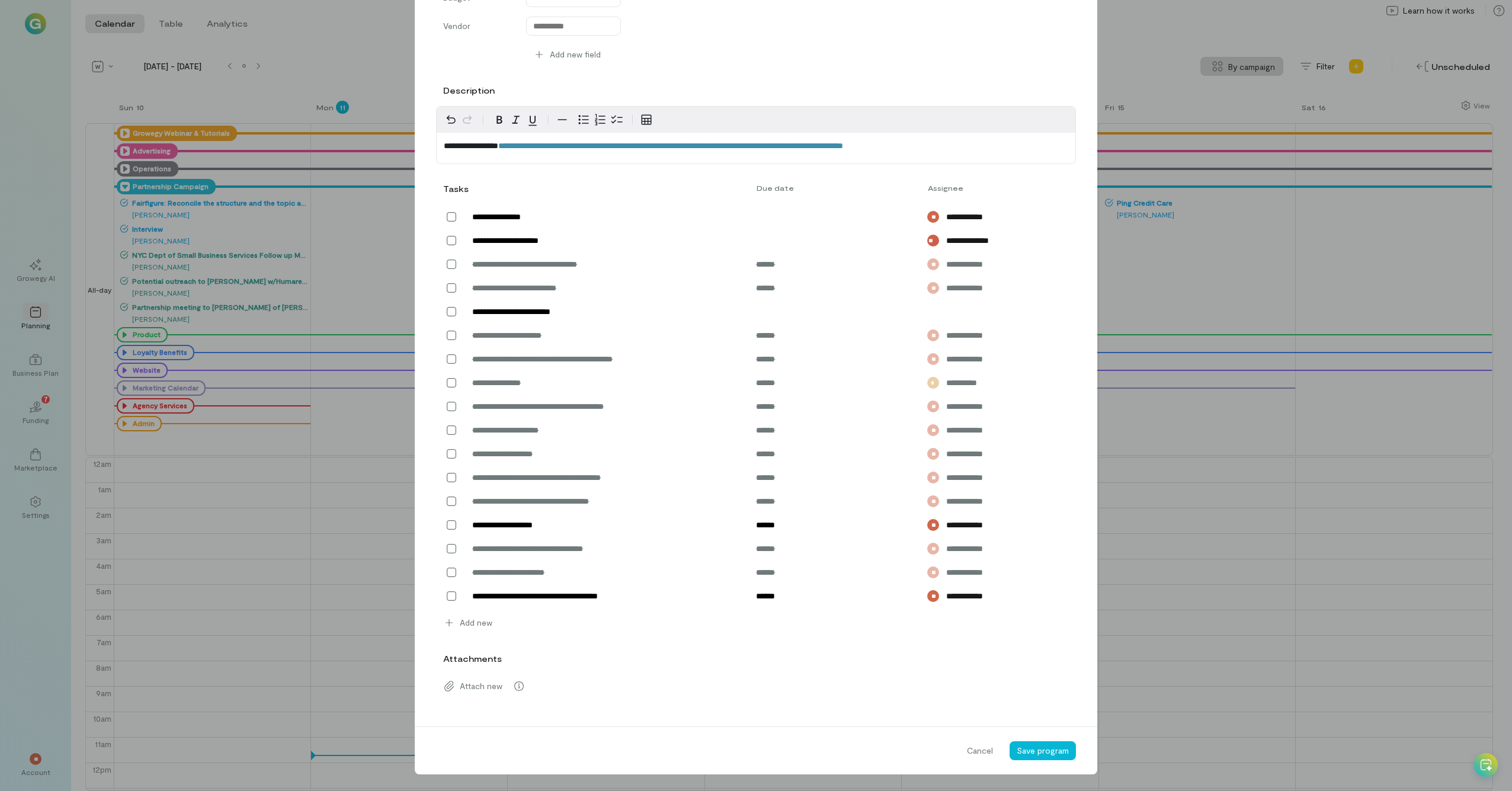
click at [852, 435] on div "Cancel Save program" at bounding box center [756, 750] width 683 height 48
click at [852, 435] on span "Save program" at bounding box center [1042, 750] width 52 height 10
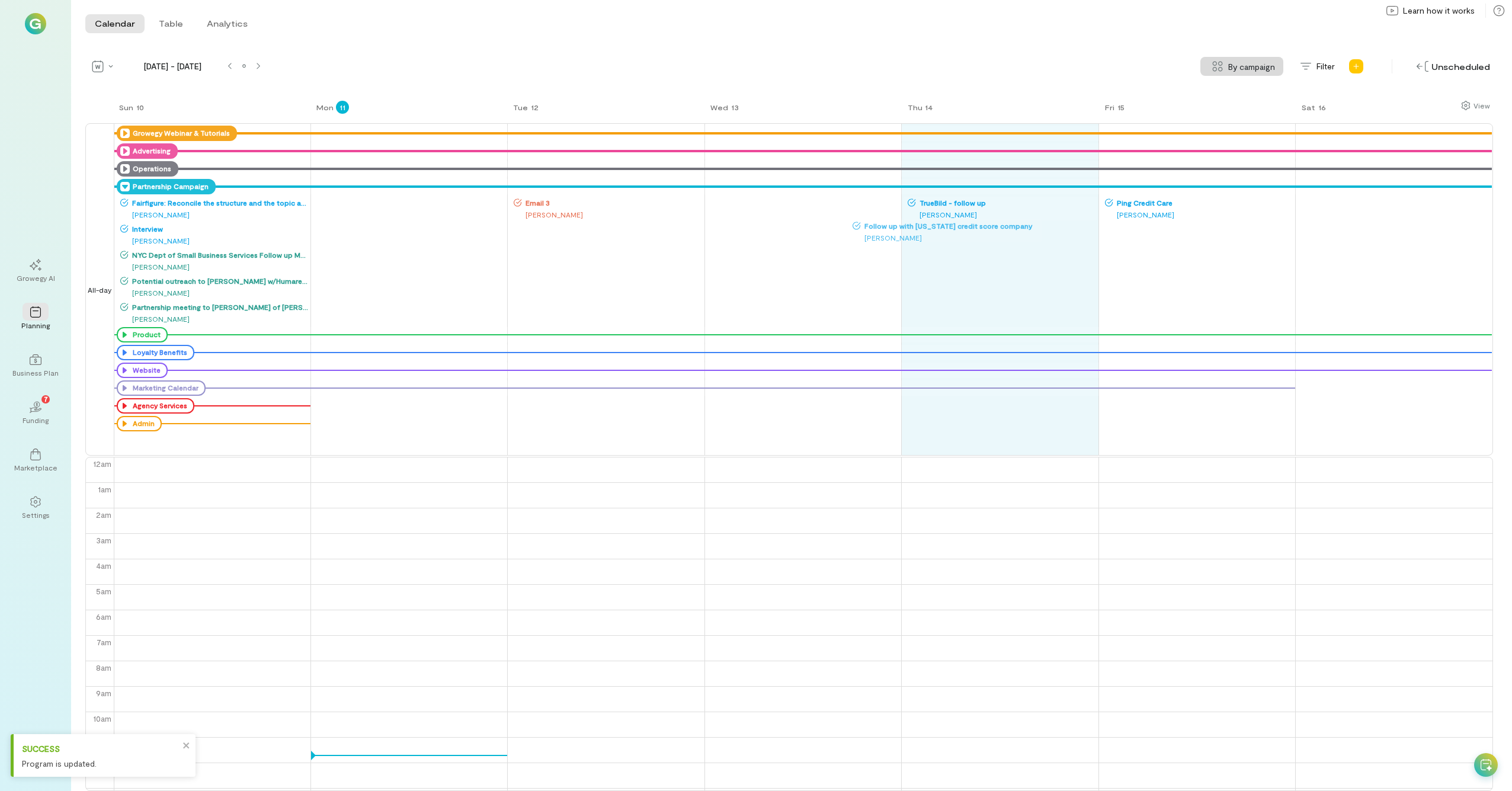
drag, startPoint x: 964, startPoint y: 237, endPoint x: 828, endPoint y: 224, distance: 136.6
click at [828, 224] on div "Sun 10 Mon 11 Tue 12 Wed 13 Thu 14 Fri 15 Sat 16 All-day Growegy Webinar & Tuto…" at bounding box center [789, 445] width 1408 height 691
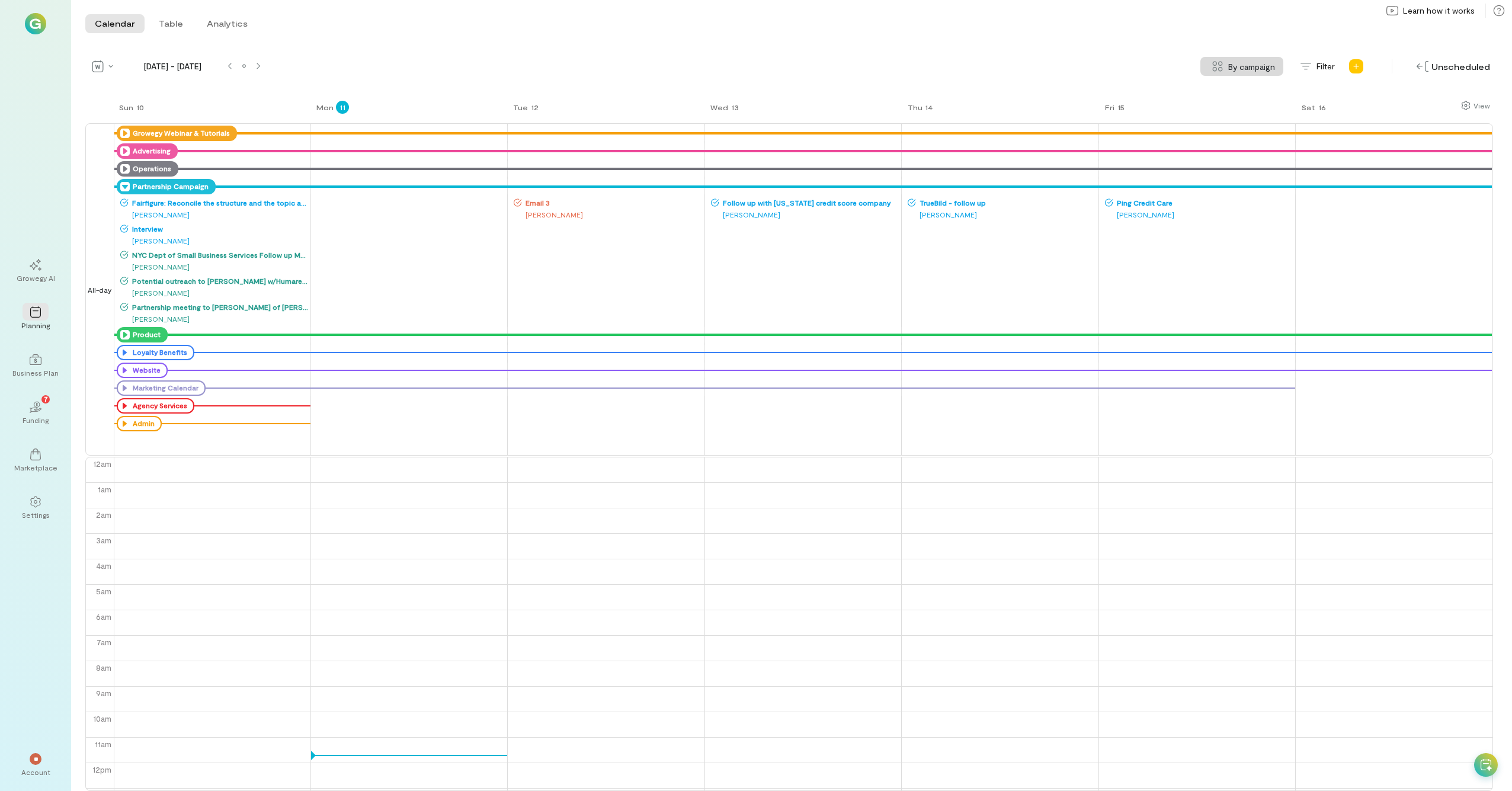
click at [124, 333] on icon at bounding box center [125, 334] width 9 height 9
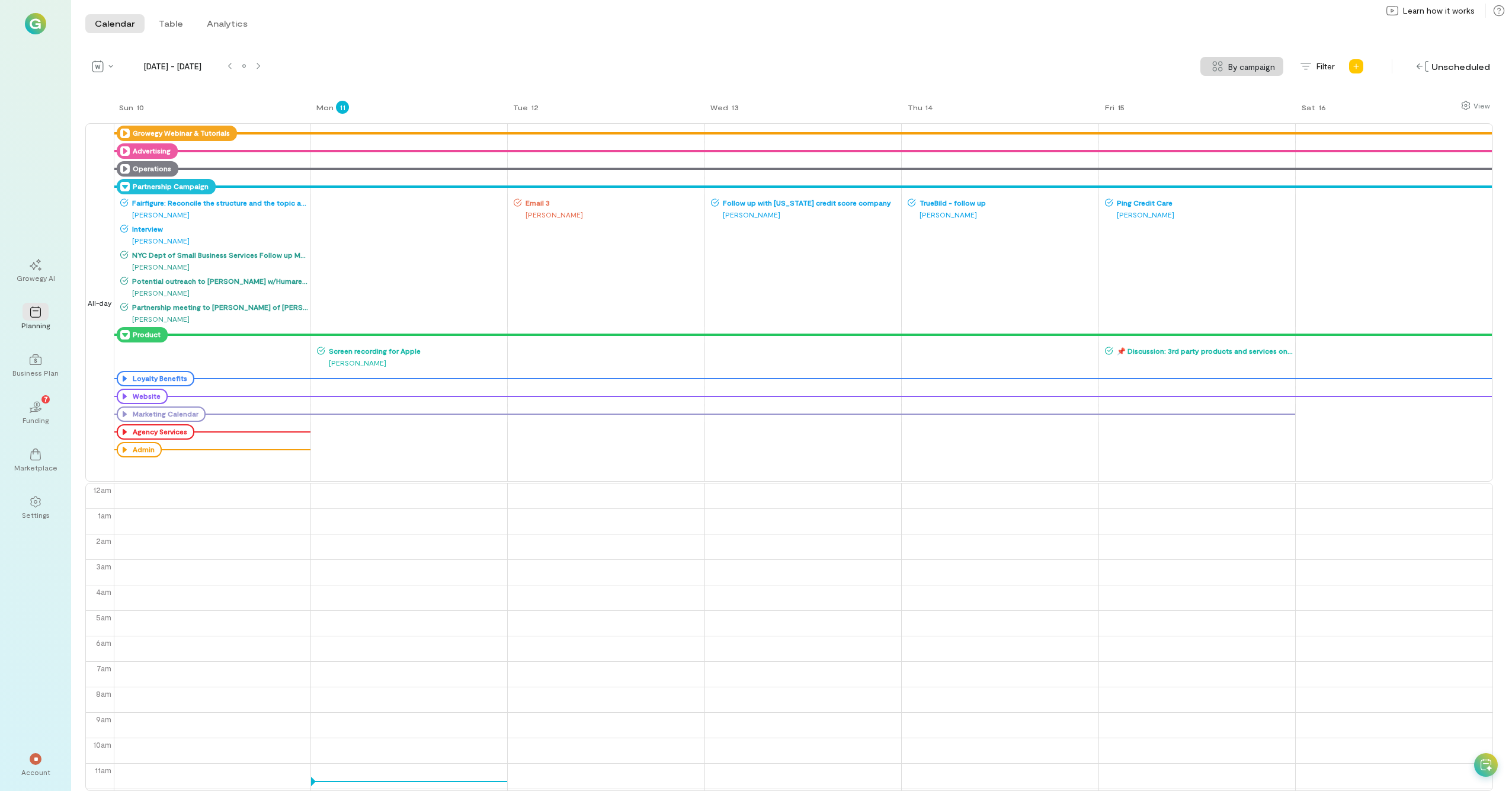
click at [124, 333] on icon at bounding box center [125, 334] width 9 height 9
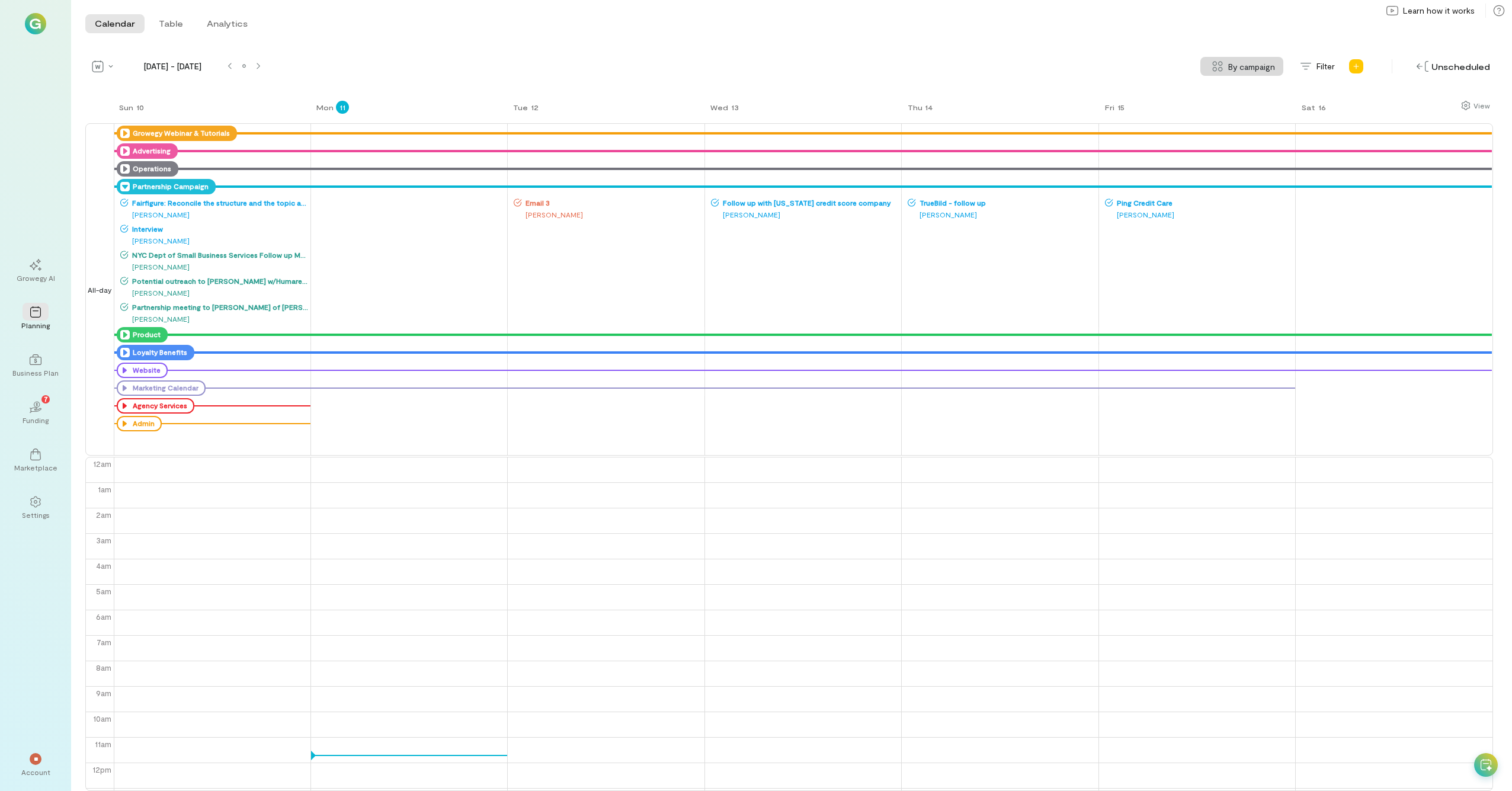
click at [126, 353] on icon at bounding box center [125, 352] width 9 height 9
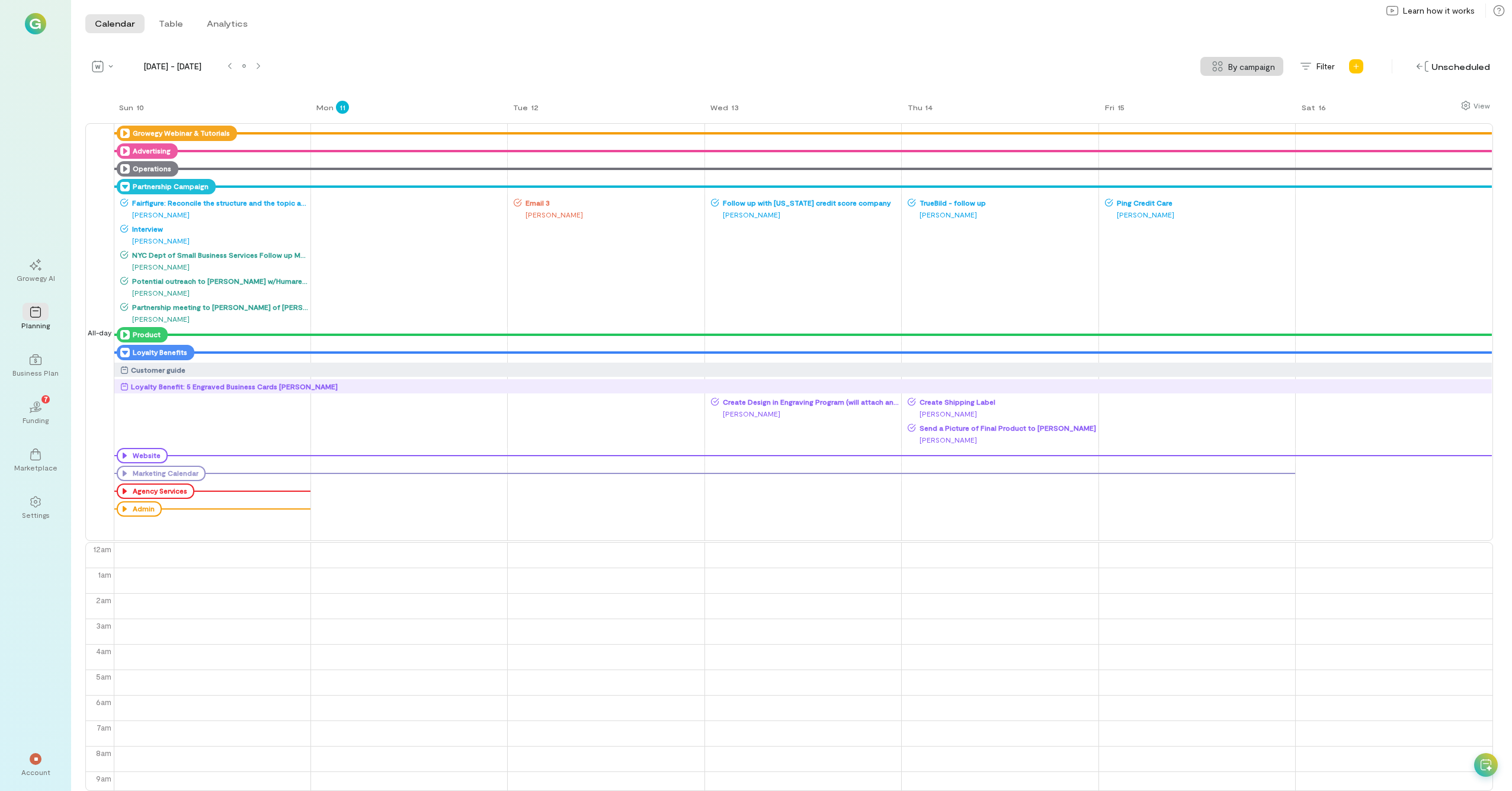
click at [126, 353] on icon at bounding box center [125, 352] width 9 height 9
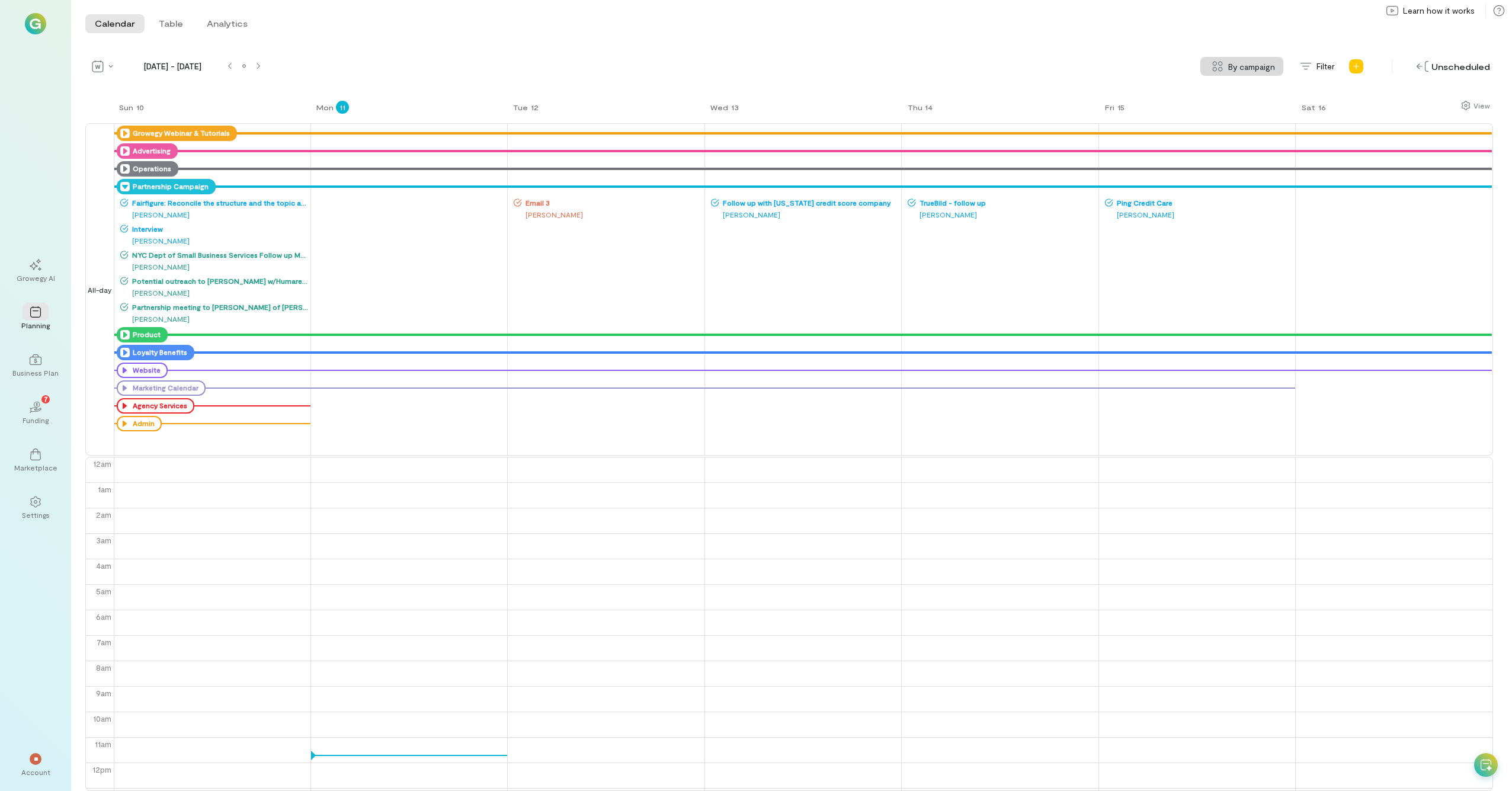
click at [122, 186] on icon at bounding box center [125, 186] width 9 height 9
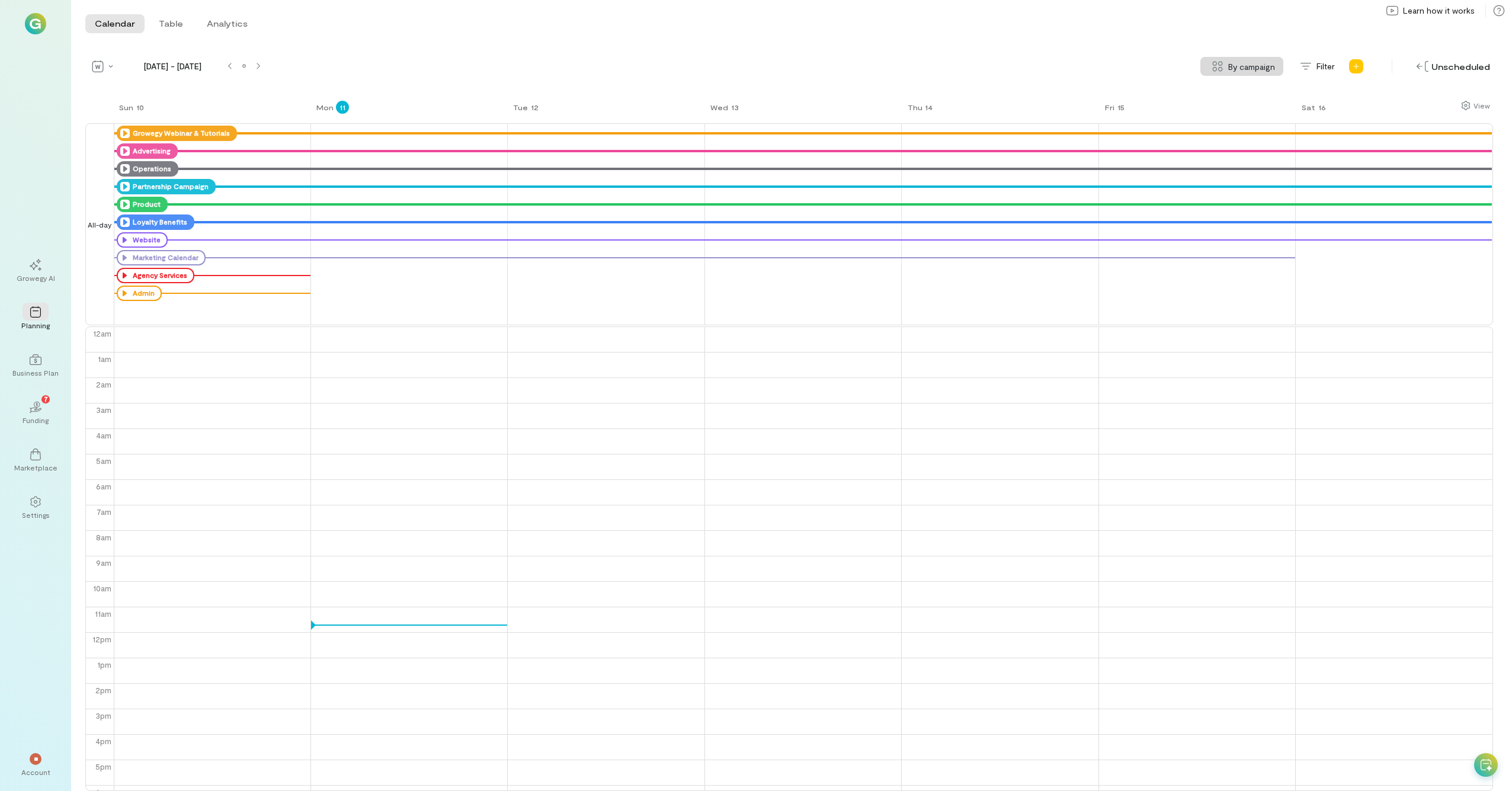
click at [124, 172] on icon at bounding box center [125, 169] width 9 height 9
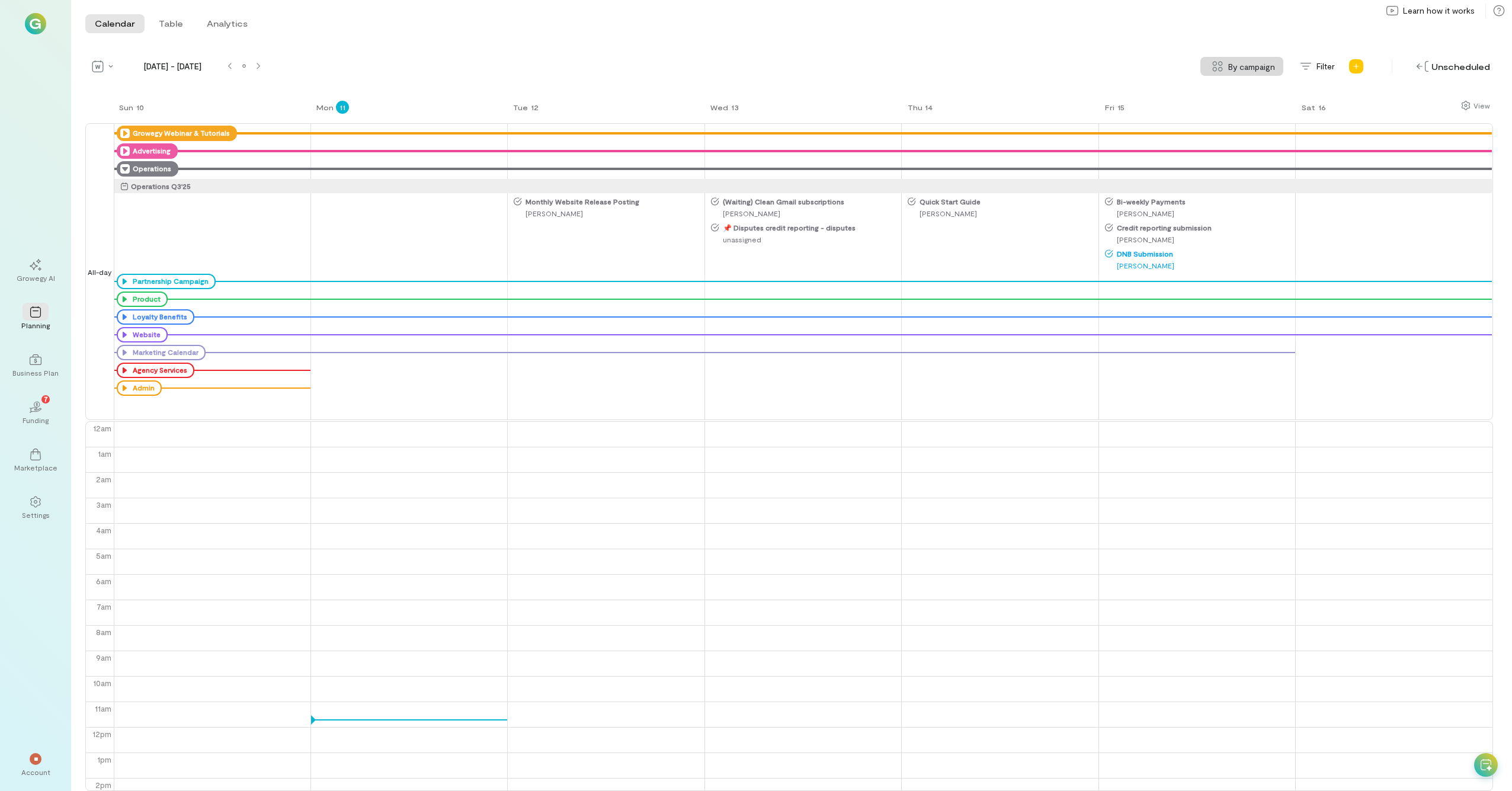
click at [124, 169] on icon at bounding box center [125, 169] width 9 height 9
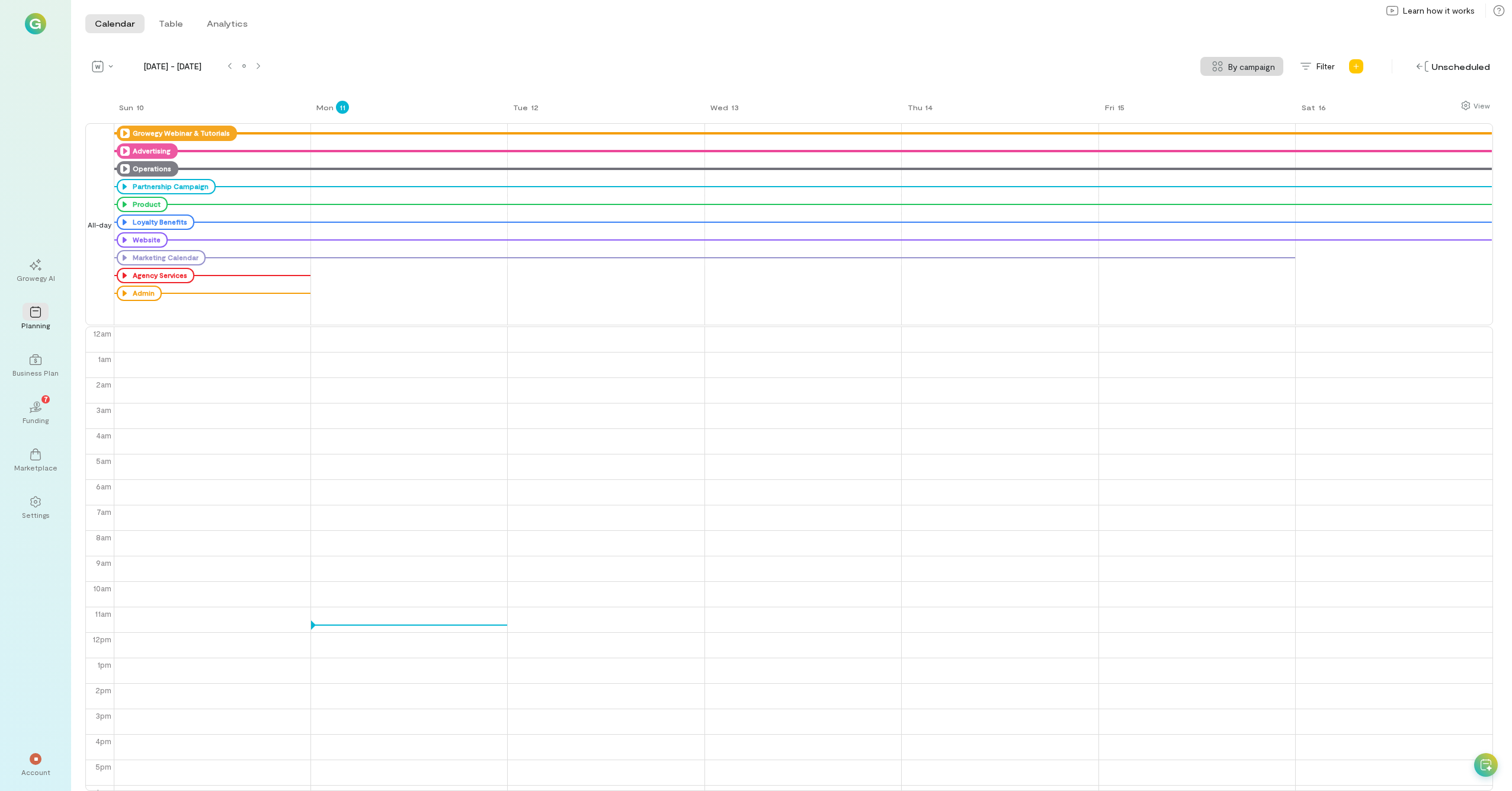
click at [123, 148] on icon at bounding box center [125, 150] width 9 height 9
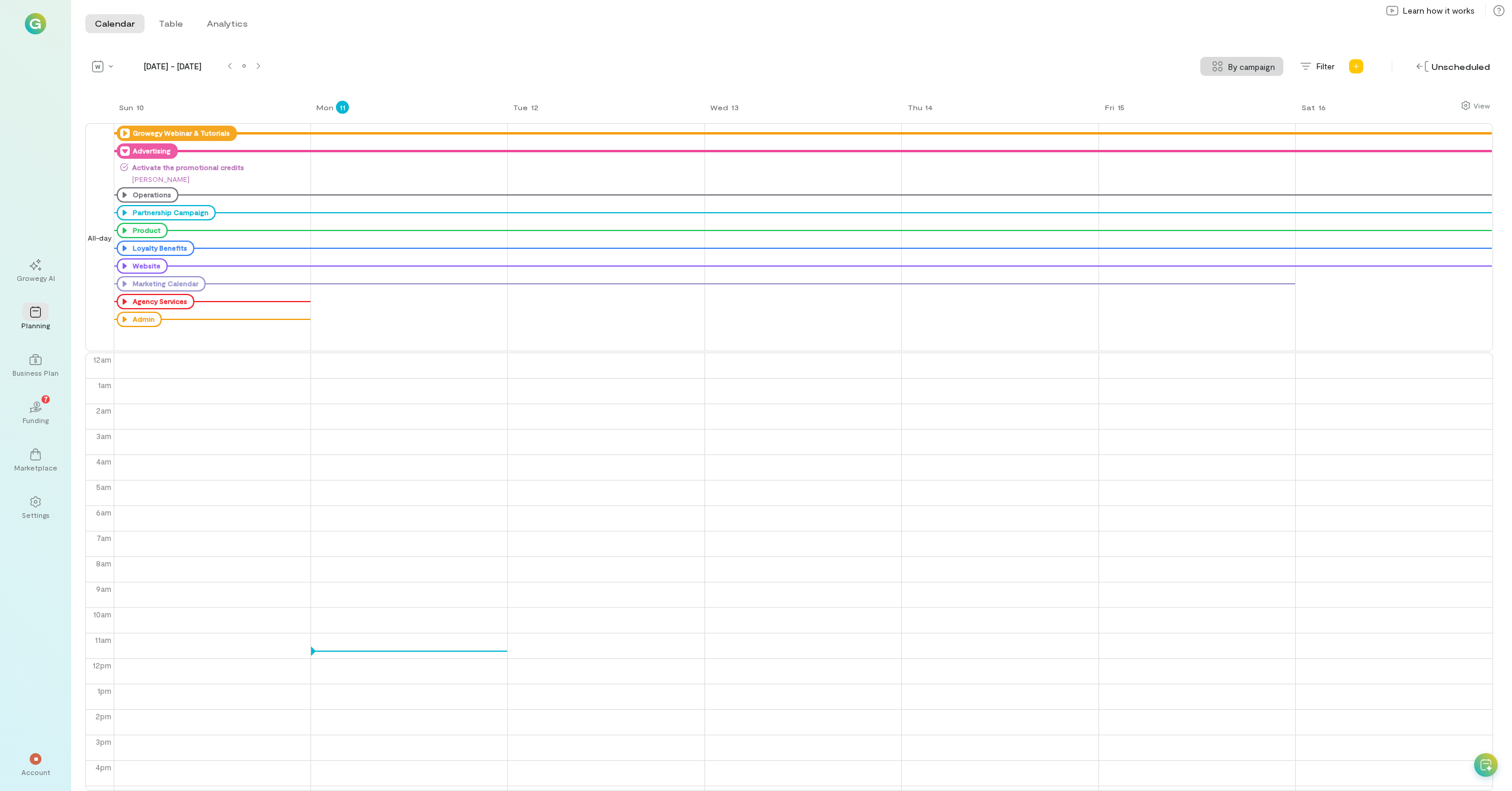
click at [123, 148] on icon at bounding box center [125, 150] width 9 height 9
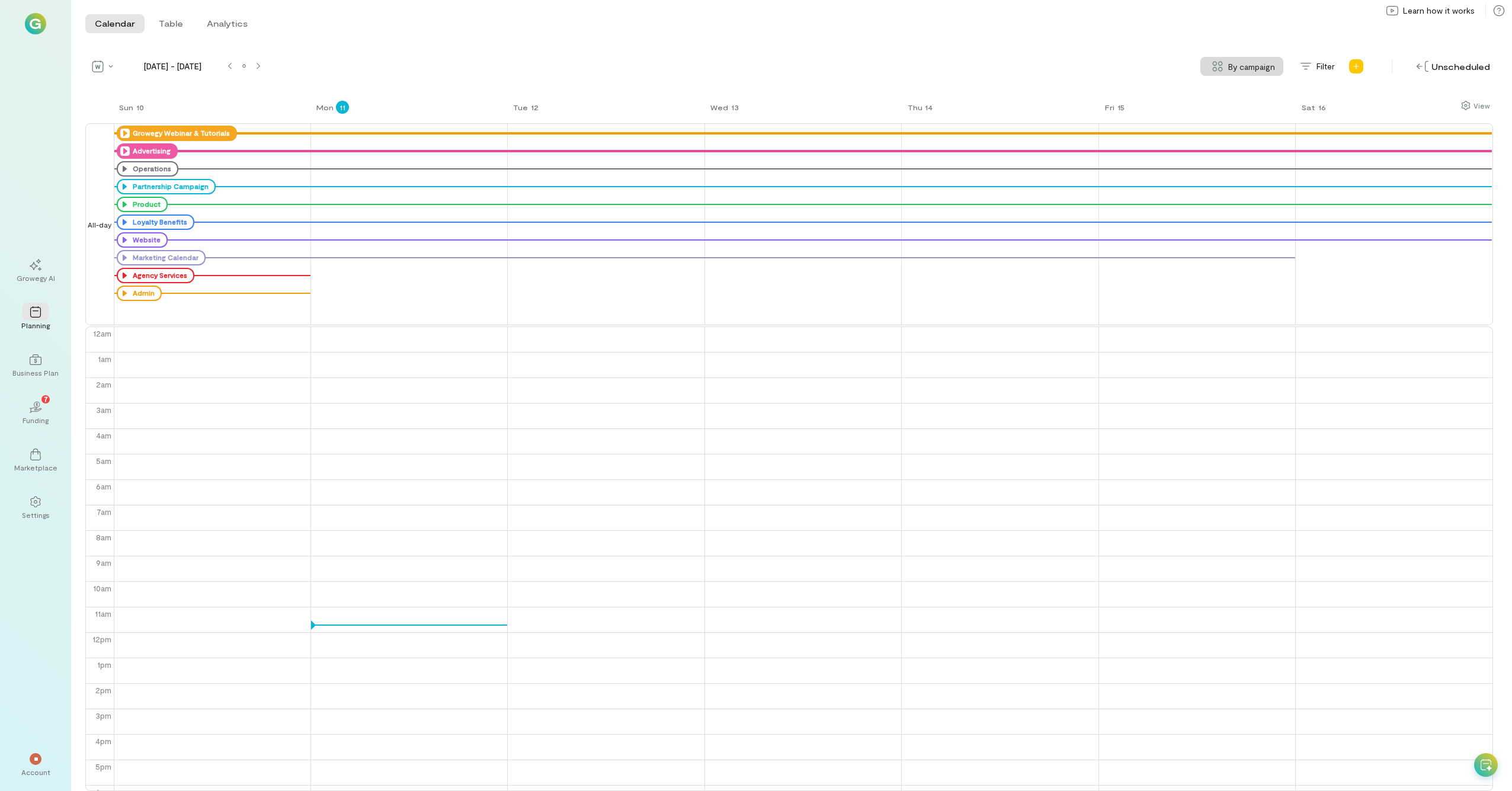
click at [124, 133] on icon at bounding box center [125, 133] width 9 height 9
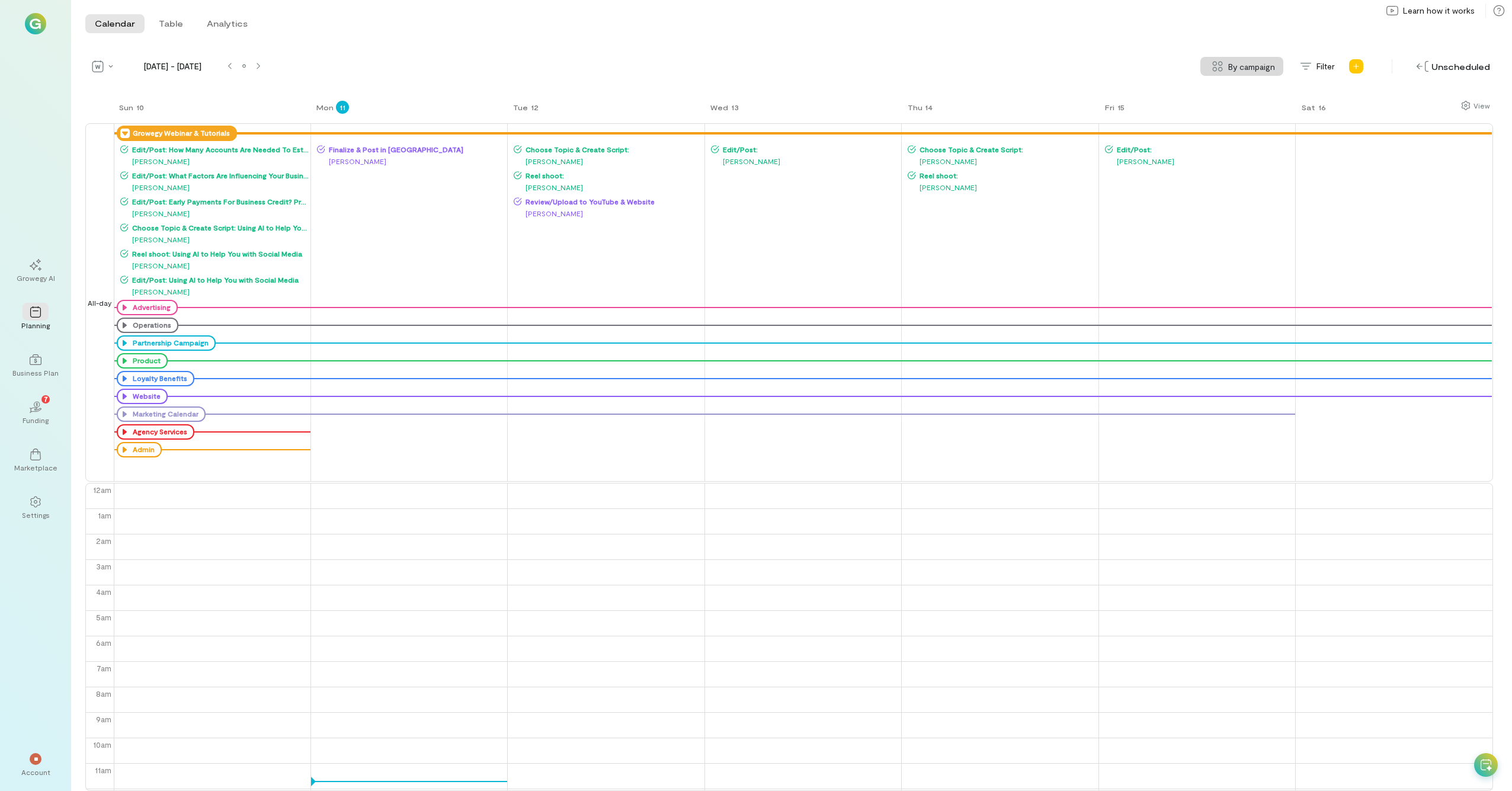
click at [124, 133] on icon at bounding box center [125, 133] width 9 height 9
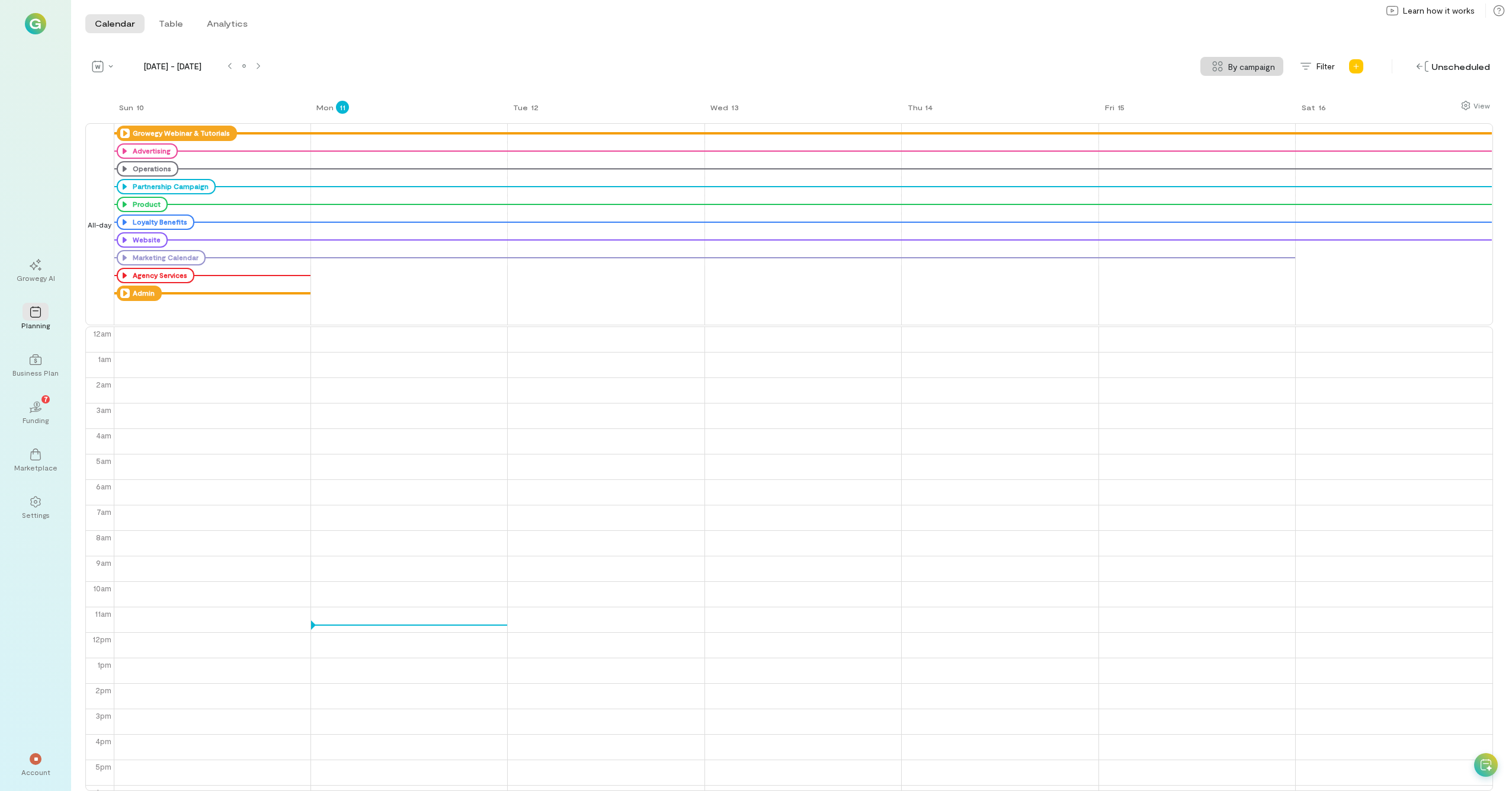
click at [123, 295] on icon at bounding box center [125, 293] width 9 height 9
click at [122, 271] on icon at bounding box center [125, 275] width 9 height 9
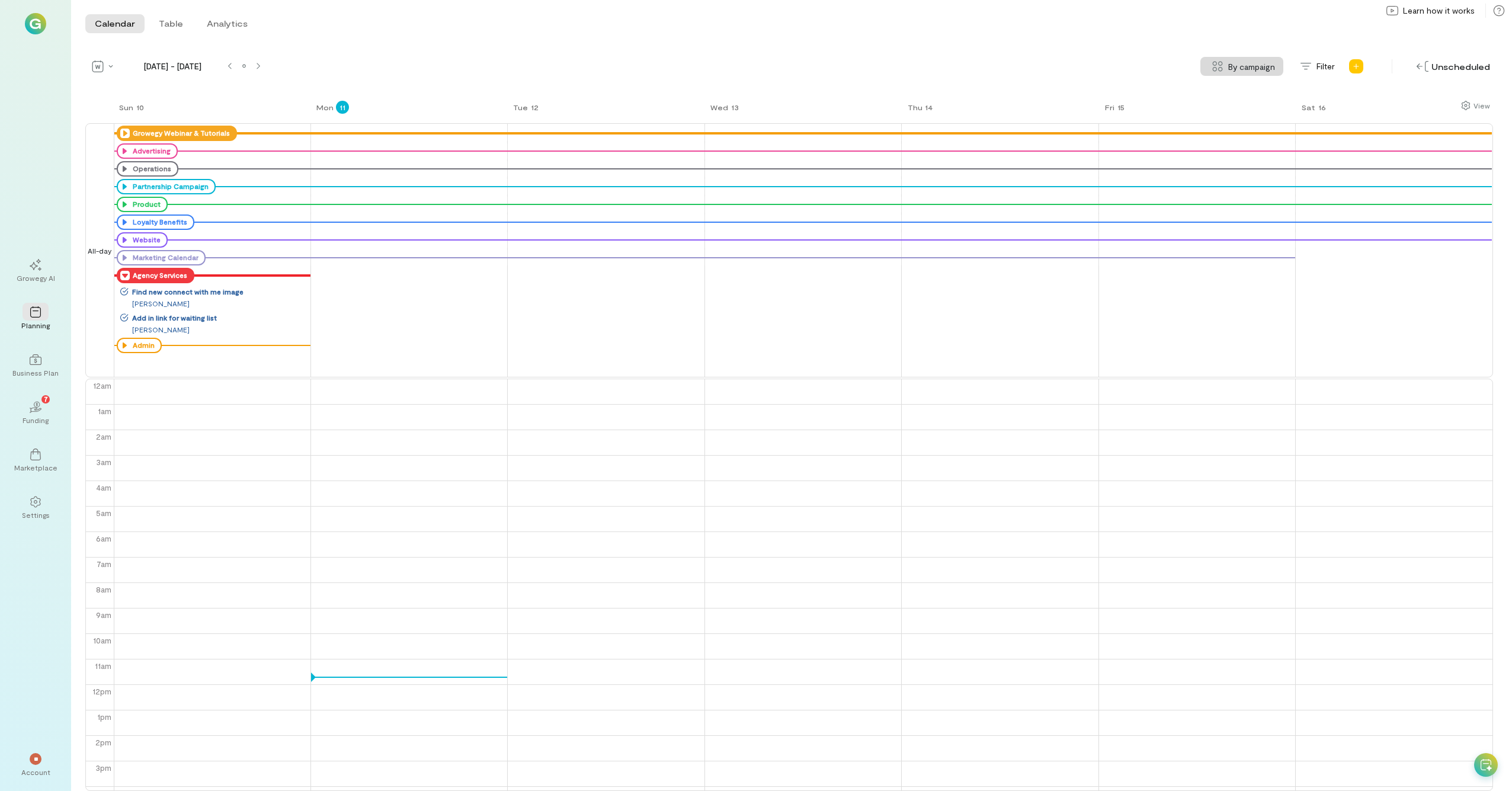
click at [122, 271] on icon at bounding box center [125, 275] width 9 height 9
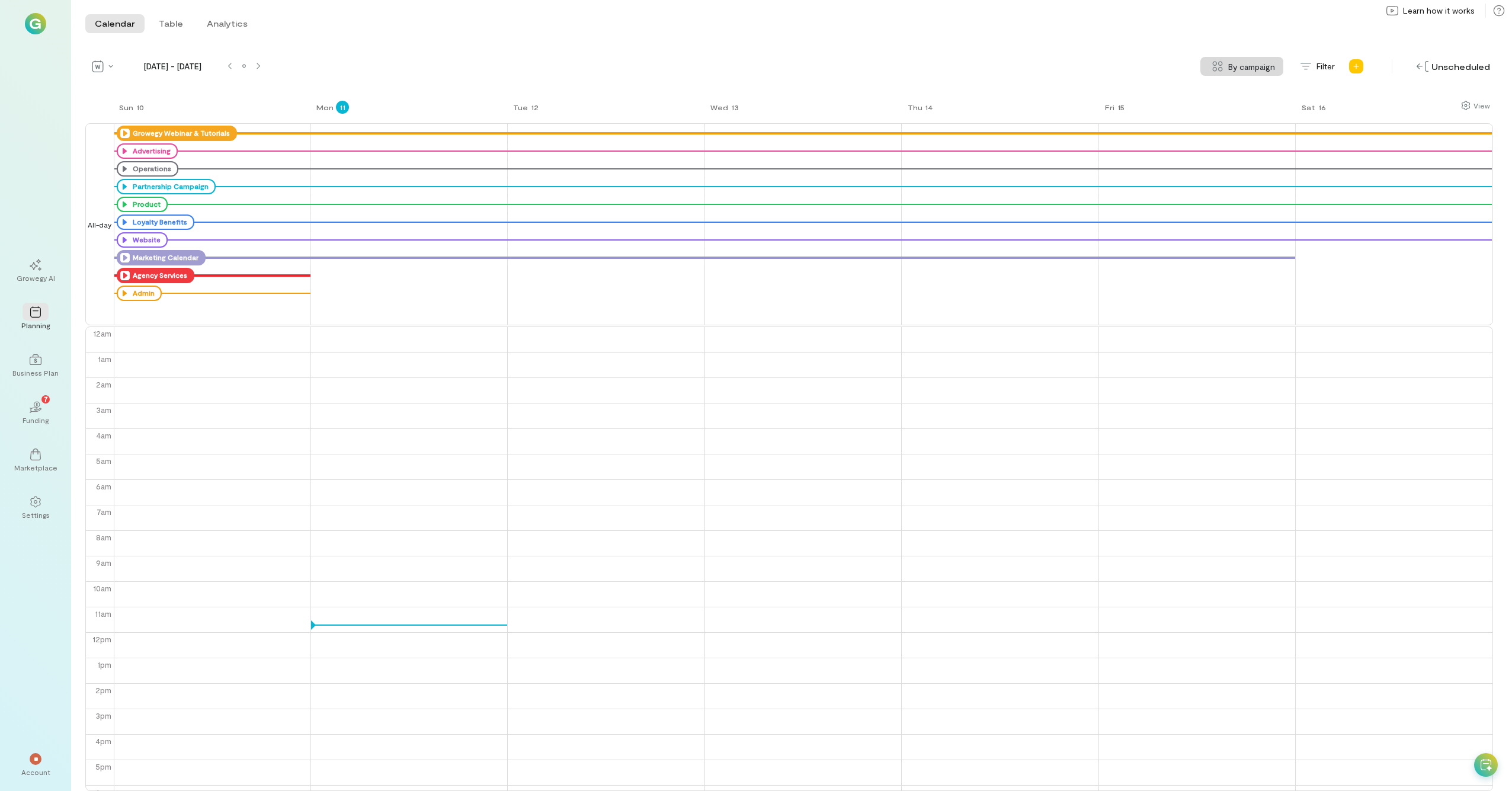
click at [125, 254] on icon at bounding box center [125, 257] width 9 height 9
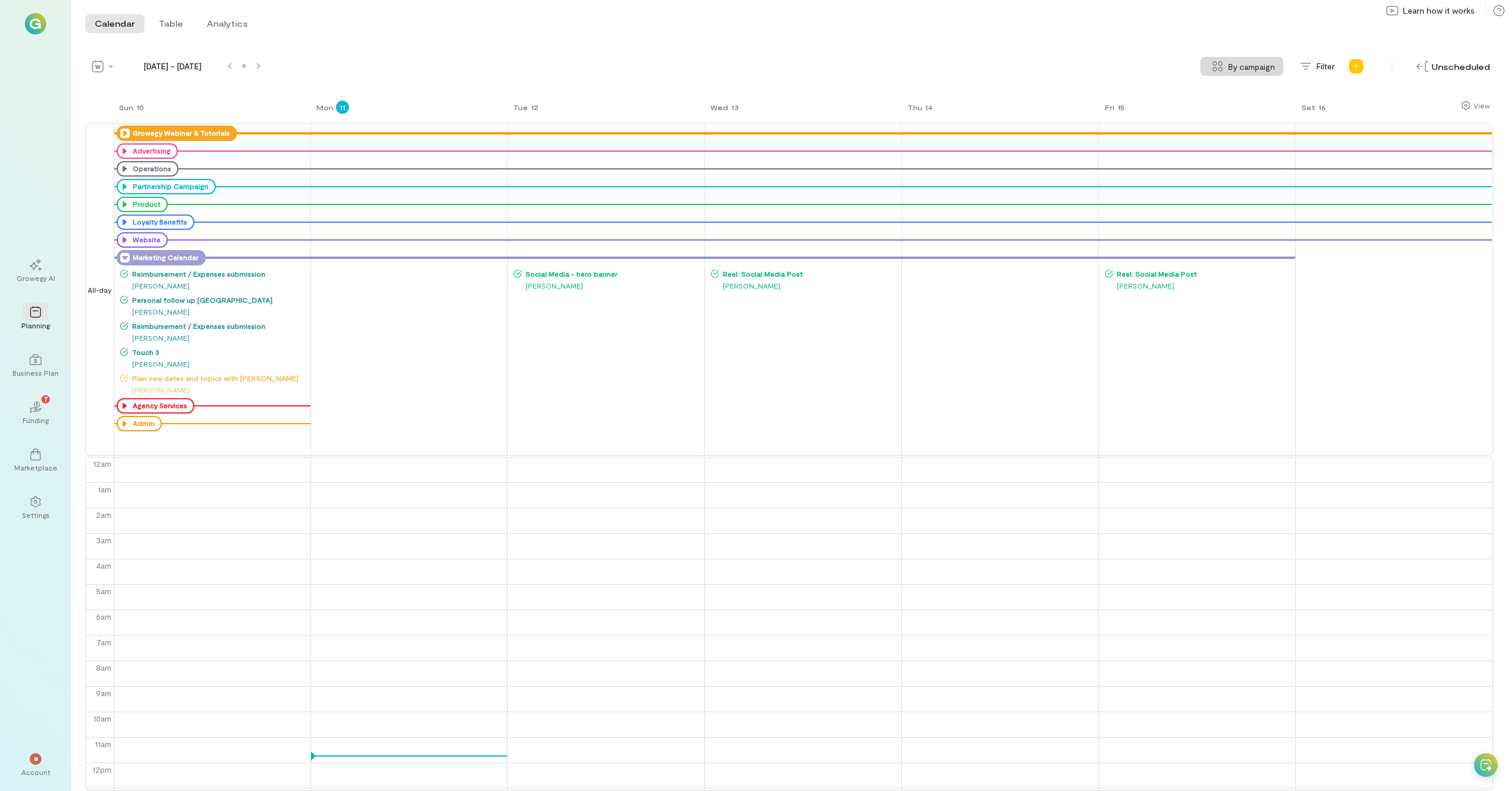
click at [124, 255] on icon at bounding box center [125, 257] width 9 height 9
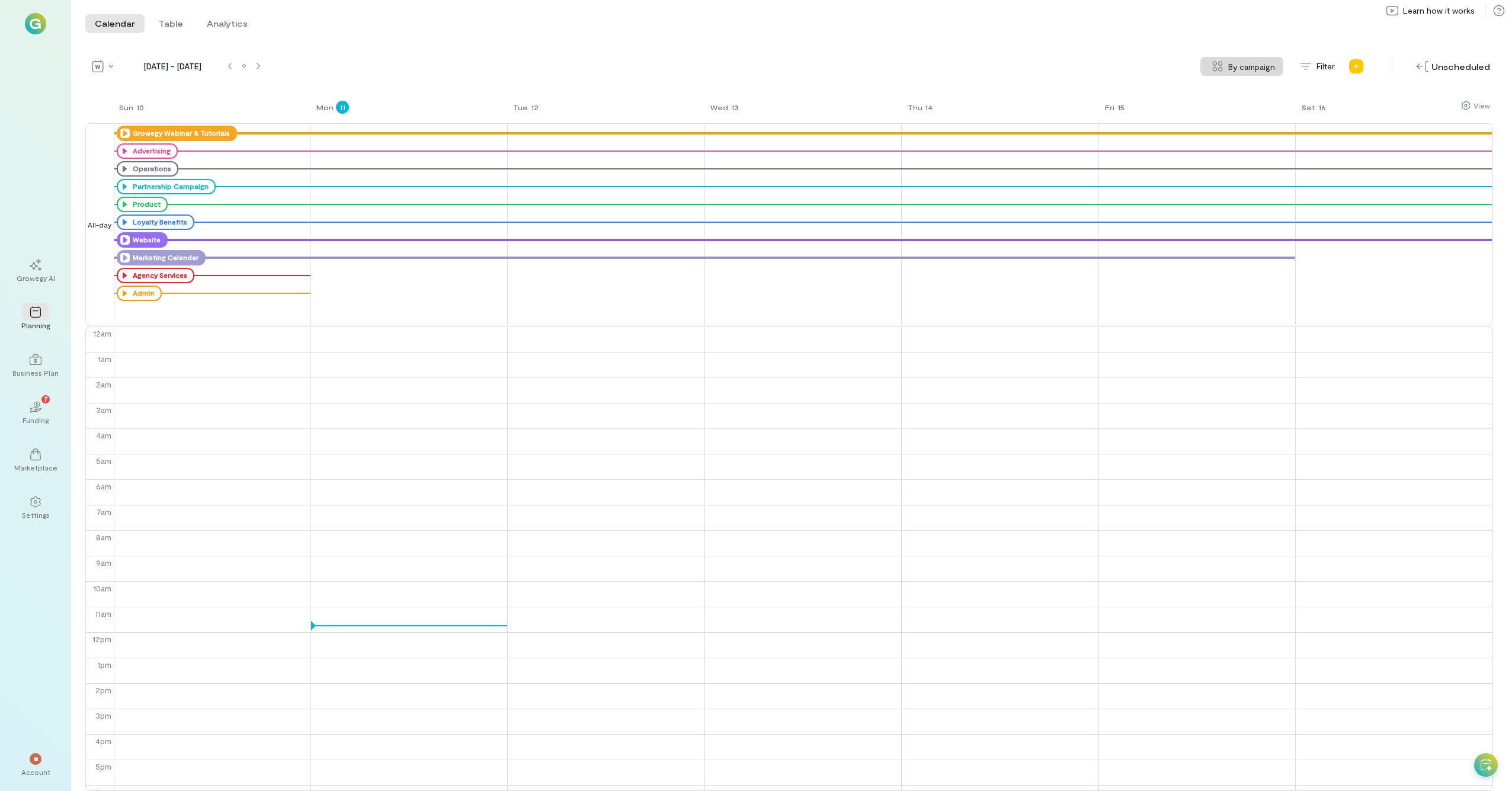
click at [126, 242] on icon at bounding box center [125, 240] width 9 height 9
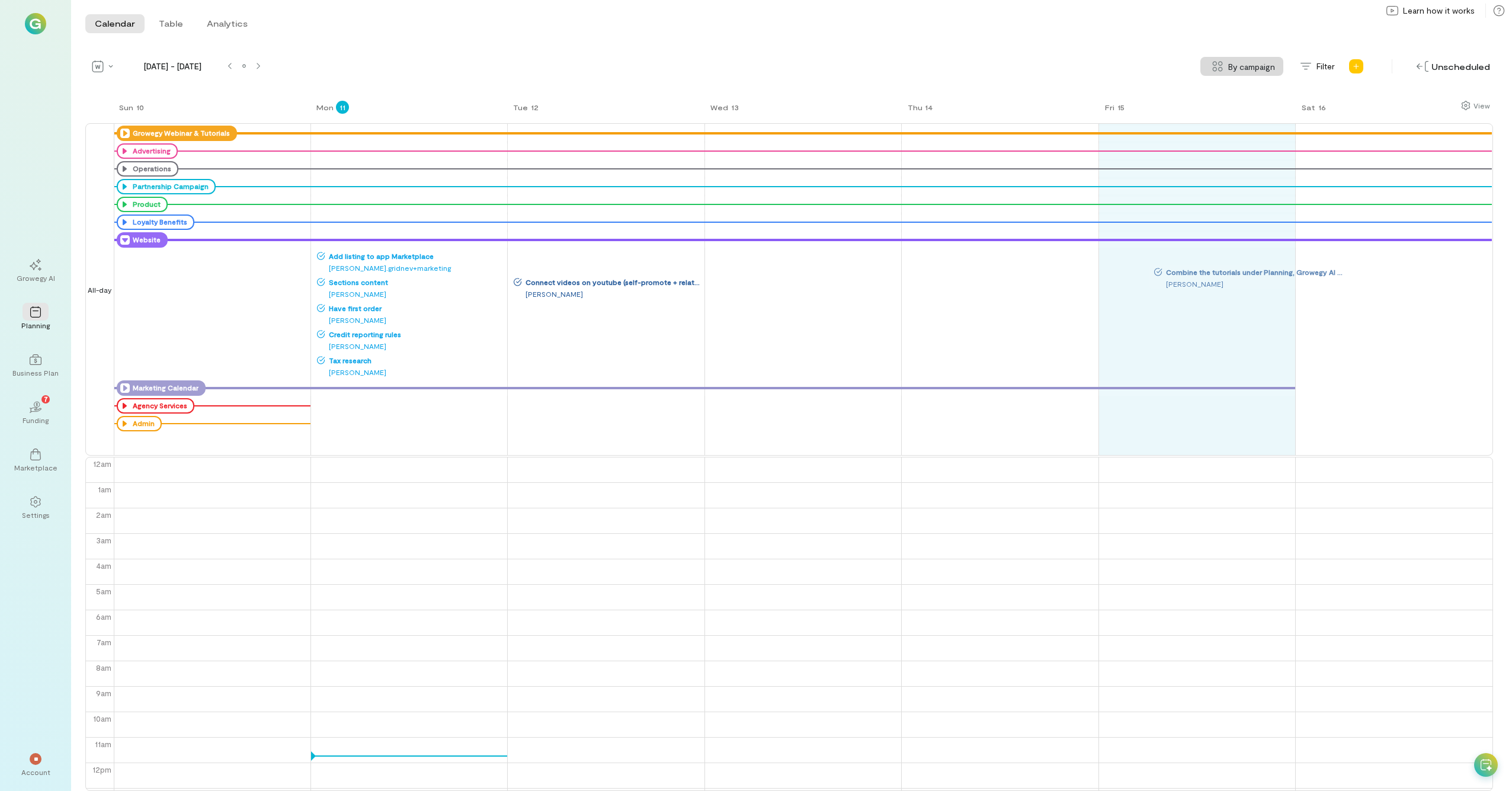
drag, startPoint x: 613, startPoint y: 263, endPoint x: 1253, endPoint y: 278, distance: 640.2
click at [852, 278] on div "Sun 10 Mon 11 Tue 12 Wed 13 Thu 14 Fri 15 Sat 16 All-day Growegy Webinar & Tuto…" at bounding box center [789, 445] width 1408 height 691
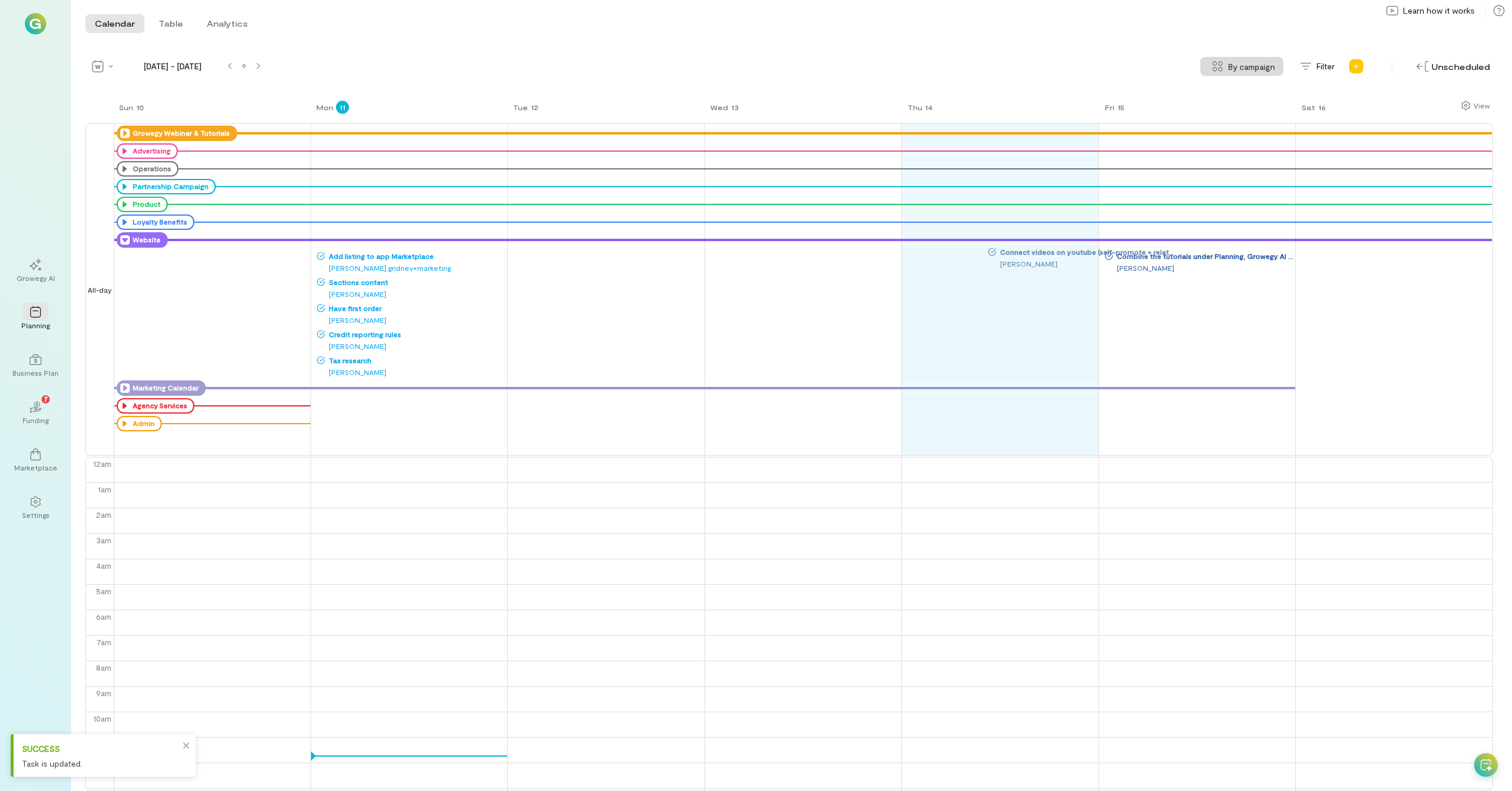
drag, startPoint x: 608, startPoint y: 260, endPoint x: 1057, endPoint y: 254, distance: 449.0
click at [852, 254] on div "Sun 10 Mon 11 Tue 12 Wed 13 Thu 14 Fri 15 Sat 16 All-day Growegy Webinar & Tuto…" at bounding box center [789, 445] width 1408 height 691
drag, startPoint x: 1134, startPoint y: 255, endPoint x: 1129, endPoint y: 260, distance: 7.1
click at [852, 287] on div "Sun 10 Mon 11 Tue 12 Wed 13 Thu 14 Fri 15 Sat 16 All-day Growegy Webinar & Tuto…" at bounding box center [789, 445] width 1408 height 691
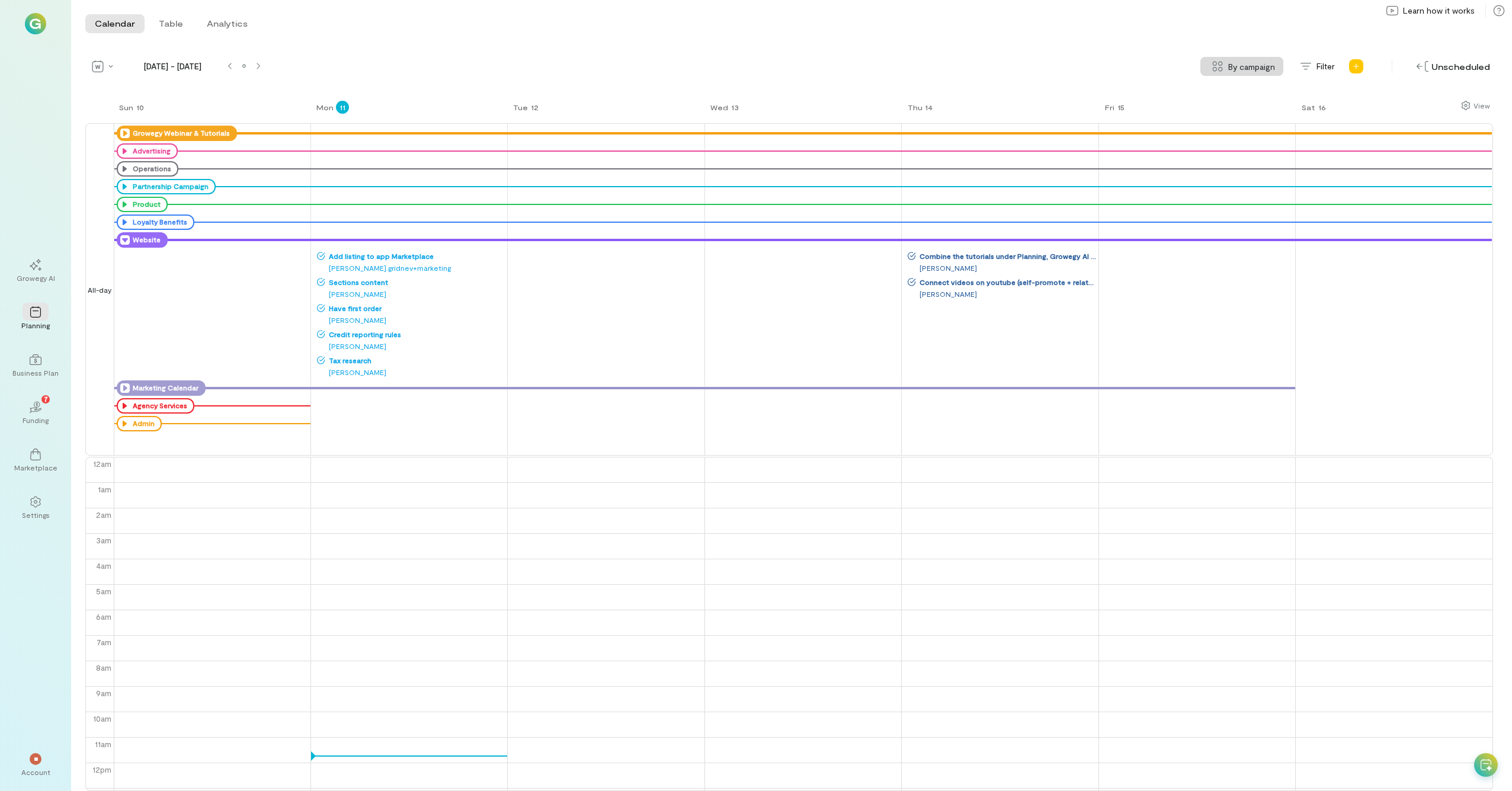
click at [126, 239] on icon at bounding box center [125, 240] width 9 height 9
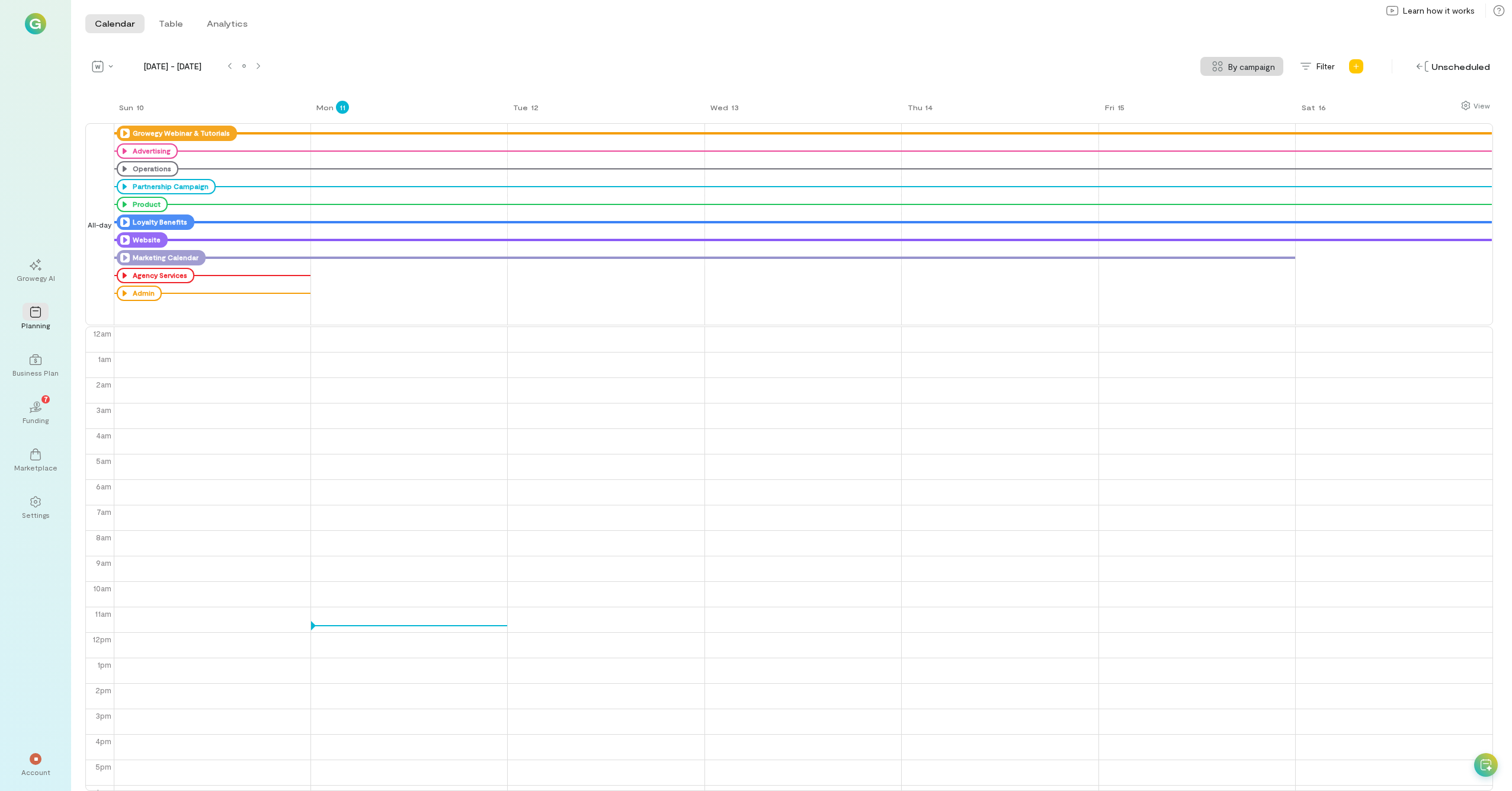
click at [125, 222] on icon at bounding box center [125, 222] width 9 height 9
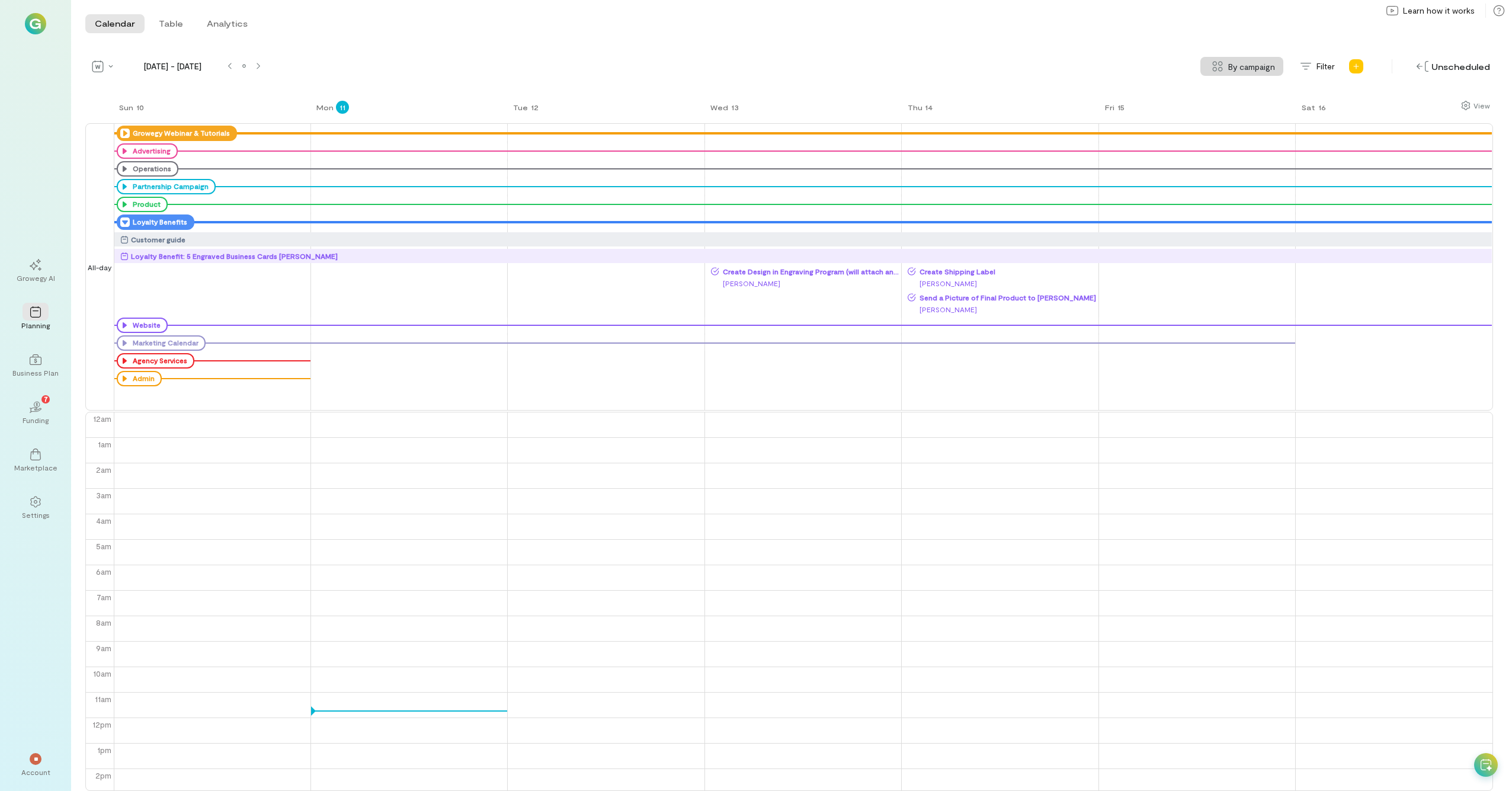
click at [125, 222] on icon at bounding box center [125, 222] width 9 height 9
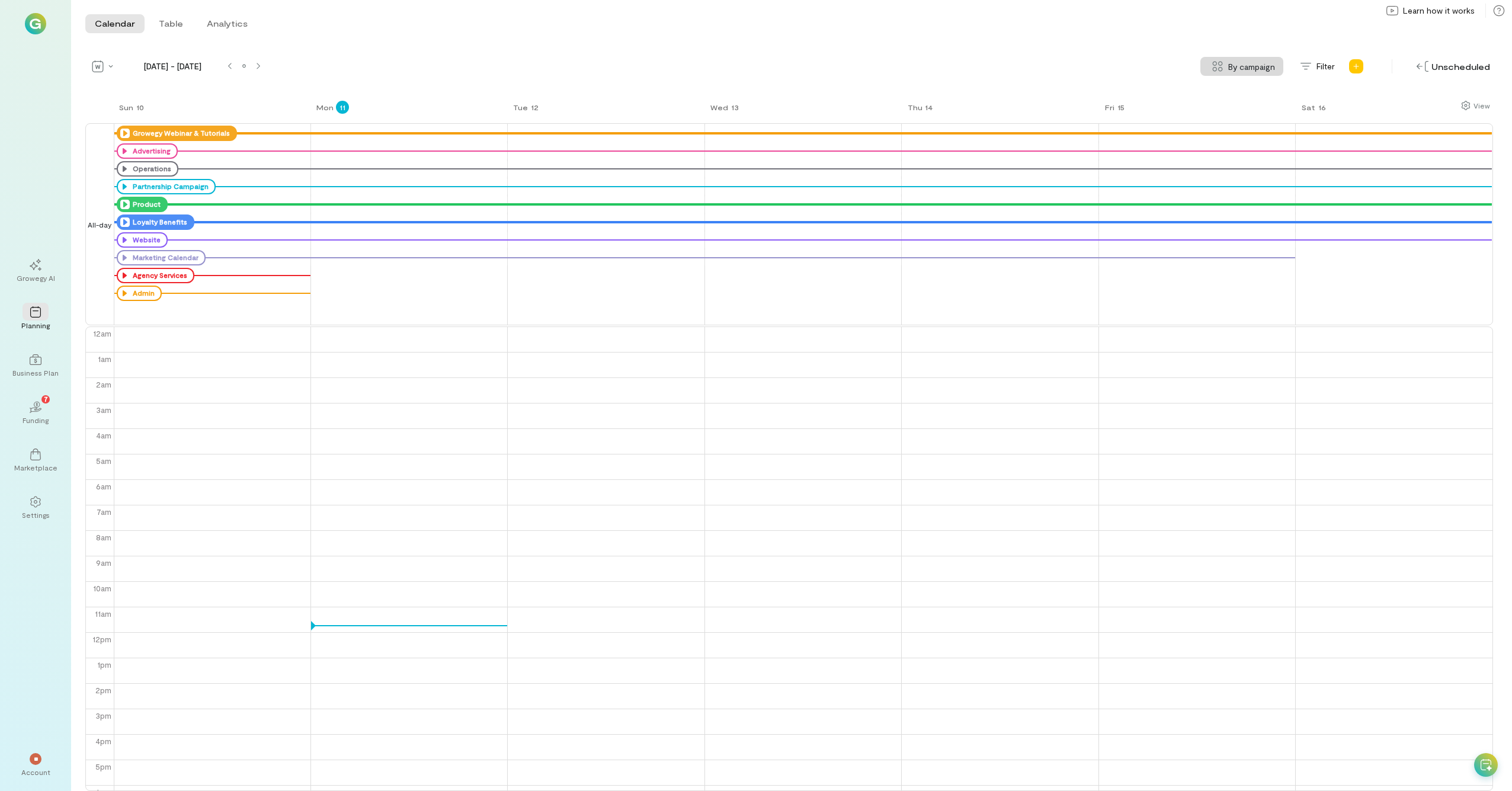
click at [126, 207] on icon at bounding box center [125, 204] width 9 height 9
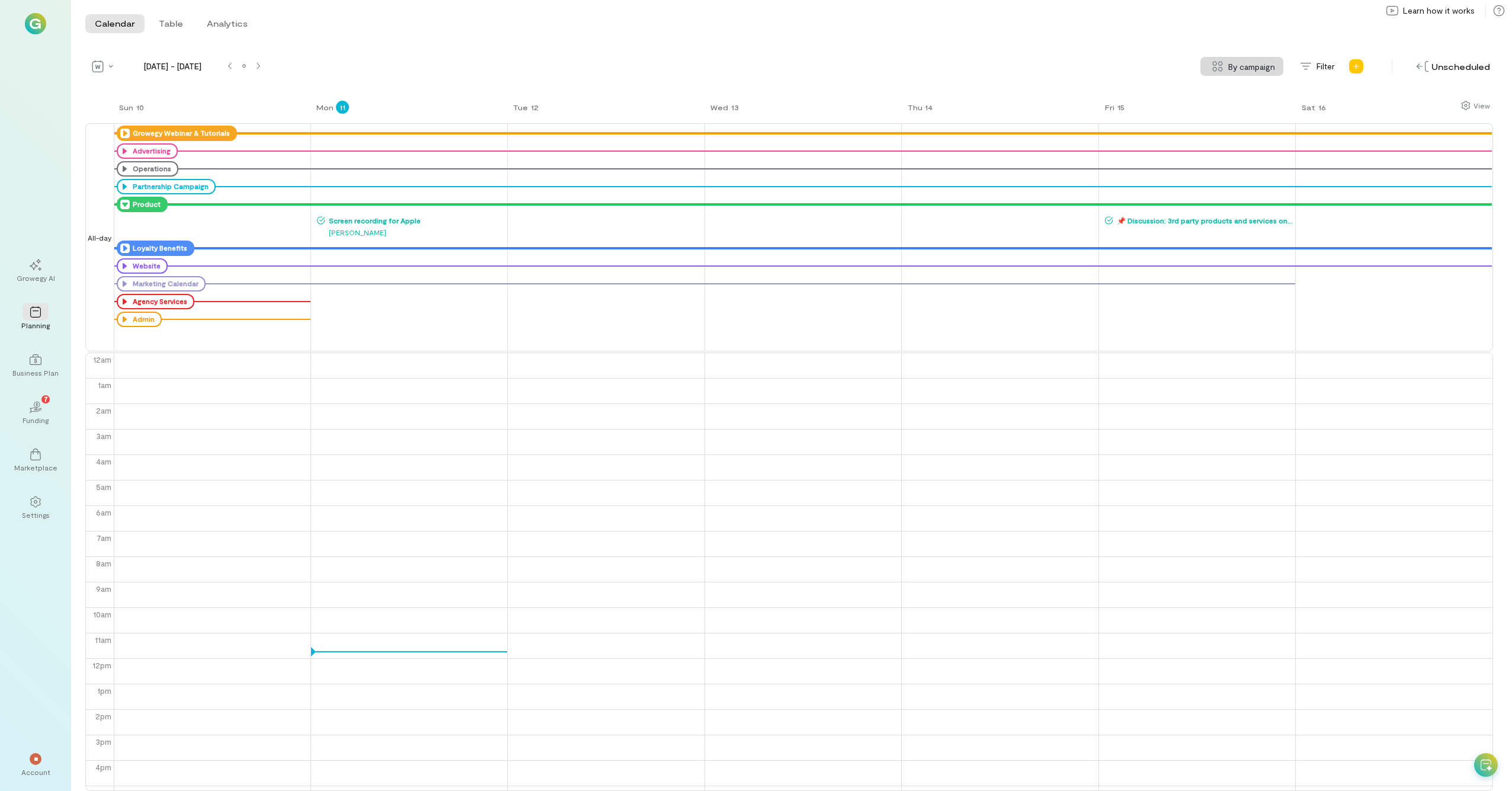
click at [126, 205] on icon at bounding box center [125, 204] width 9 height 9
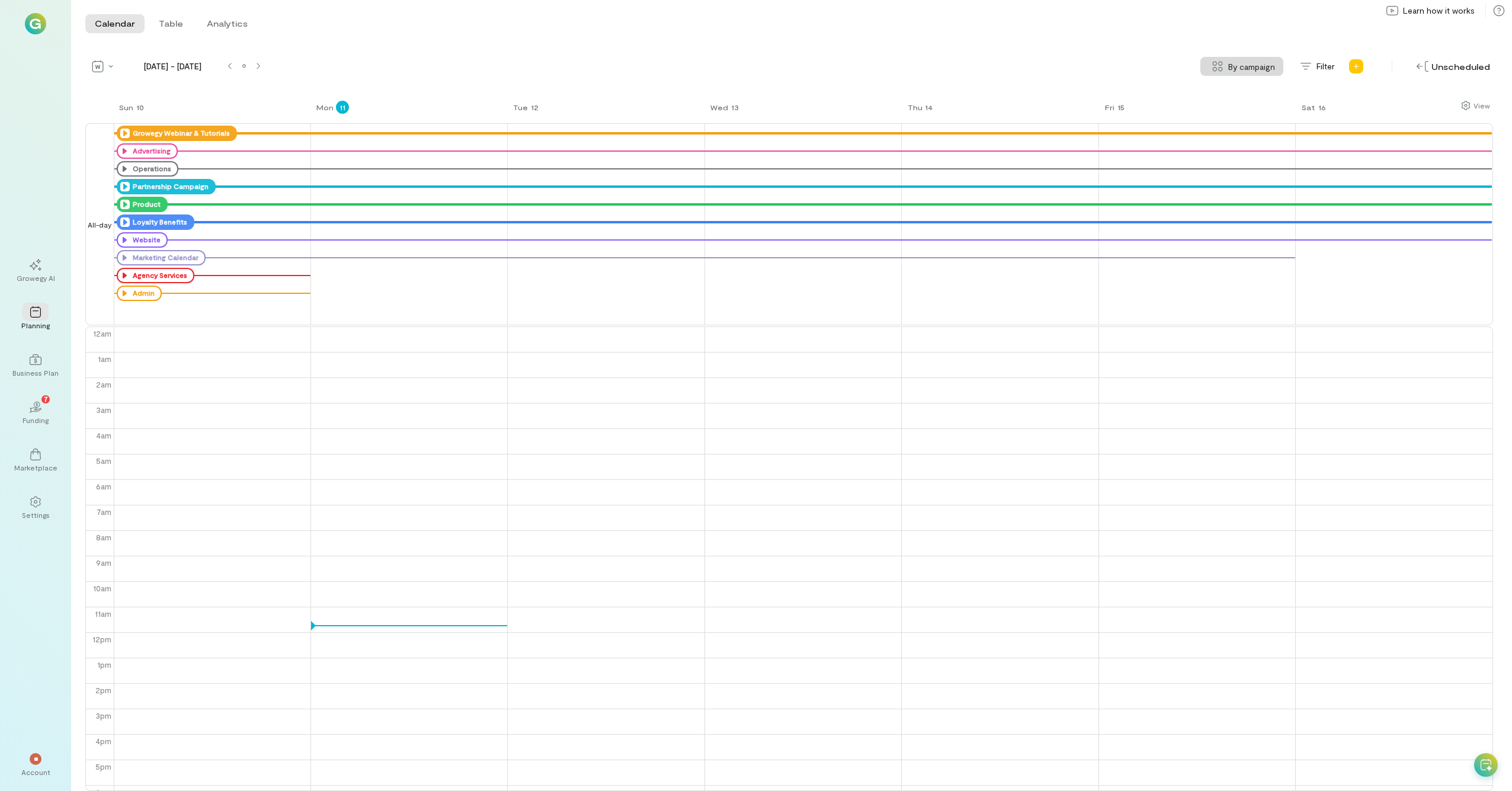
click at [123, 189] on icon at bounding box center [125, 186] width 9 height 9
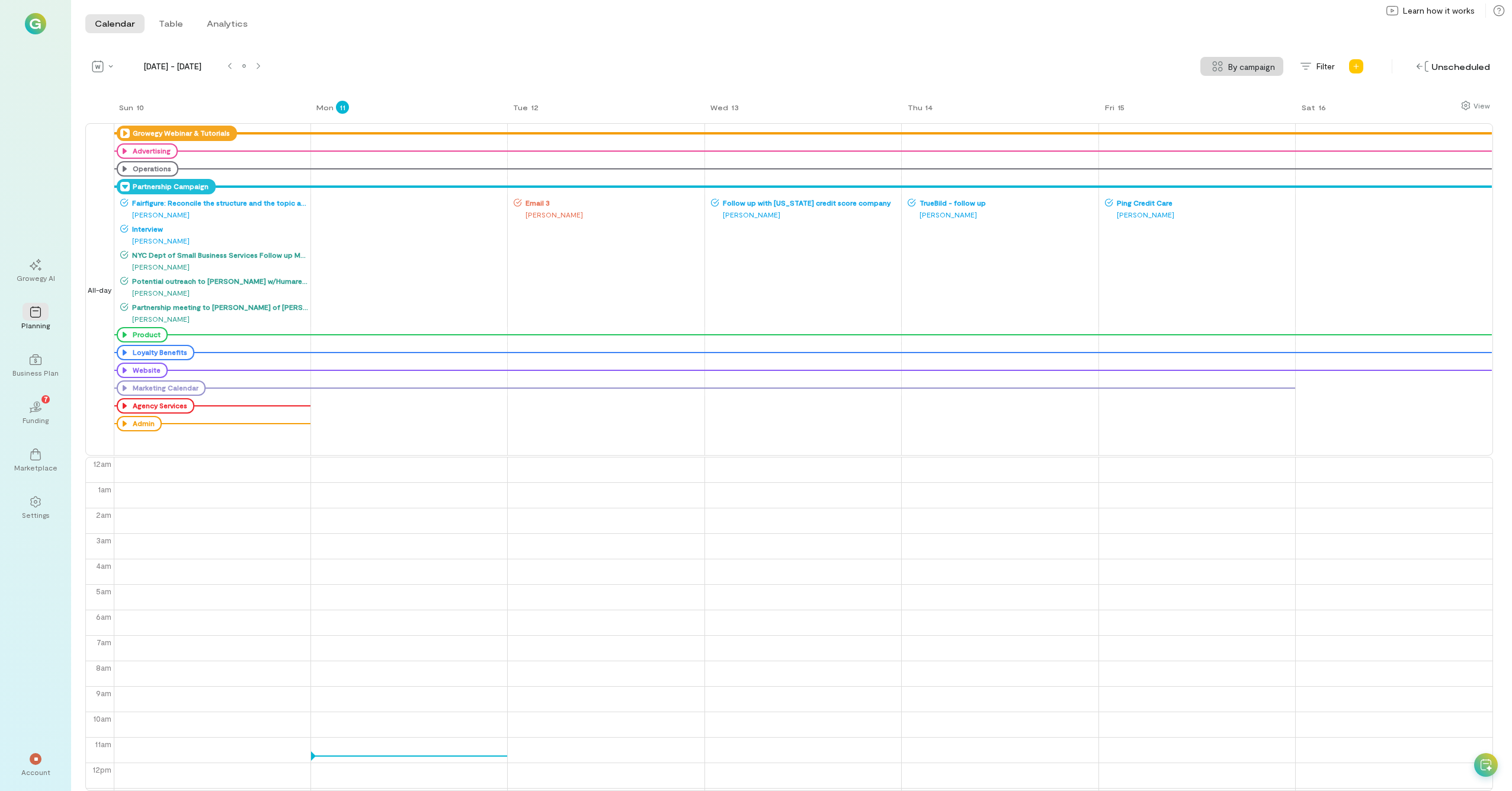
click at [123, 187] on icon at bounding box center [125, 186] width 9 height 9
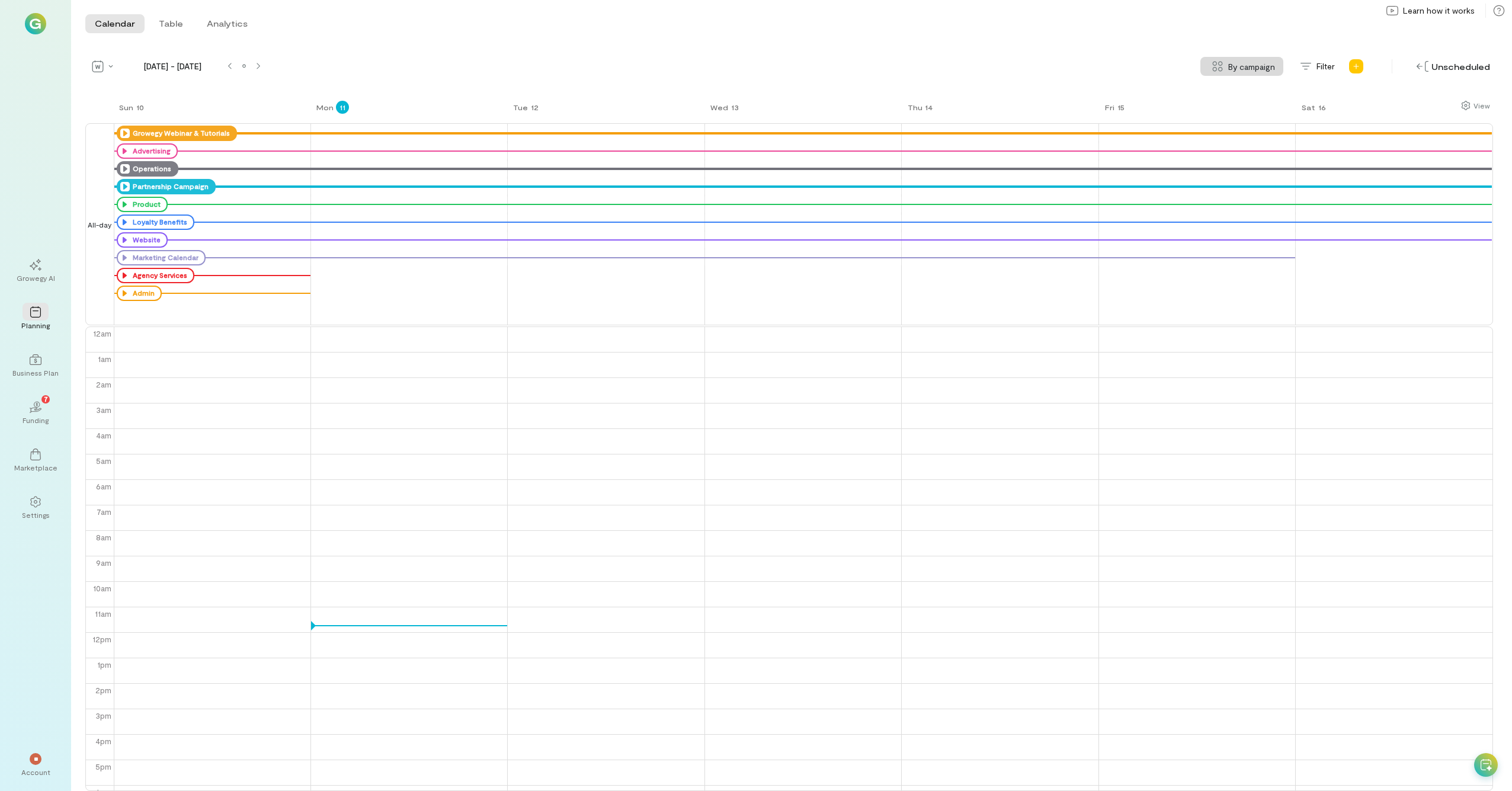
click at [126, 167] on icon at bounding box center [125, 169] width 9 height 9
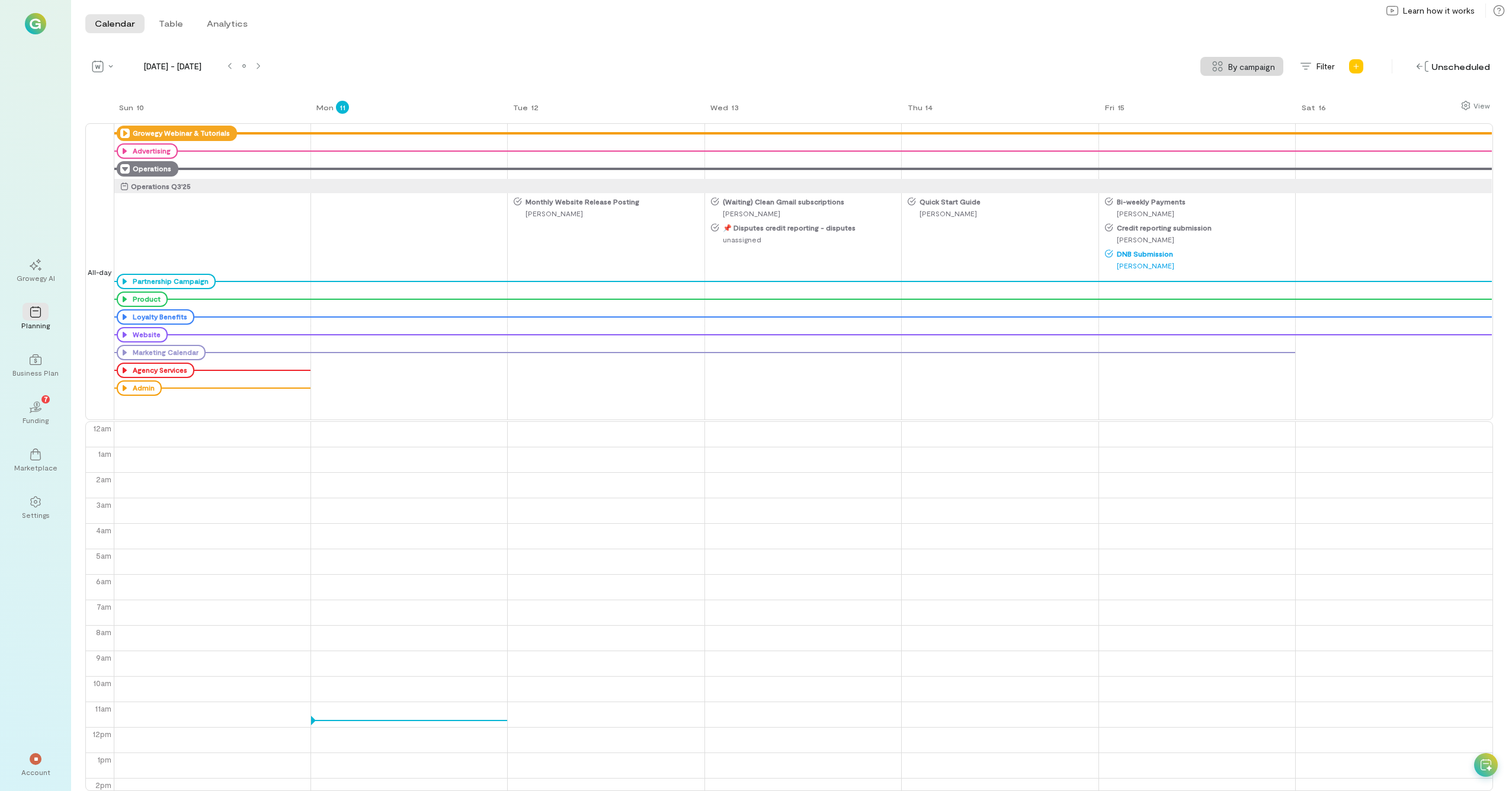
click at [126, 167] on icon at bounding box center [125, 169] width 9 height 9
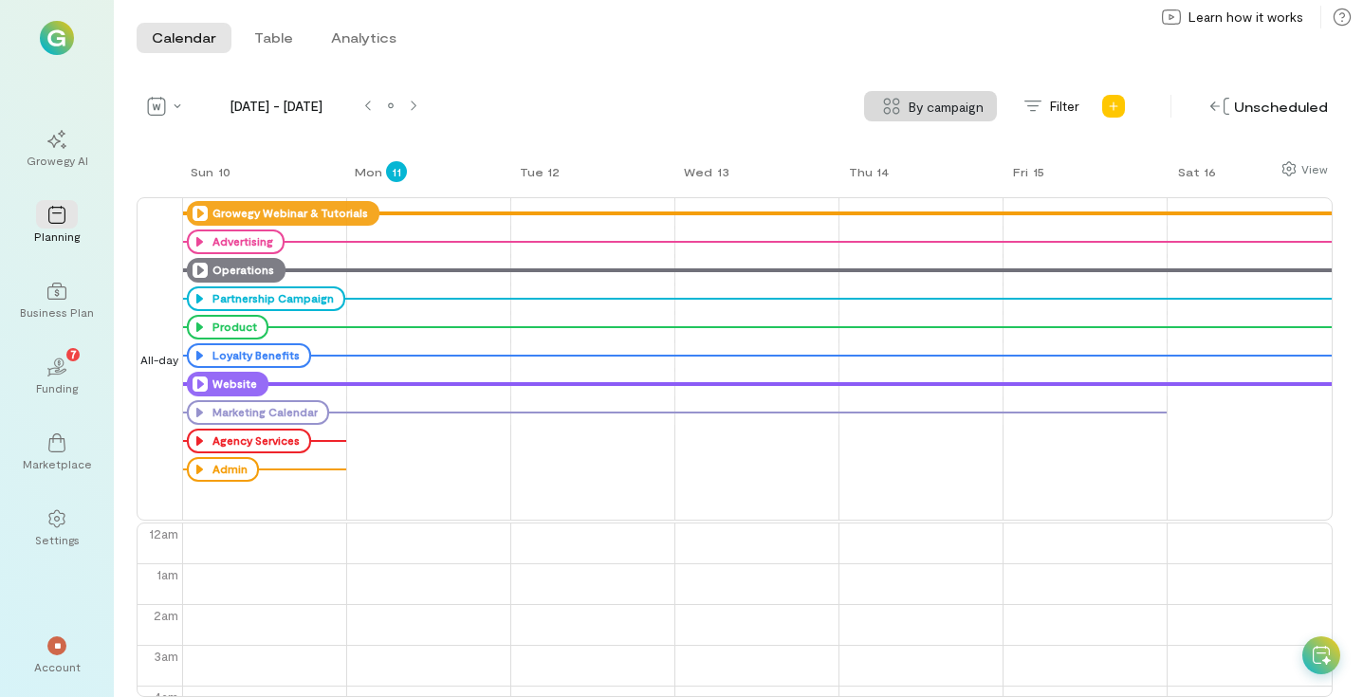
click at [196, 383] on icon at bounding box center [200, 384] width 15 height 15
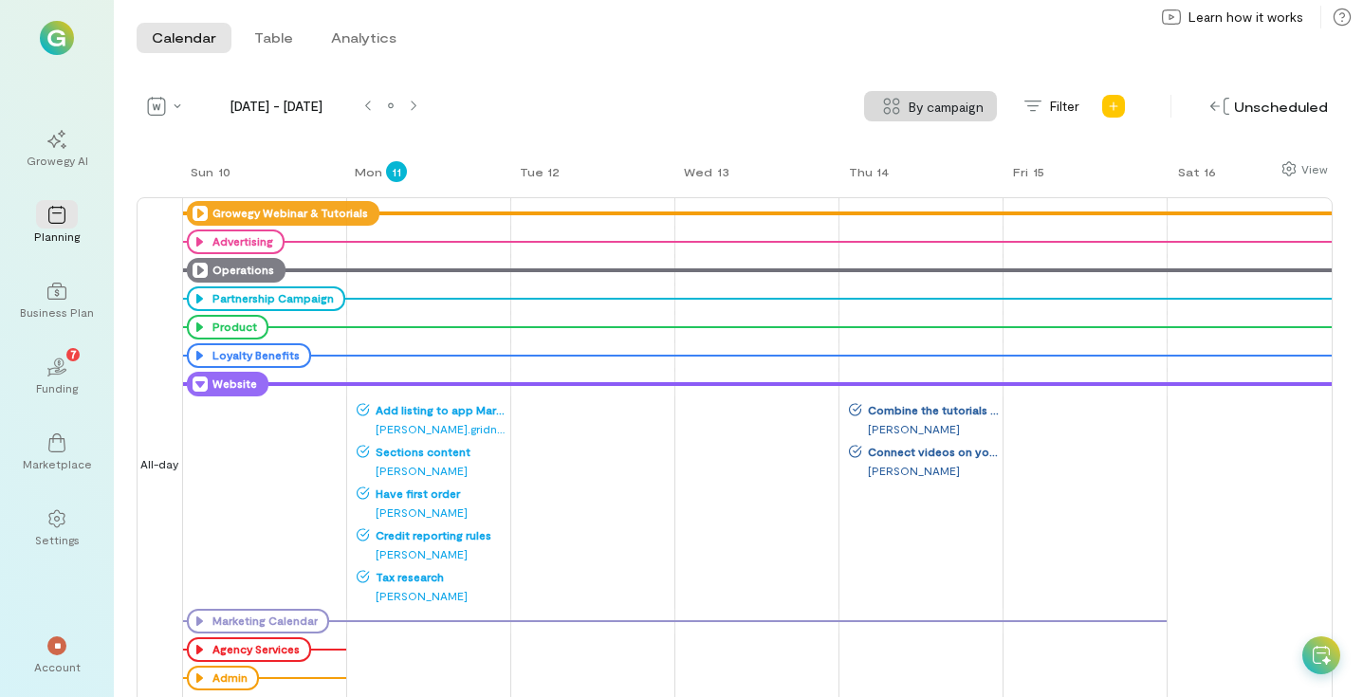
click at [201, 384] on icon at bounding box center [200, 384] width 15 height 15
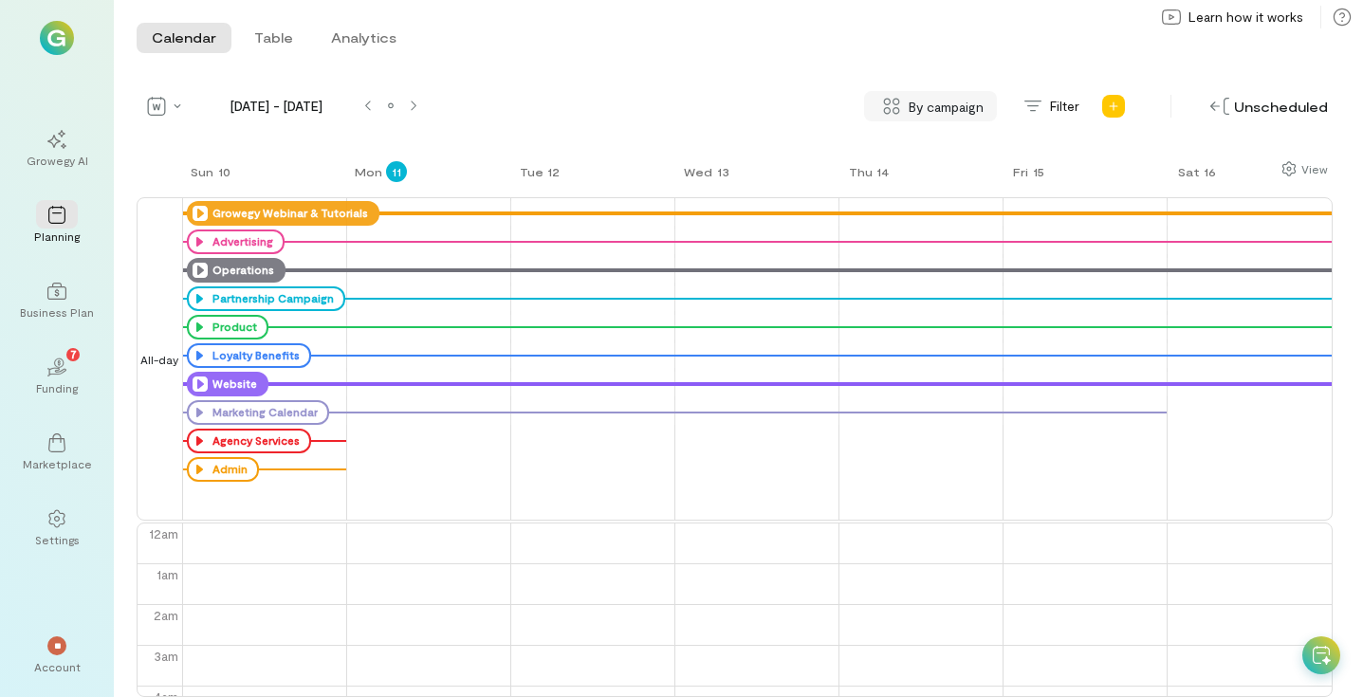
click at [962, 105] on span "By campaign" at bounding box center [946, 107] width 75 height 20
click at [921, 139] on span "By campaign" at bounding box center [921, 147] width 75 height 19
